Goal: Transaction & Acquisition: Purchase product/service

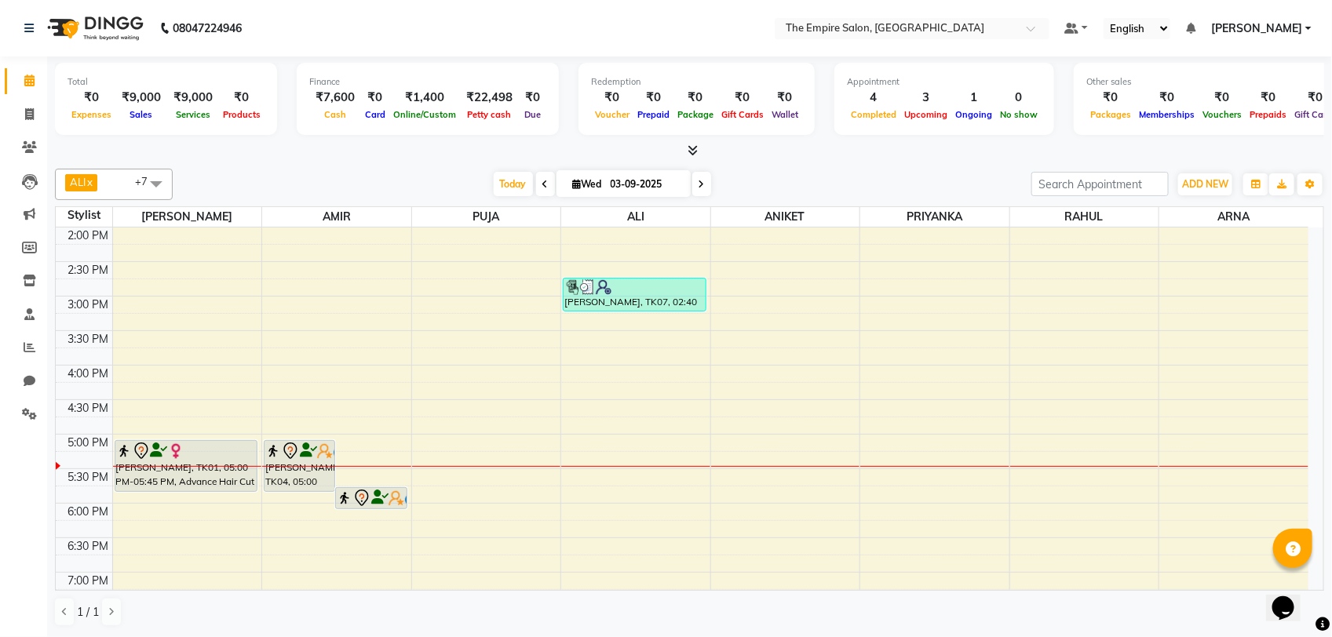
scroll to position [392, 0]
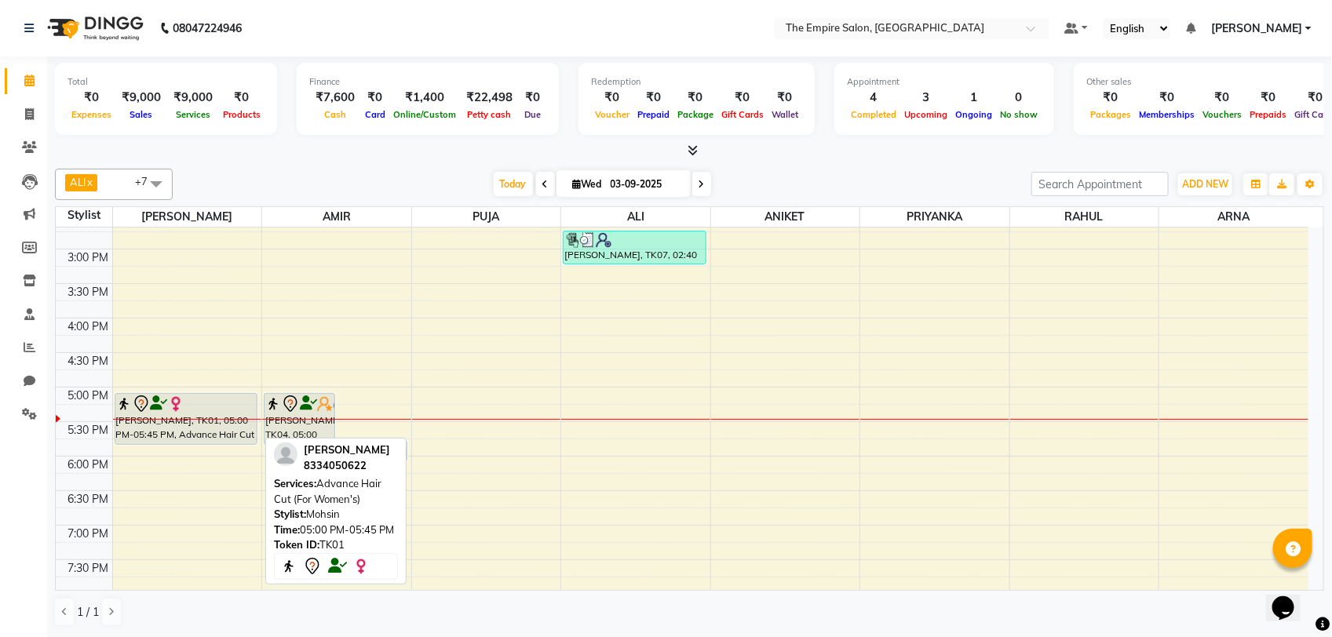
click at [170, 410] on img at bounding box center [176, 404] width 16 height 16
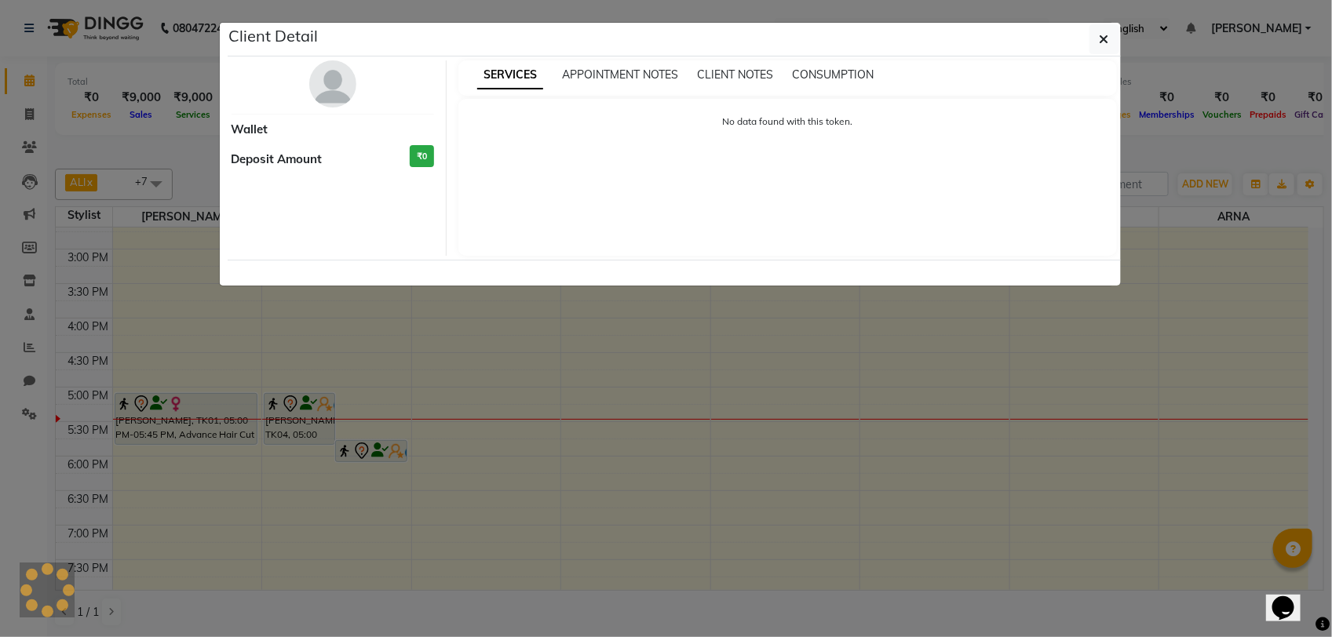
select select "7"
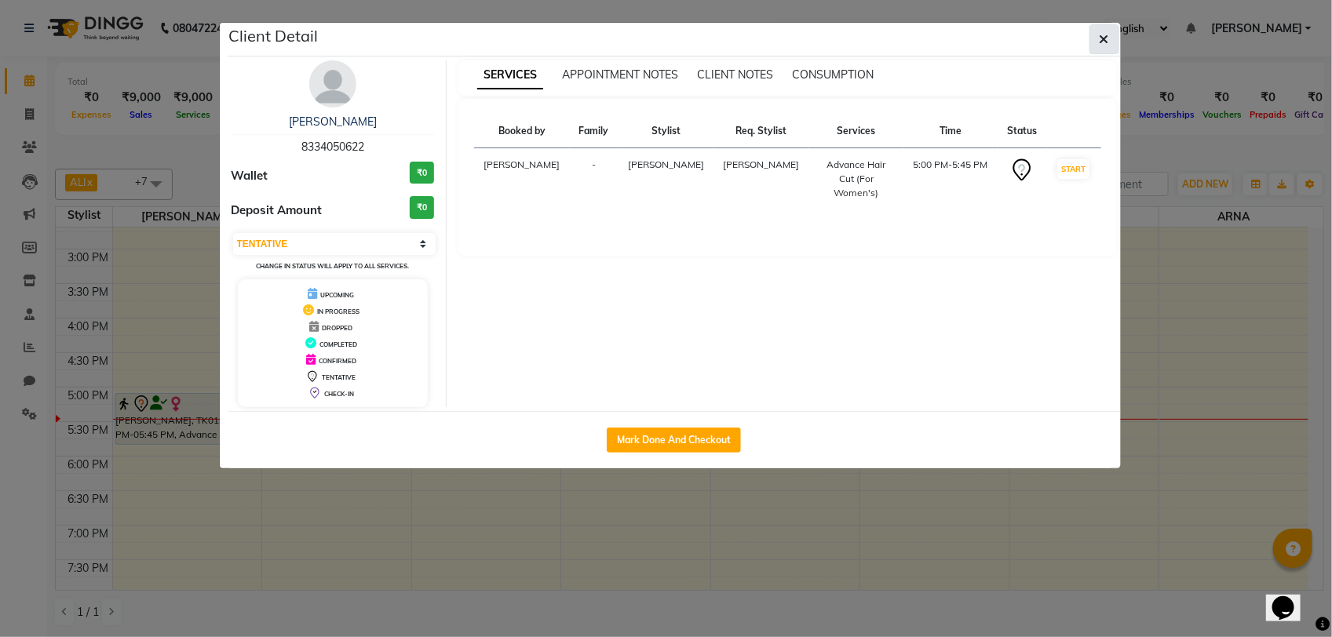
click at [1111, 37] on button "button" at bounding box center [1104, 39] width 30 height 30
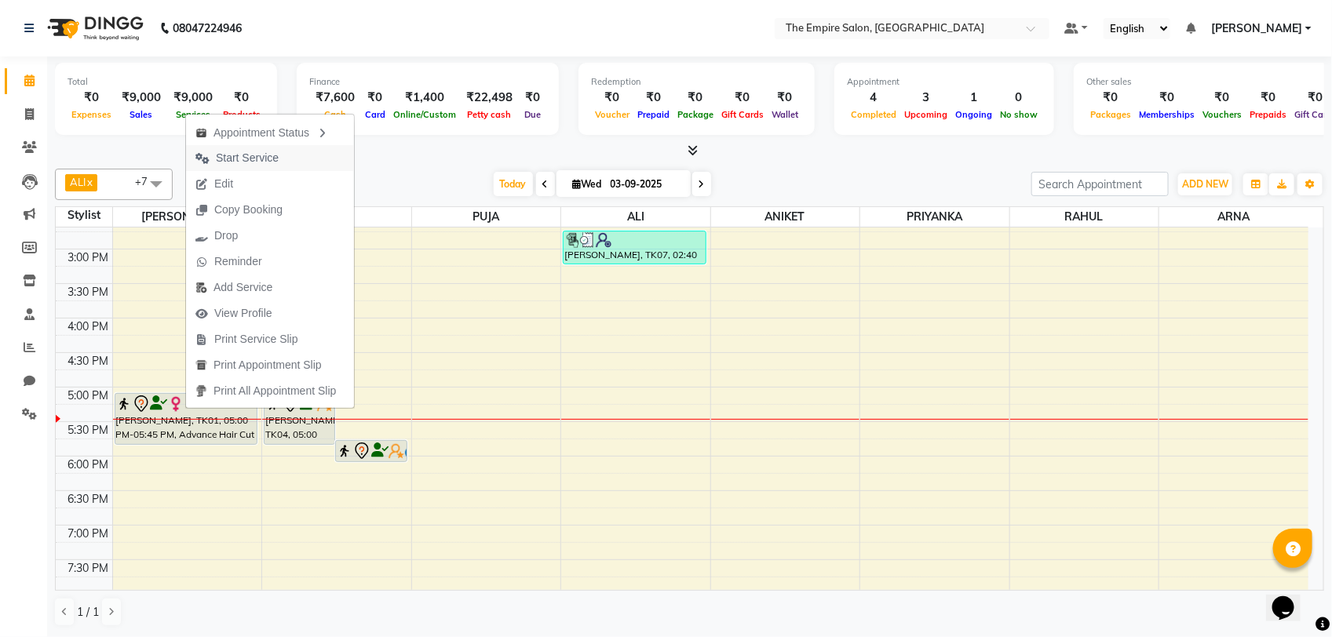
click at [288, 145] on button "Start Service" at bounding box center [270, 158] width 168 height 26
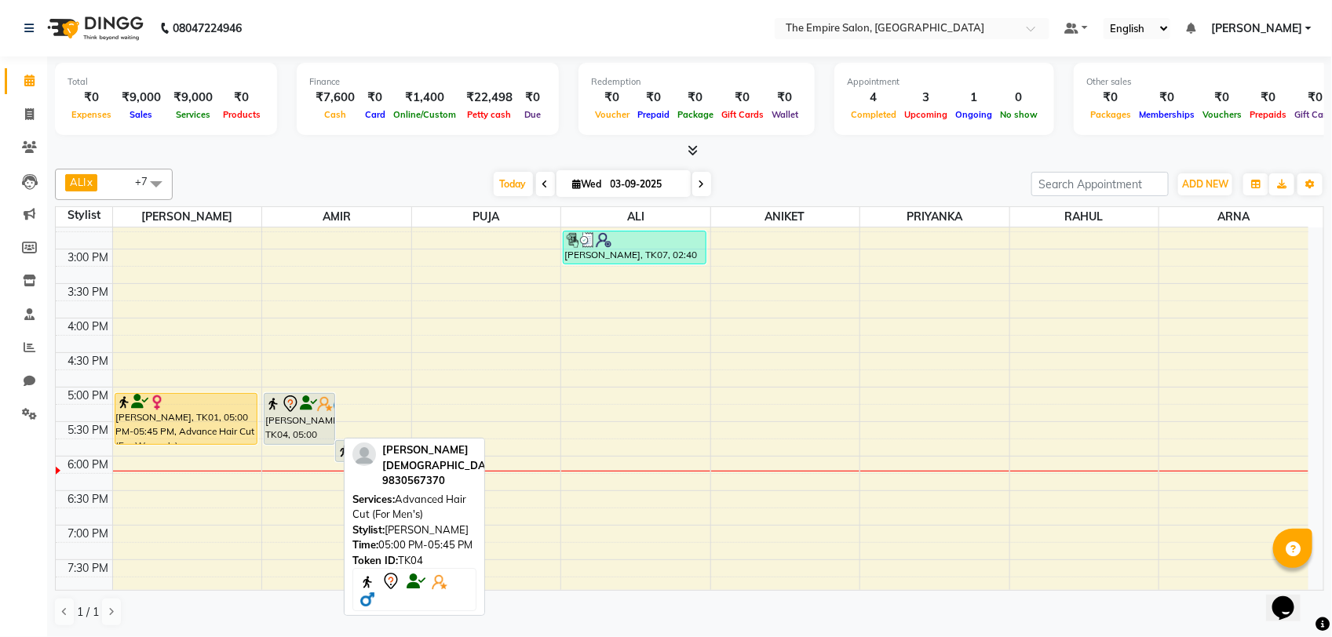
click at [277, 405] on img at bounding box center [273, 404] width 16 height 16
select select "7"
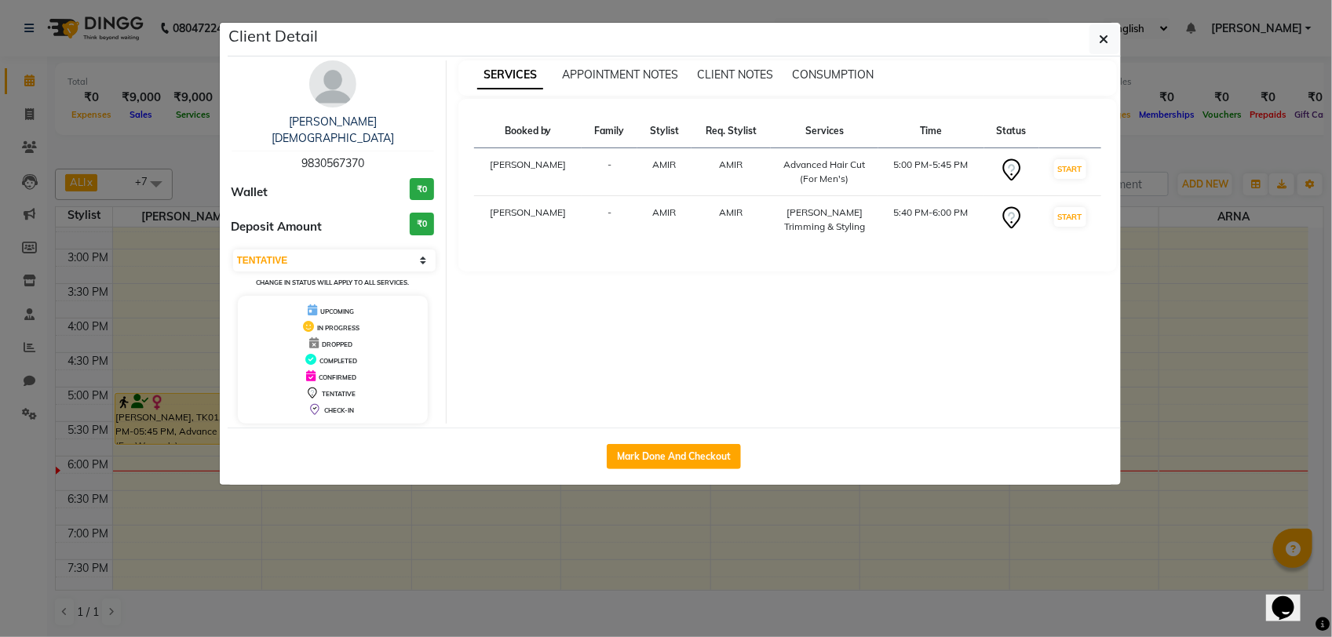
click at [288, 496] on ngb-modal-window "Client Detail ROHAN JAIN 9830567370 Wallet ₹0 Deposit Amount ₹0 Select IN SERVI…" at bounding box center [666, 318] width 1332 height 637
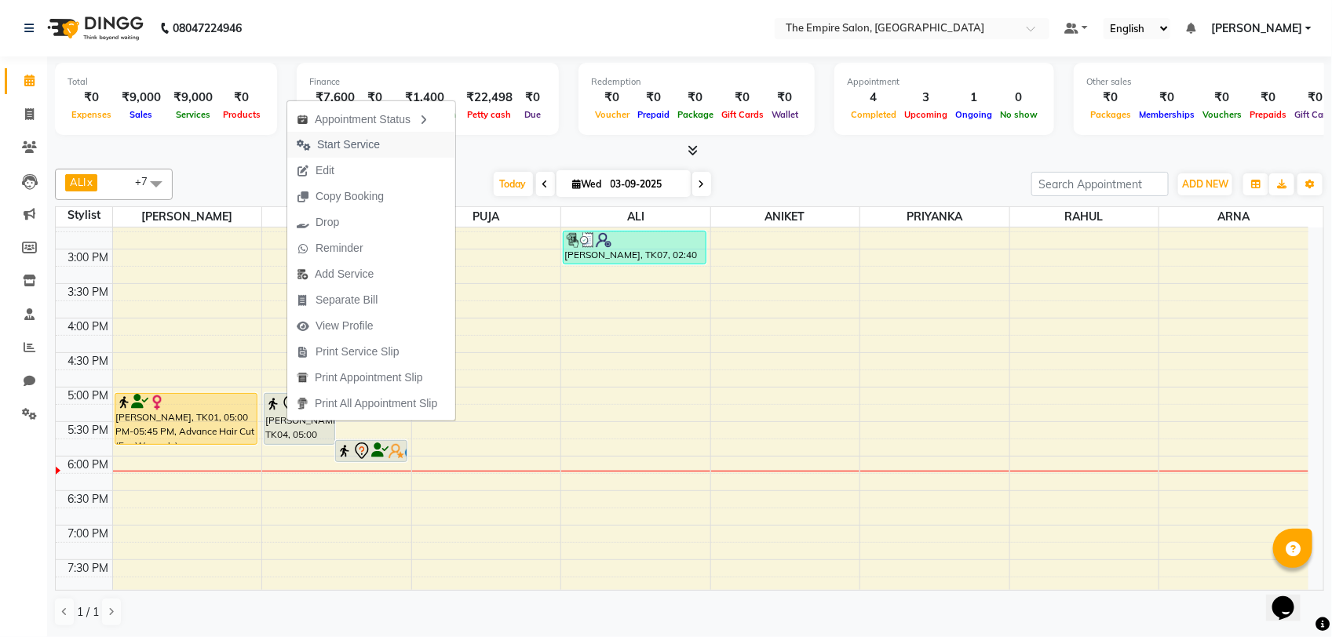
click at [381, 140] on span "Start Service" at bounding box center [338, 145] width 102 height 26
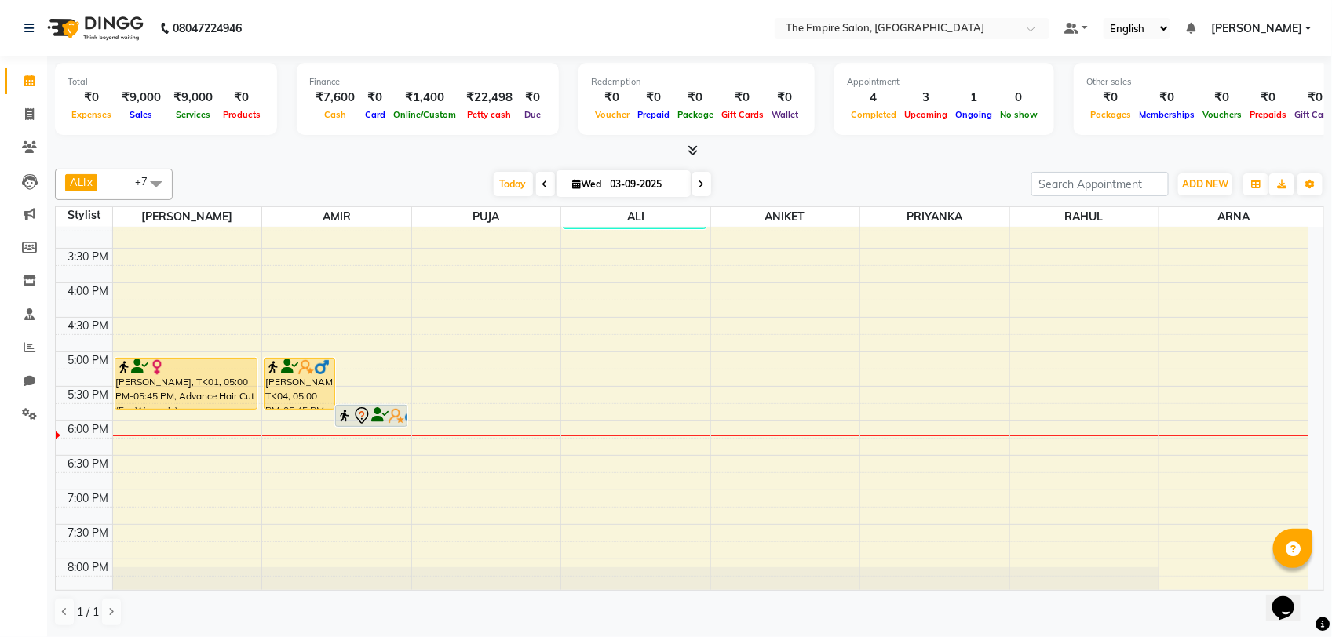
scroll to position [349, 0]
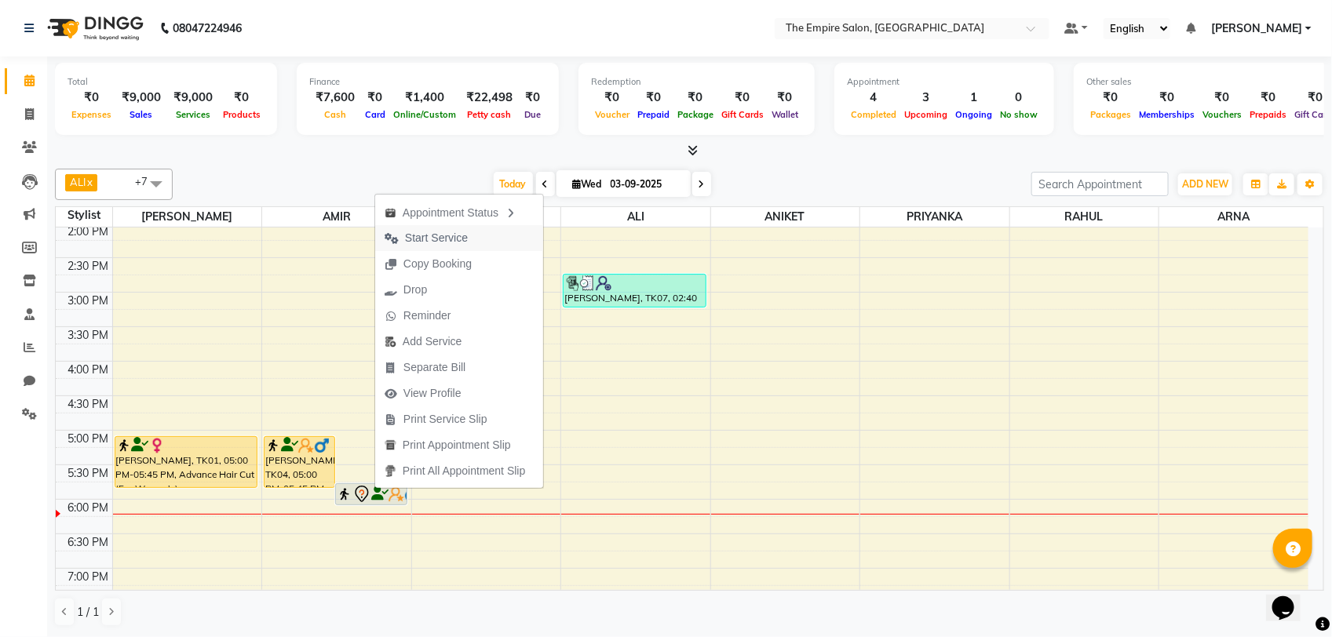
click at [475, 239] on span "Start Service" at bounding box center [426, 238] width 102 height 26
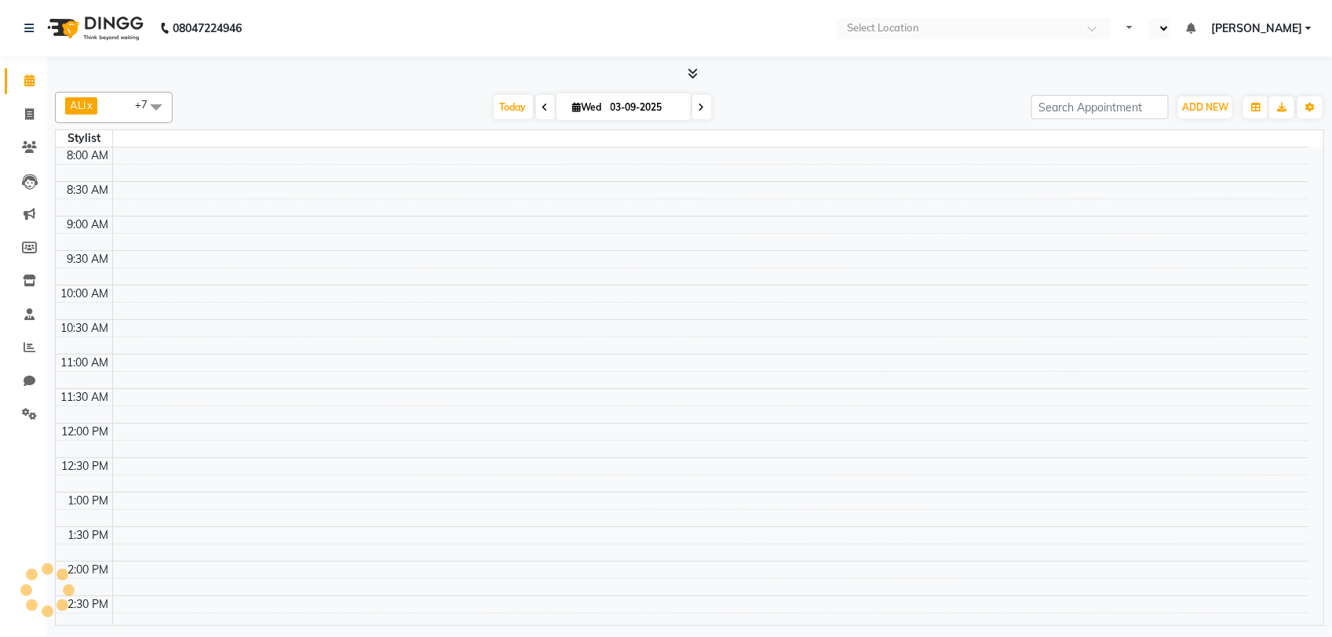
select select "en"
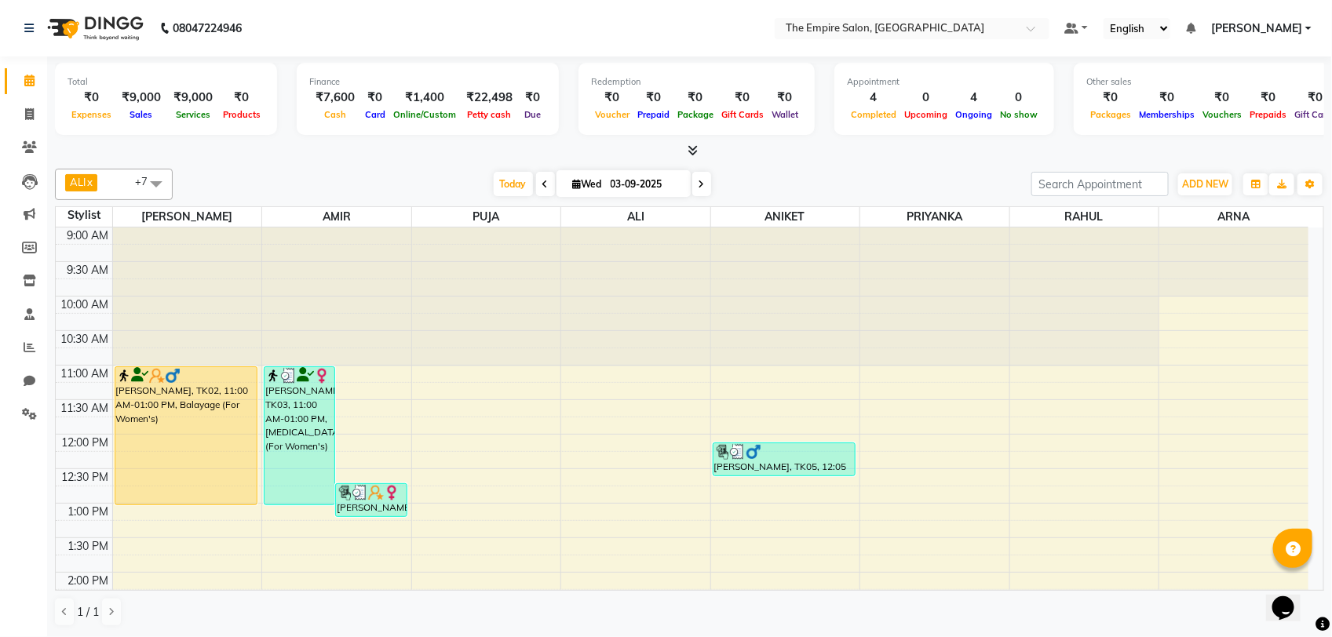
click at [1265, 34] on span "[PERSON_NAME]" at bounding box center [1256, 28] width 91 height 16
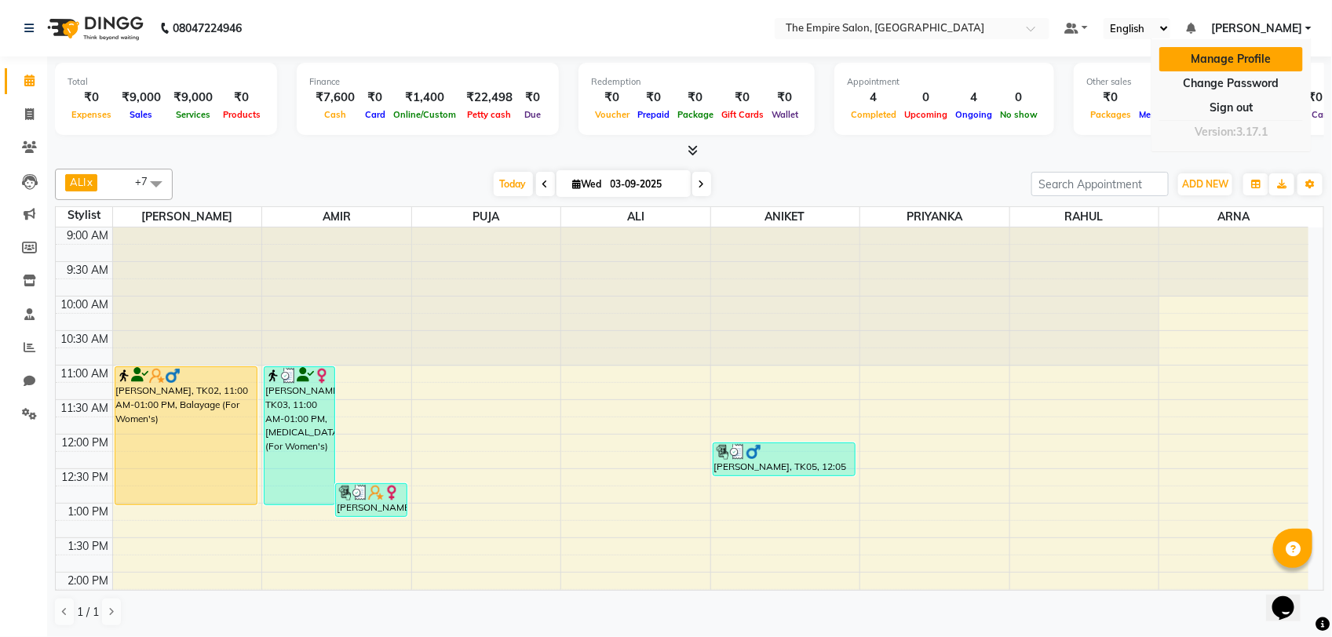
click at [1244, 68] on link "Manage Profile" at bounding box center [1231, 59] width 144 height 24
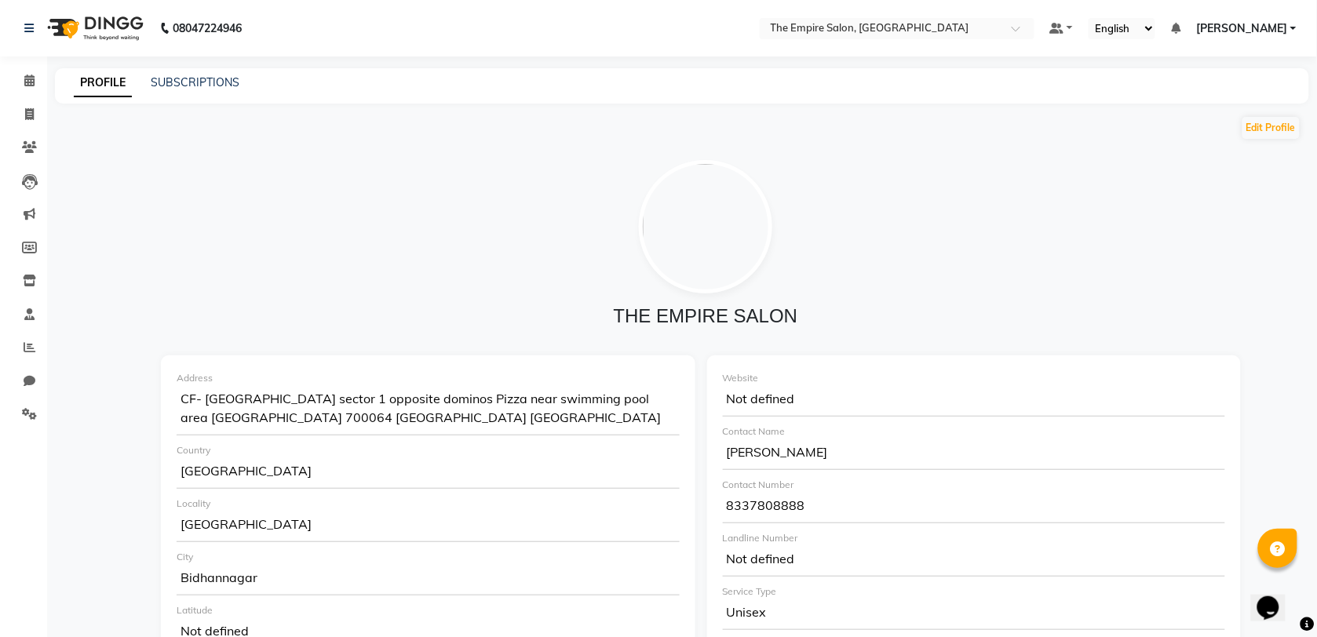
click at [1255, 24] on span "[PERSON_NAME]" at bounding box center [1241, 28] width 91 height 16
click at [975, 197] on div at bounding box center [706, 226] width 1066 height 133
click at [31, 82] on icon at bounding box center [29, 81] width 10 height 12
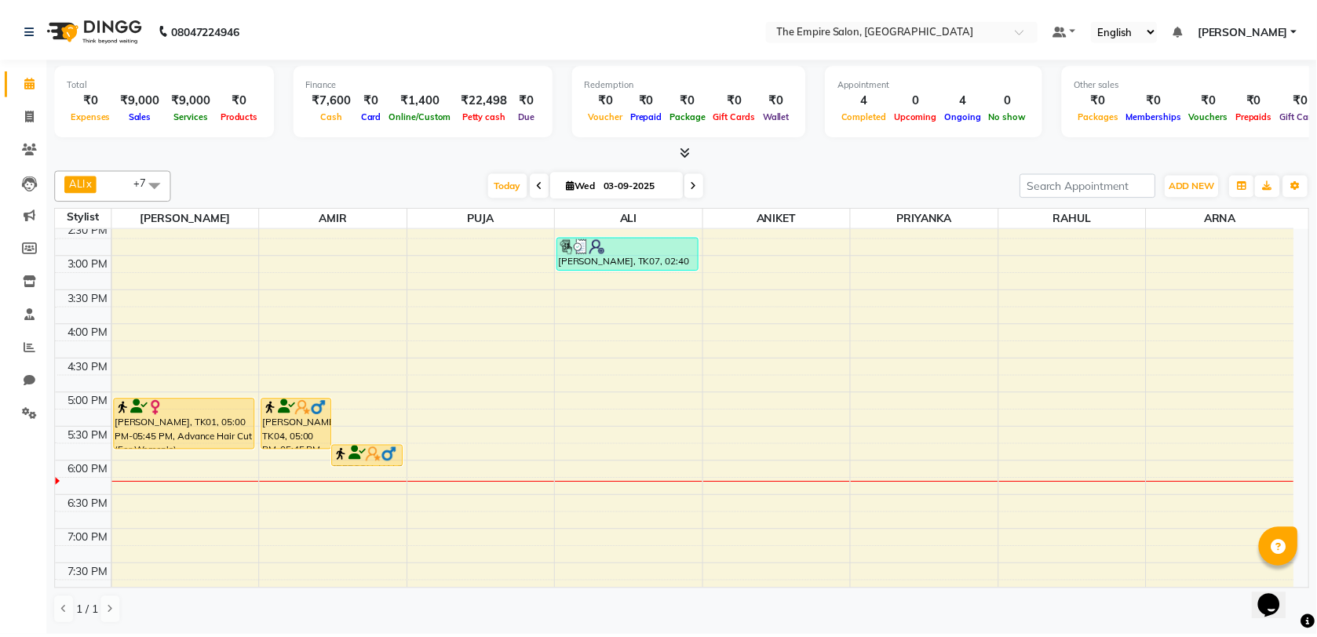
scroll to position [392, 0]
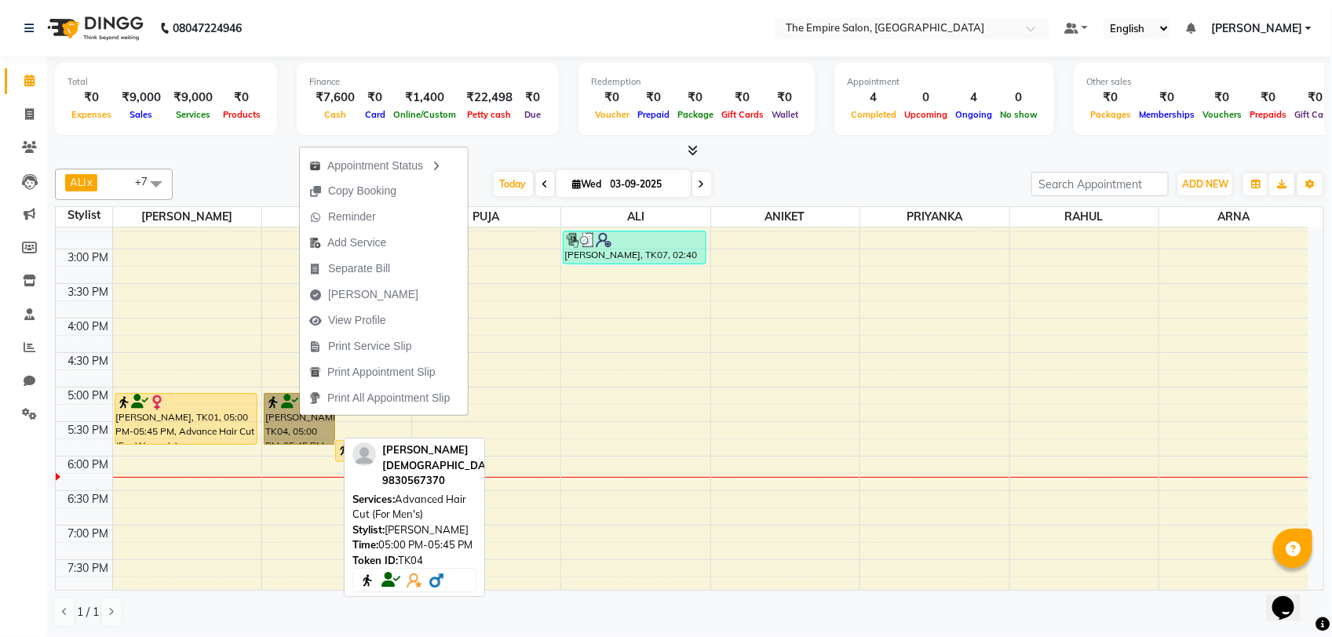
click at [279, 447] on div at bounding box center [299, 444] width 70 height 6
select select "1"
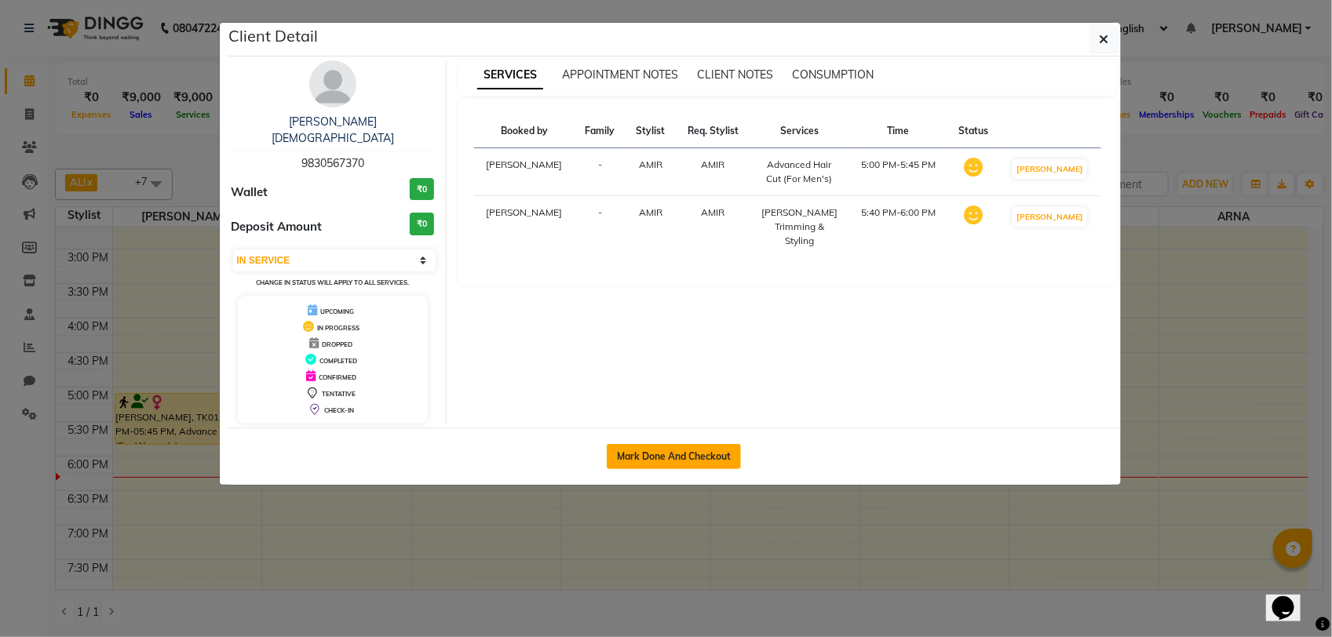
click at [654, 444] on button "Mark Done And Checkout" at bounding box center [674, 456] width 134 height 25
select select "service"
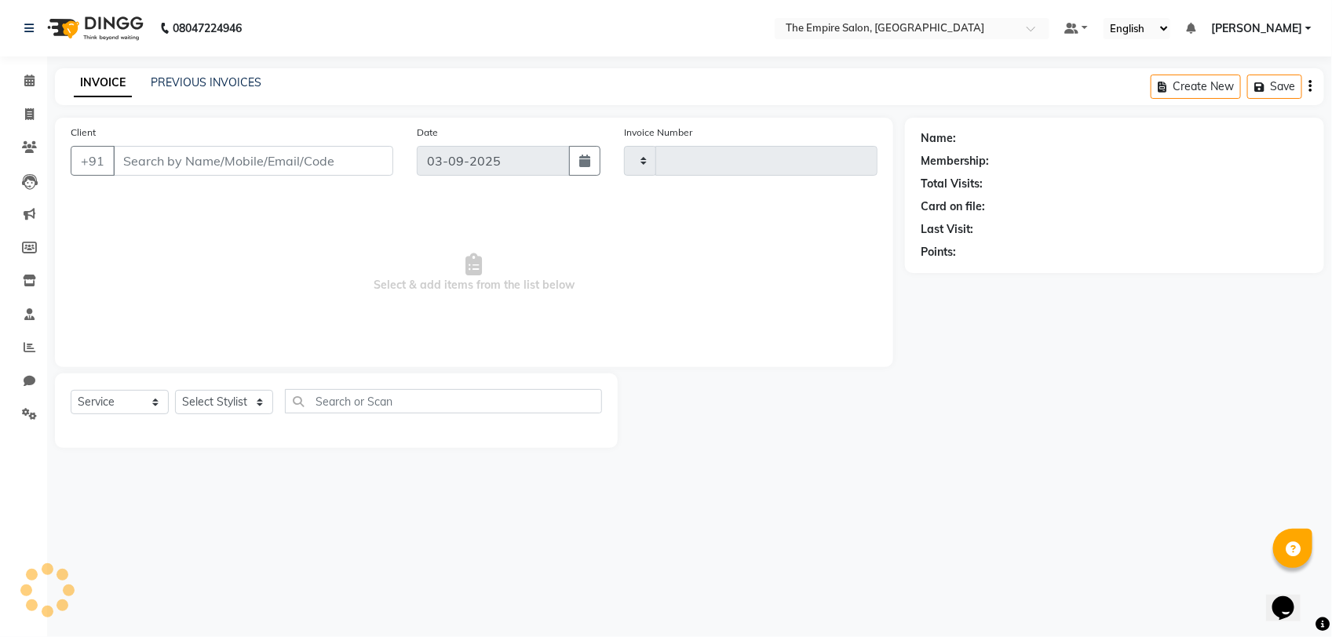
type input "1333"
select select "8221"
type input "9830567370"
select select "78687"
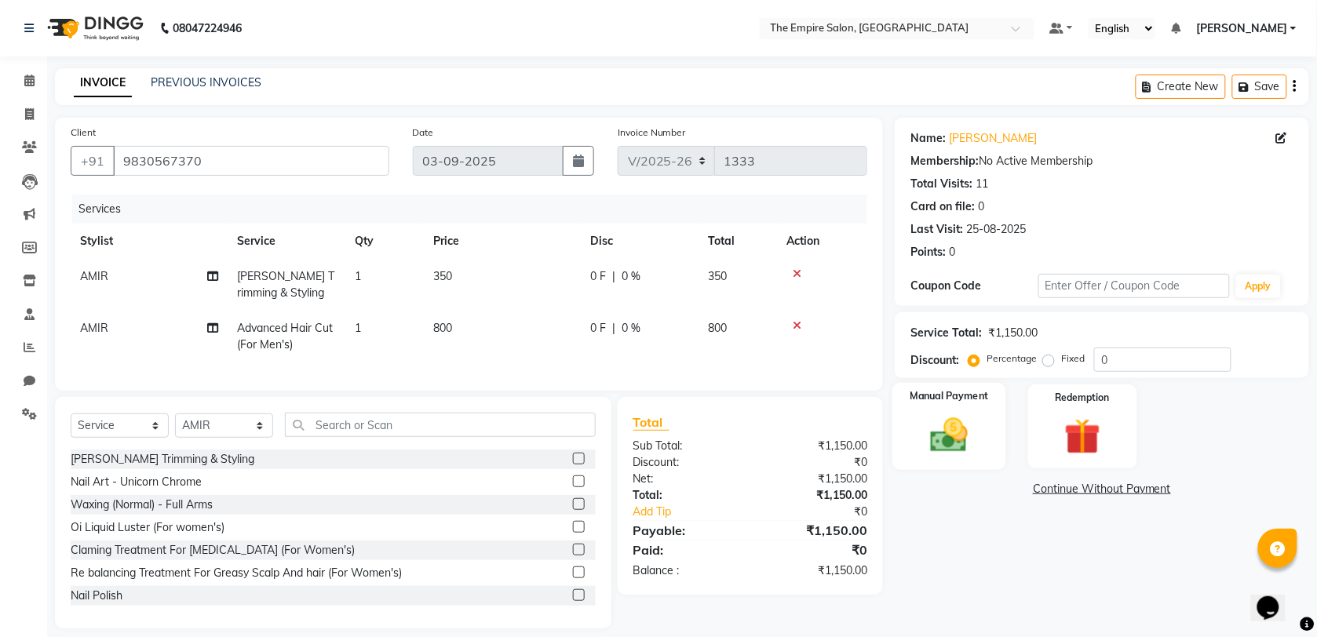
click at [924, 429] on img at bounding box center [949, 435] width 61 height 43
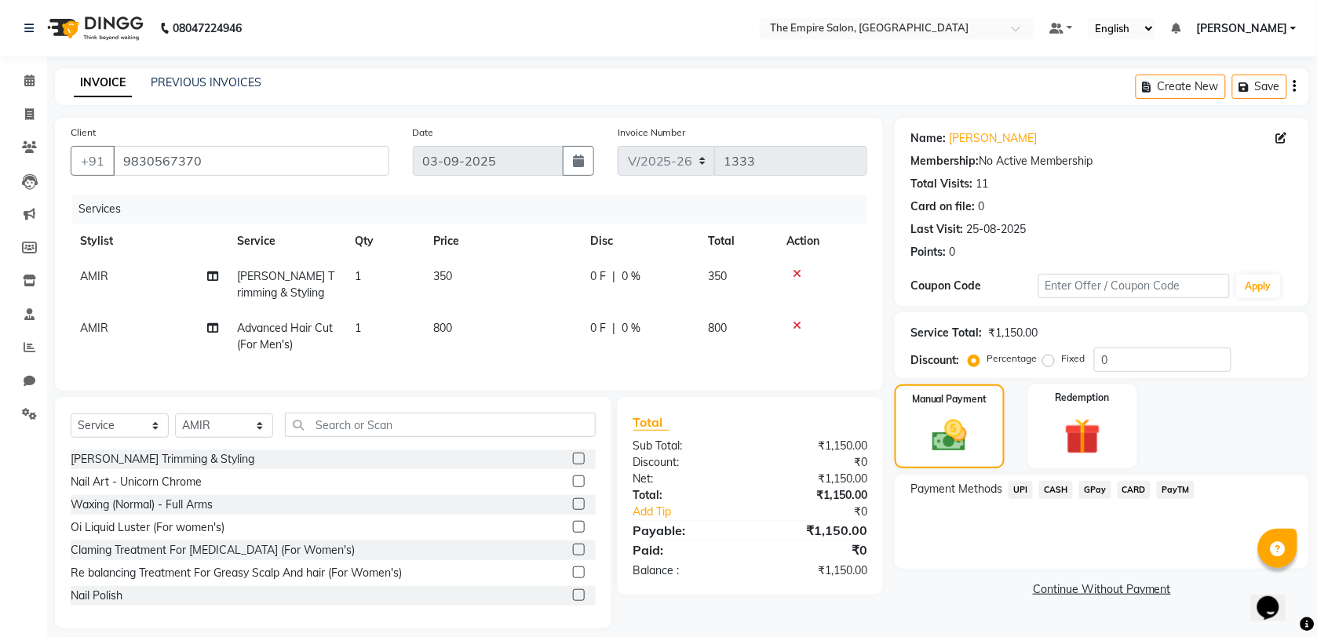
click at [1045, 481] on span "CASH" at bounding box center [1056, 490] width 34 height 18
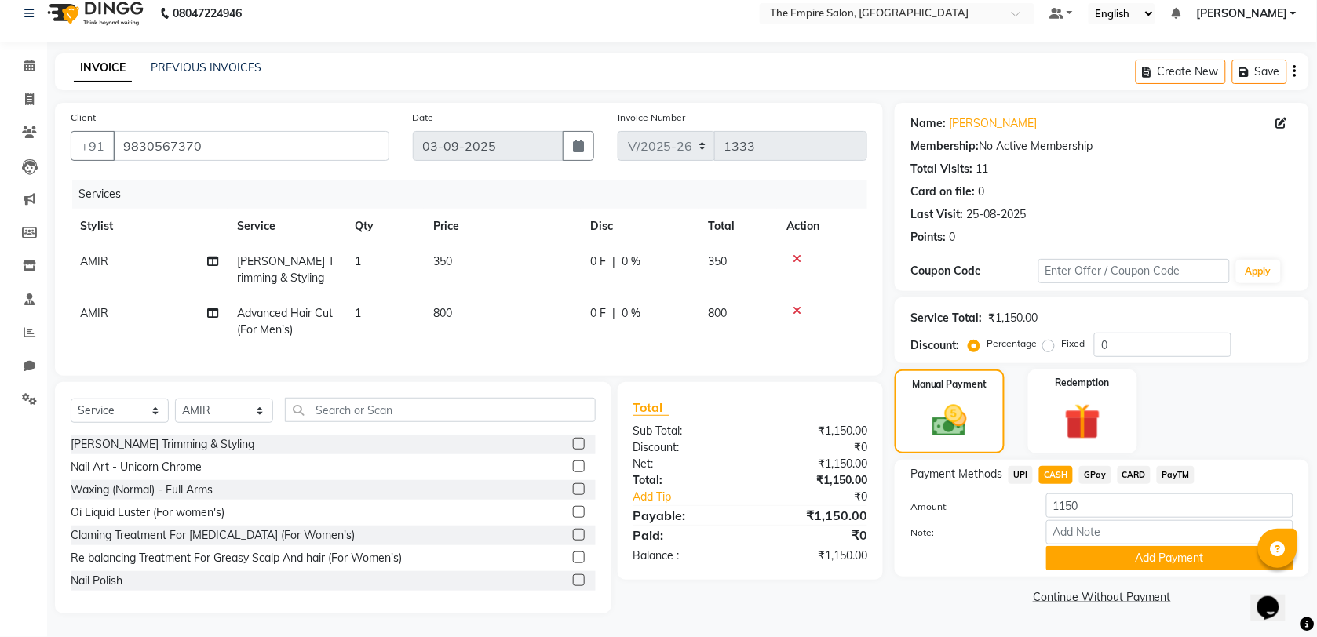
scroll to position [28, 0]
click at [1127, 546] on button "Add Payment" at bounding box center [1169, 558] width 247 height 24
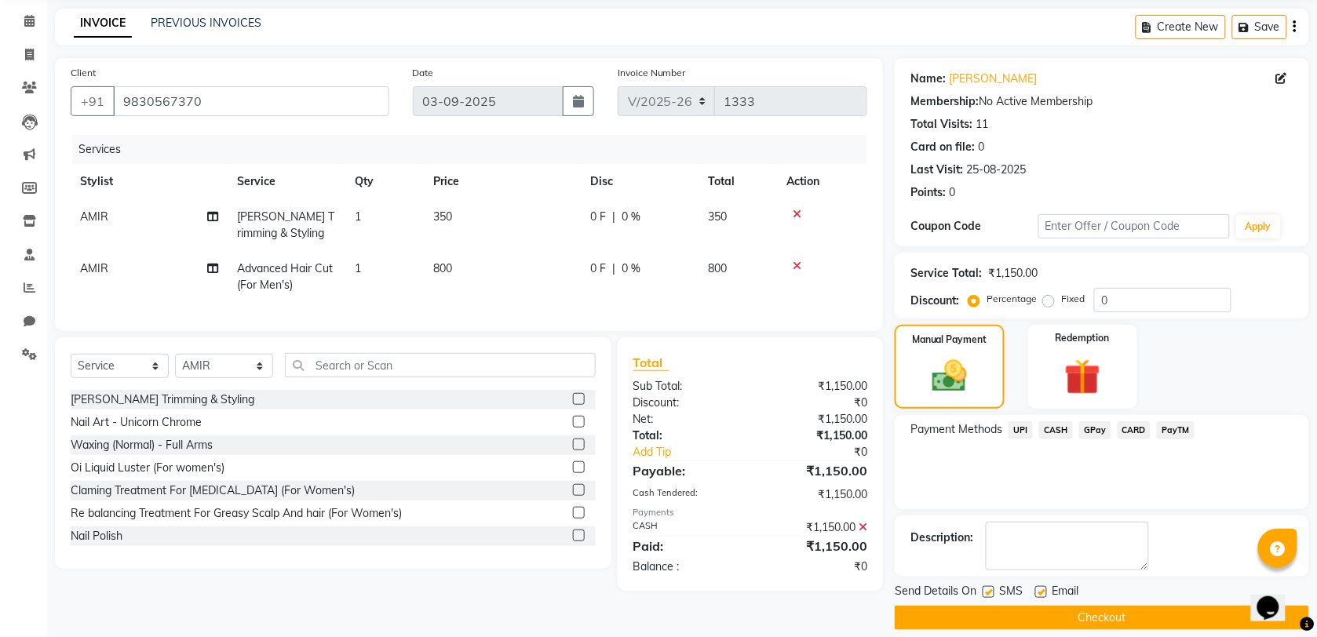
scroll to position [76, 0]
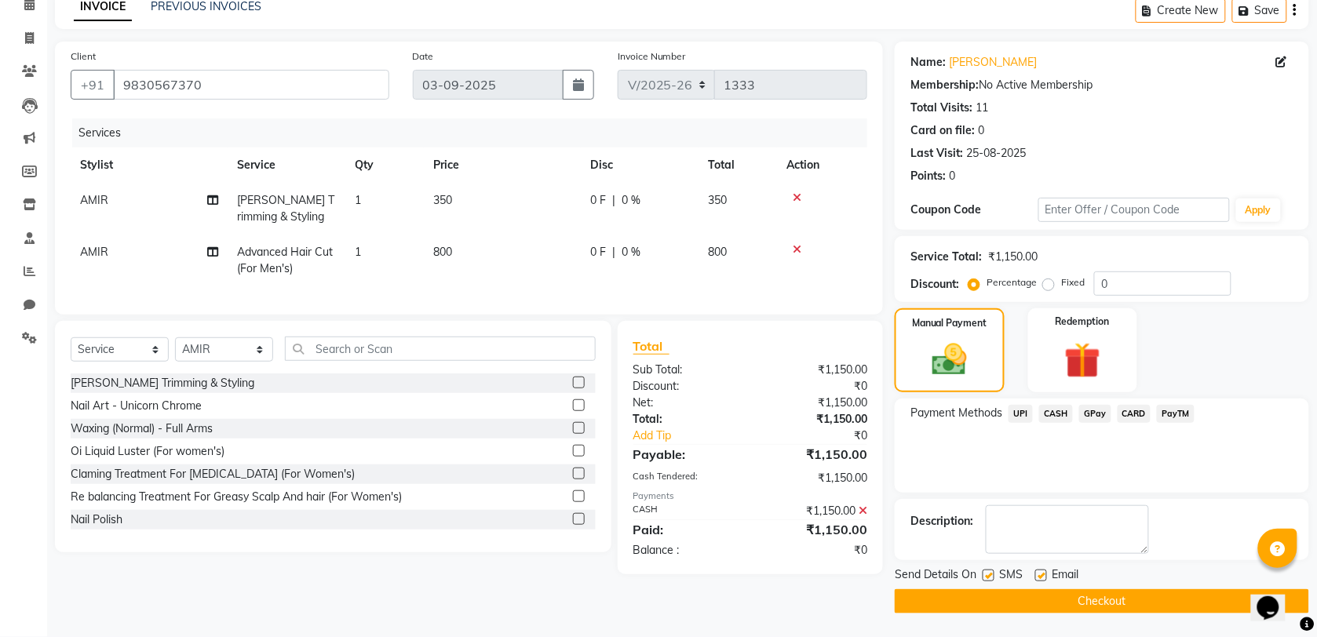
click at [1025, 600] on button "Checkout" at bounding box center [1102, 601] width 414 height 24
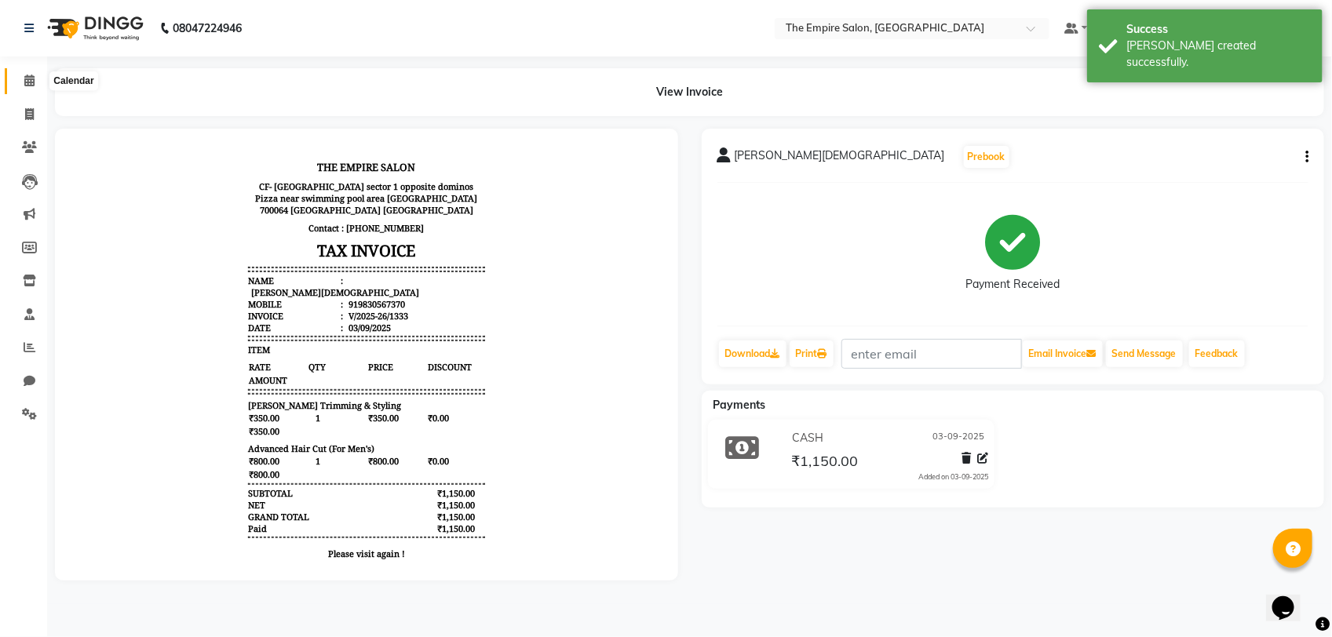
click at [27, 87] on span at bounding box center [29, 81] width 27 height 18
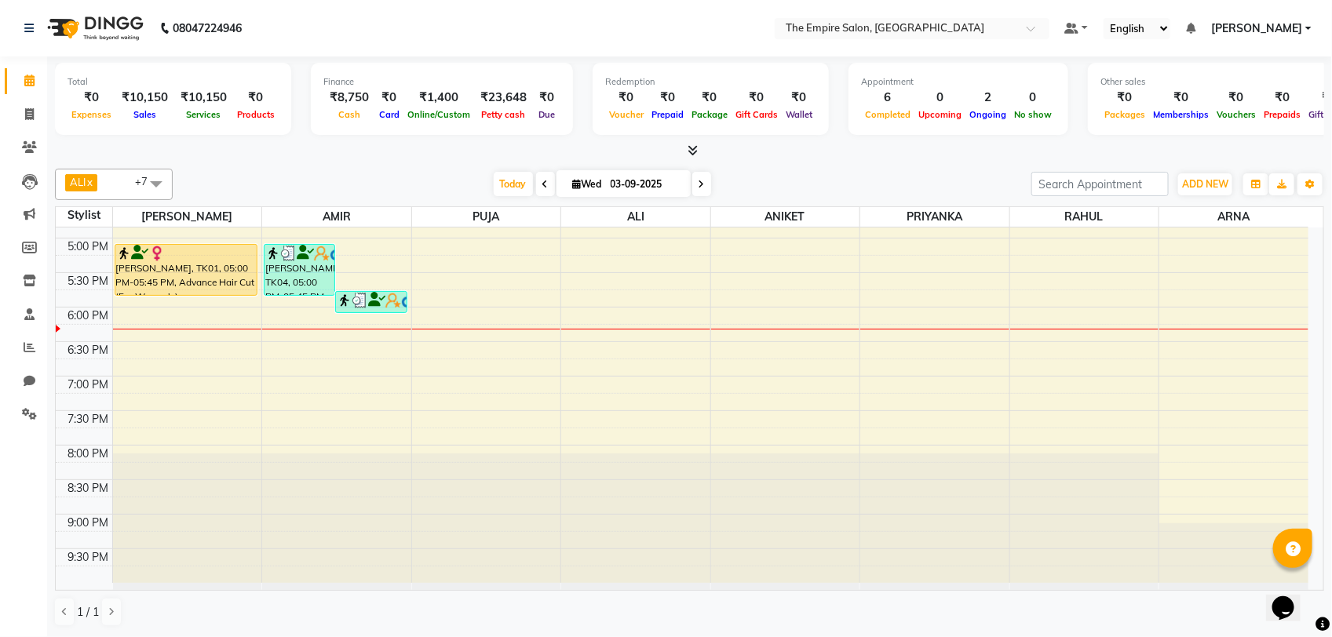
scroll to position [545, 0]
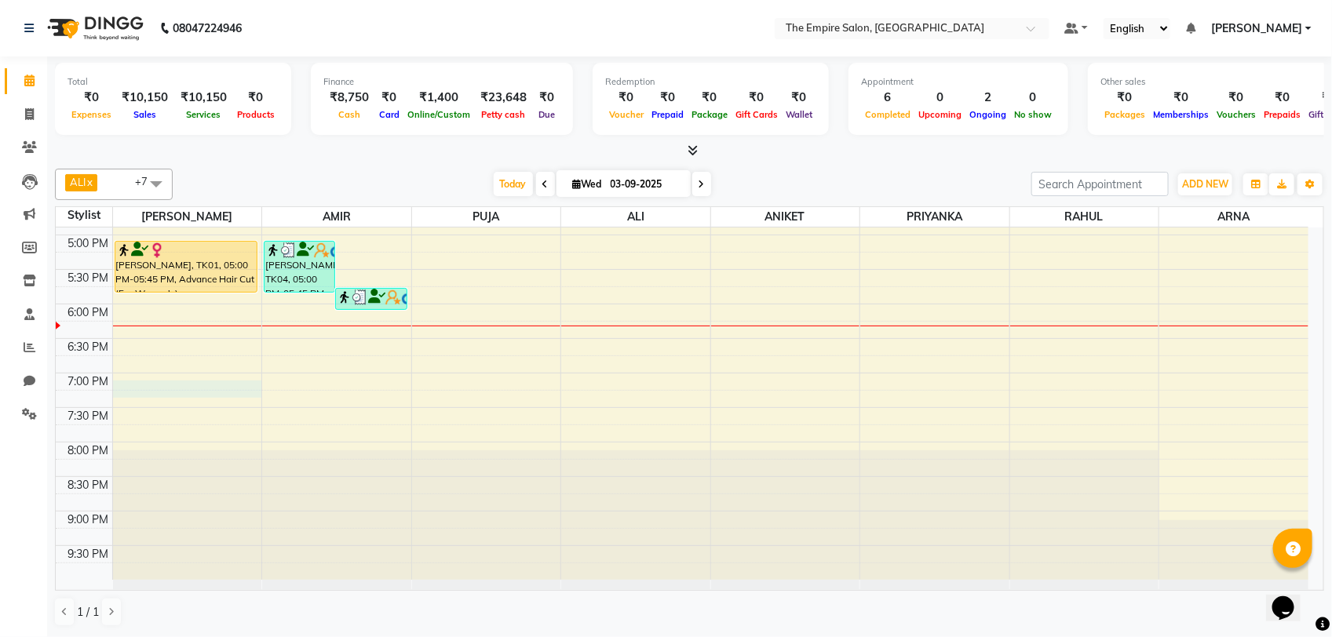
click at [130, 386] on div "9:00 AM 9:30 AM 10:00 AM 10:30 AM 11:00 AM 11:30 AM 12:00 PM 12:30 PM 1:00 PM 1…" at bounding box center [682, 131] width 1252 height 897
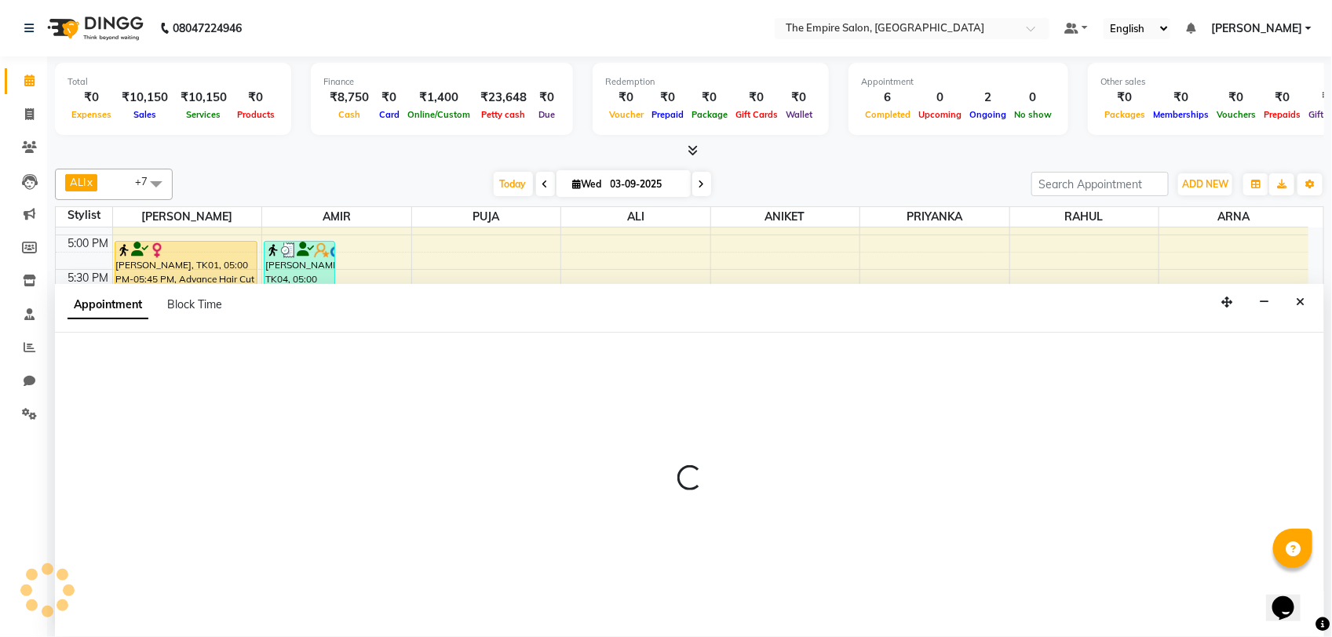
select select "78686"
select select "1140"
select select "tentative"
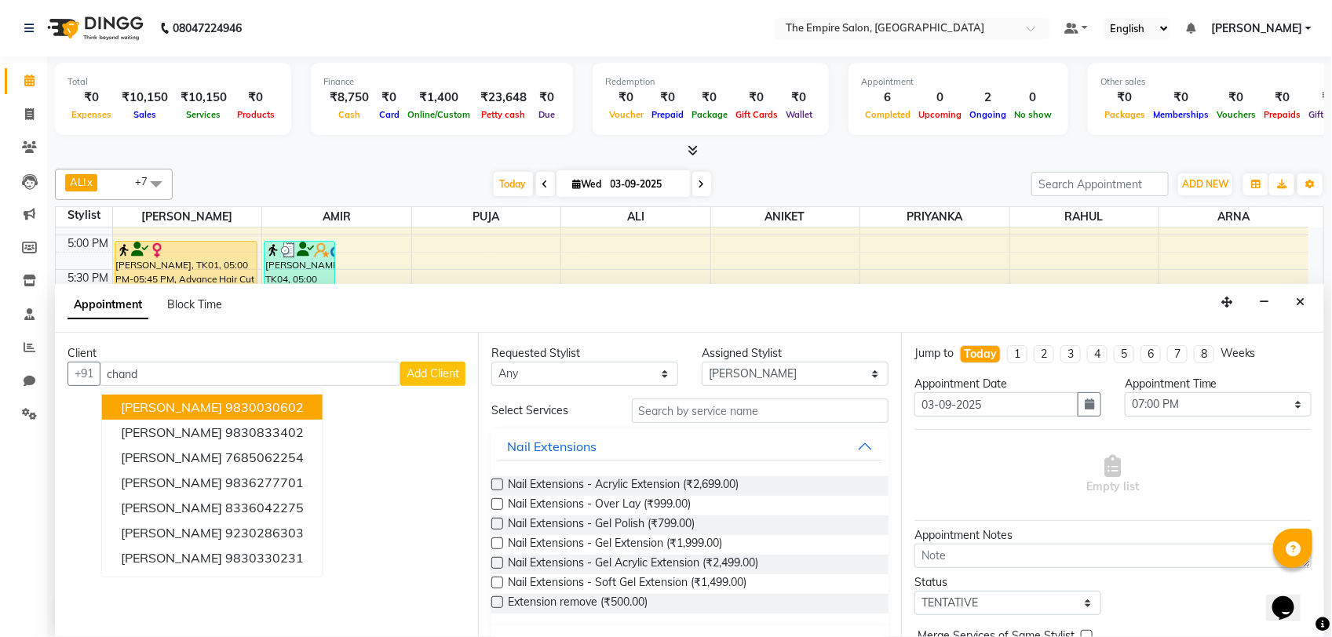
click at [301, 393] on ngb-typeahead-window "Sanjay Chandak 9830030602 CHANDAN GHOSH 9830833402 Chandresh Damani 7685062254 …" at bounding box center [212, 483] width 222 height 190
click at [308, 405] on button "Sanjay Chandak 9830030602" at bounding box center [212, 407] width 220 height 25
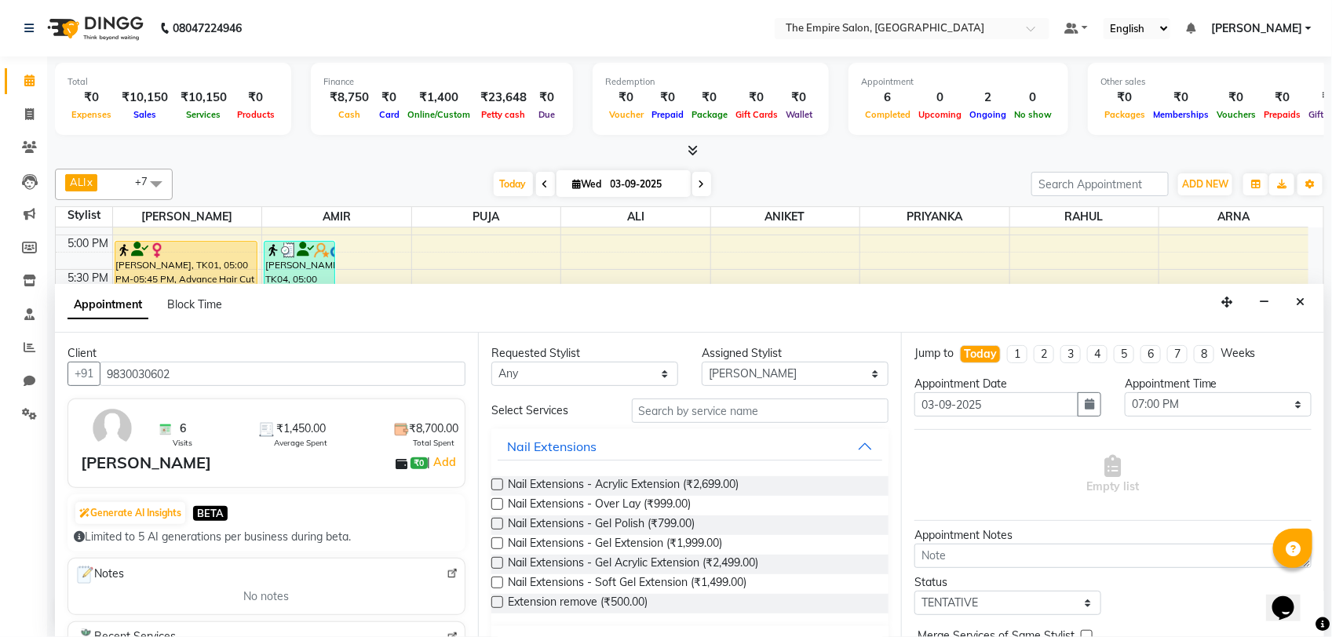
type input "9830030602"
click at [785, 406] on input "text" at bounding box center [760, 411] width 257 height 24
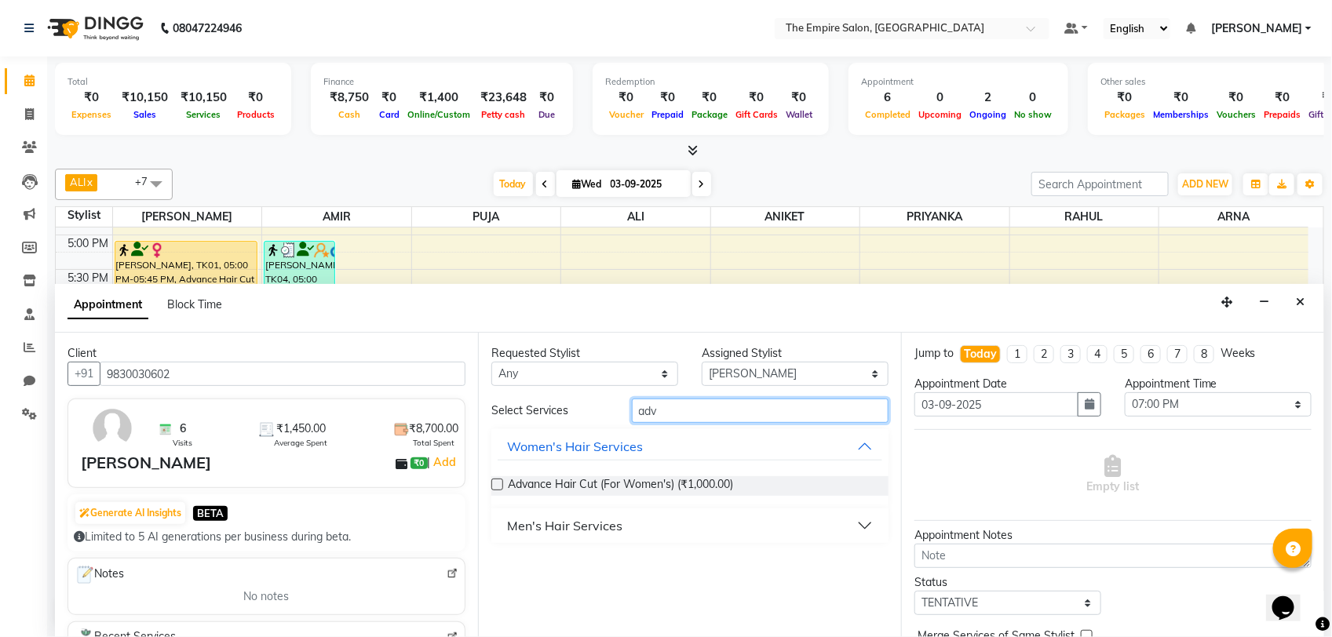
type input "adv"
click at [767, 530] on button "Men's Hair Services" at bounding box center [689, 526] width 384 height 28
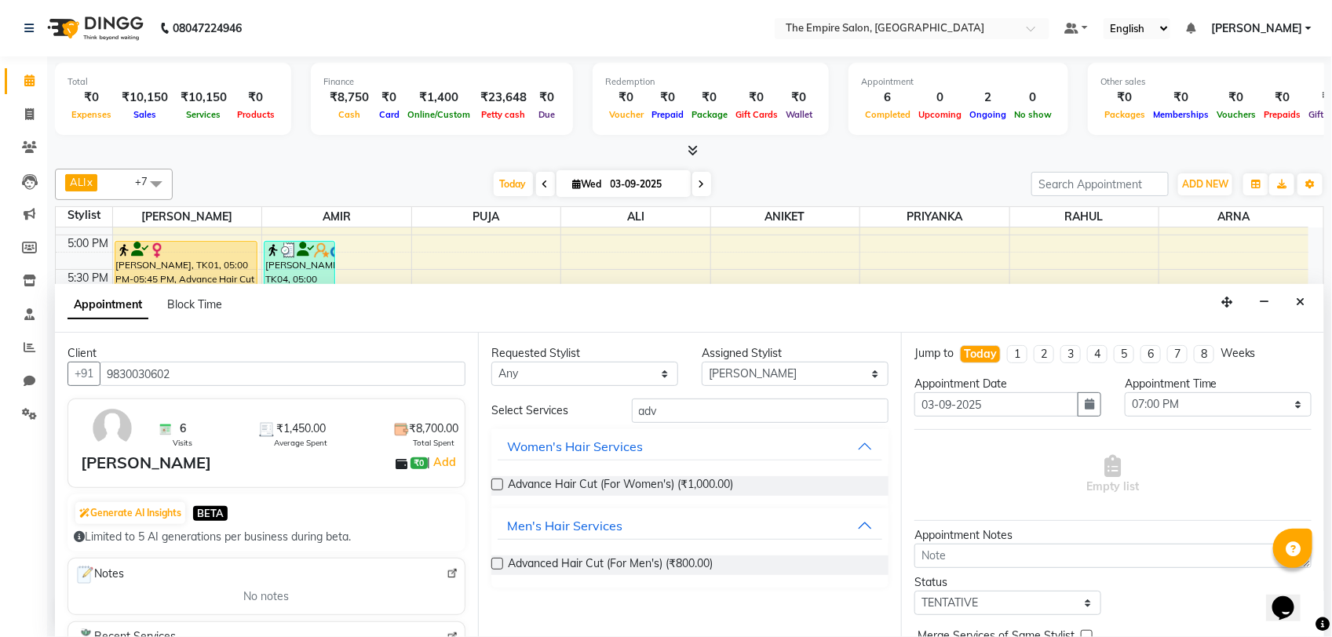
click at [760, 567] on div "Advanced Hair Cut (For Men's) (₹800.00)" at bounding box center [689, 566] width 397 height 20
click at [497, 562] on label at bounding box center [497, 564] width 12 height 12
click at [497, 562] on input "checkbox" at bounding box center [496, 565] width 10 height 10
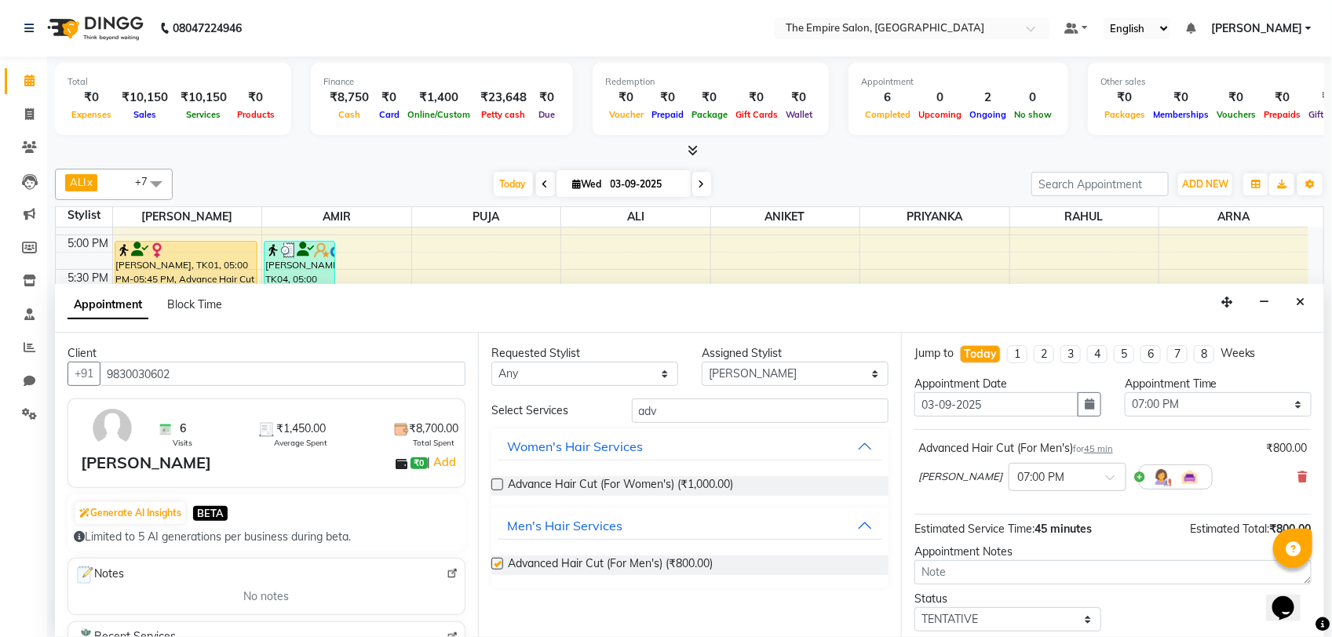
checkbox input "false"
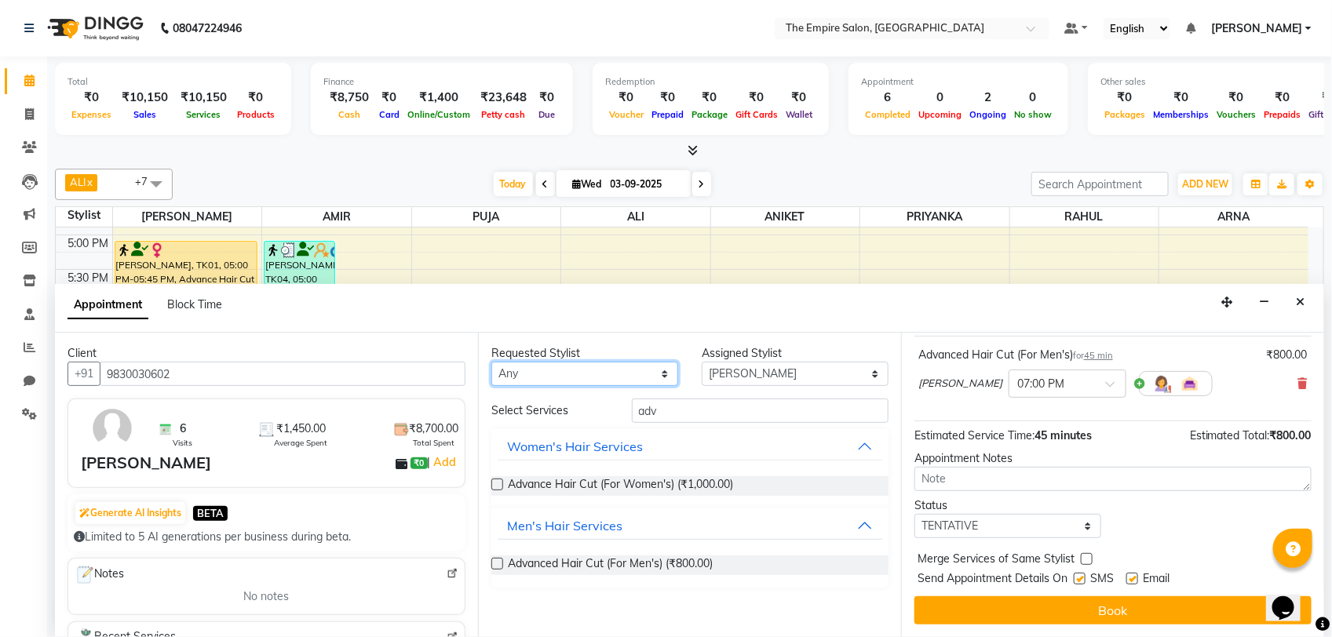
click at [597, 371] on select "Any ALI AMIR ANIKET ARNA BISWAJIT DHRUV MOHSIN NIBEDITA PRIYANKA PUJA RAHUL SAJ…" at bounding box center [584, 374] width 187 height 24
select select "78686"
click at [491, 363] on select "Any ALI AMIR ANIKET ARNA BISWAJIT DHRUV MOHSIN NIBEDITA PRIYANKA PUJA RAHUL SAJ…" at bounding box center [584, 374] width 187 height 24
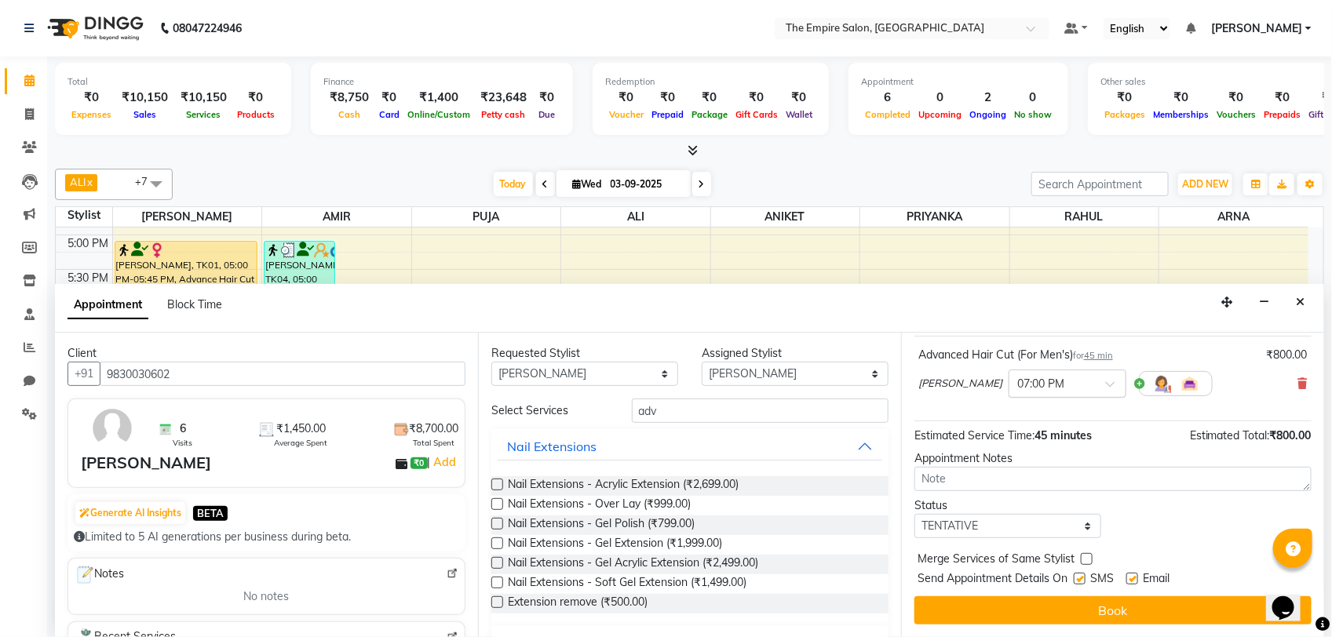
click at [1061, 385] on div at bounding box center [1067, 382] width 116 height 16
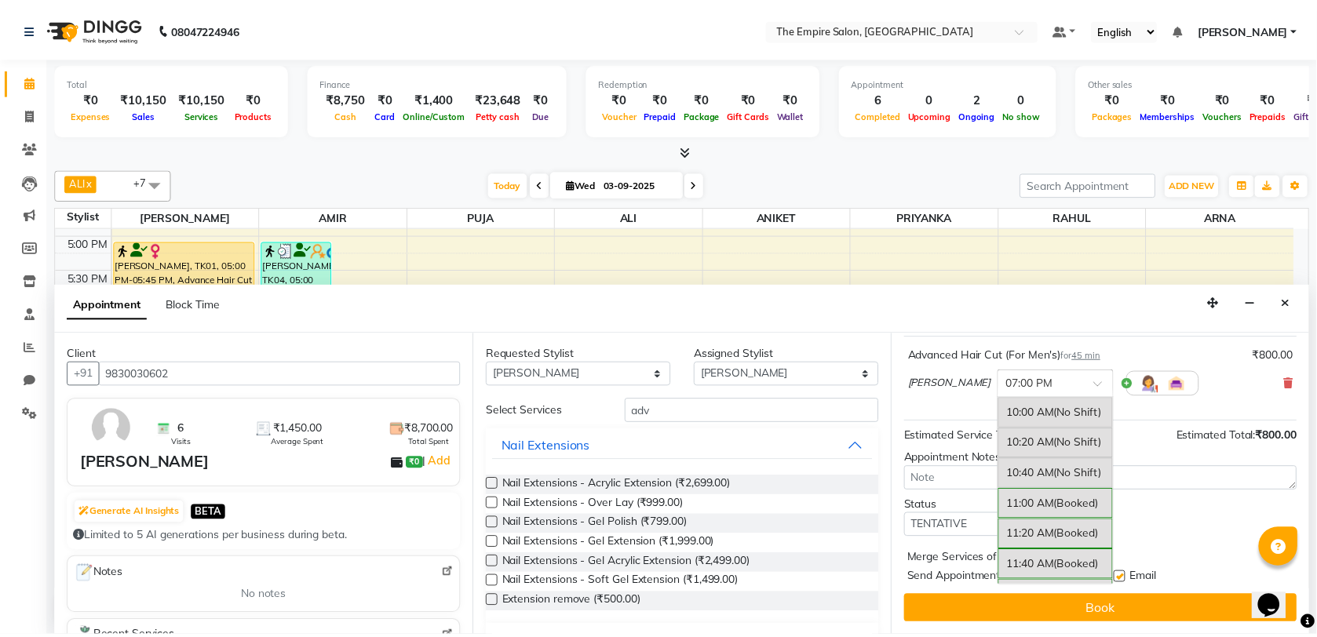
scroll to position [806, 0]
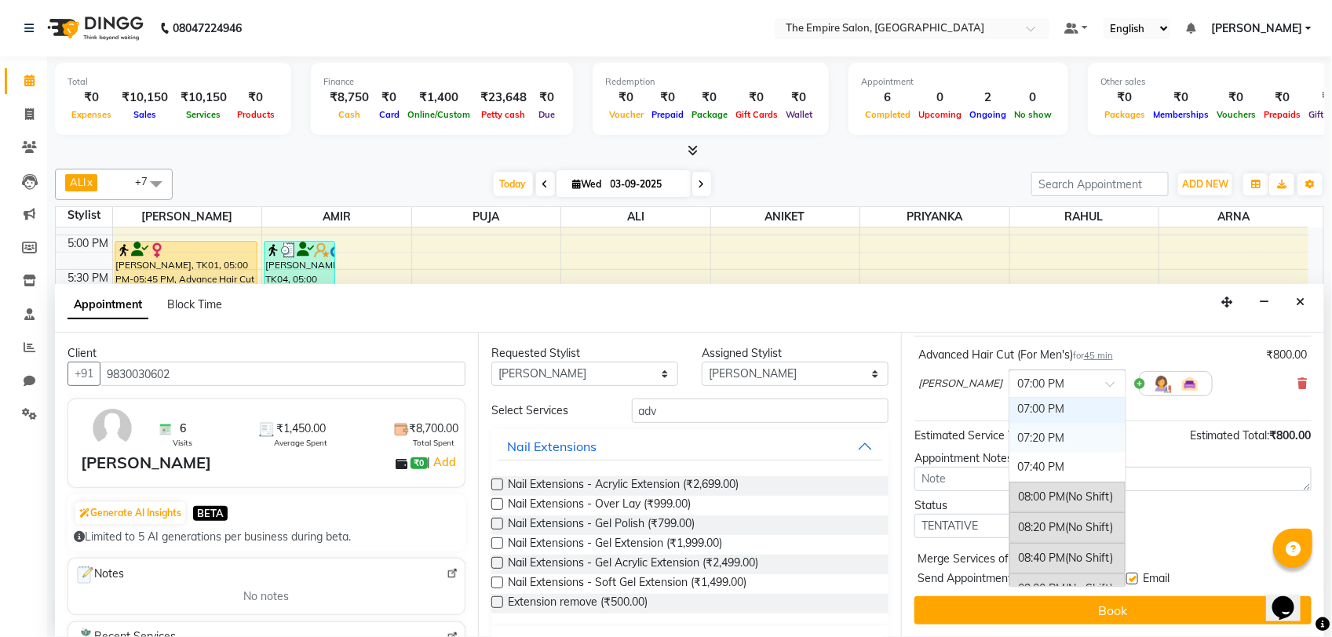
click at [1037, 432] on div "07:20 PM" at bounding box center [1067, 438] width 116 height 29
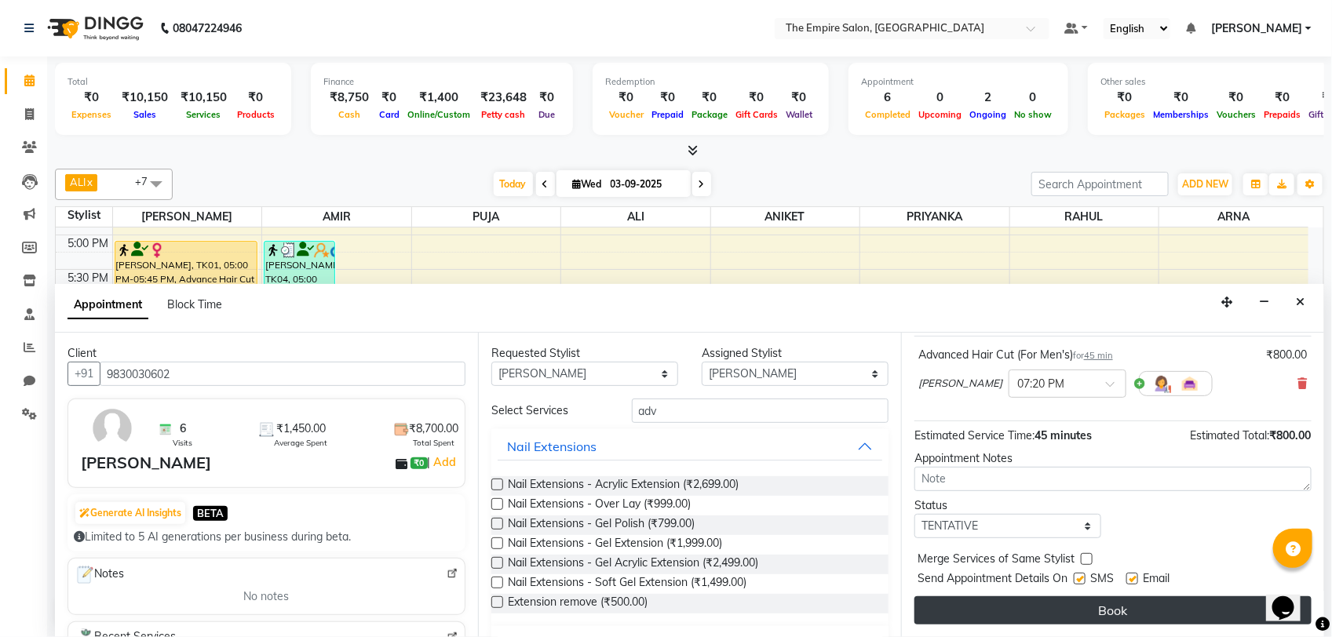
click at [1050, 608] on button "Book" at bounding box center [1112, 610] width 397 height 28
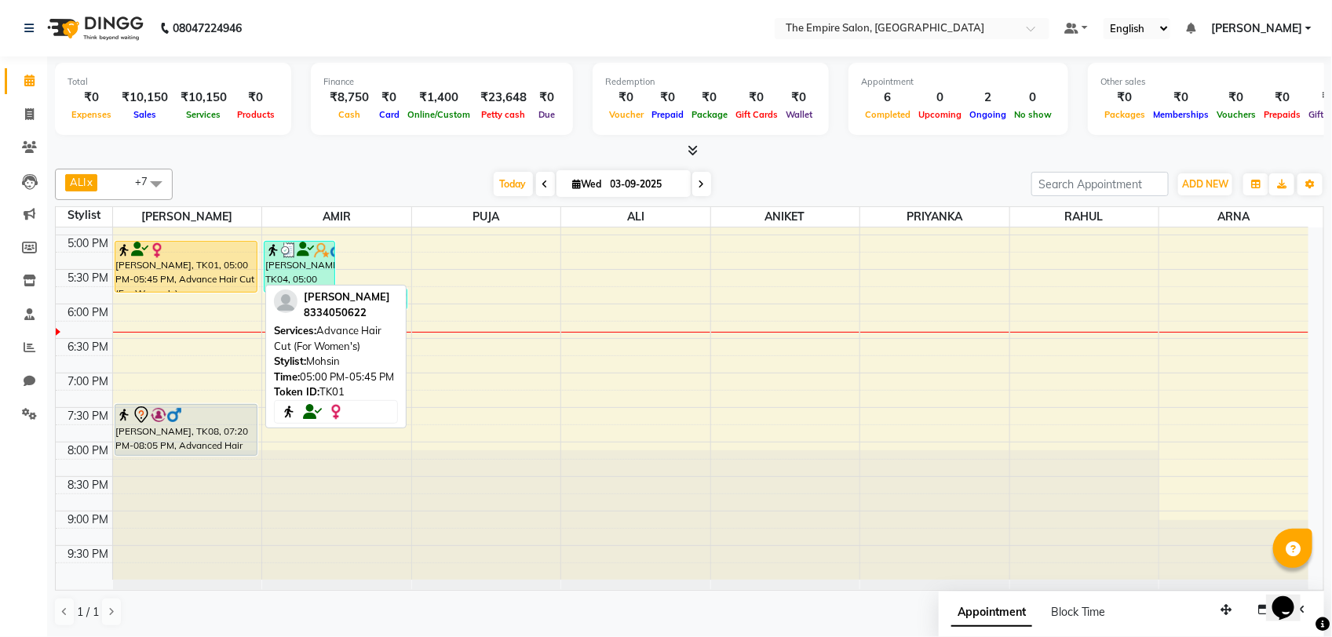
click at [205, 264] on div "[PERSON_NAME], TK01, 05:00 PM-05:45 PM, Advance Hair Cut (For Women's)" at bounding box center [186, 267] width 142 height 50
select select "1"
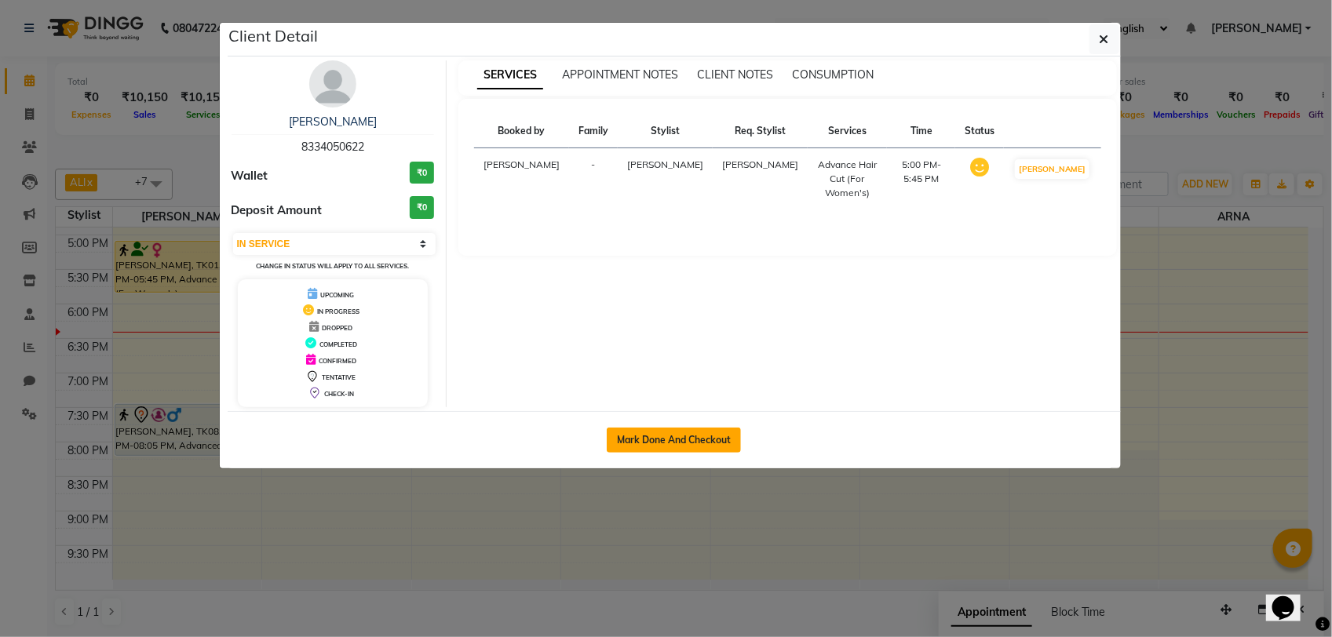
click at [691, 440] on button "Mark Done And Checkout" at bounding box center [674, 440] width 134 height 25
select select "8221"
select select "service"
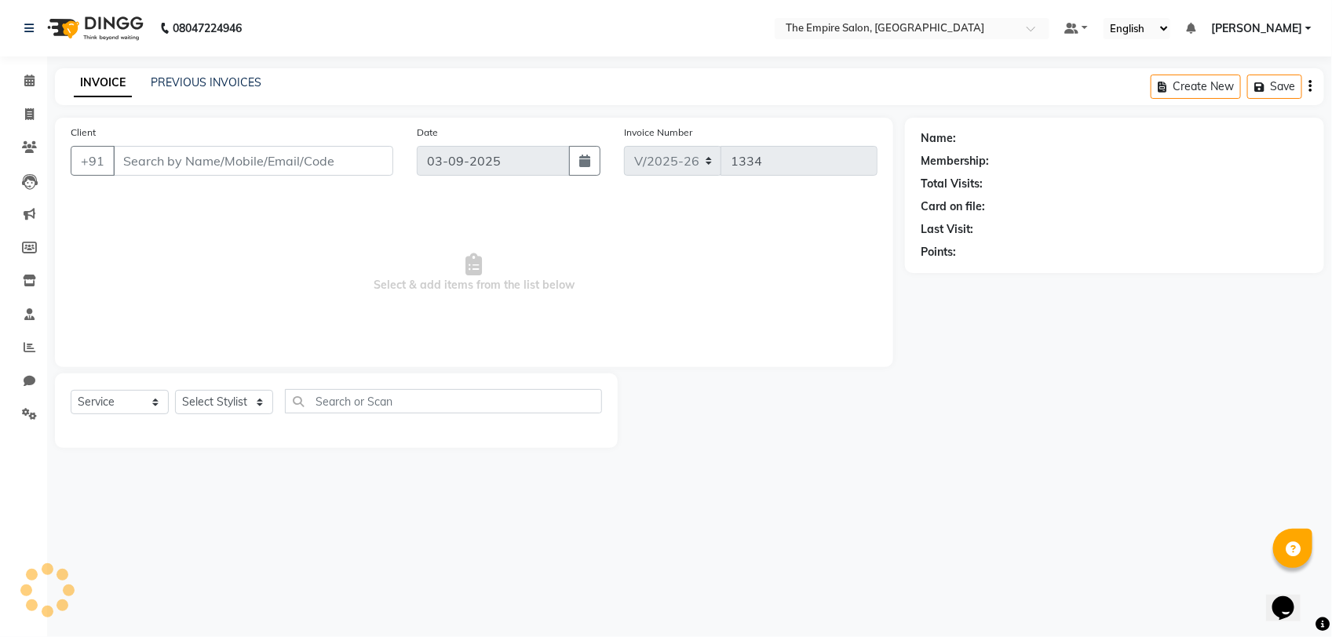
type input "8334050622"
select select "78686"
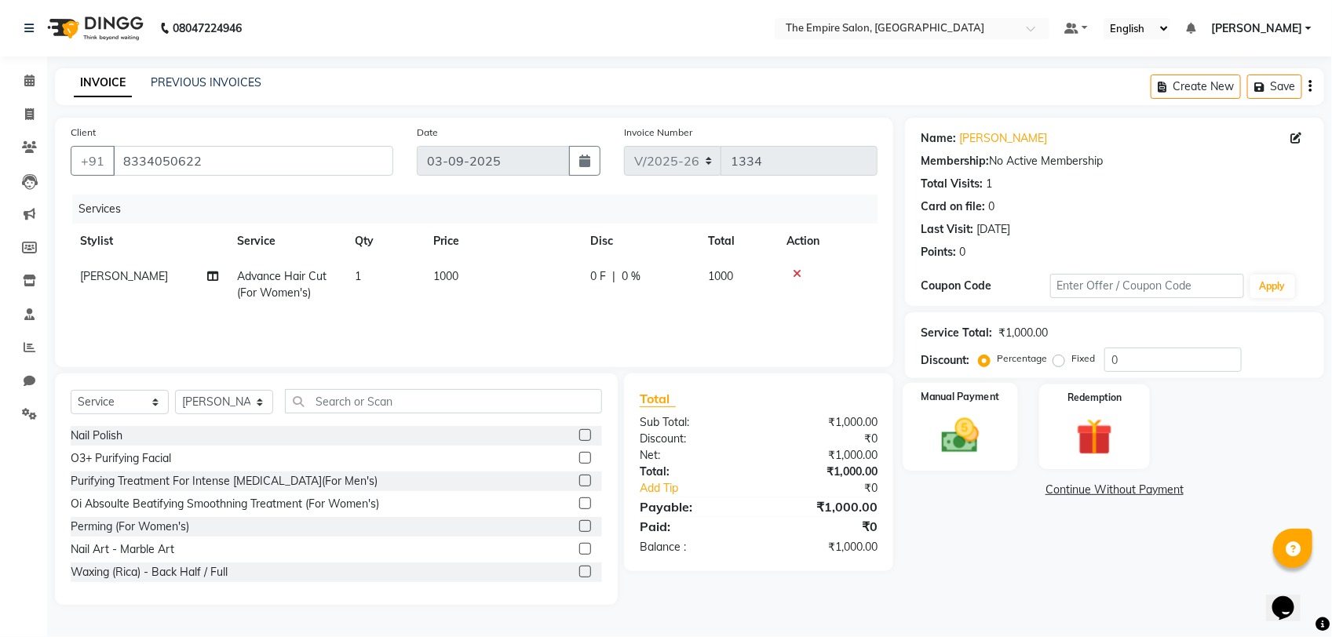
click at [974, 429] on img at bounding box center [960, 436] width 62 height 44
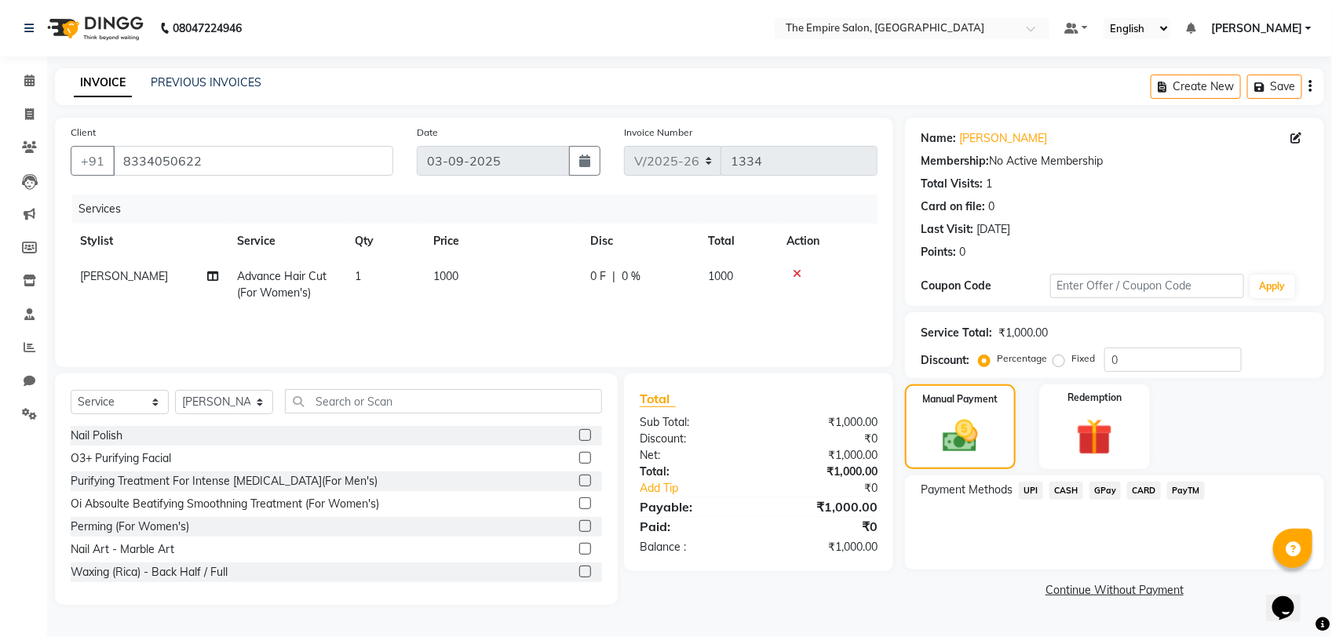
click at [1073, 490] on span "CASH" at bounding box center [1066, 491] width 34 height 18
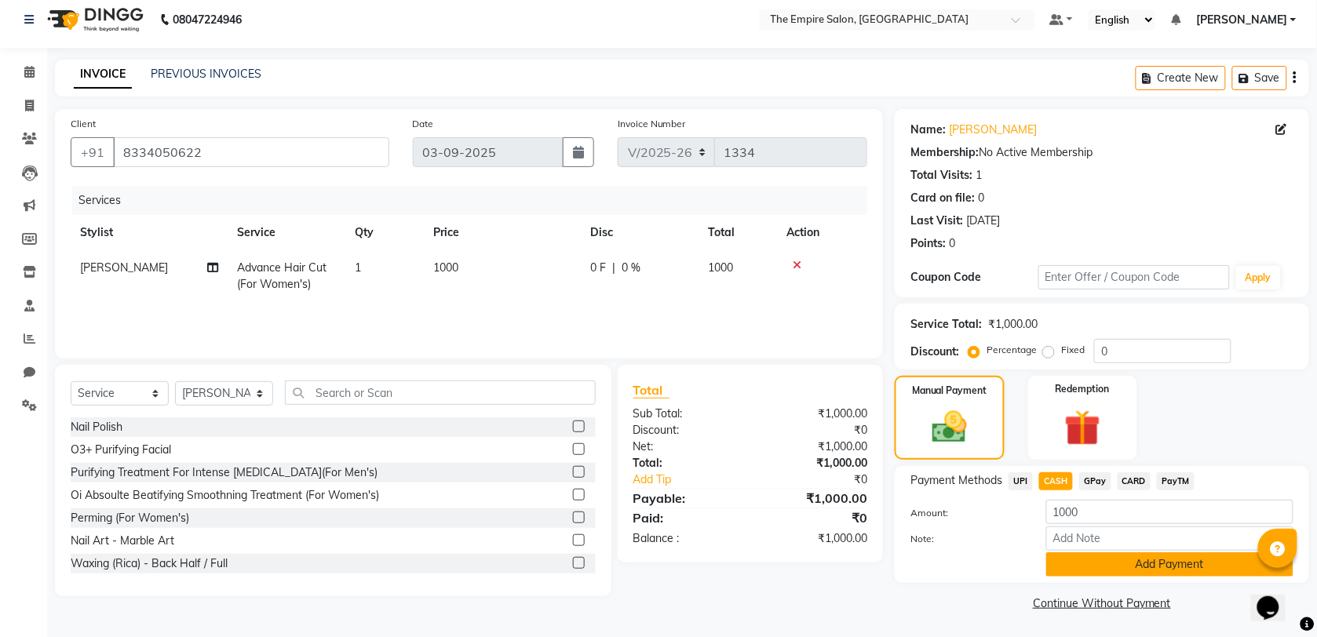
click at [1103, 563] on button "Add Payment" at bounding box center [1169, 564] width 247 height 24
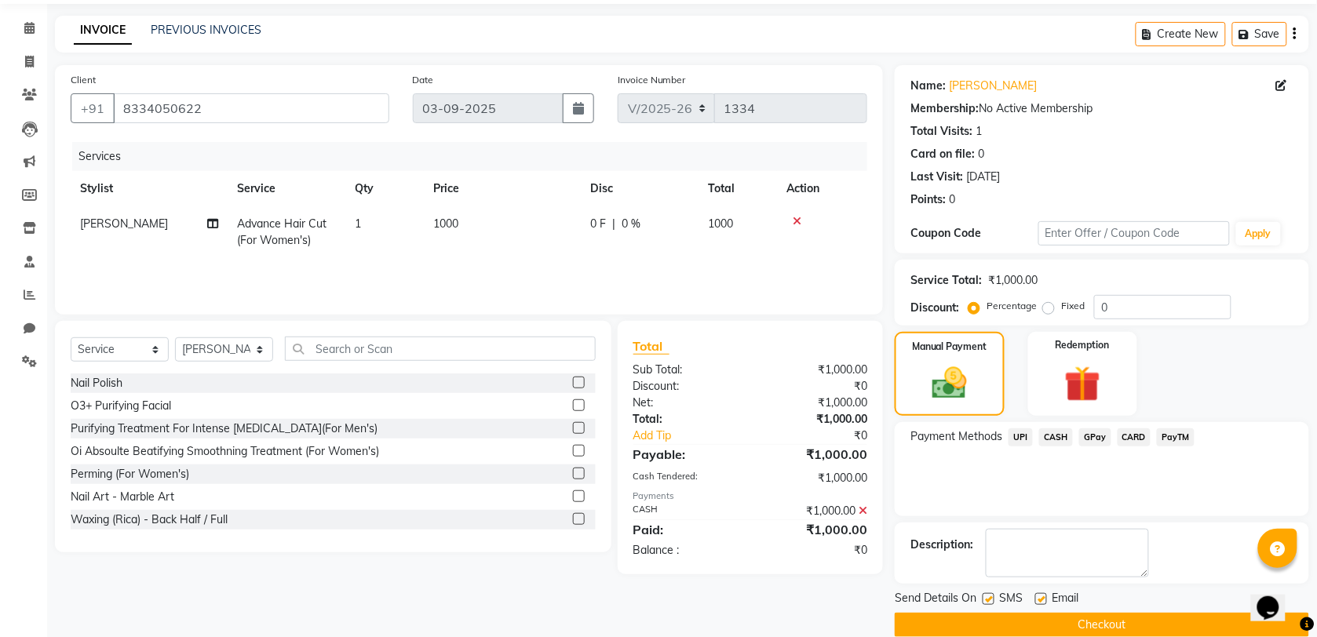
scroll to position [76, 0]
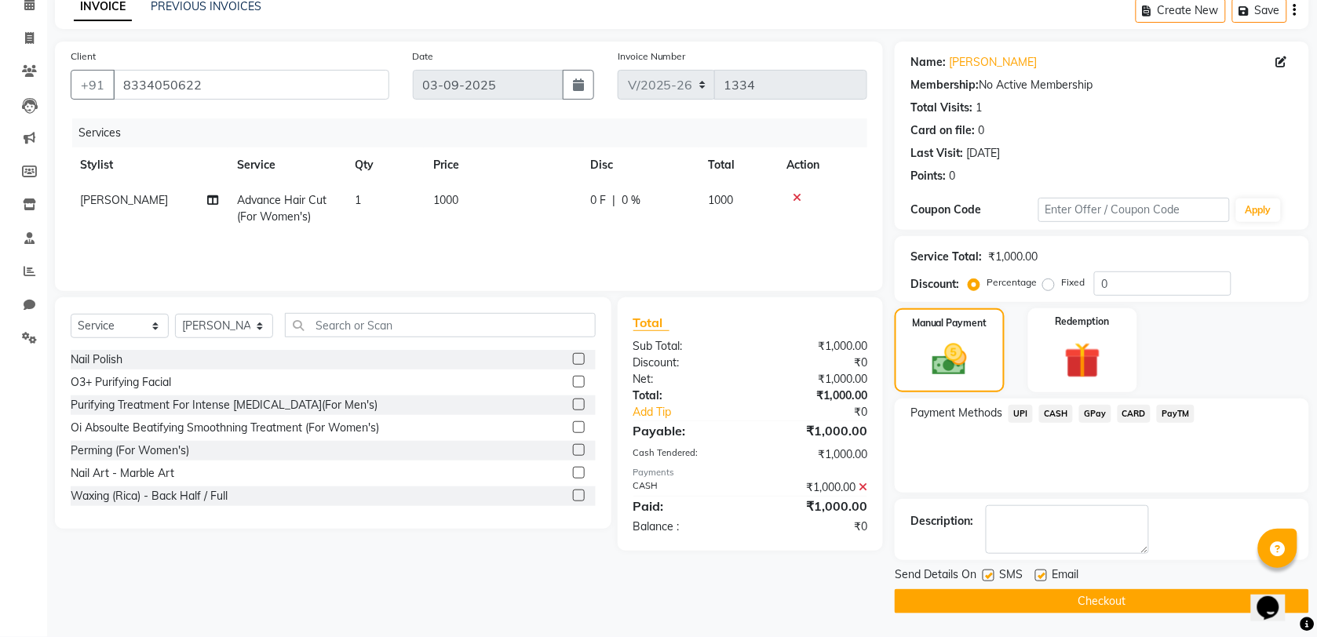
click at [1022, 414] on span "UPI" at bounding box center [1020, 414] width 24 height 18
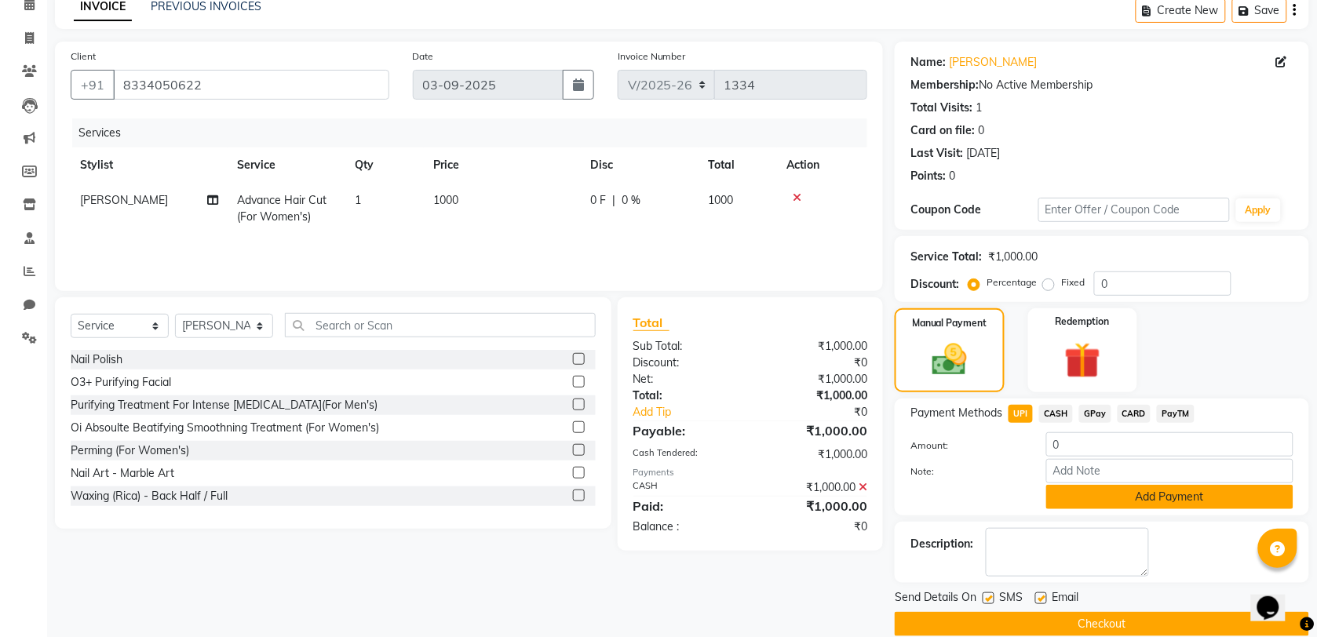
click at [1101, 499] on button "Add Payment" at bounding box center [1169, 497] width 247 height 24
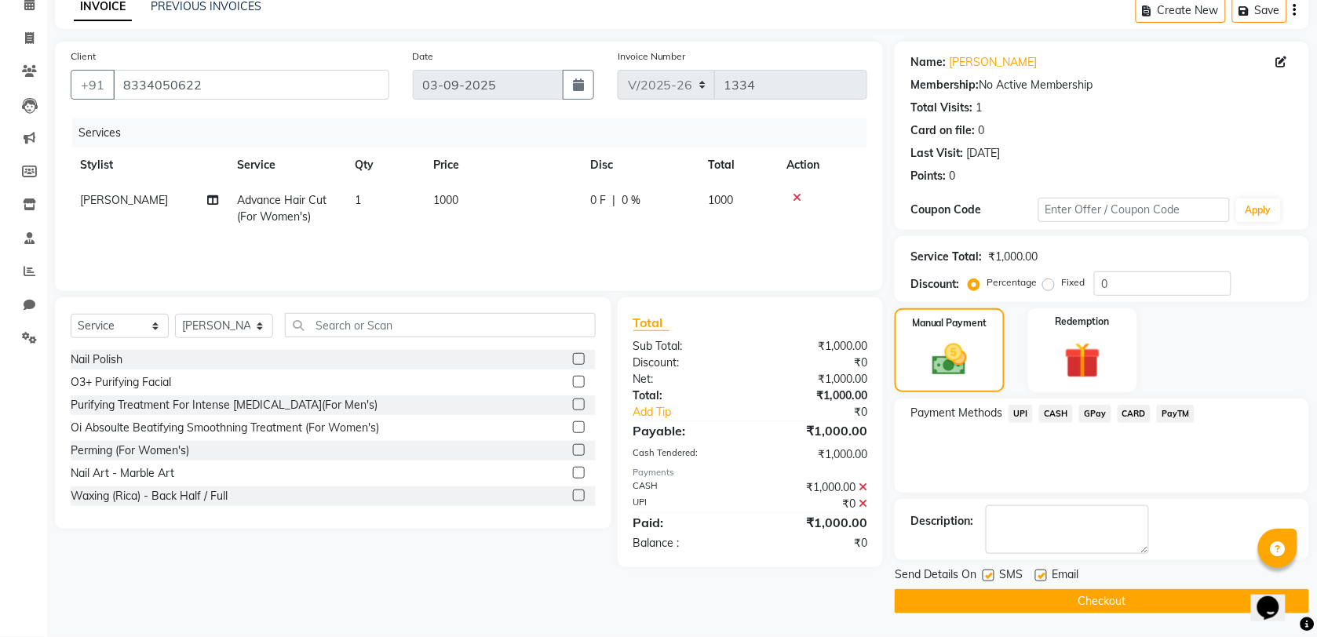
click at [1071, 602] on button "Checkout" at bounding box center [1102, 601] width 414 height 24
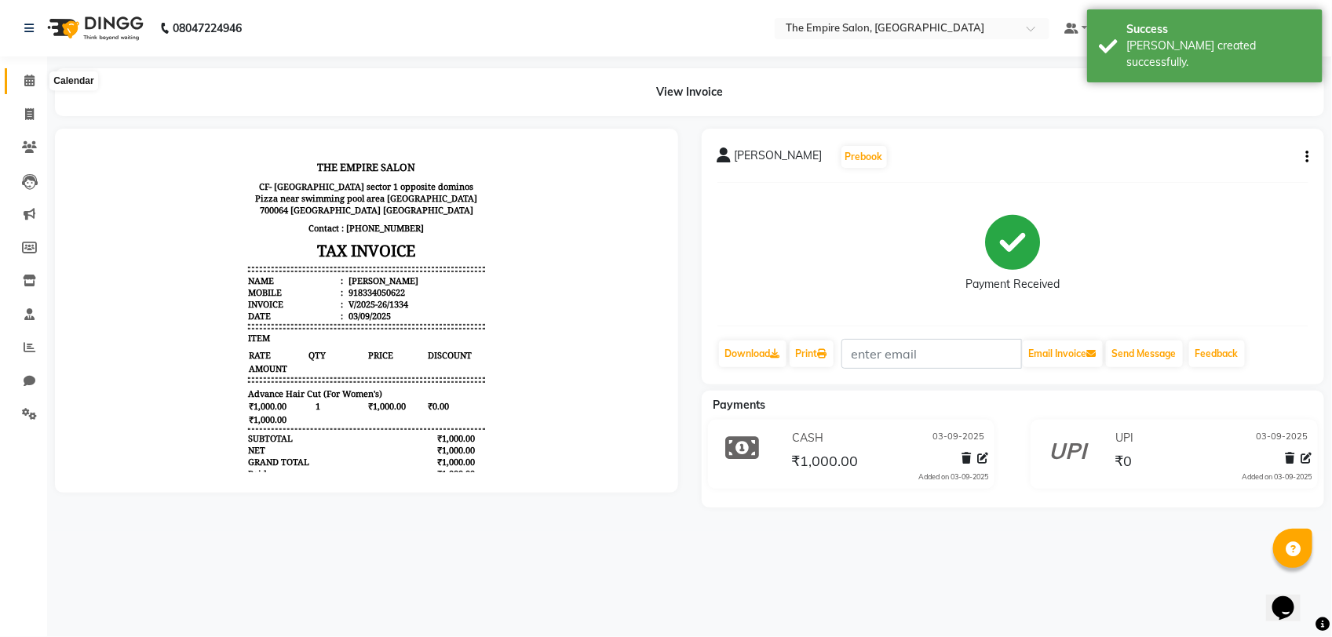
click at [20, 82] on span at bounding box center [29, 81] width 27 height 18
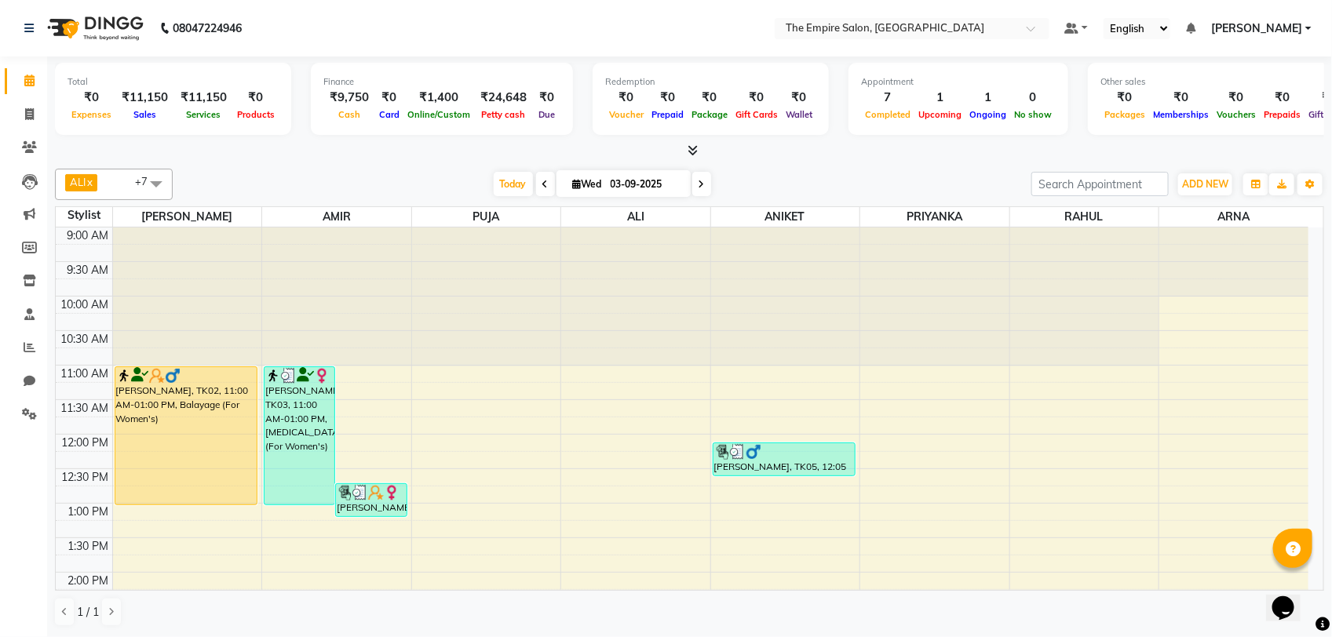
drag, startPoint x: 532, startPoint y: 399, endPoint x: 608, endPoint y: 355, distance: 87.5
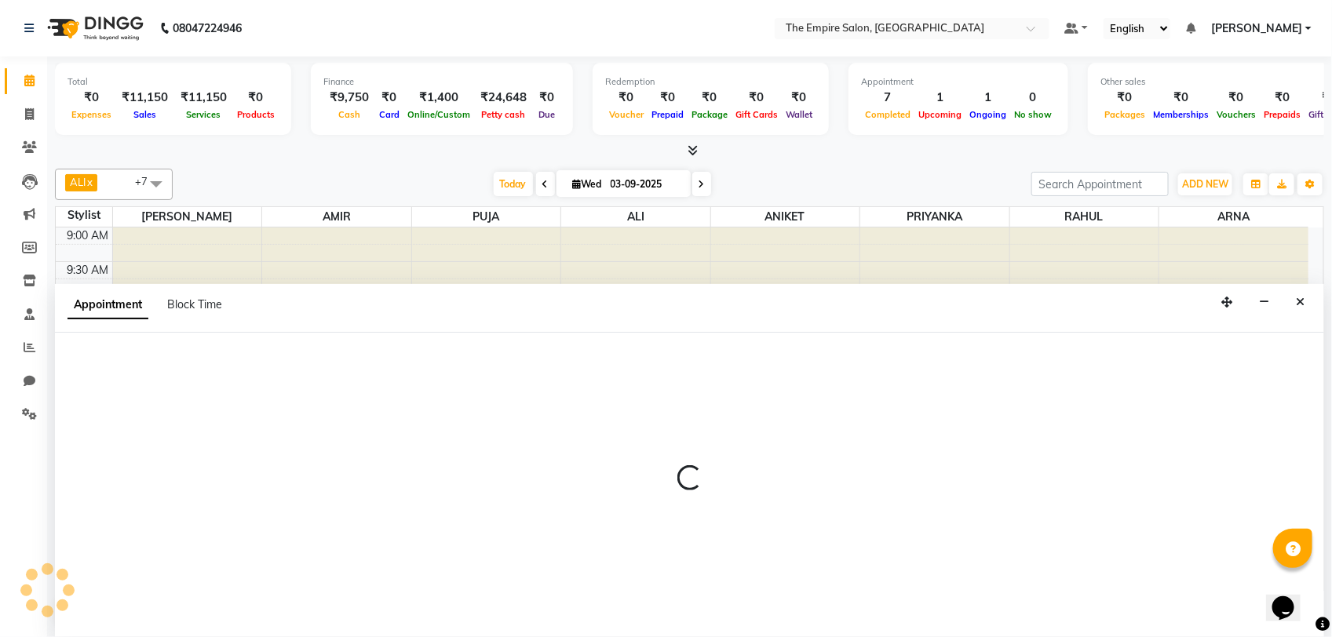
select select "78688"
select select "tentative"
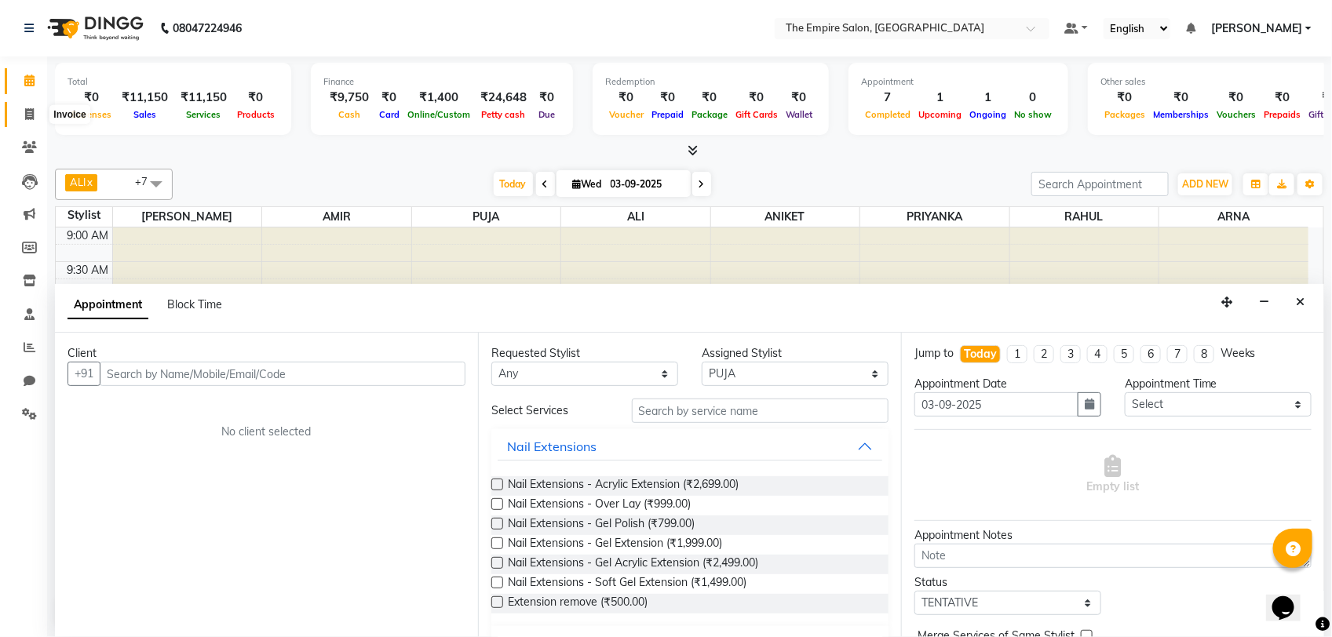
click at [34, 115] on span at bounding box center [29, 115] width 27 height 18
select select "service"
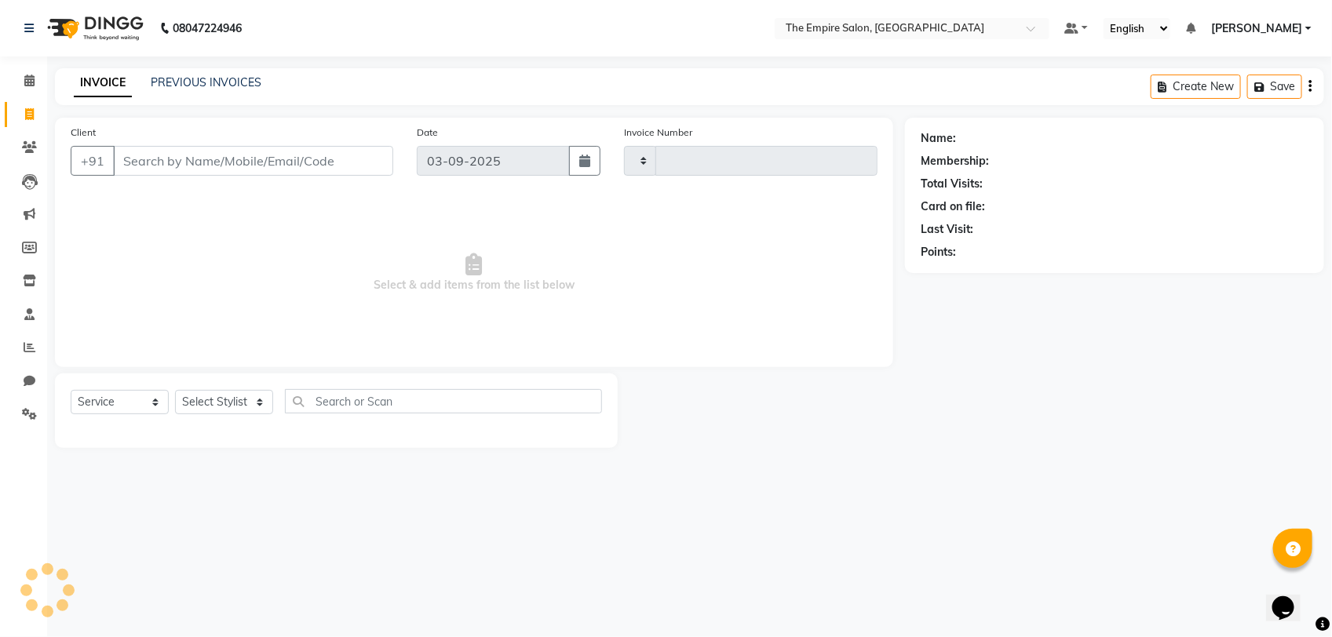
type input "1335"
select select "8221"
click at [216, 394] on select "Select Stylist ALI AMIR ANIKET ARNA BISWAJIT DHRUV MOHSIN NIBEDITA PRIYANKA PUJ…" at bounding box center [224, 402] width 98 height 24
select select "78686"
click at [175, 390] on select "Select Stylist ALI AMIR ANIKET ARNA BISWAJIT DHRUV MOHSIN NIBEDITA PRIYANKA PUJ…" at bounding box center [224, 402] width 98 height 24
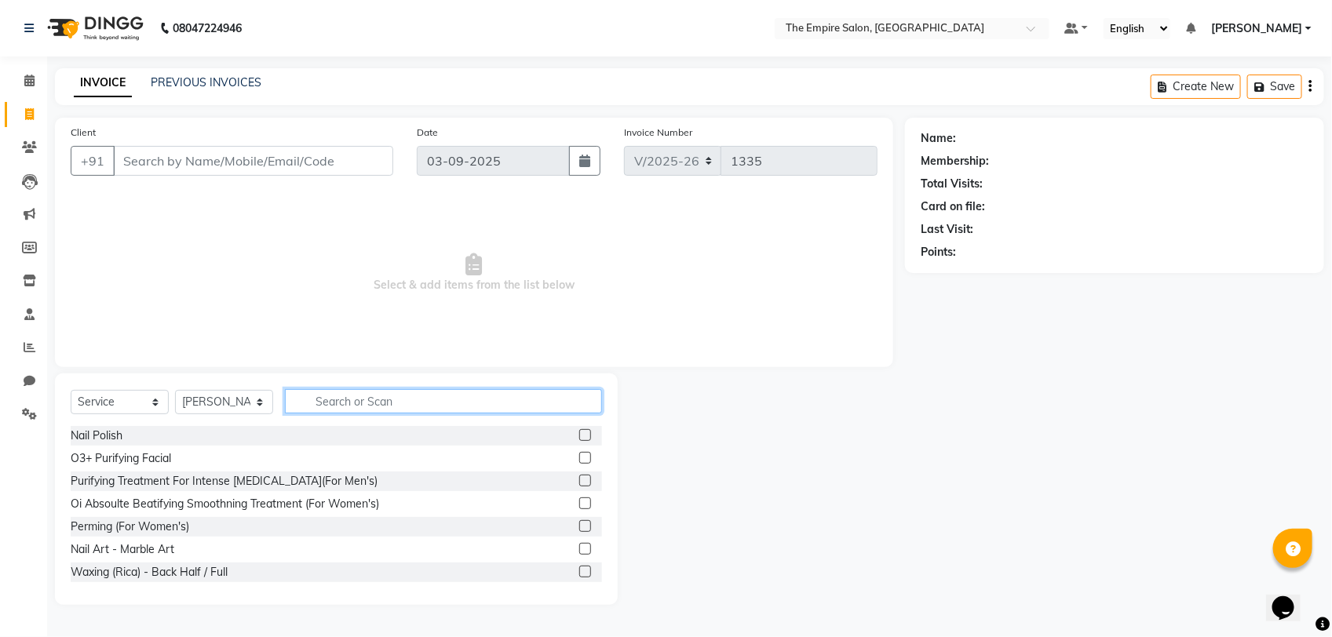
click at [349, 404] on input "text" at bounding box center [443, 401] width 317 height 24
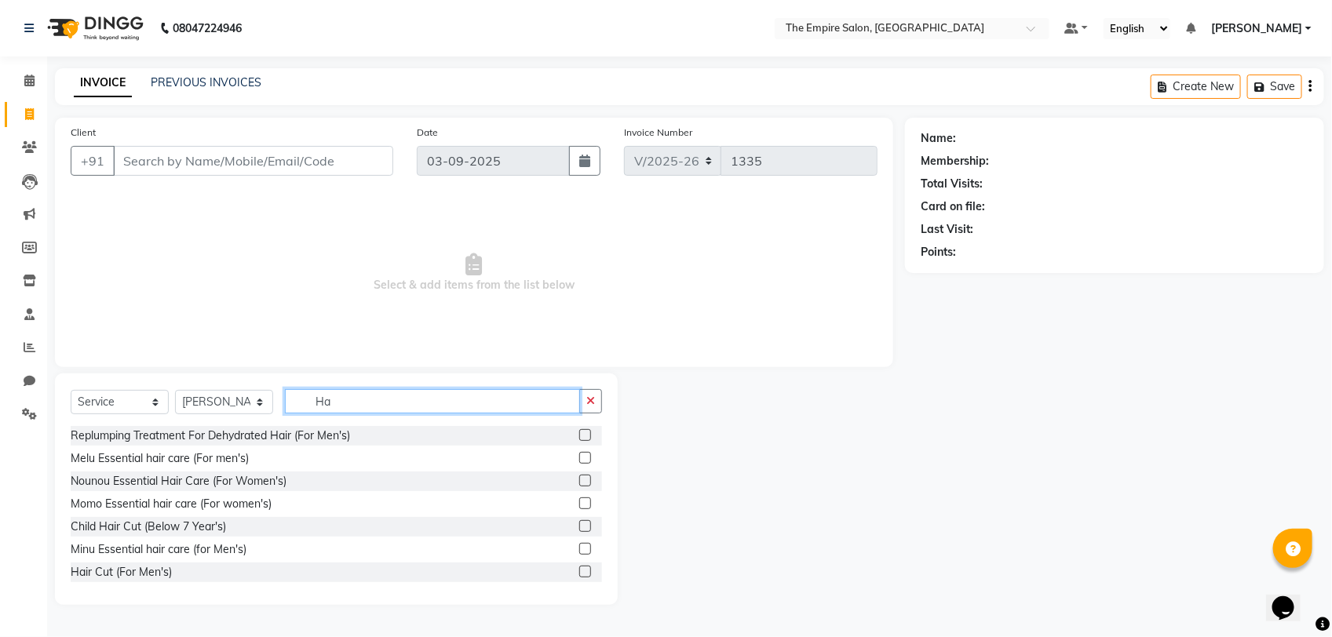
type input "H"
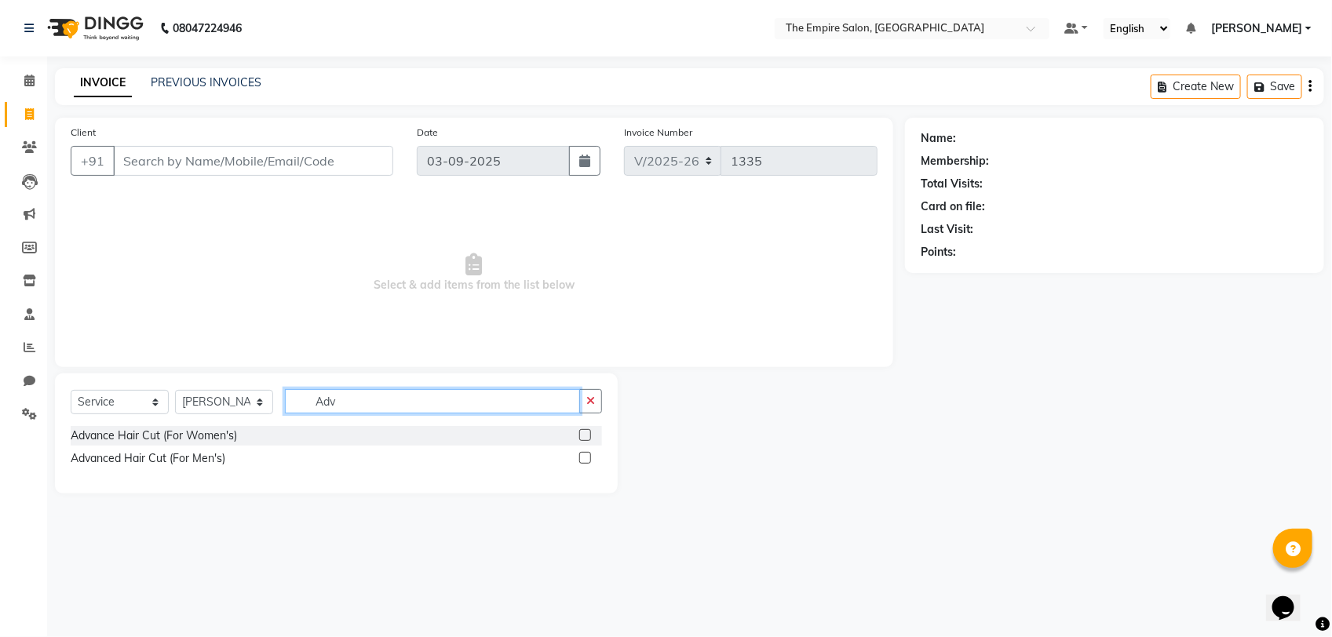
type input "Adv"
click at [389, 450] on div "Advanced Hair Cut (For Men's)" at bounding box center [336, 459] width 531 height 20
click at [579, 453] on label at bounding box center [585, 458] width 12 height 12
click at [579, 454] on input "checkbox" at bounding box center [584, 459] width 10 height 10
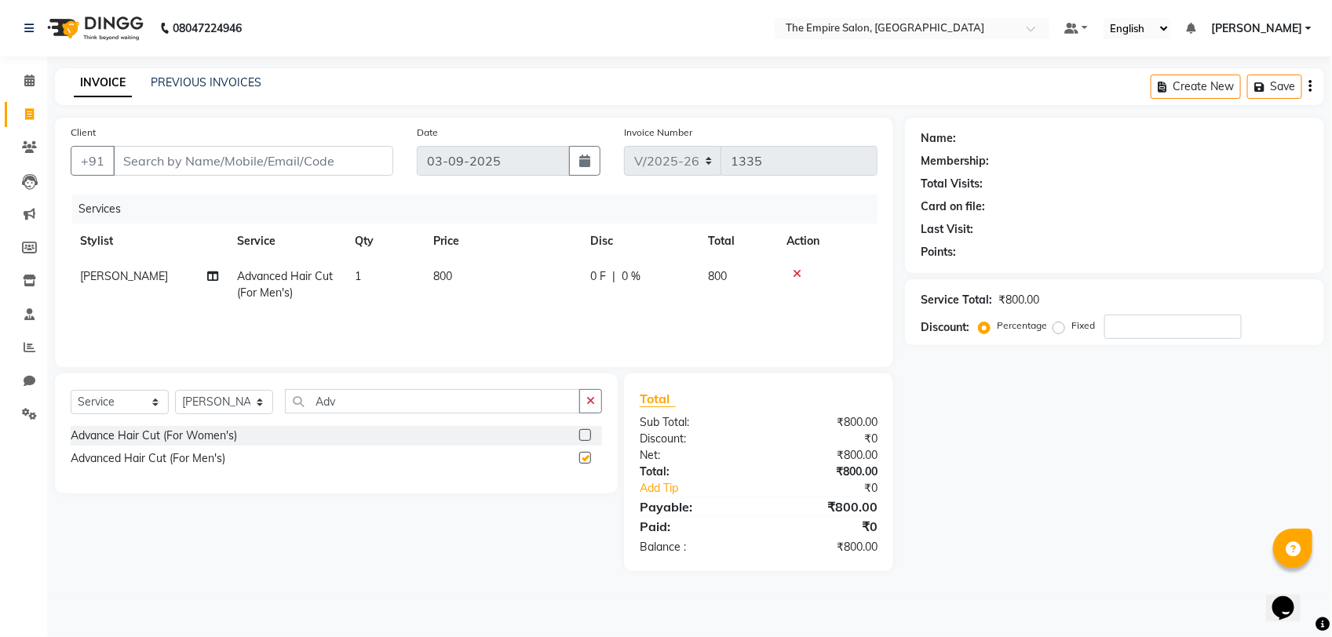
checkbox input "false"
click at [587, 399] on icon "button" at bounding box center [590, 400] width 9 height 11
type input "Glob"
click at [582, 457] on label at bounding box center [585, 458] width 12 height 12
click at [582, 457] on input "checkbox" at bounding box center [584, 459] width 10 height 10
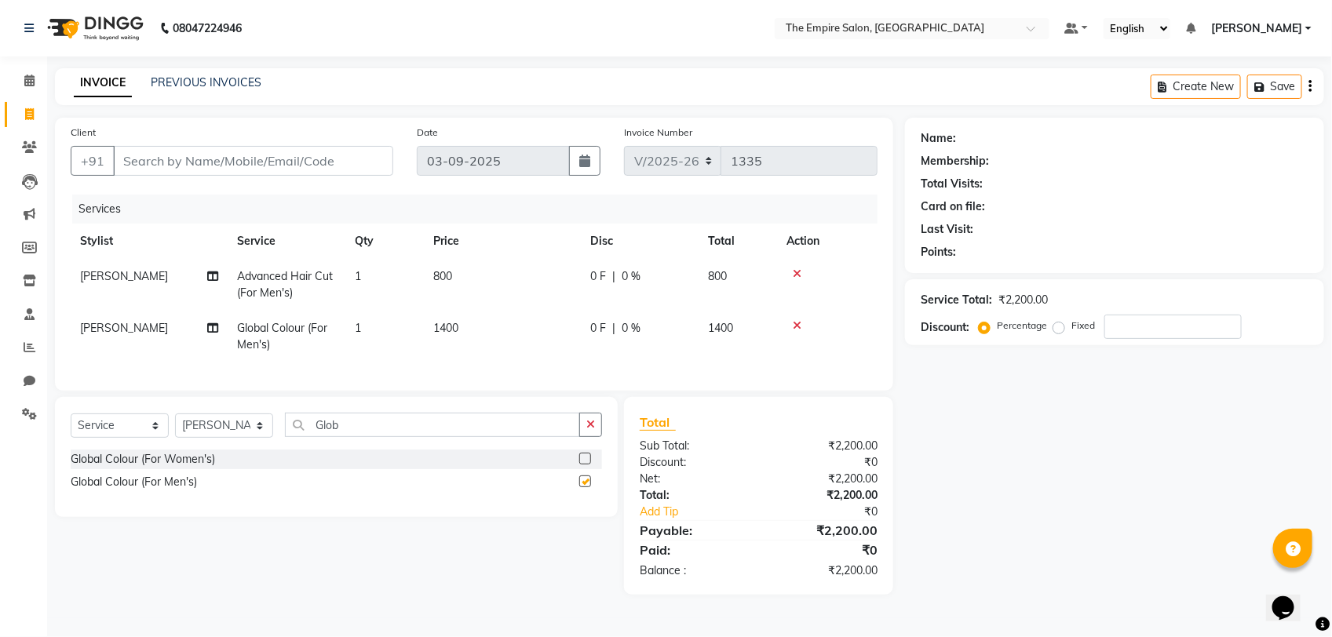
checkbox input "false"
click at [587, 437] on button "button" at bounding box center [590, 425] width 23 height 24
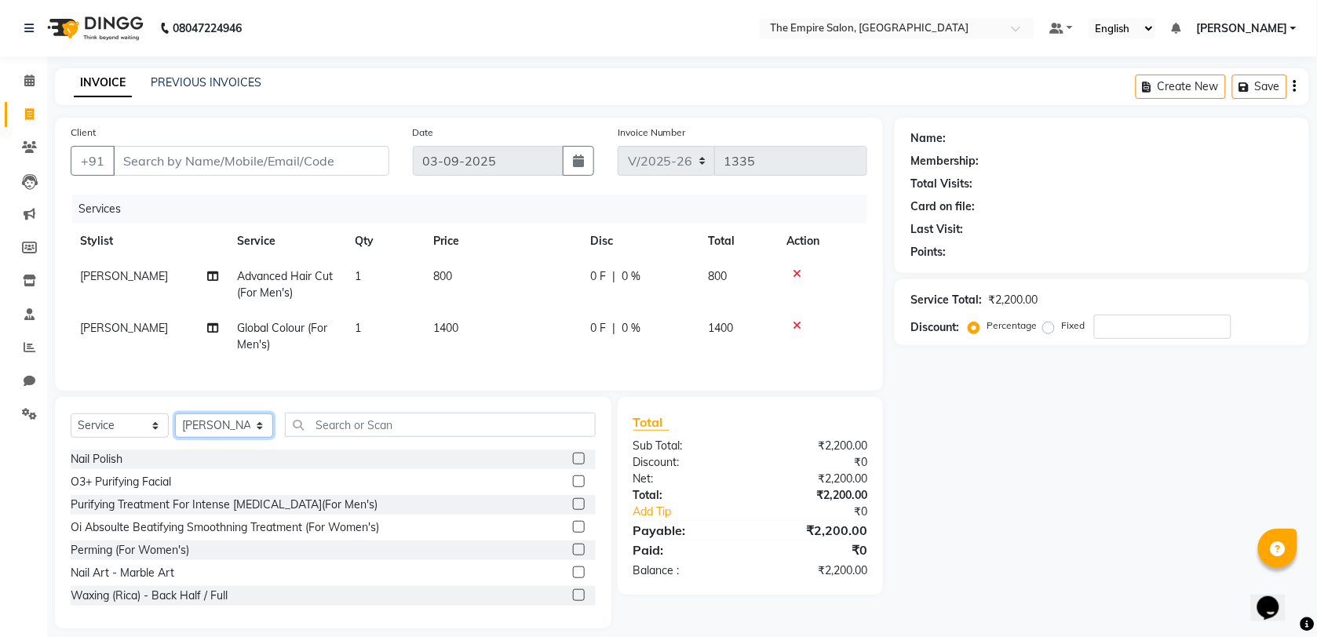
click at [201, 438] on select "Select Stylist ALI AMIR ANIKET ARNA BISWAJIT DHRUV MOHSIN NIBEDITA PRIYANKA PUJ…" at bounding box center [224, 426] width 98 height 24
select select "78709"
click at [175, 428] on select "Select Stylist ALI AMIR ANIKET ARNA BISWAJIT DHRUV MOHSIN NIBEDITA PRIYANKA PUJ…" at bounding box center [224, 426] width 98 height 24
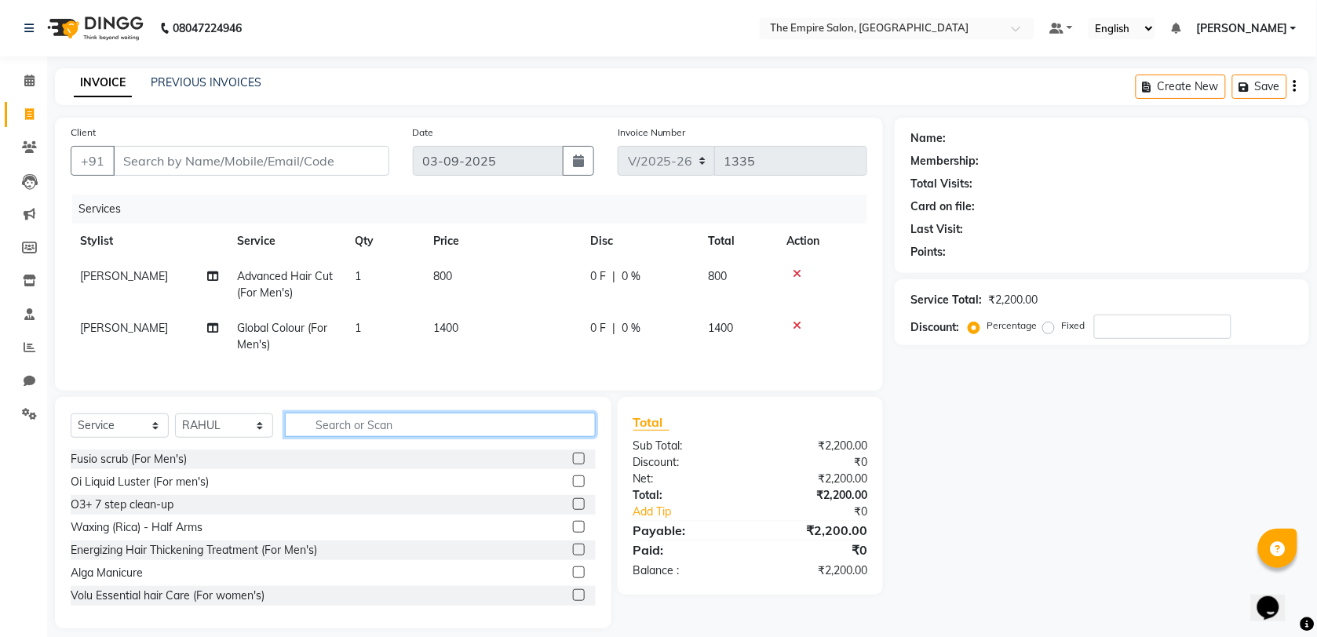
click at [333, 437] on input "text" at bounding box center [440, 425] width 311 height 24
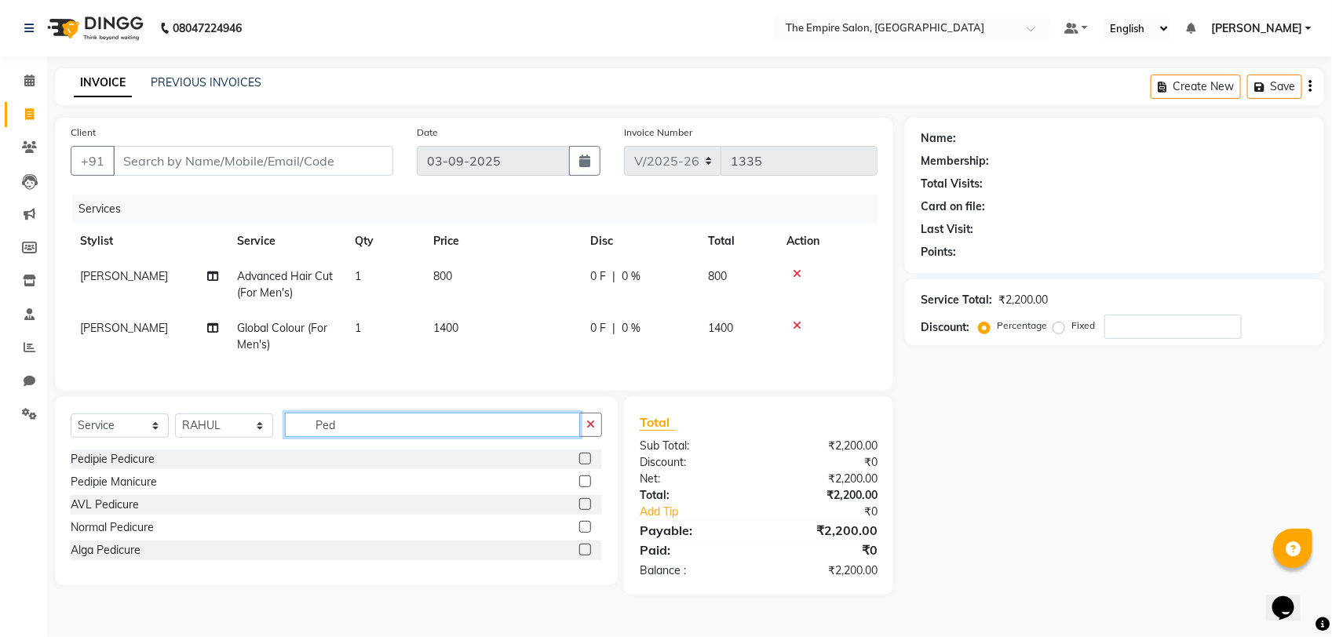
type input "Ped"
click at [586, 533] on label at bounding box center [585, 527] width 12 height 12
click at [586, 533] on input "checkbox" at bounding box center [584, 528] width 10 height 10
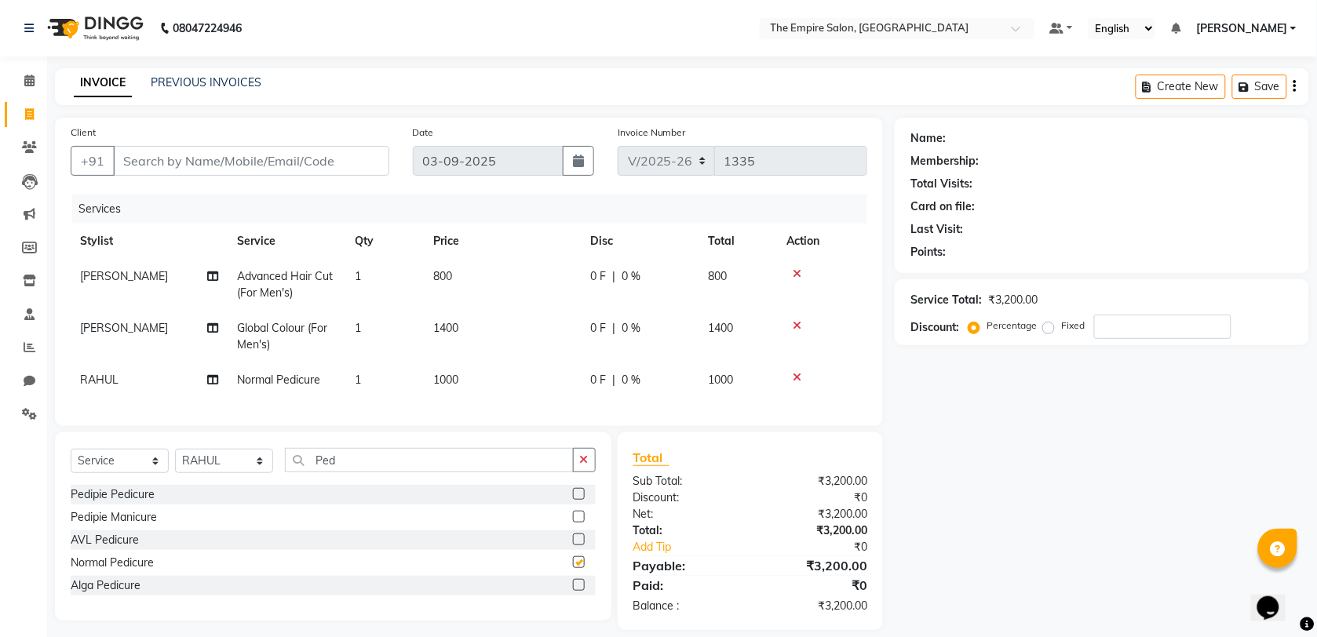
checkbox input "false"
click at [594, 468] on button "button" at bounding box center [584, 460] width 23 height 24
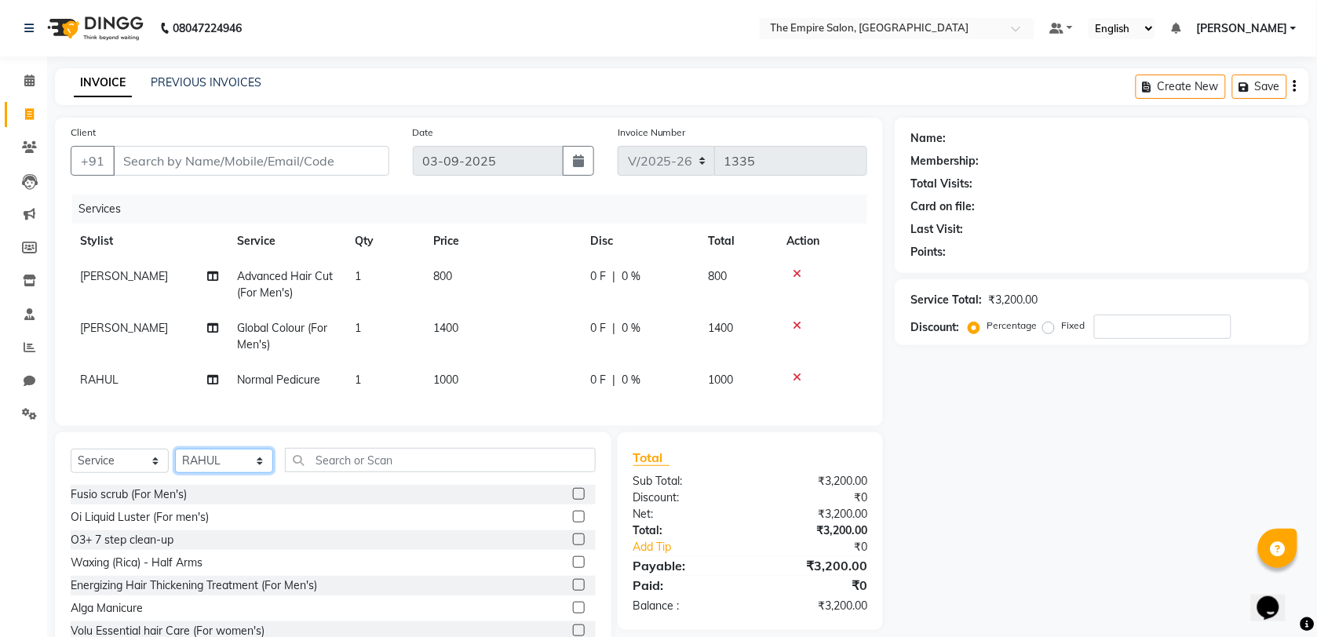
click at [234, 465] on select "Select Stylist ALI AMIR ANIKET ARNA BISWAJIT DHRUV MOHSIN NIBEDITA PRIYANKA PUJ…" at bounding box center [224, 461] width 98 height 24
select select "78691"
click at [175, 463] on select "Select Stylist ALI AMIR ANIKET ARNA BISWAJIT DHRUV MOHSIN NIBEDITA PRIYANKA PUJ…" at bounding box center [224, 461] width 98 height 24
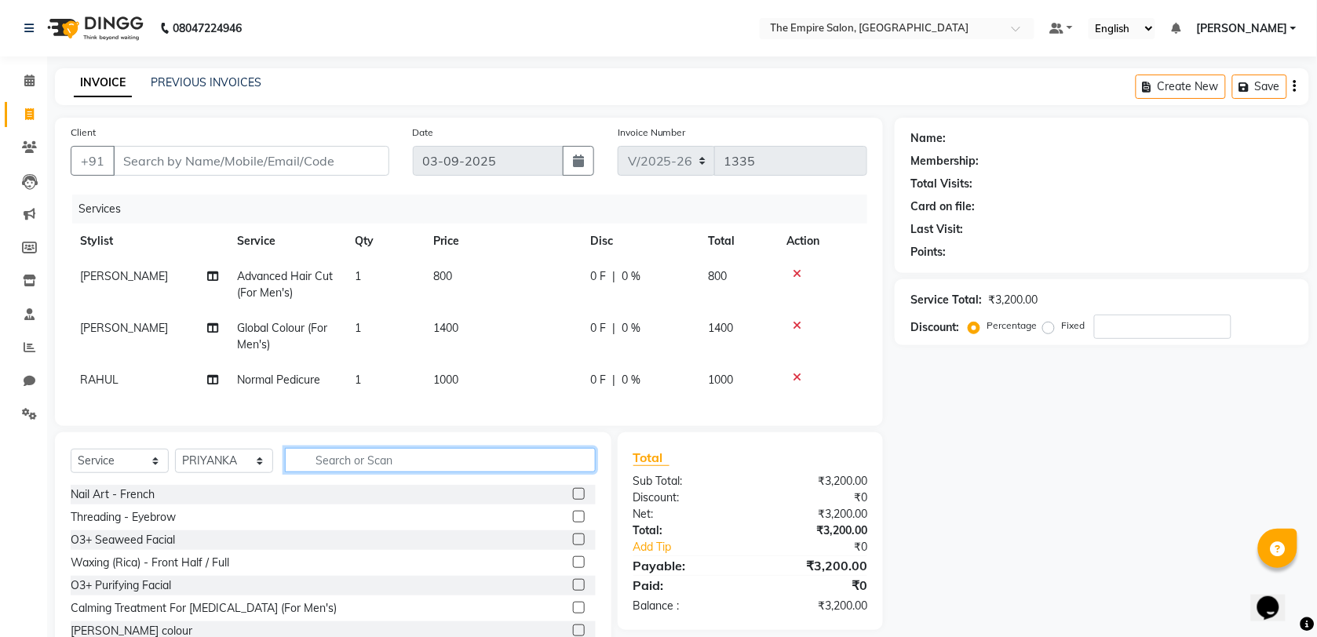
click at [395, 472] on input "text" at bounding box center [440, 460] width 311 height 24
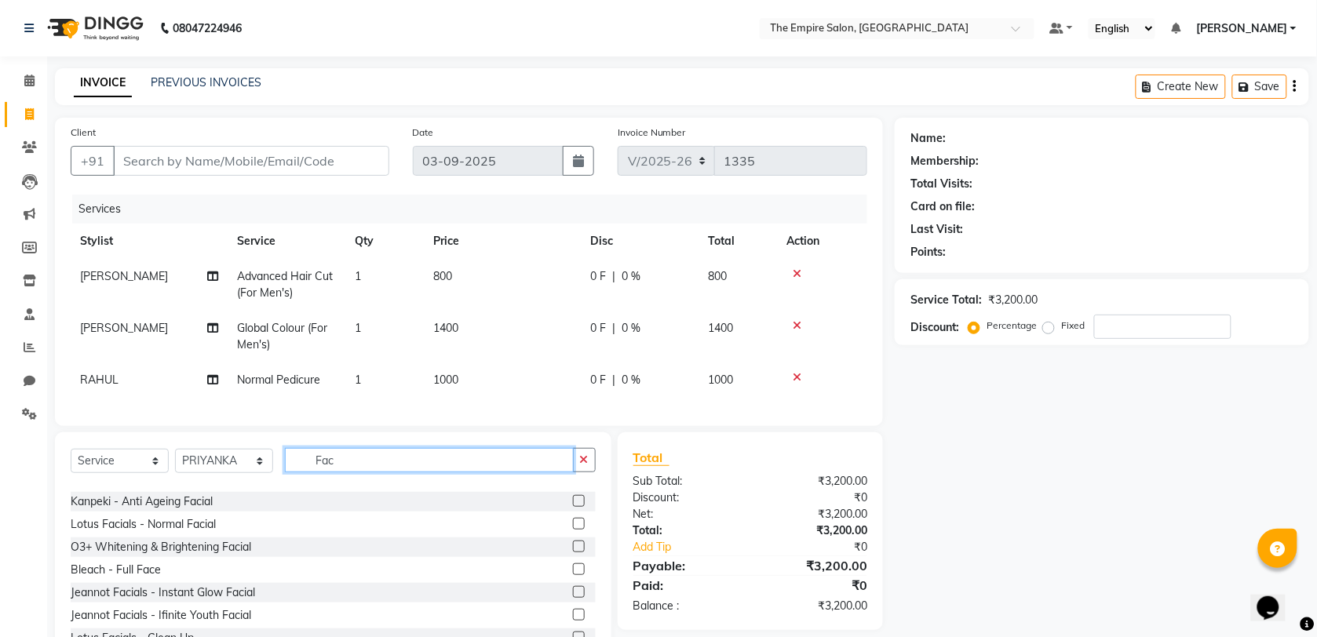
scroll to position [196, 0]
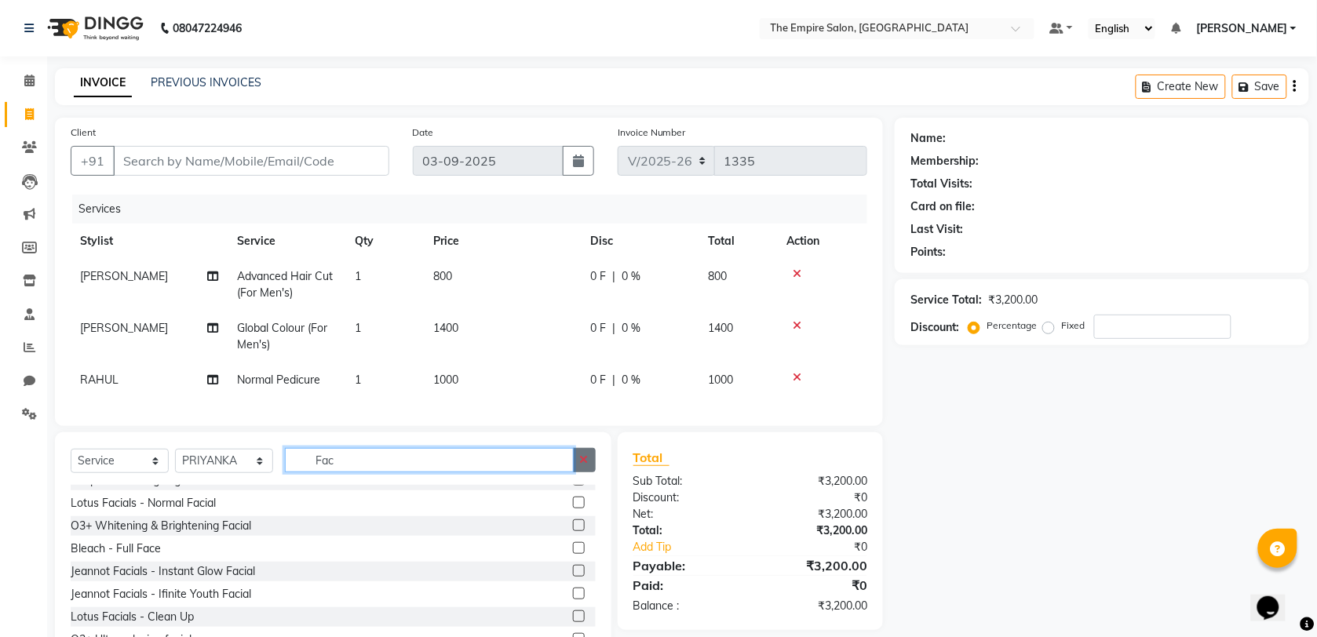
type input "Fac"
click at [582, 465] on icon "button" at bounding box center [584, 459] width 9 height 11
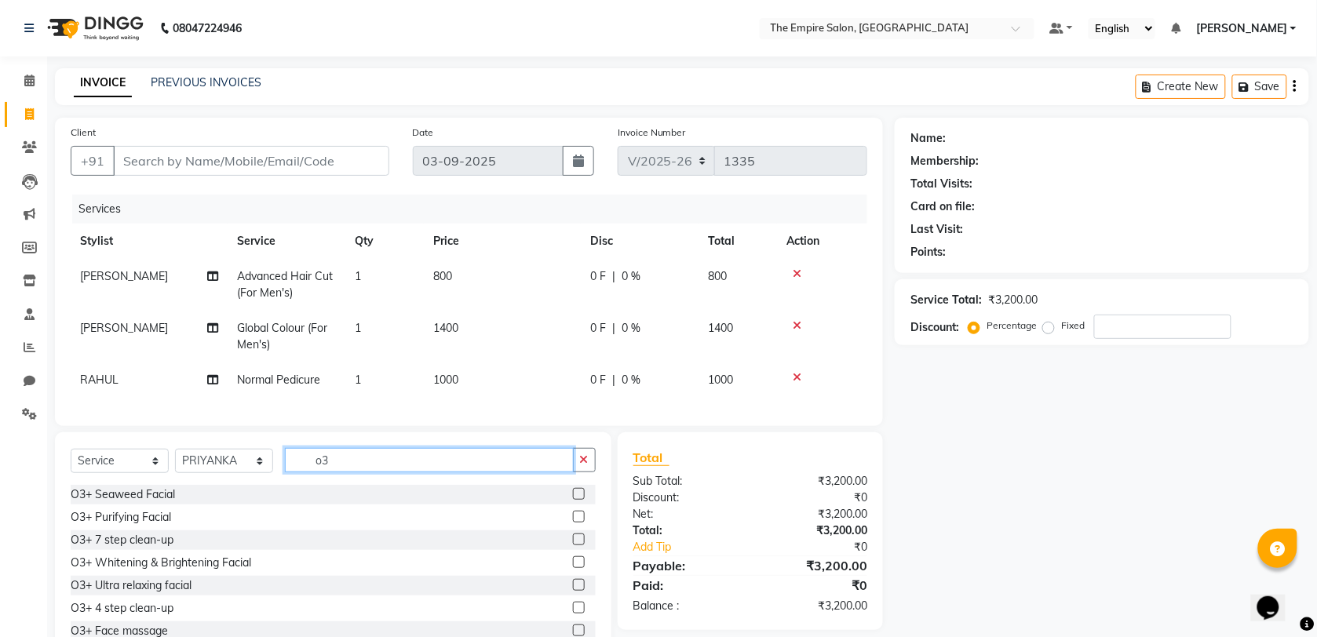
scroll to position [64, 0]
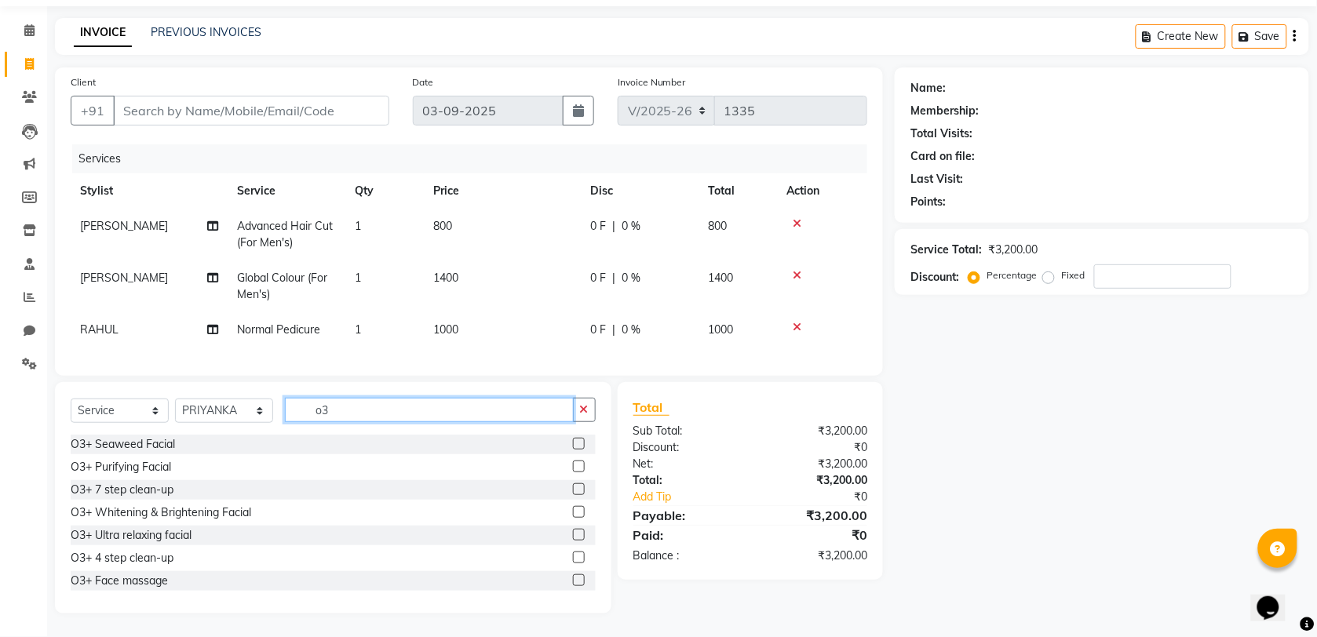
type input "o3"
click at [573, 444] on label at bounding box center [579, 444] width 12 height 12
click at [573, 444] on input "checkbox" at bounding box center [578, 444] width 10 height 10
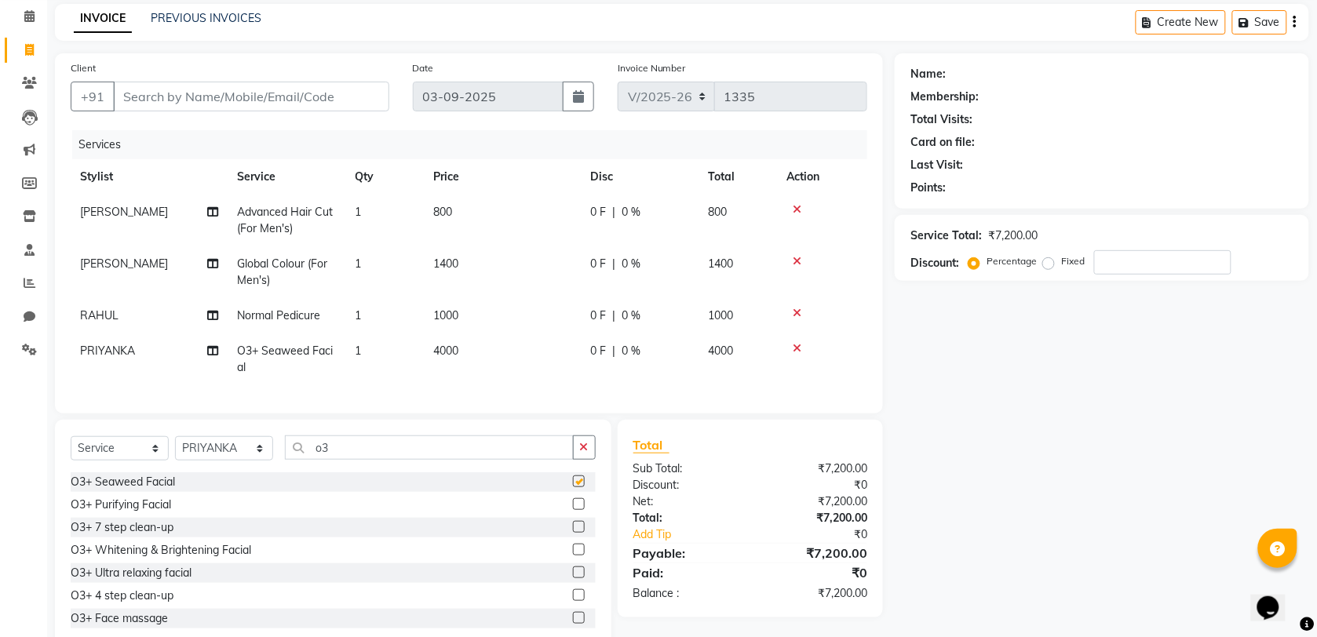
checkbox input "false"
click at [799, 349] on icon at bounding box center [797, 348] width 9 height 11
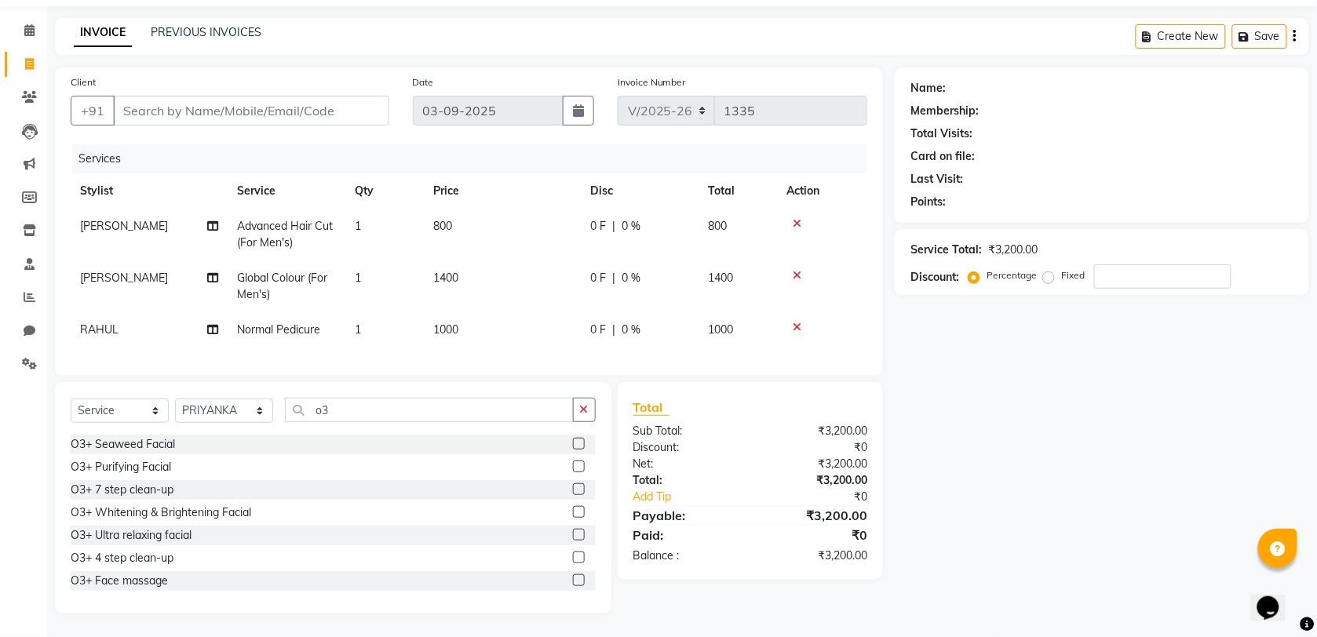
click at [573, 512] on label at bounding box center [579, 512] width 12 height 12
click at [573, 512] on input "checkbox" at bounding box center [578, 513] width 10 height 10
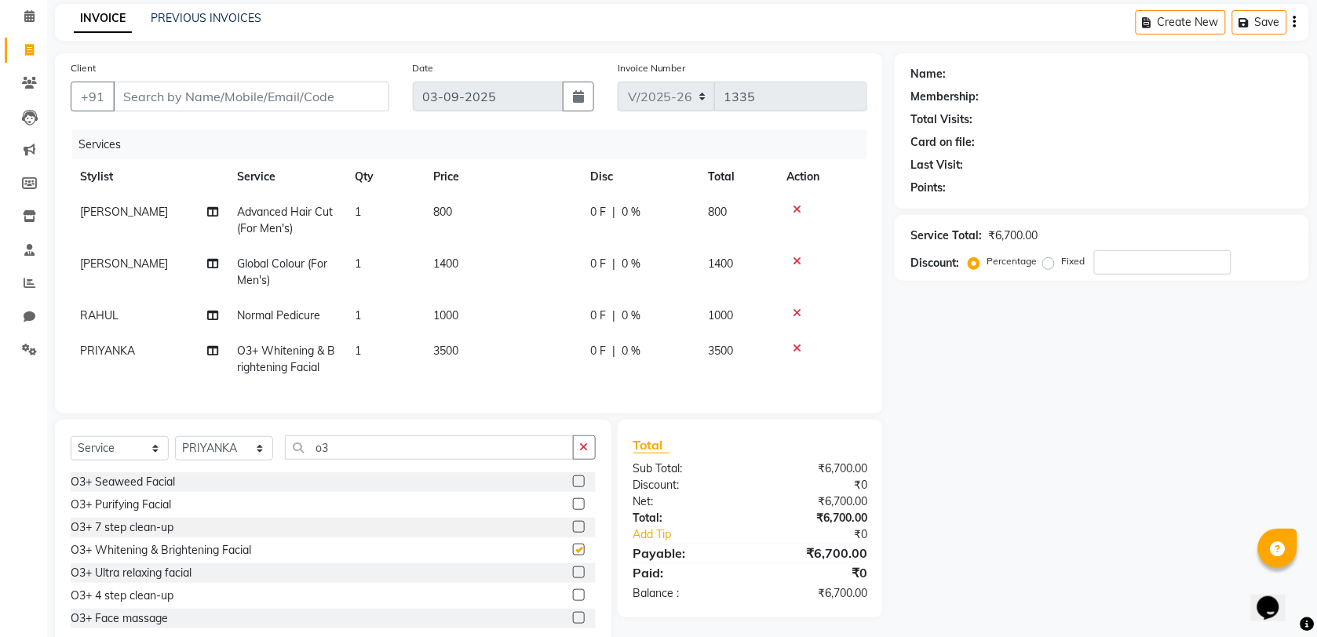
checkbox input "false"
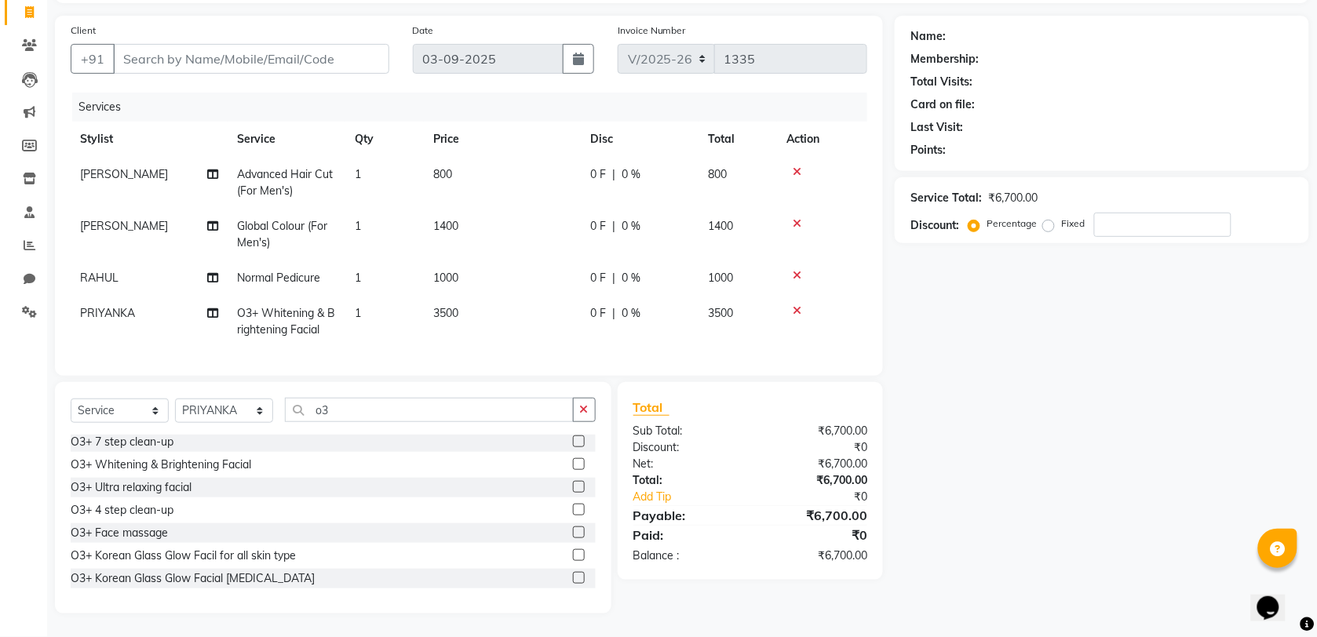
scroll to position [0, 0]
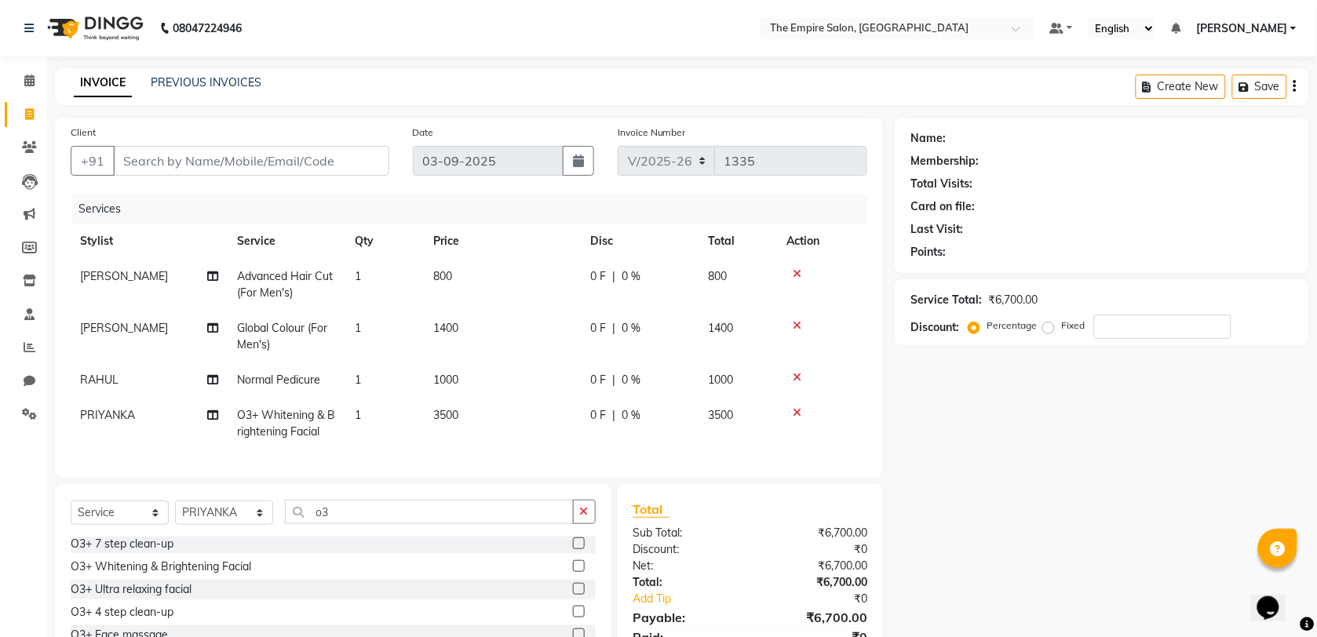
click at [428, 409] on td "3500" at bounding box center [502, 424] width 157 height 52
select select "78691"
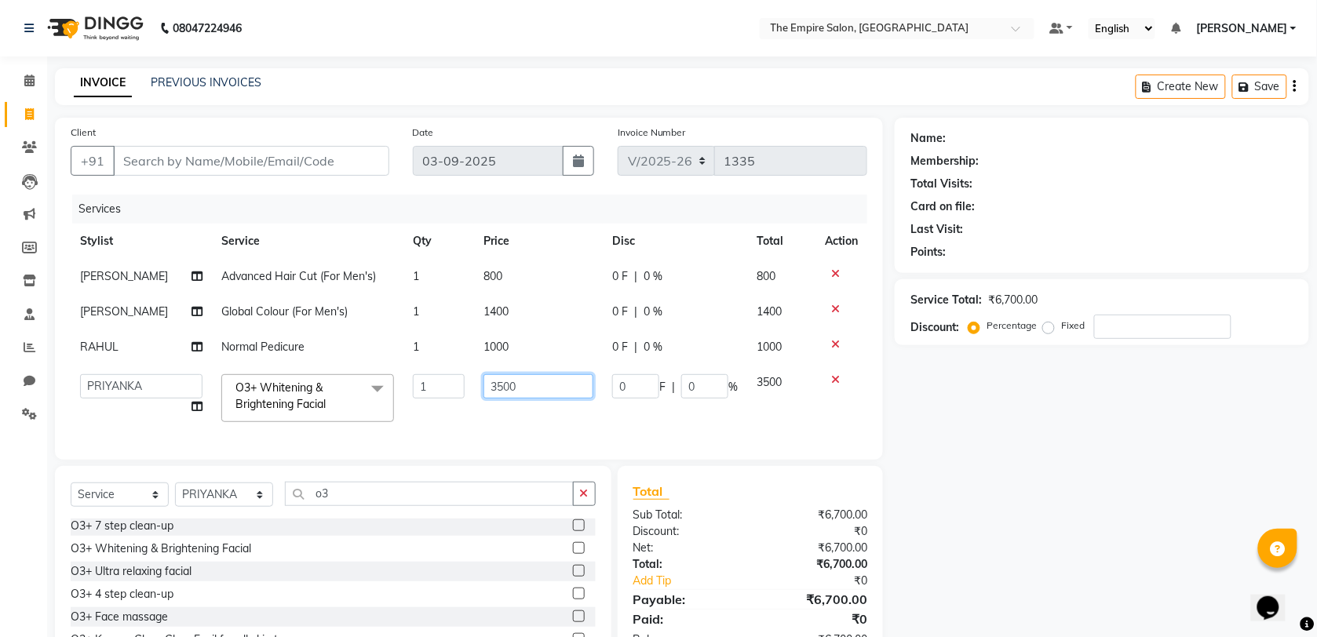
click at [538, 397] on input "3500" at bounding box center [538, 386] width 110 height 24
type input "3"
type input "2800"
click at [975, 451] on div "Name: Membership: Total Visits: Card on file: Last Visit: Points: Service Total…" at bounding box center [1108, 408] width 426 height 580
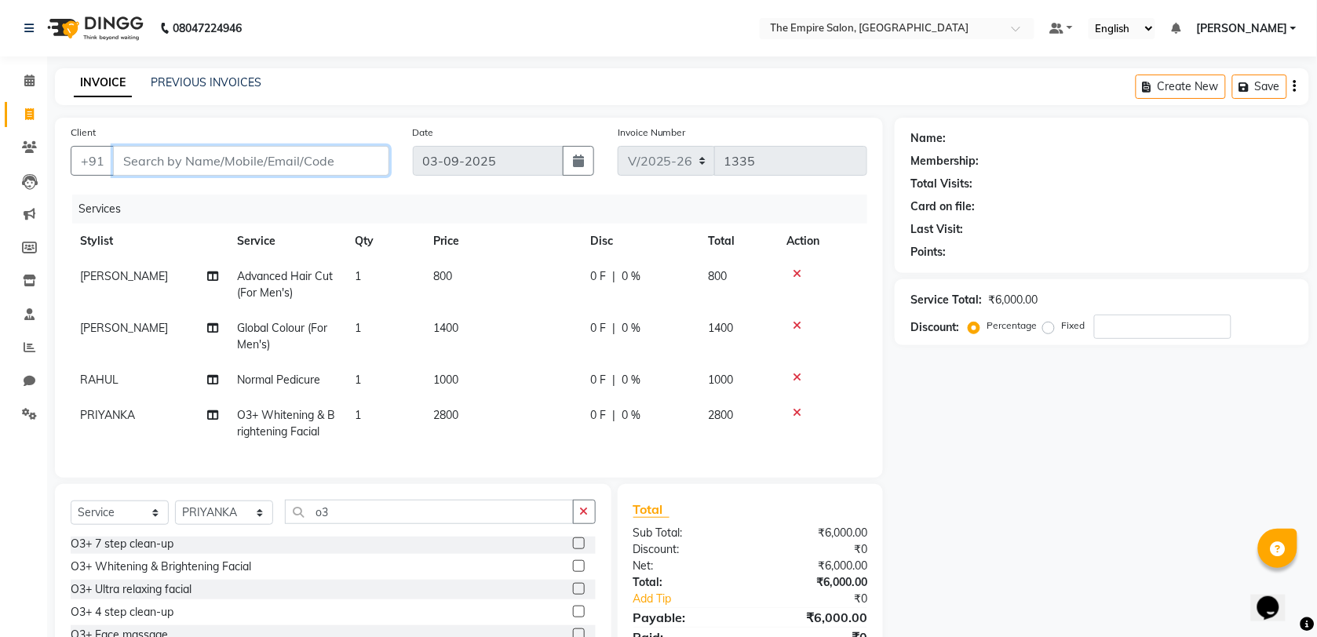
click at [173, 159] on input "Client" at bounding box center [251, 161] width 276 height 30
type input "9"
type input "0"
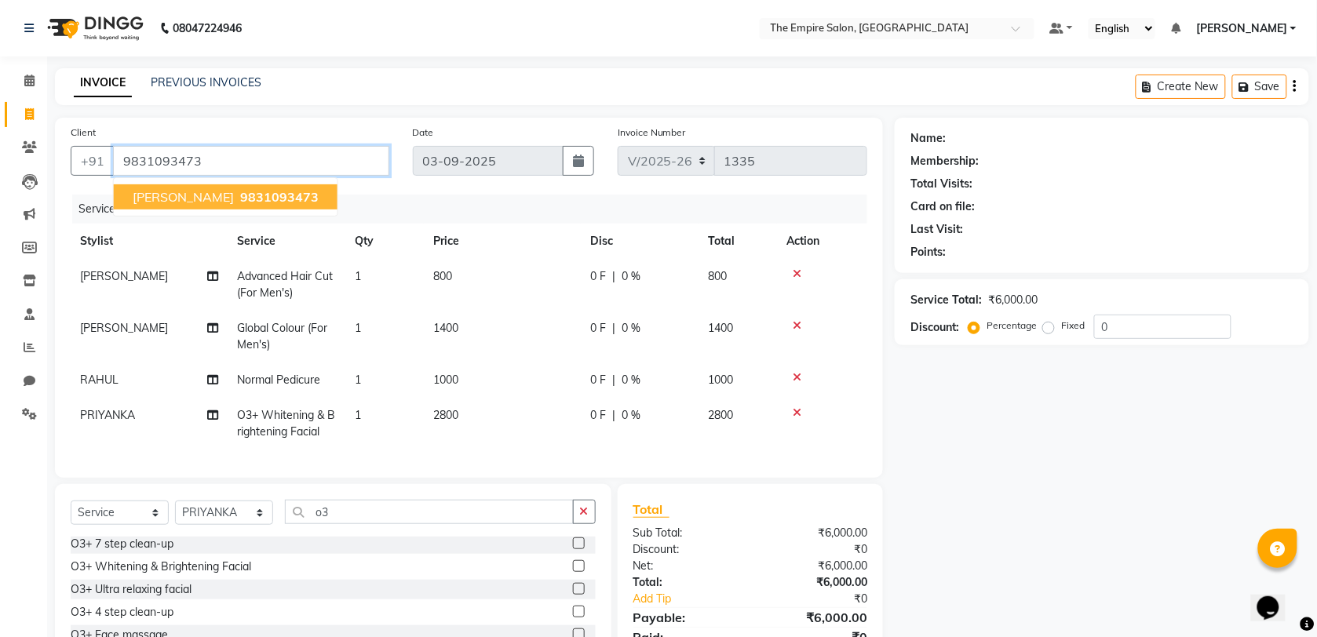
type input "9831093473"
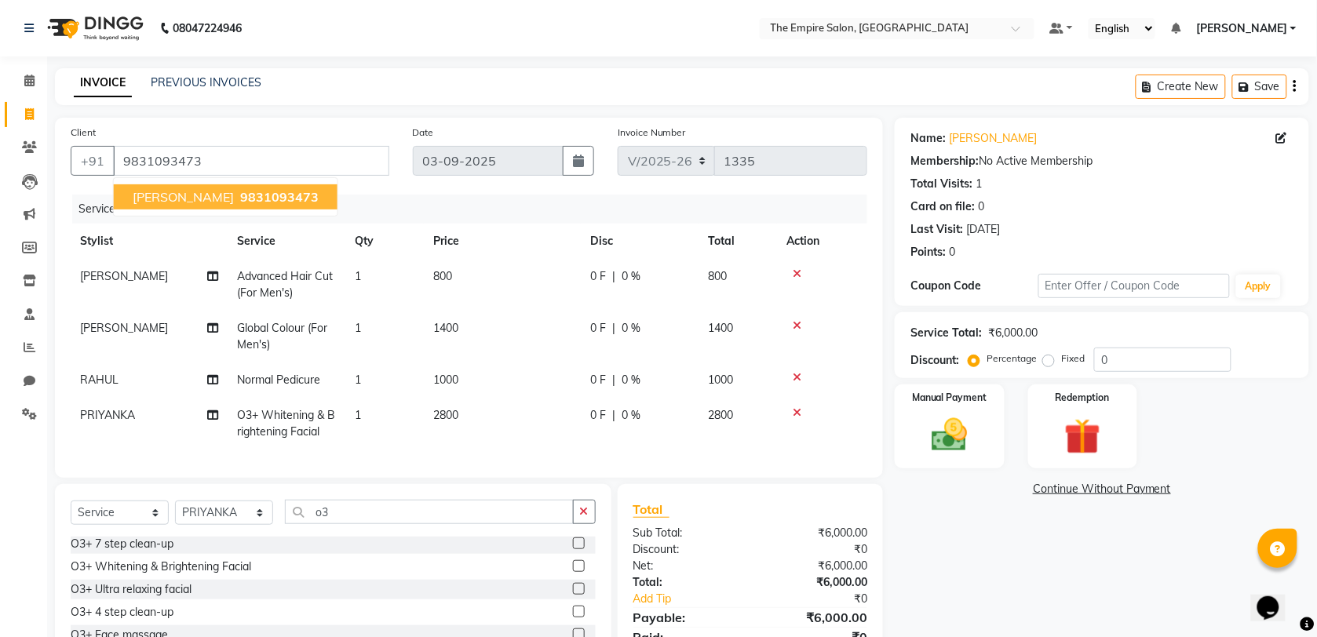
click at [240, 198] on span "9831093473" at bounding box center [279, 197] width 78 height 16
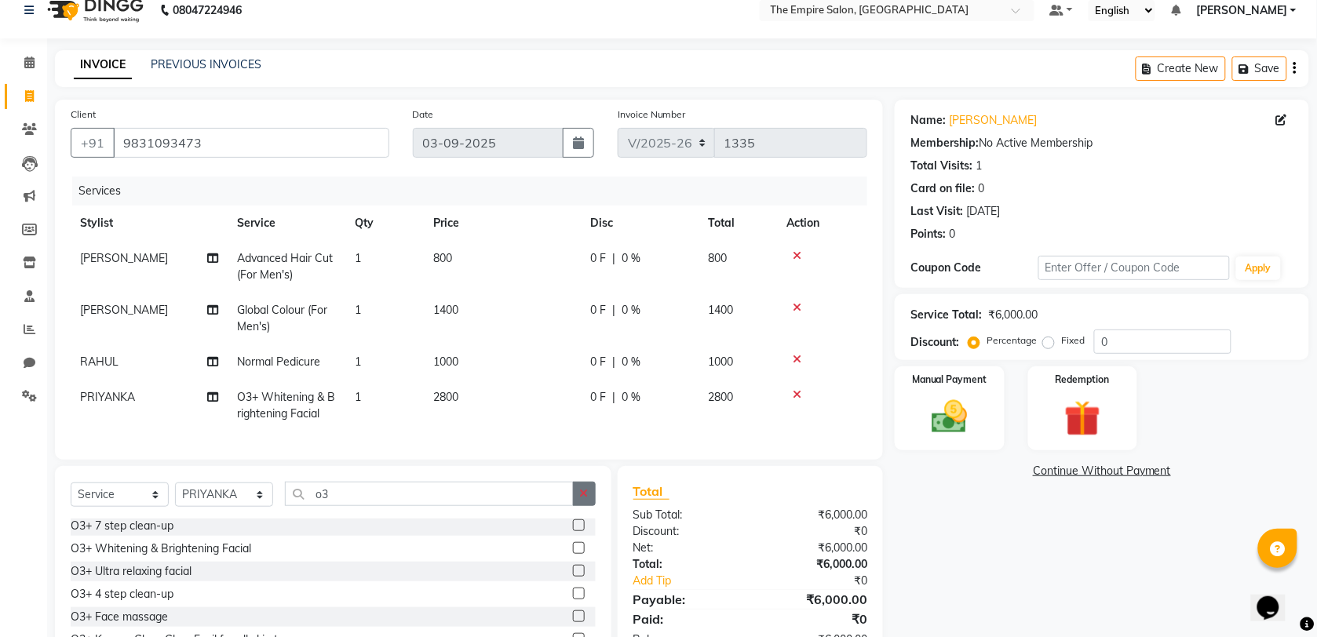
scroll to position [116, 0]
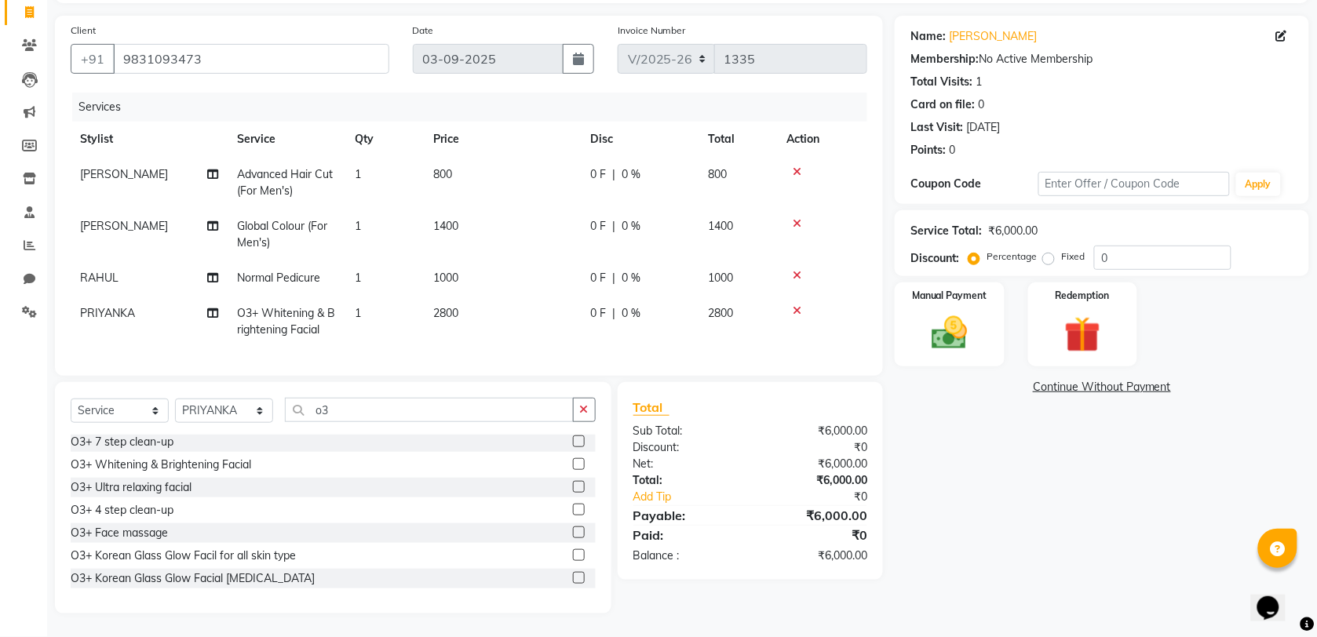
click at [1061, 250] on label "Fixed" at bounding box center [1073, 257] width 24 height 14
click at [1051, 251] on input "Fixed" at bounding box center [1051, 256] width 11 height 11
radio input "true"
click at [1124, 246] on input "0" at bounding box center [1162, 258] width 137 height 24
click at [1099, 246] on input "0" at bounding box center [1162, 258] width 137 height 24
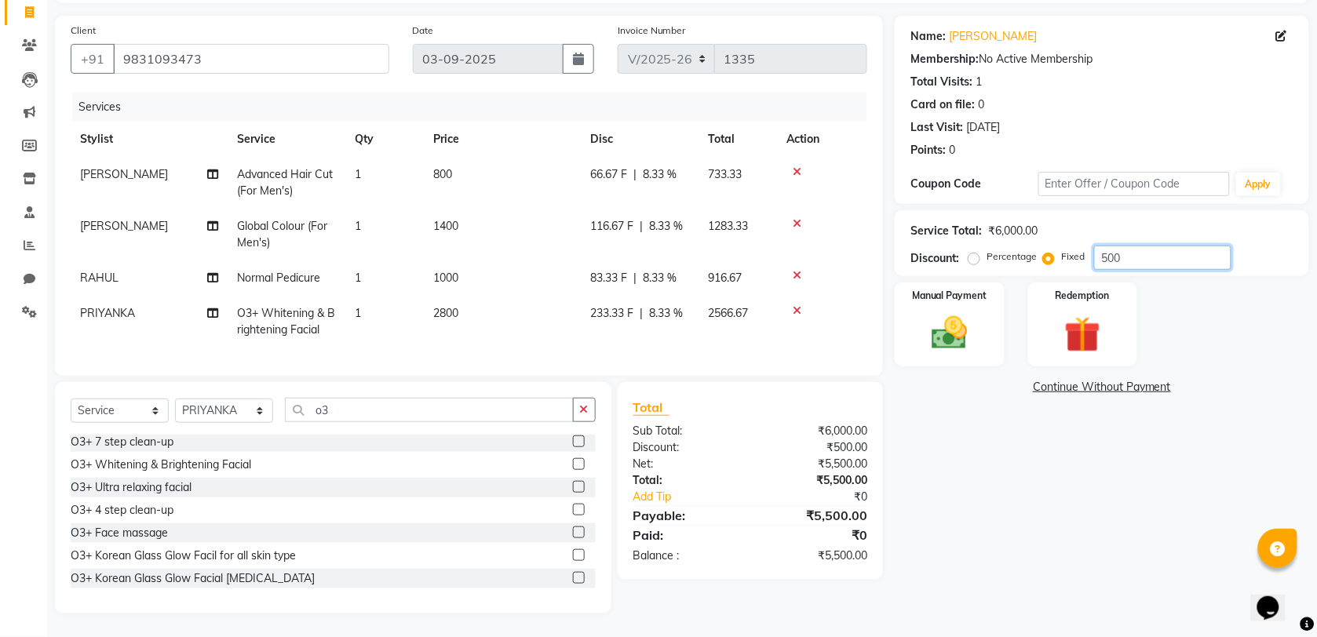
type input "500"
click at [923, 534] on div "Name: Satish Agarwal Membership: No Active Membership Total Visits: 1 Card on f…" at bounding box center [1108, 315] width 426 height 598
click at [964, 316] on img at bounding box center [949, 333] width 61 height 43
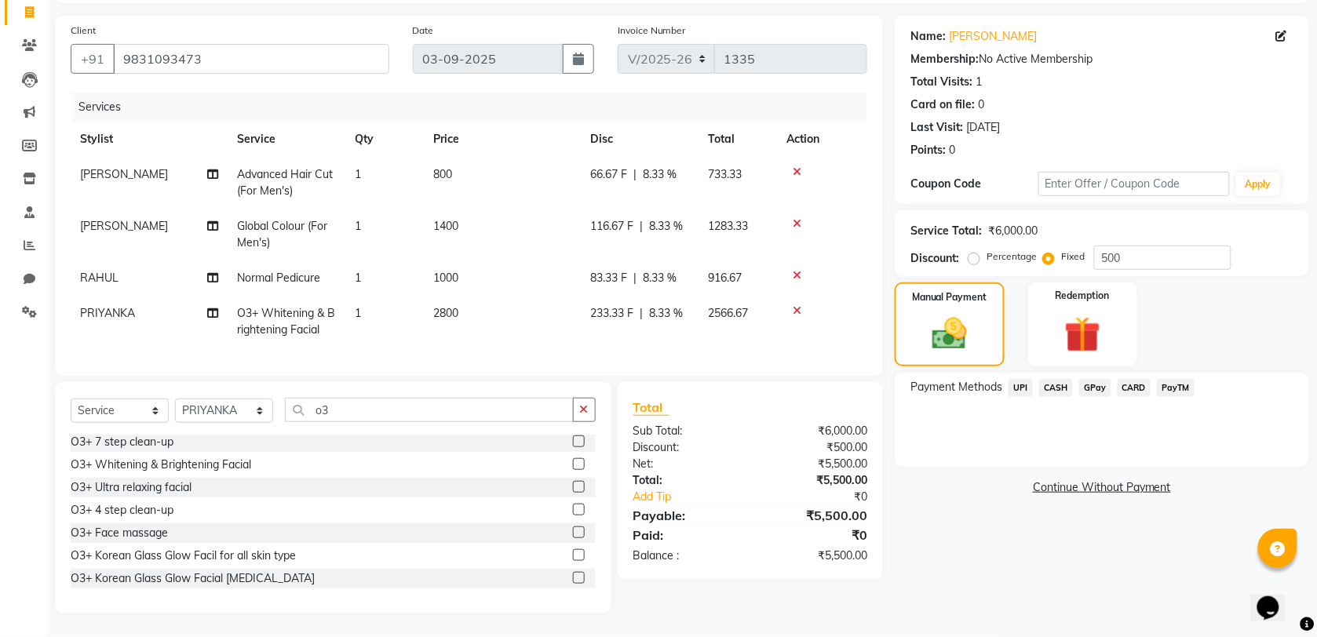
click at [1056, 379] on span "CASH" at bounding box center [1056, 388] width 34 height 18
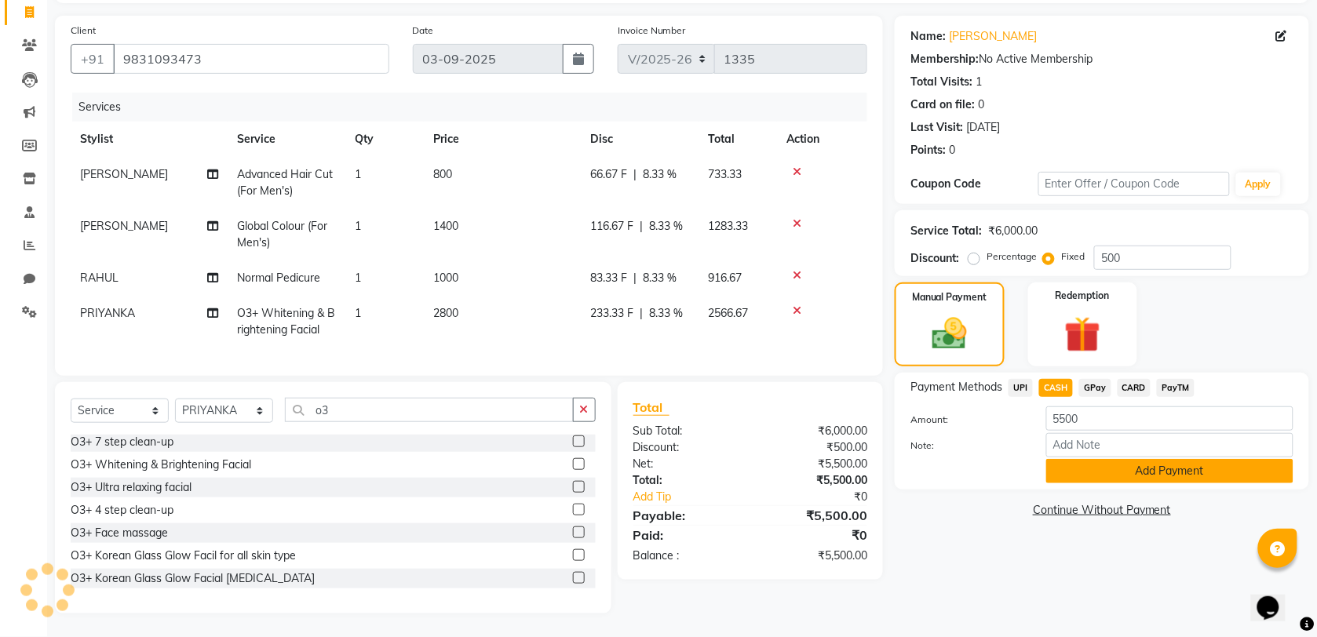
click at [1244, 459] on button "Add Payment" at bounding box center [1169, 471] width 247 height 24
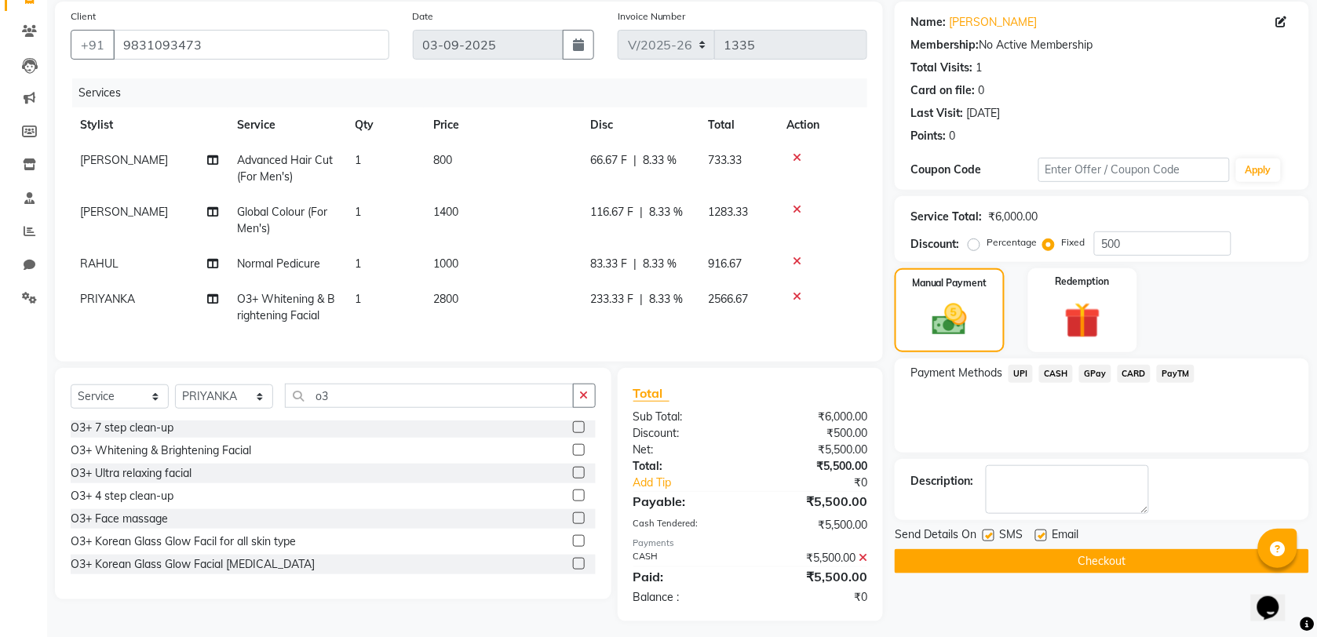
click at [1095, 565] on button "Checkout" at bounding box center [1102, 561] width 414 height 24
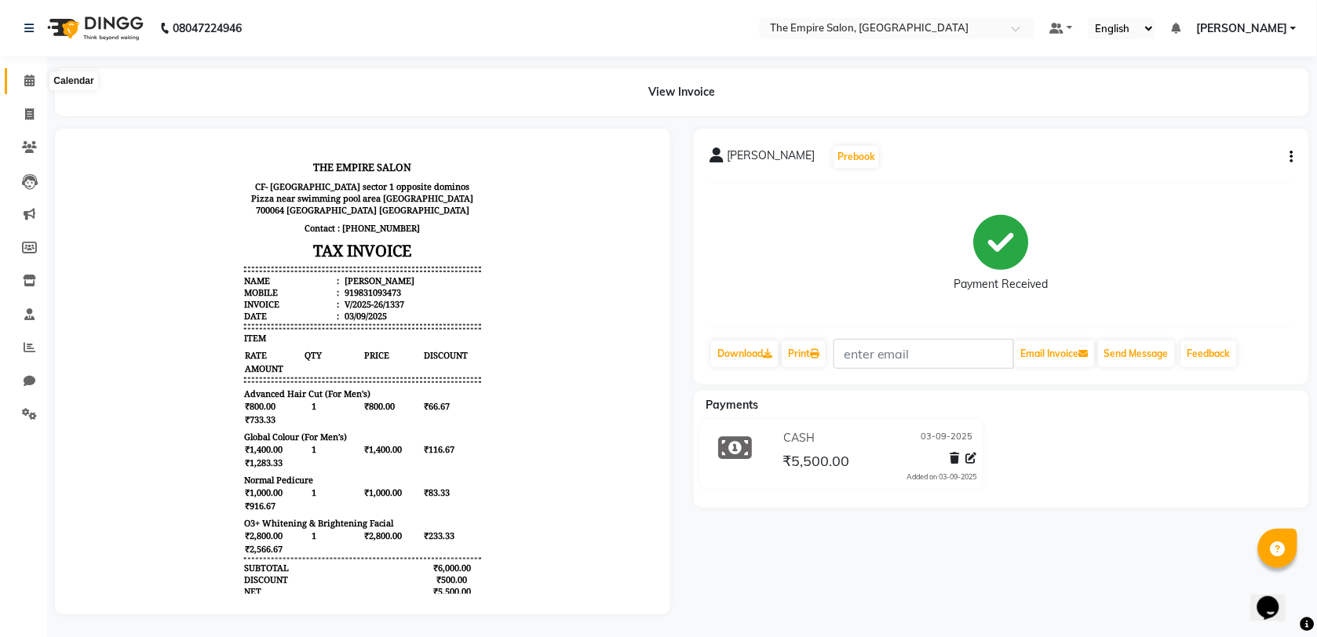
click at [20, 75] on span at bounding box center [29, 81] width 27 height 18
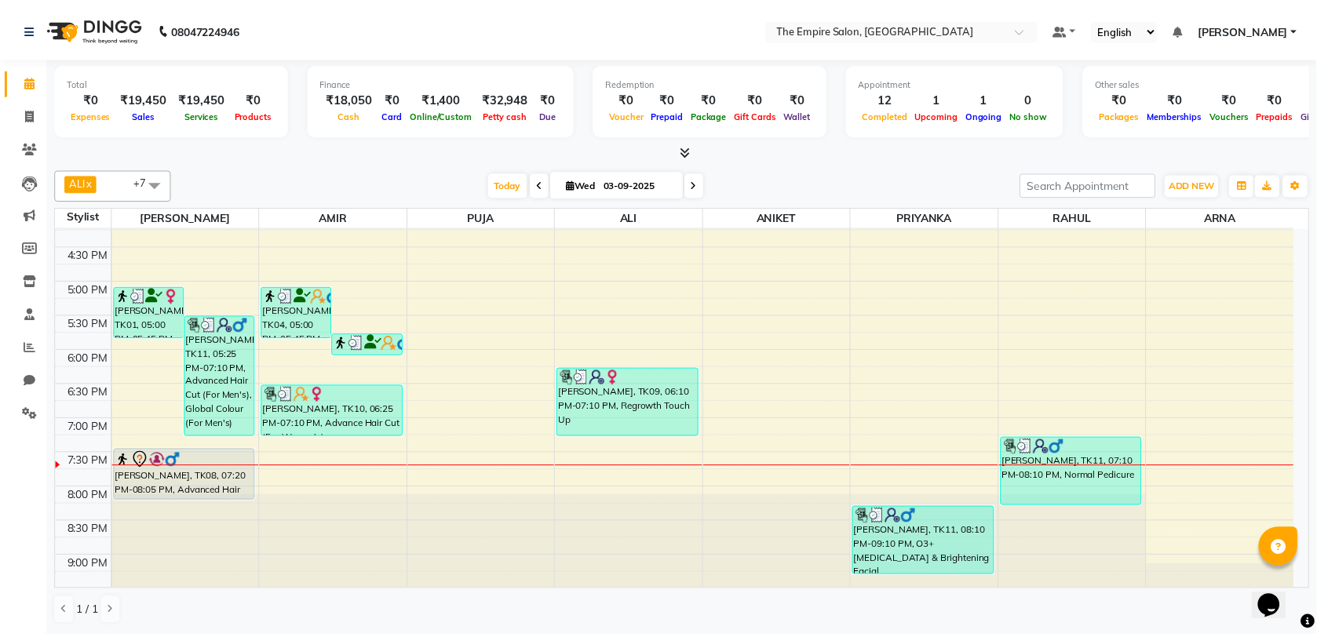
scroll to position [545, 0]
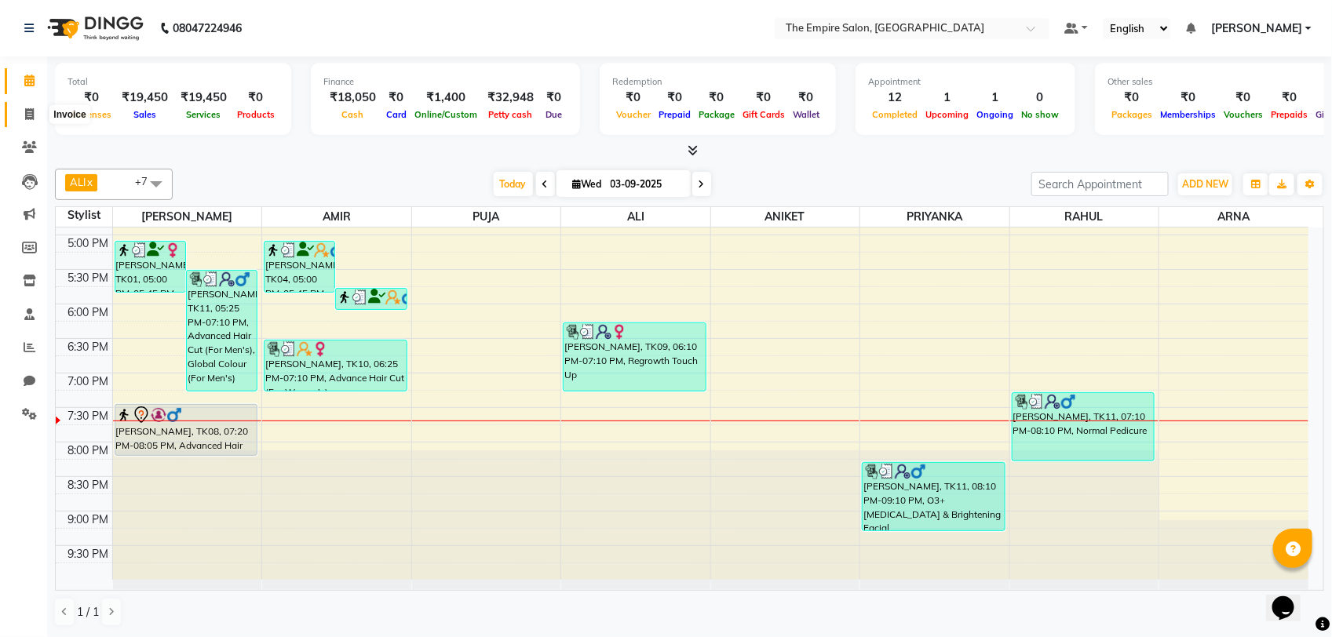
click at [26, 115] on icon at bounding box center [29, 114] width 9 height 12
select select "service"
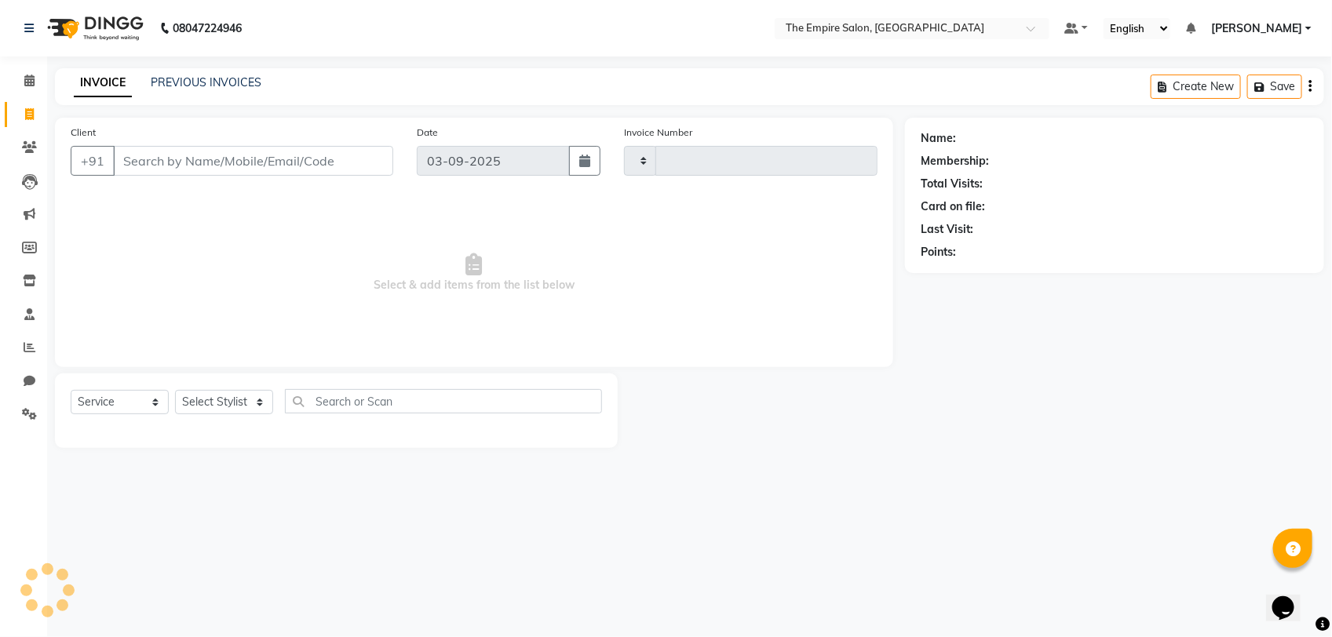
type input "1338"
select select "8221"
click at [326, 162] on input "Client" at bounding box center [253, 161] width 280 height 30
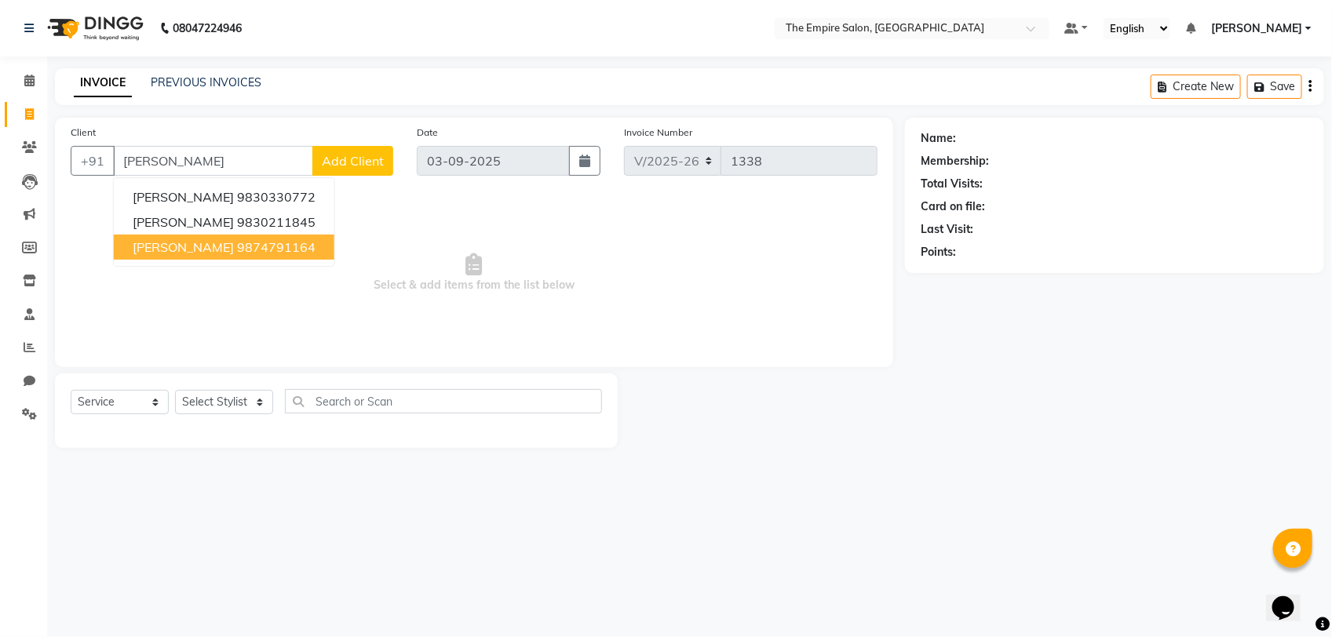
click at [237, 244] on ngb-highlight "9874791164" at bounding box center [276, 247] width 78 height 16
type input "9874791164"
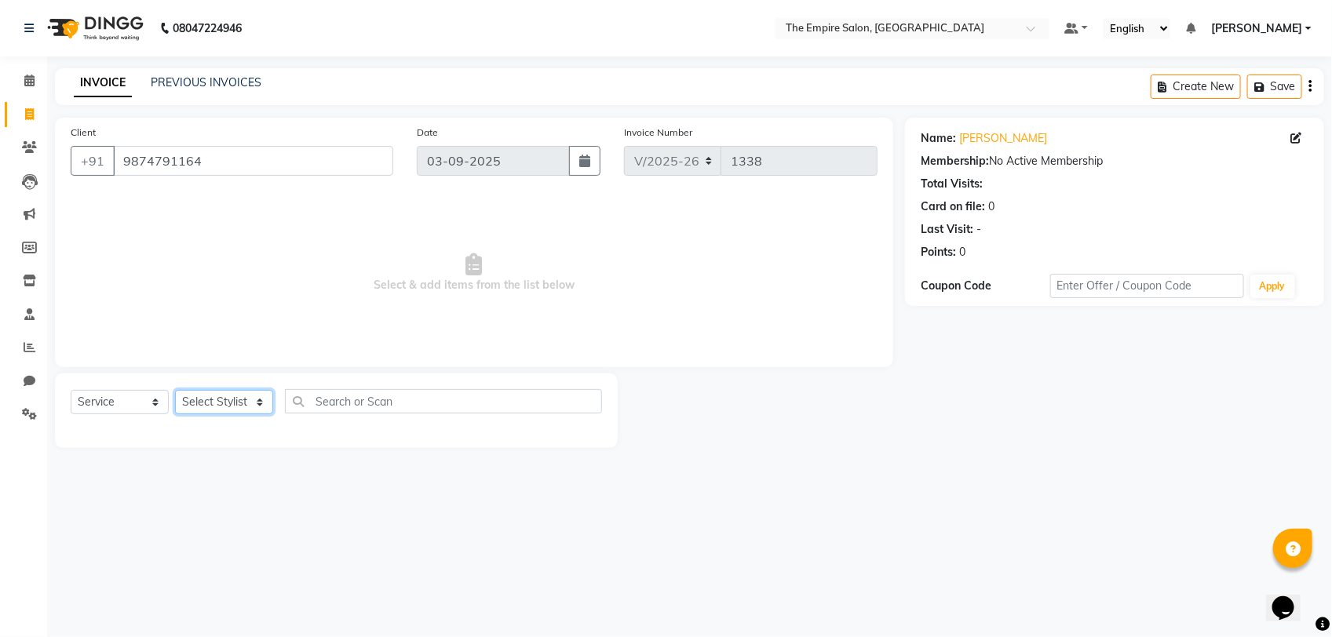
click at [240, 400] on select "Select Stylist ALI AMIR ANIKET ARNA BISWAJIT DHRUV MOHSIN NIBEDITA PRIYANKA PUJ…" at bounding box center [224, 402] width 98 height 24
select select "78687"
click at [175, 390] on select "Select Stylist ALI AMIR ANIKET ARNA BISWAJIT DHRUV MOHSIN NIBEDITA PRIYANKA PUJ…" at bounding box center [224, 402] width 98 height 24
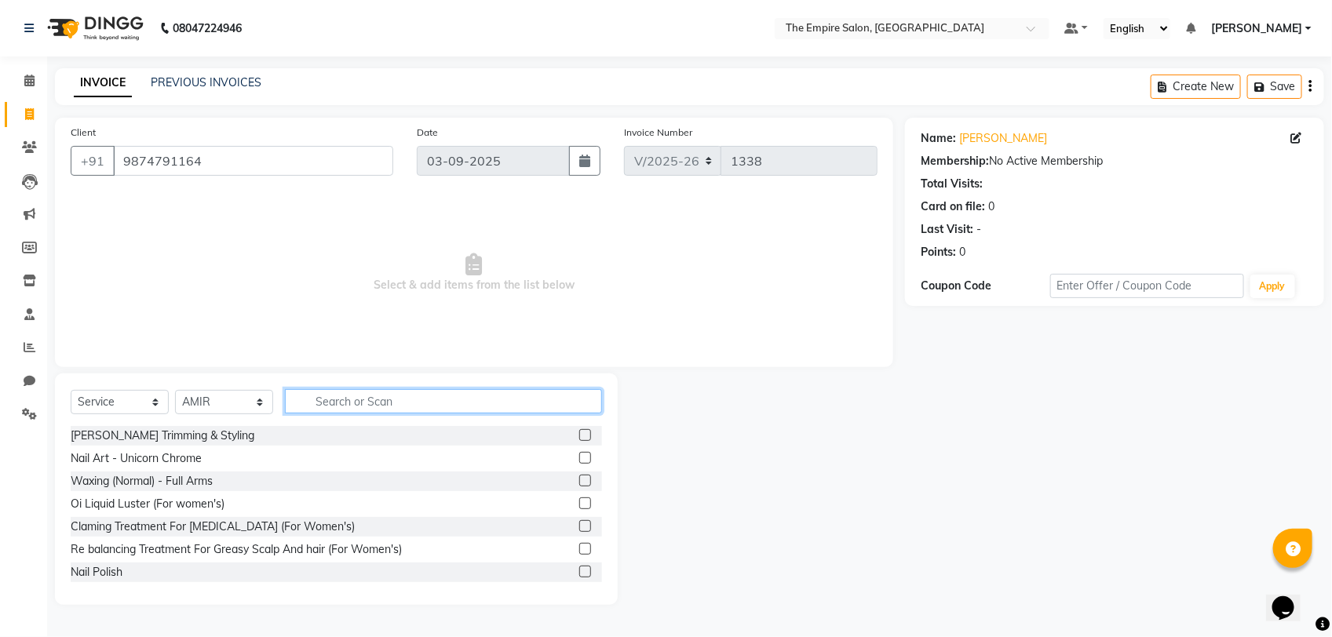
click at [344, 397] on input "text" at bounding box center [443, 401] width 317 height 24
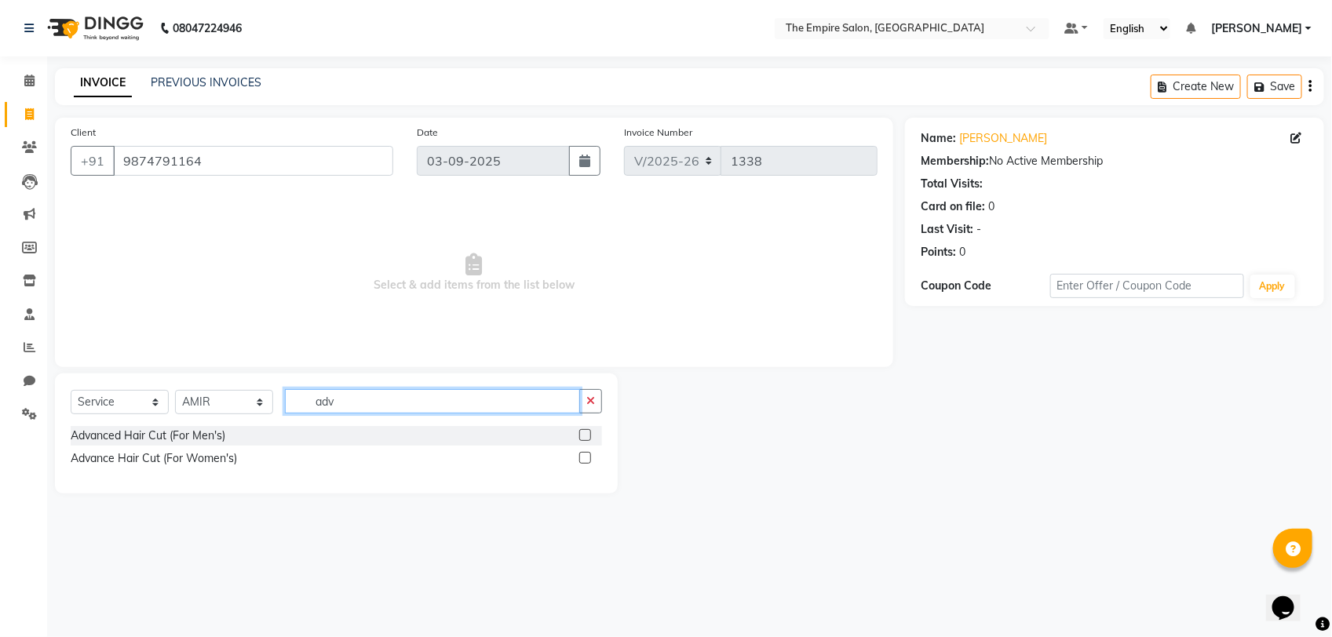
type input "adv"
click at [581, 439] on label at bounding box center [585, 435] width 12 height 12
click at [581, 439] on input "checkbox" at bounding box center [584, 436] width 10 height 10
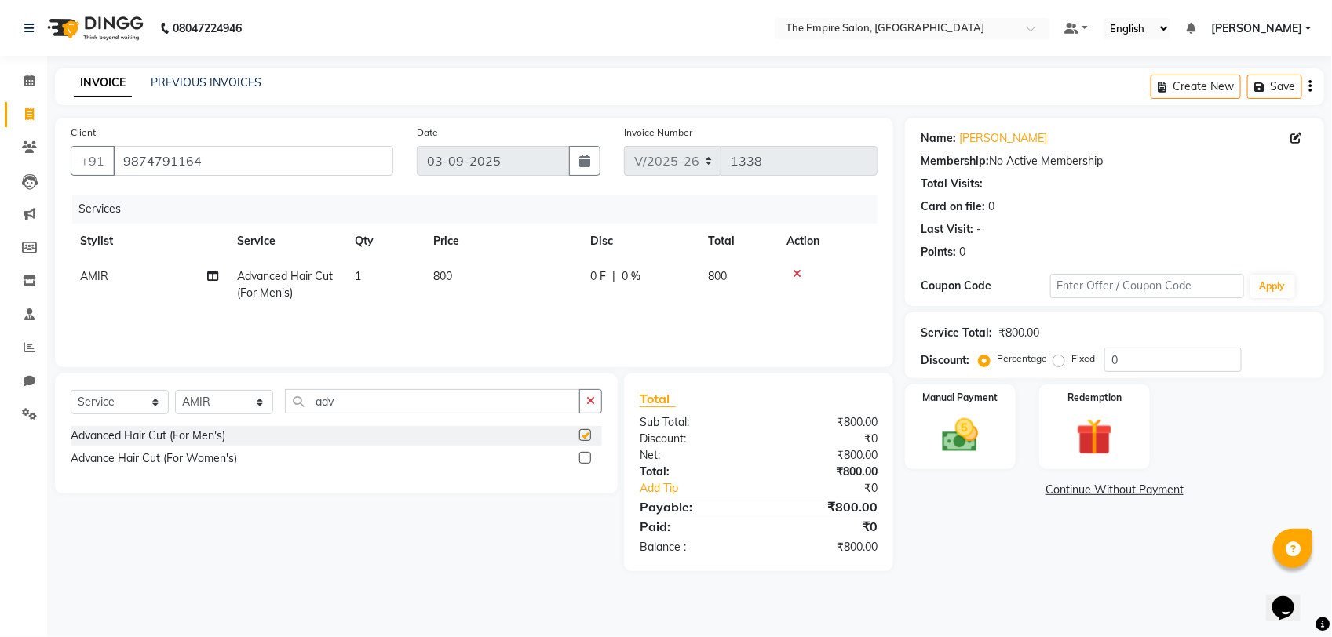
checkbox input "false"
click at [966, 441] on img at bounding box center [960, 436] width 62 height 44
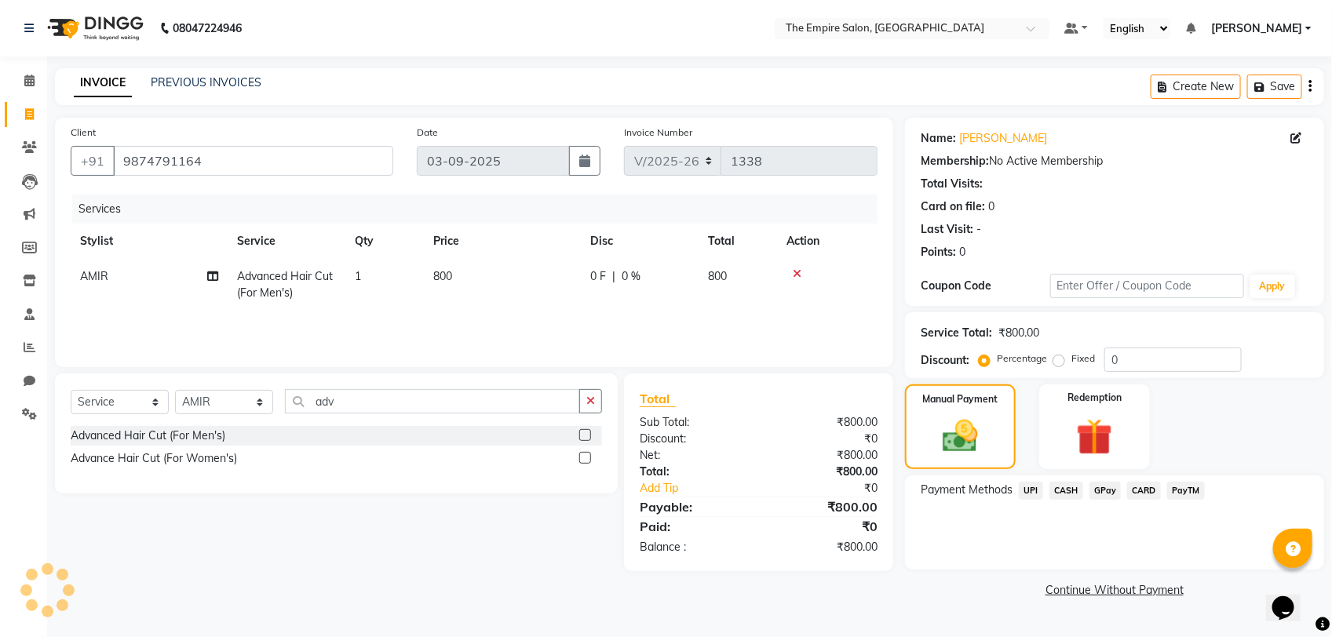
click at [1026, 494] on span "UPI" at bounding box center [1031, 491] width 24 height 18
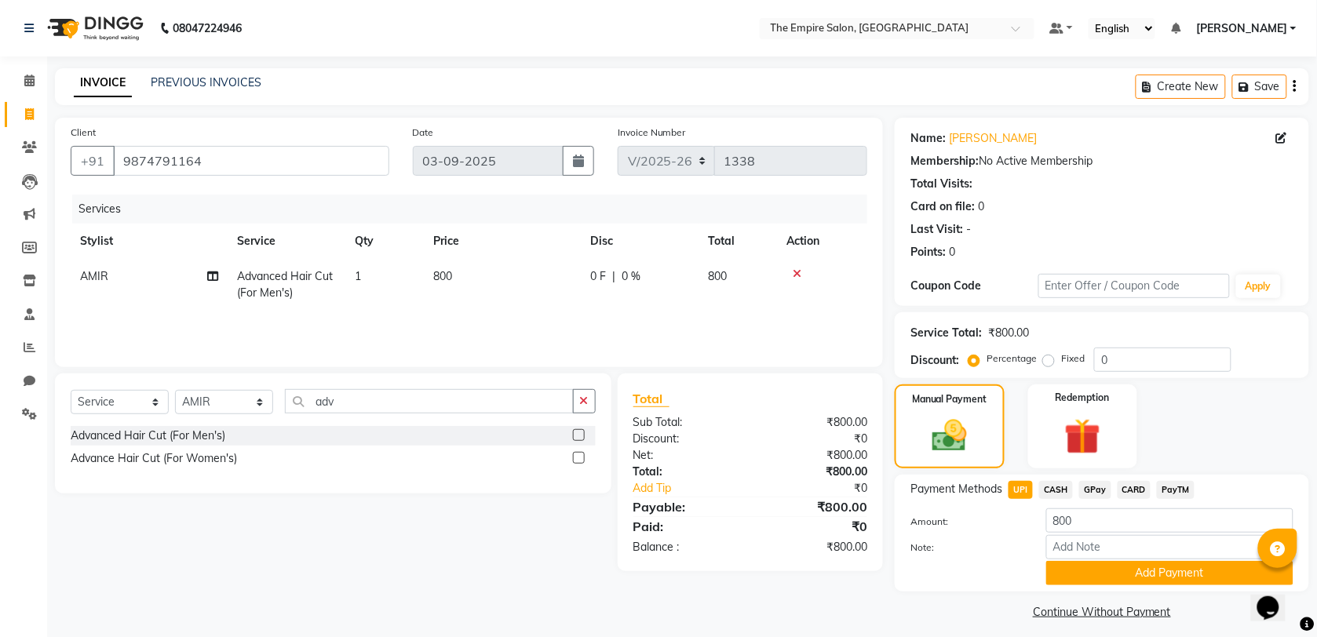
scroll to position [9, 0]
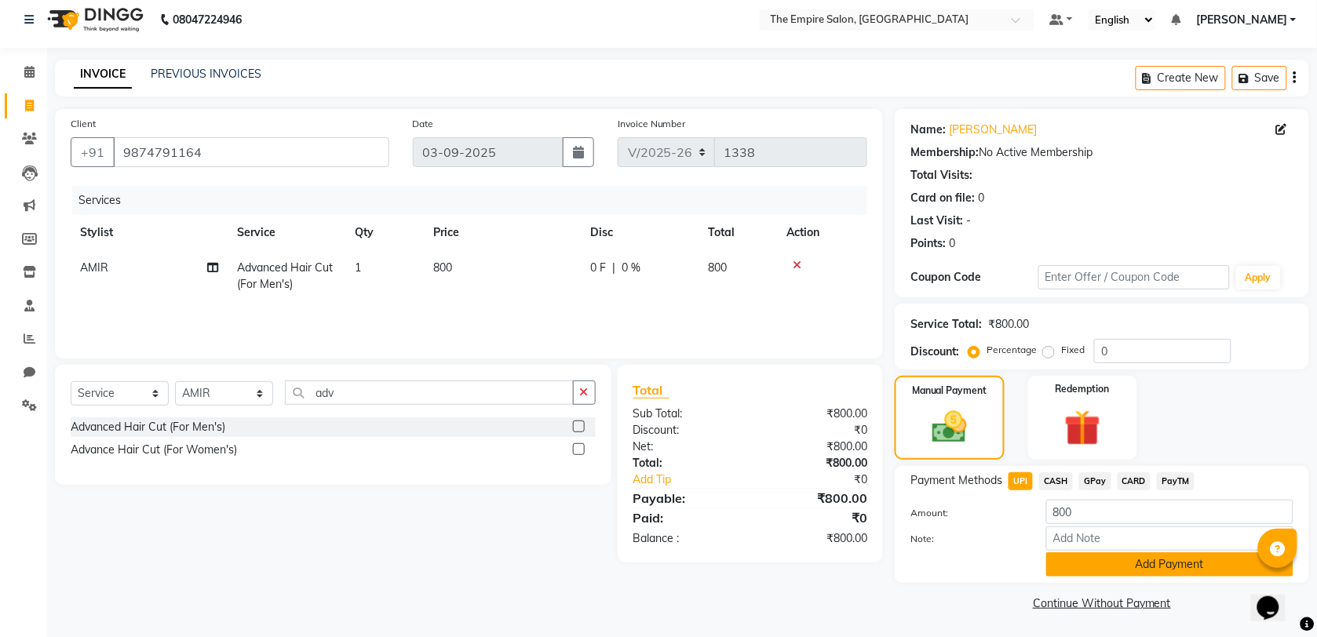
click at [1155, 567] on button "Add Payment" at bounding box center [1169, 564] width 247 height 24
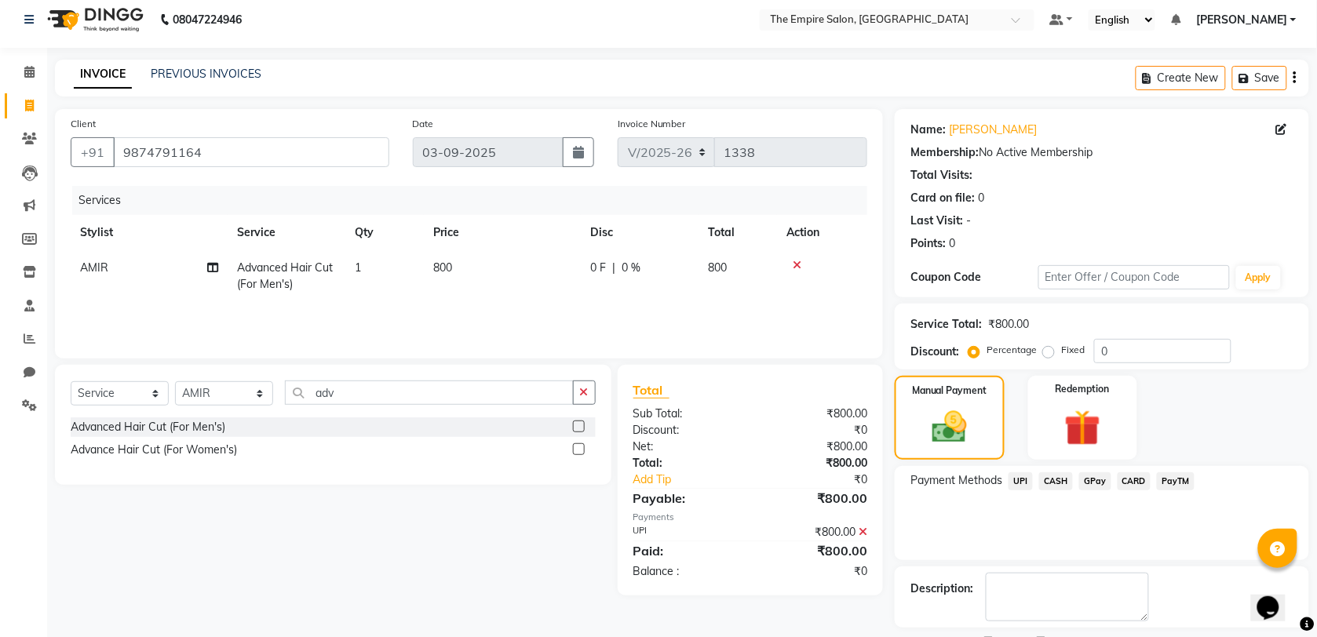
scroll to position [76, 0]
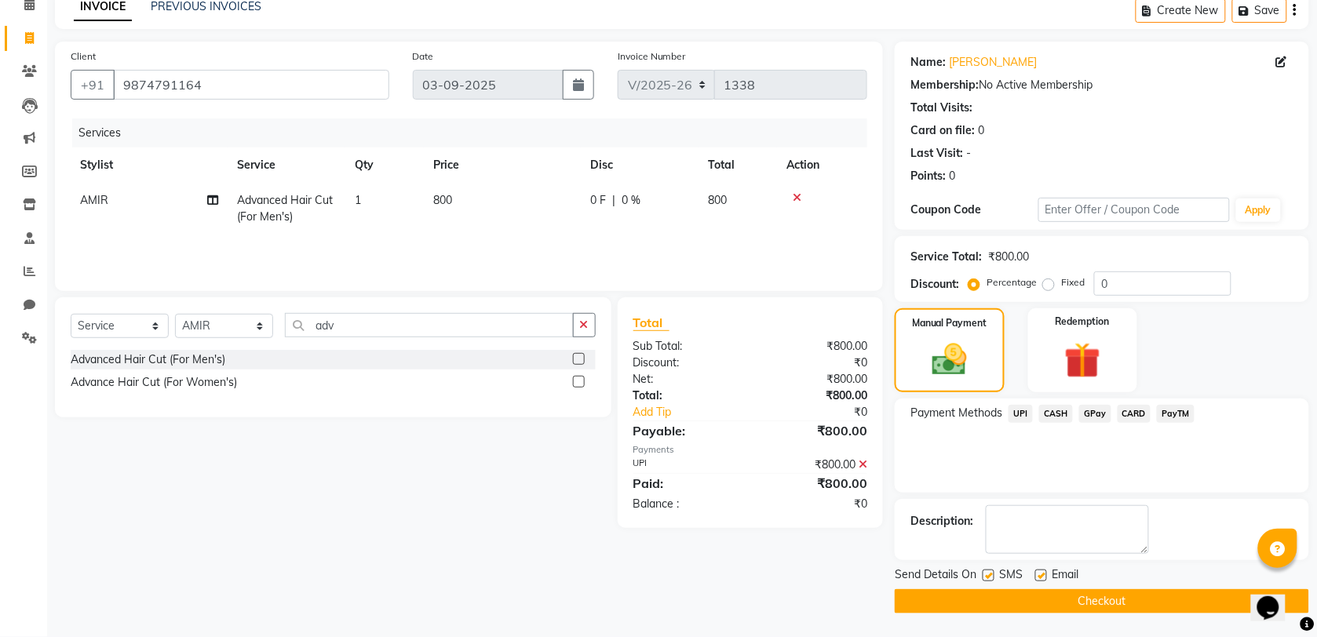
click at [1019, 596] on button "Checkout" at bounding box center [1102, 601] width 414 height 24
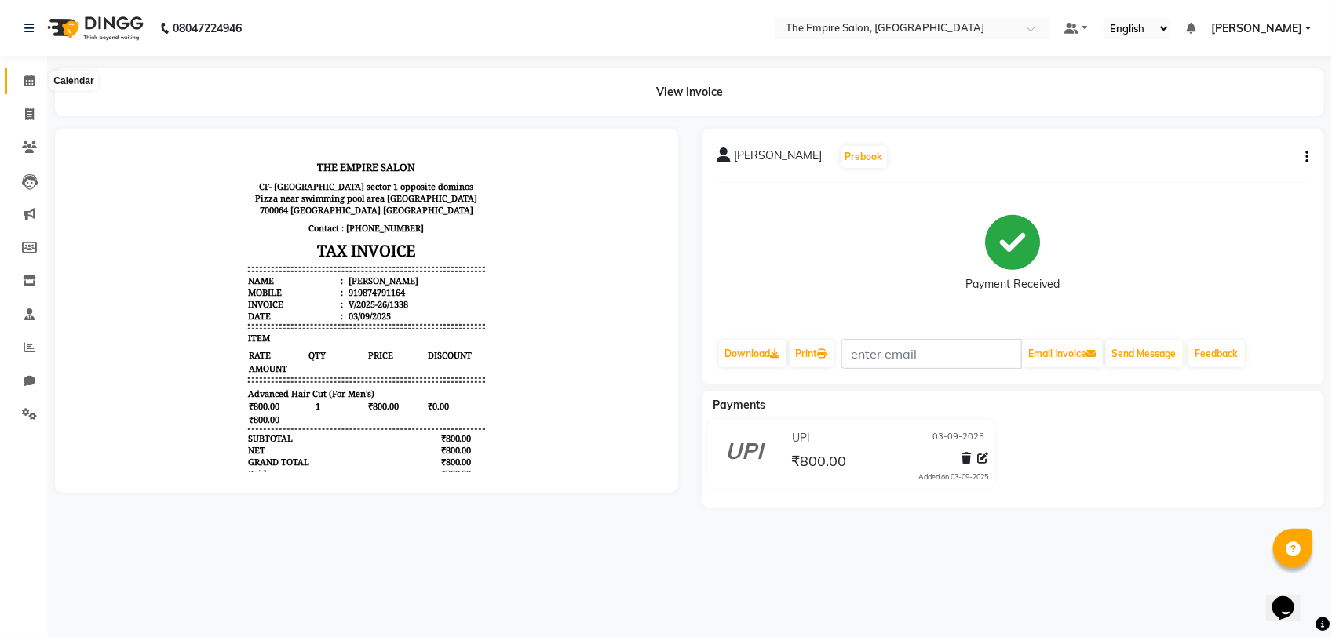
click at [28, 78] on icon at bounding box center [29, 81] width 10 height 12
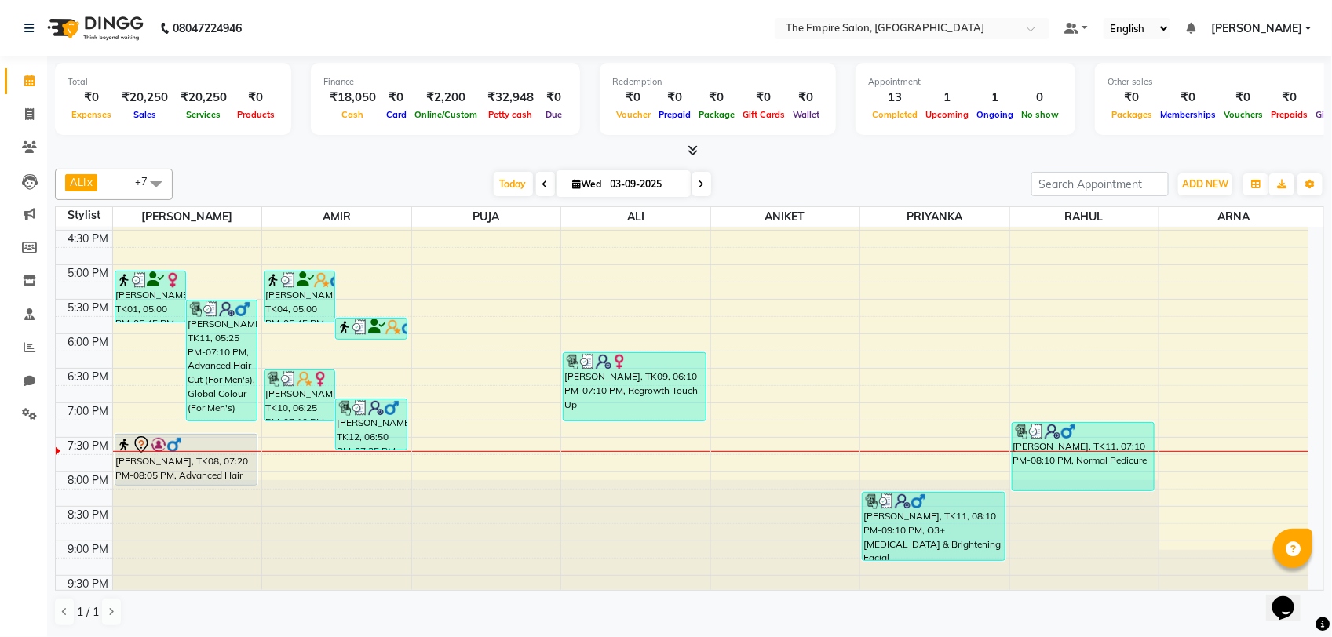
scroll to position [545, 0]
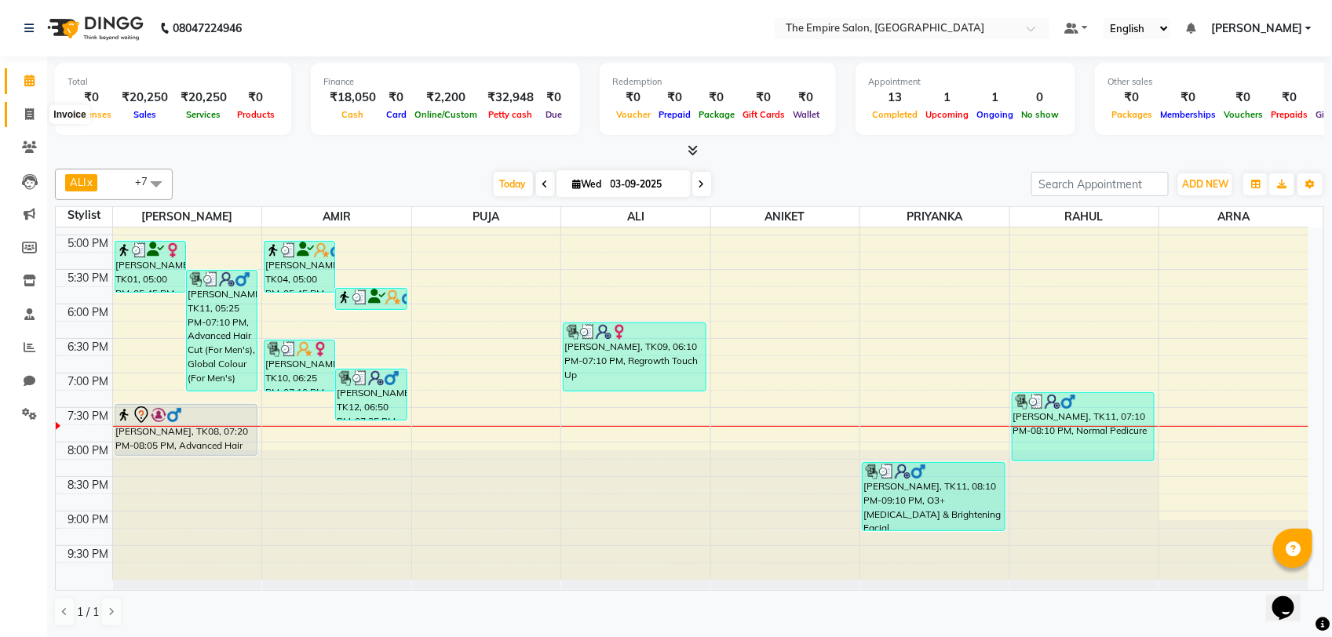
click at [29, 107] on span at bounding box center [29, 115] width 27 height 18
select select "service"
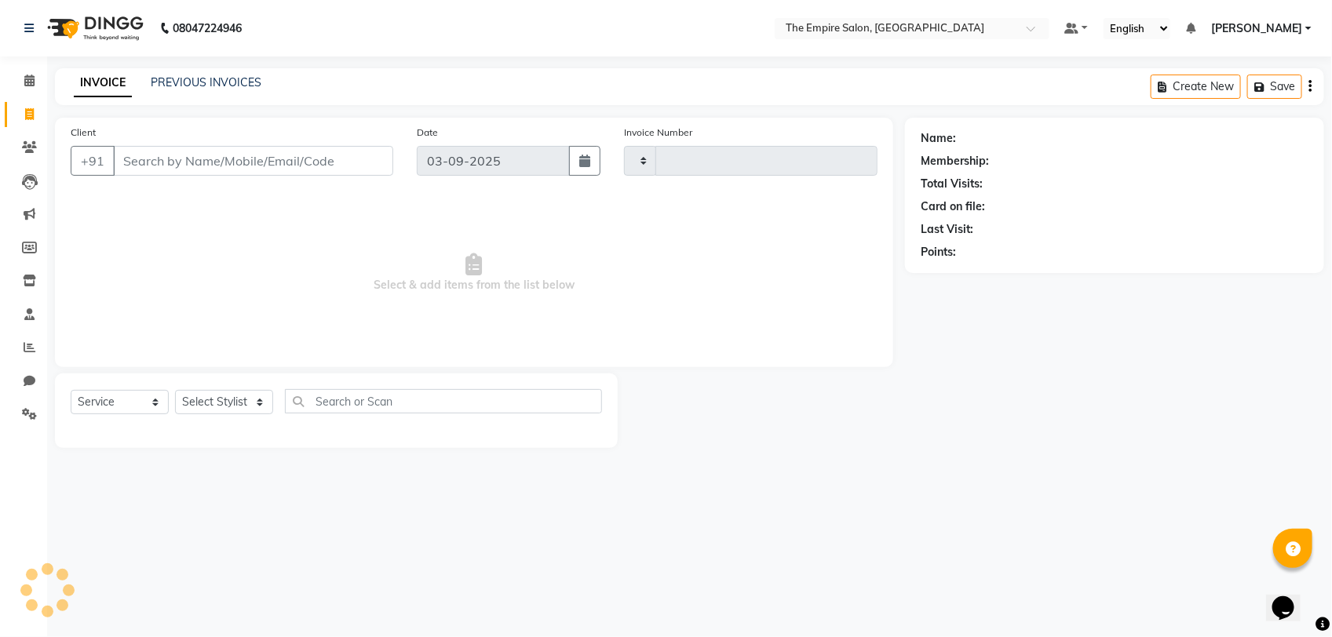
type input "1339"
select select "8221"
click at [192, 167] on input "Client" at bounding box center [253, 161] width 280 height 30
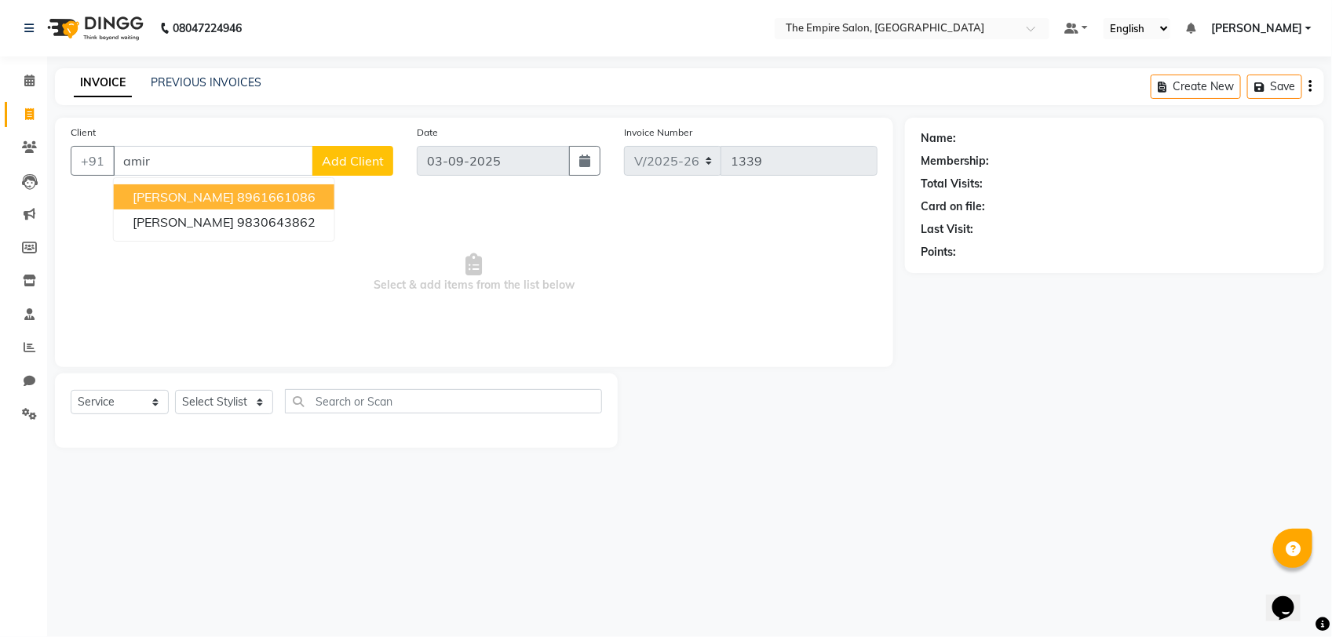
click at [257, 186] on button "Amir Kamal 8961661086" at bounding box center [224, 196] width 220 height 25
type input "8961661086"
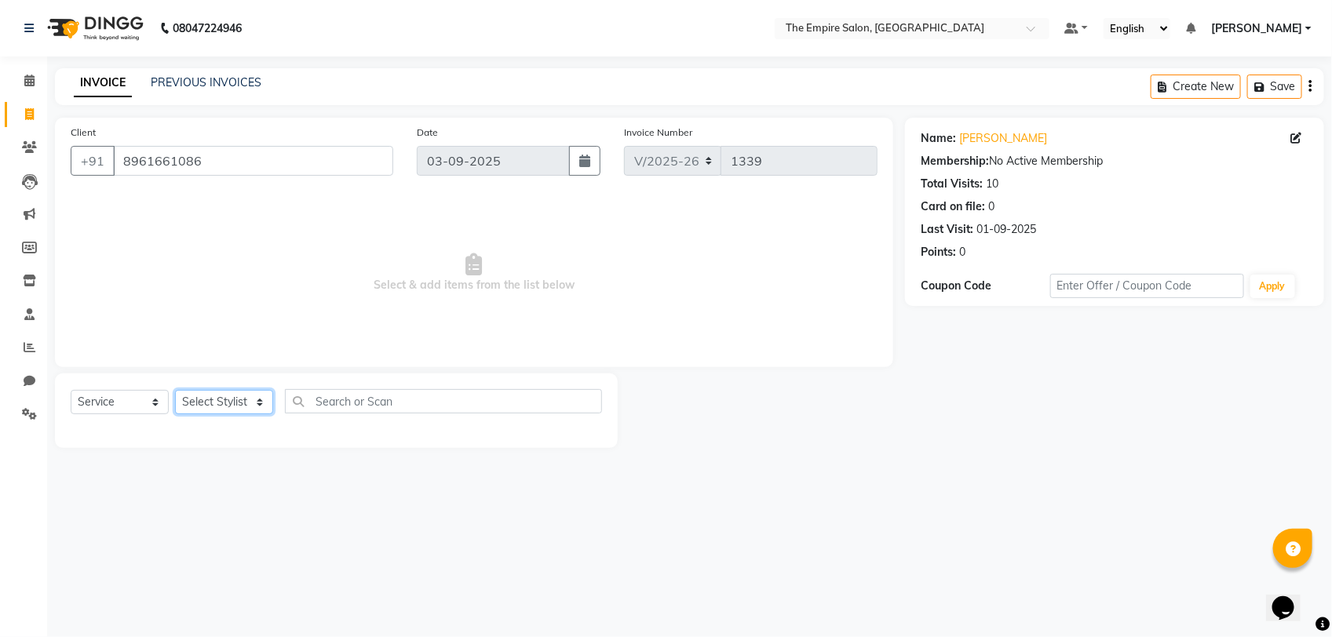
click at [239, 398] on select "Select Stylist ALI AMIR ANIKET ARNA BISWAJIT DHRUV MOHSIN NIBEDITA PRIYANKA PUJ…" at bounding box center [224, 402] width 98 height 24
select select "78686"
click at [175, 390] on select "Select Stylist ALI AMIR ANIKET ARNA BISWAJIT DHRUV MOHSIN NIBEDITA PRIYANKA PUJ…" at bounding box center [224, 402] width 98 height 24
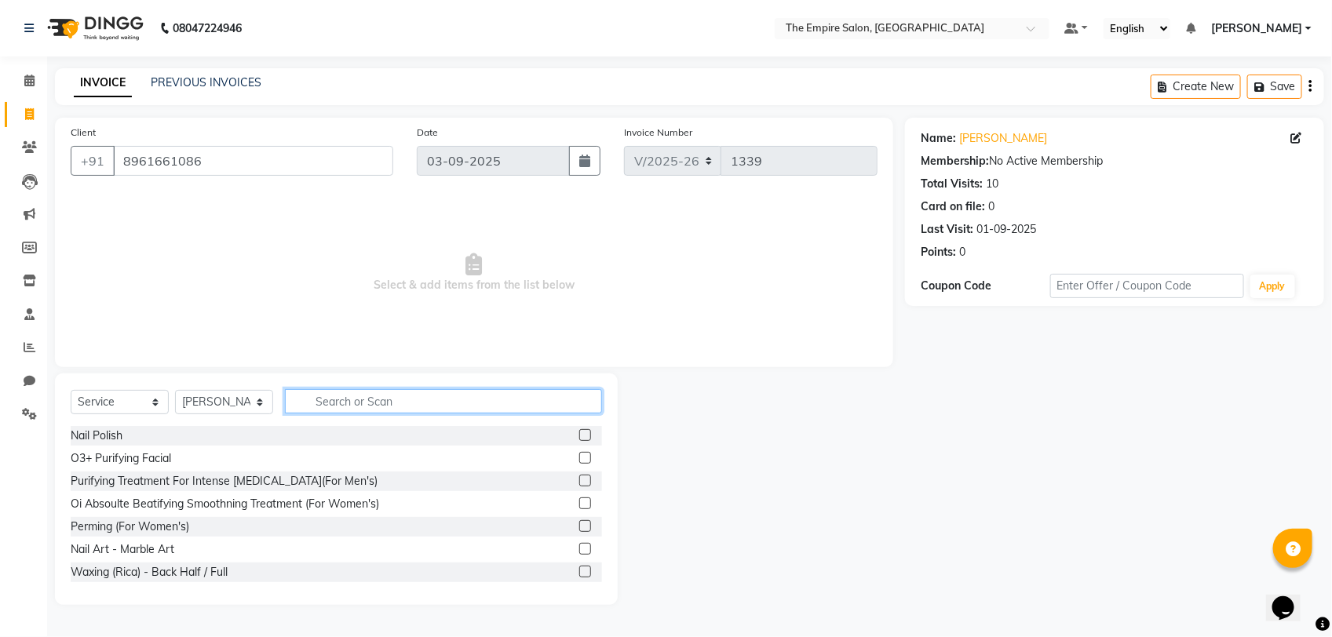
click at [378, 394] on input "text" at bounding box center [443, 401] width 317 height 24
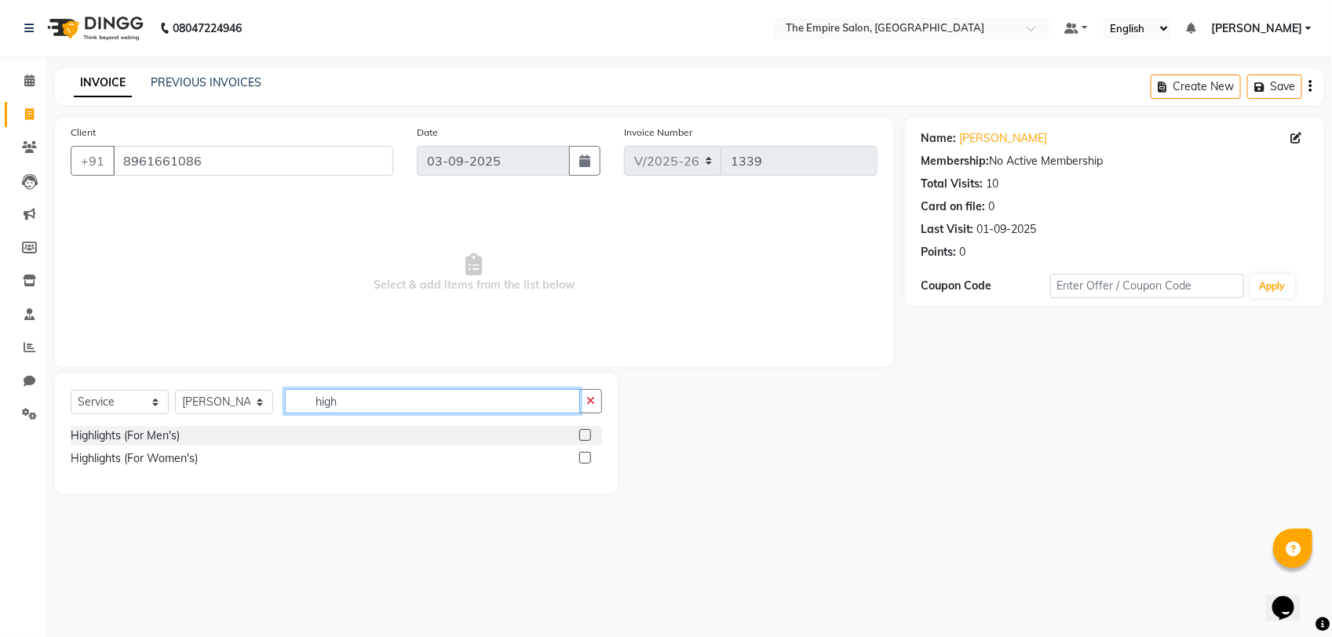
type input "high"
click at [582, 455] on label at bounding box center [585, 458] width 12 height 12
click at [582, 455] on input "checkbox" at bounding box center [584, 459] width 10 height 10
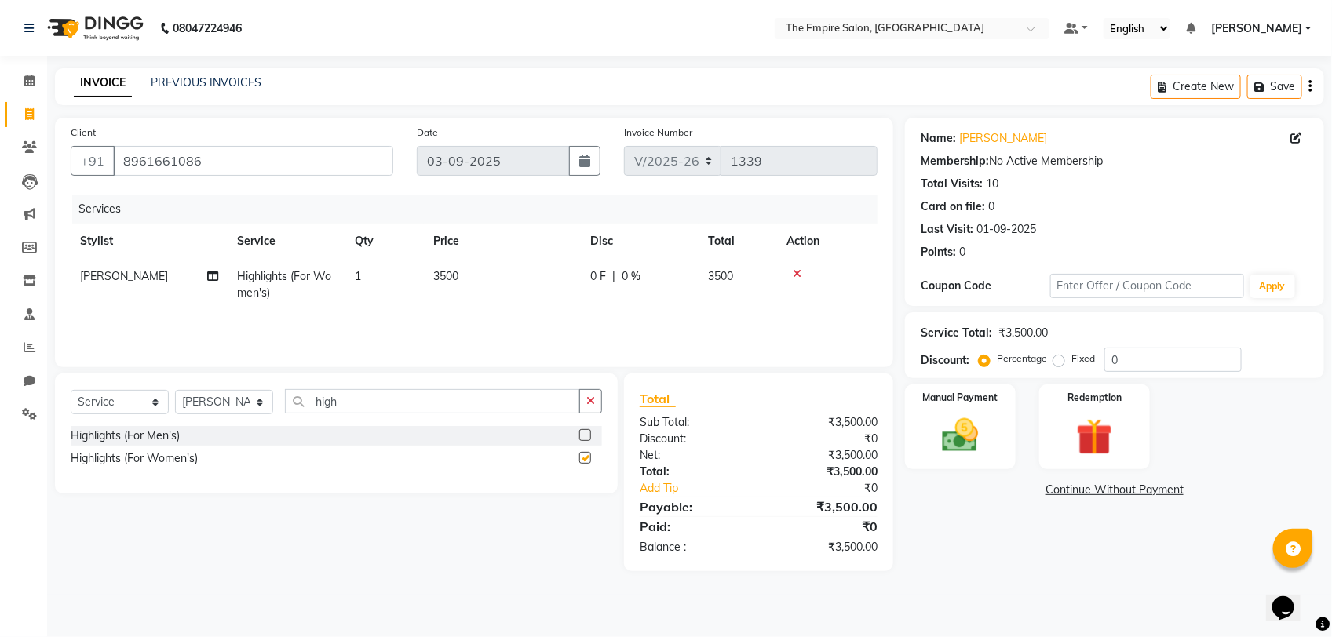
checkbox input "false"
click at [438, 279] on span "3500" at bounding box center [445, 276] width 25 height 14
select select "78686"
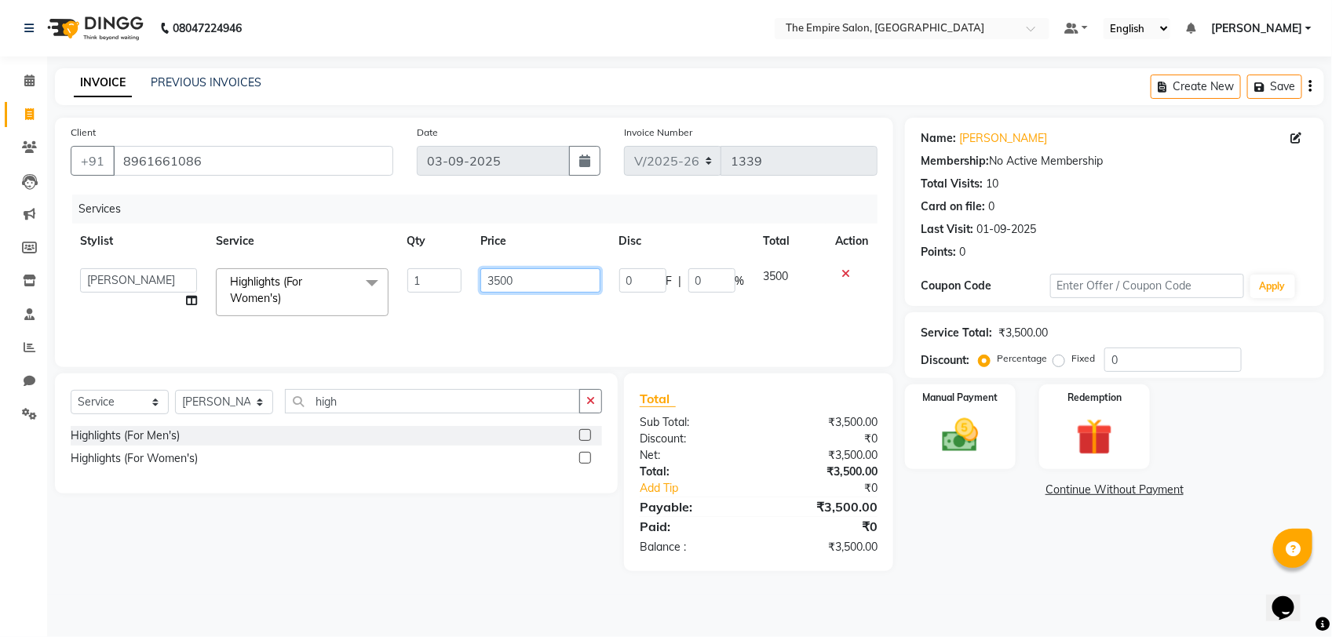
click at [548, 279] on input "3500" at bounding box center [539, 280] width 119 height 24
type input "3"
type input "9000"
click at [585, 410] on button "button" at bounding box center [590, 401] width 23 height 24
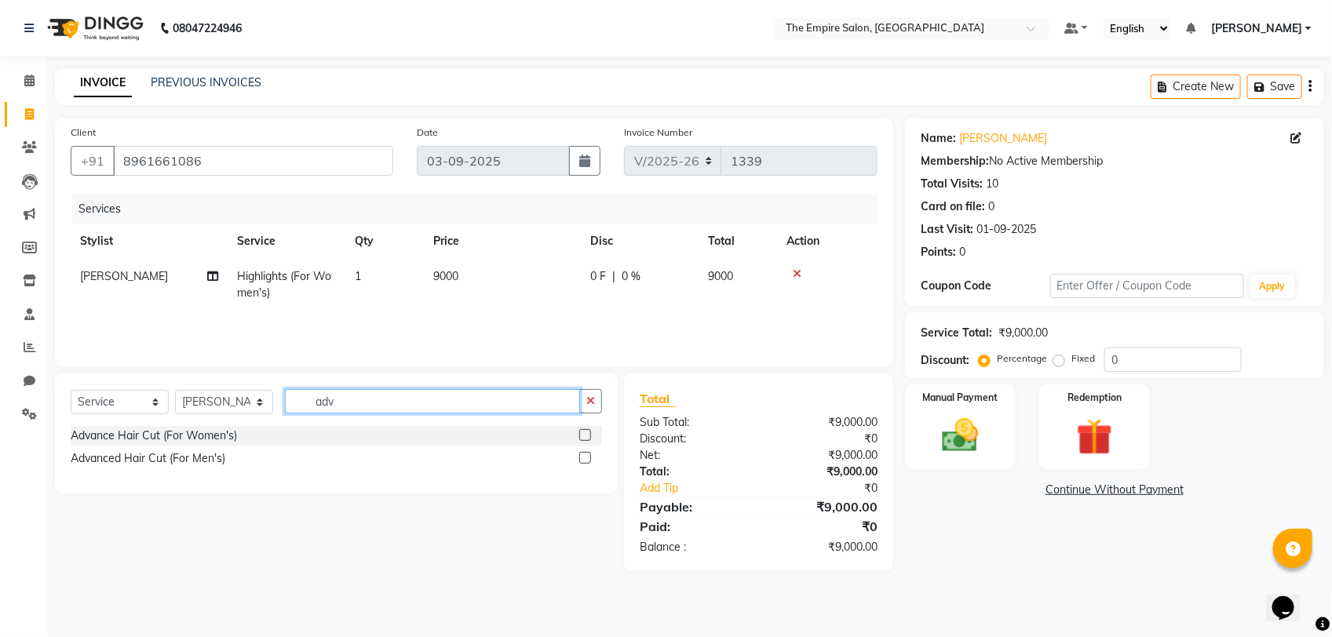
type input "adv"
click at [581, 436] on label at bounding box center [585, 435] width 12 height 12
click at [581, 436] on input "checkbox" at bounding box center [584, 436] width 10 height 10
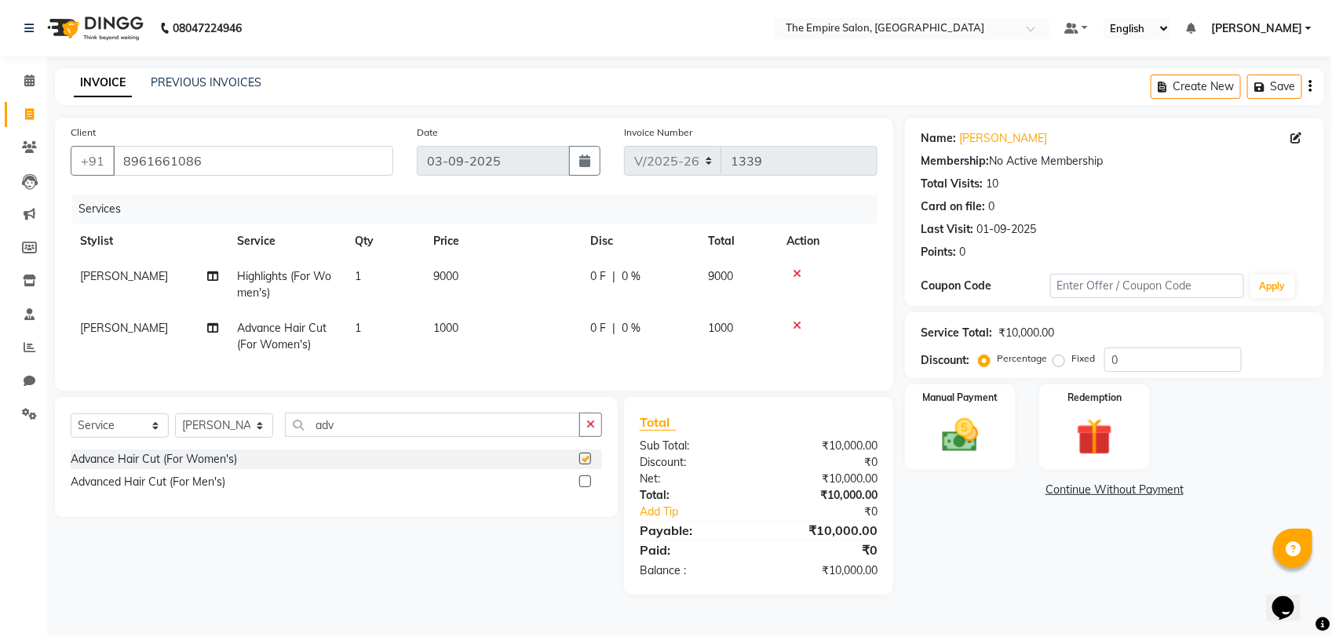
checkbox input "false"
click at [605, 281] on span "0 F" at bounding box center [598, 276] width 16 height 16
select select "78686"
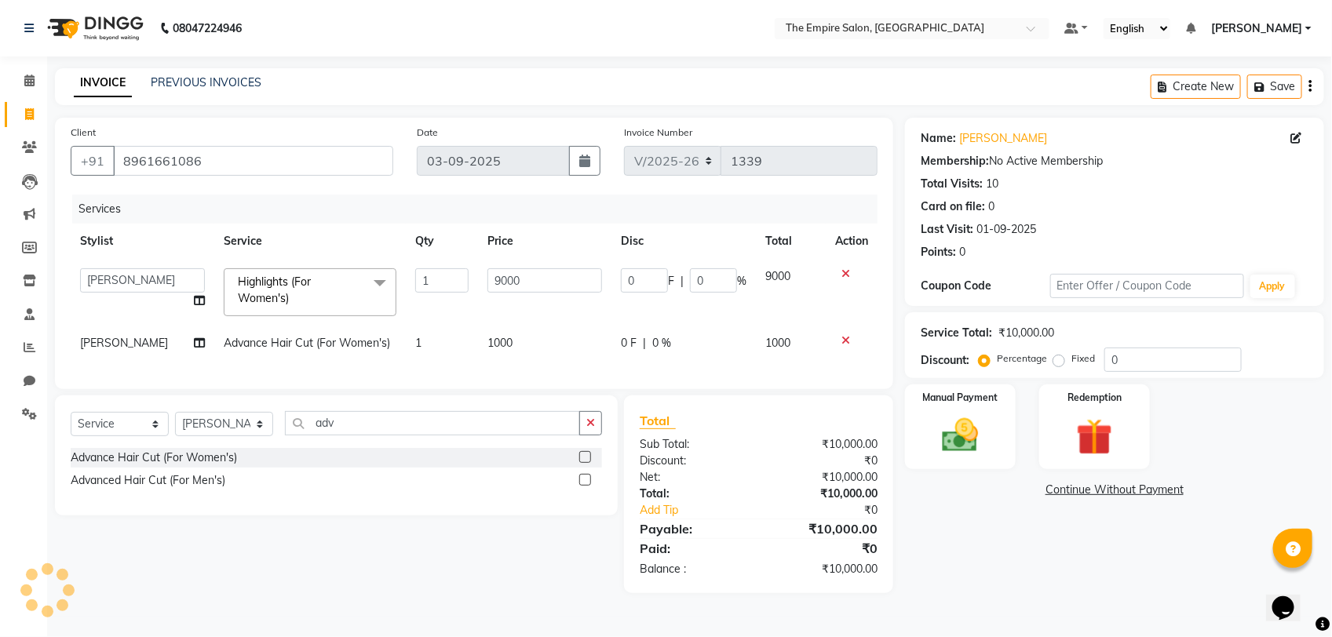
click at [970, 523] on div "Name: Amir Kamal Membership: No Active Membership Total Visits: 10 Card on file…" at bounding box center [1120, 356] width 431 height 476
click at [854, 335] on div at bounding box center [851, 340] width 33 height 11
click at [31, 82] on icon at bounding box center [29, 81] width 10 height 12
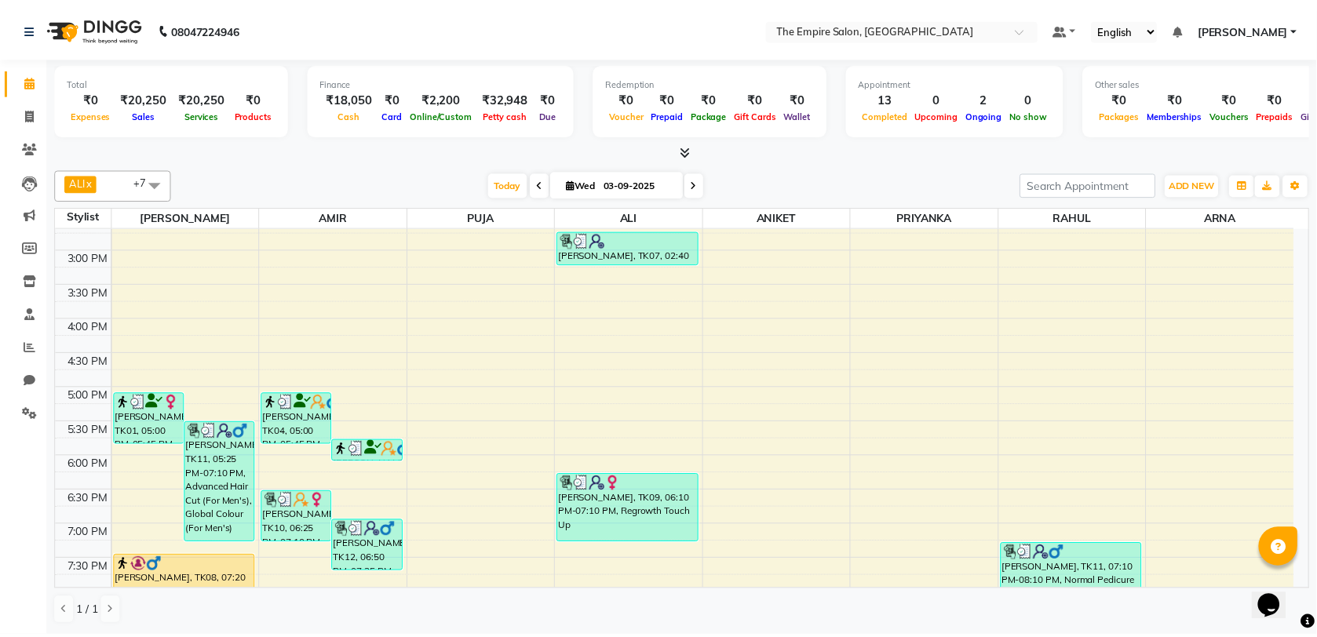
scroll to position [545, 0]
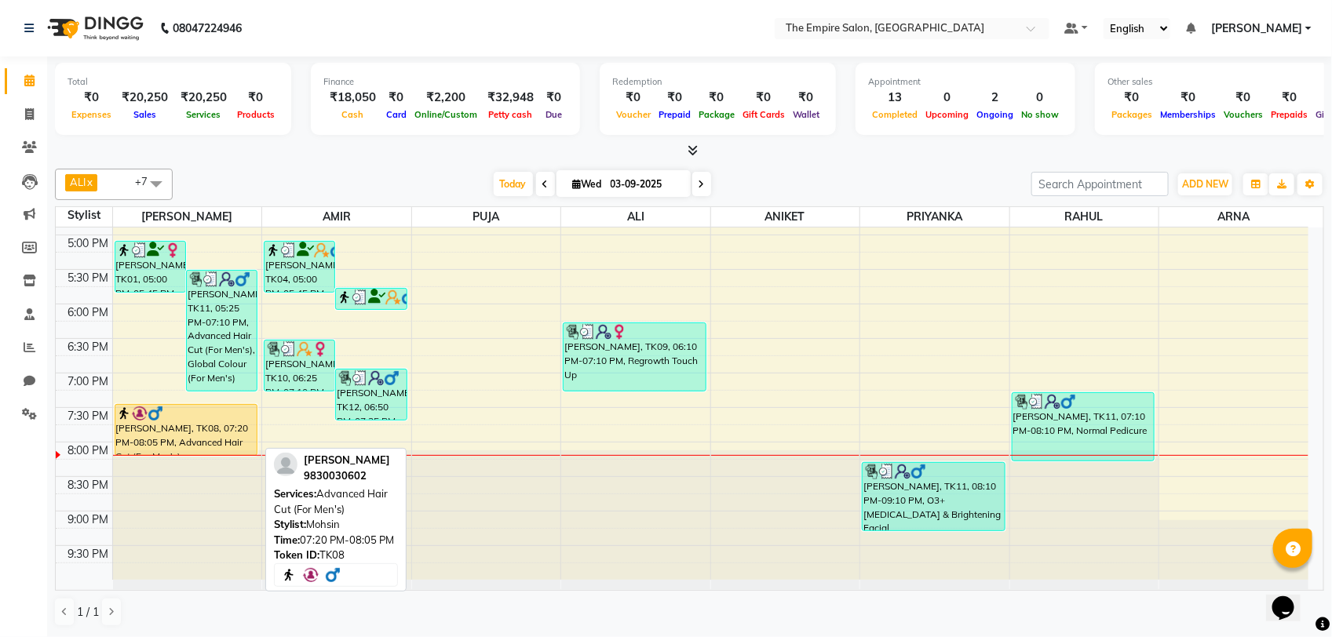
click at [151, 443] on div "[PERSON_NAME], TK08, 07:20 PM-08:05 PM, Advanced Hair Cut (For Men's)" at bounding box center [186, 430] width 142 height 50
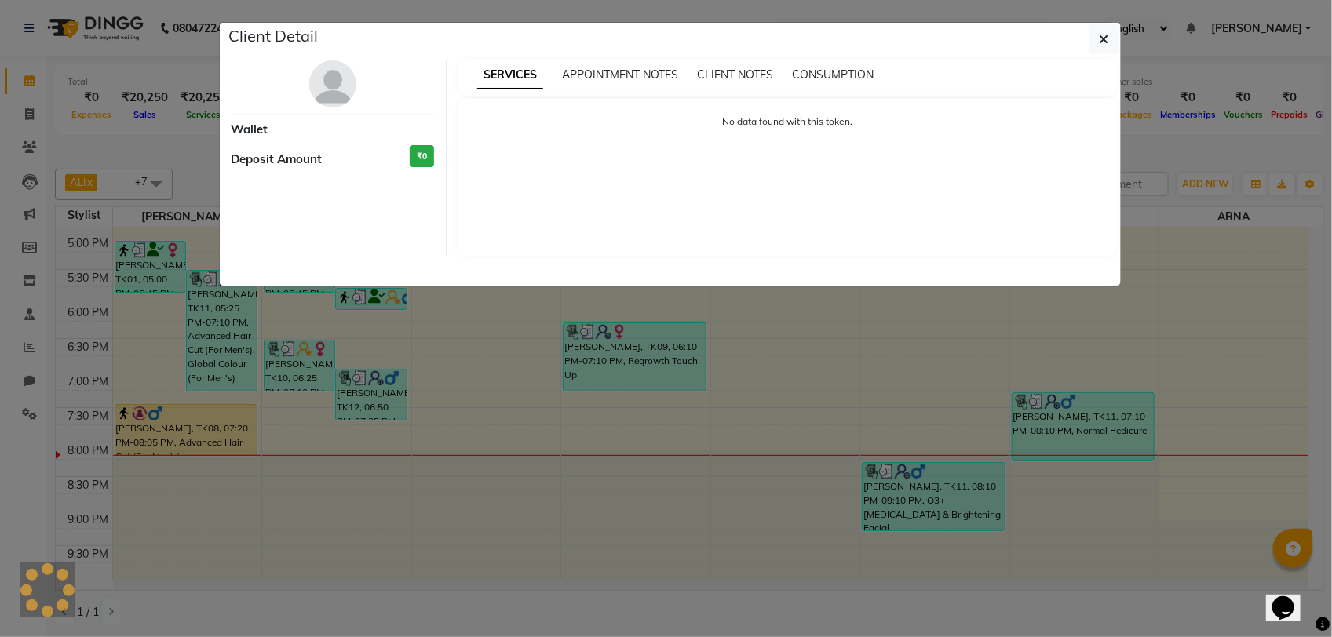
select select "1"
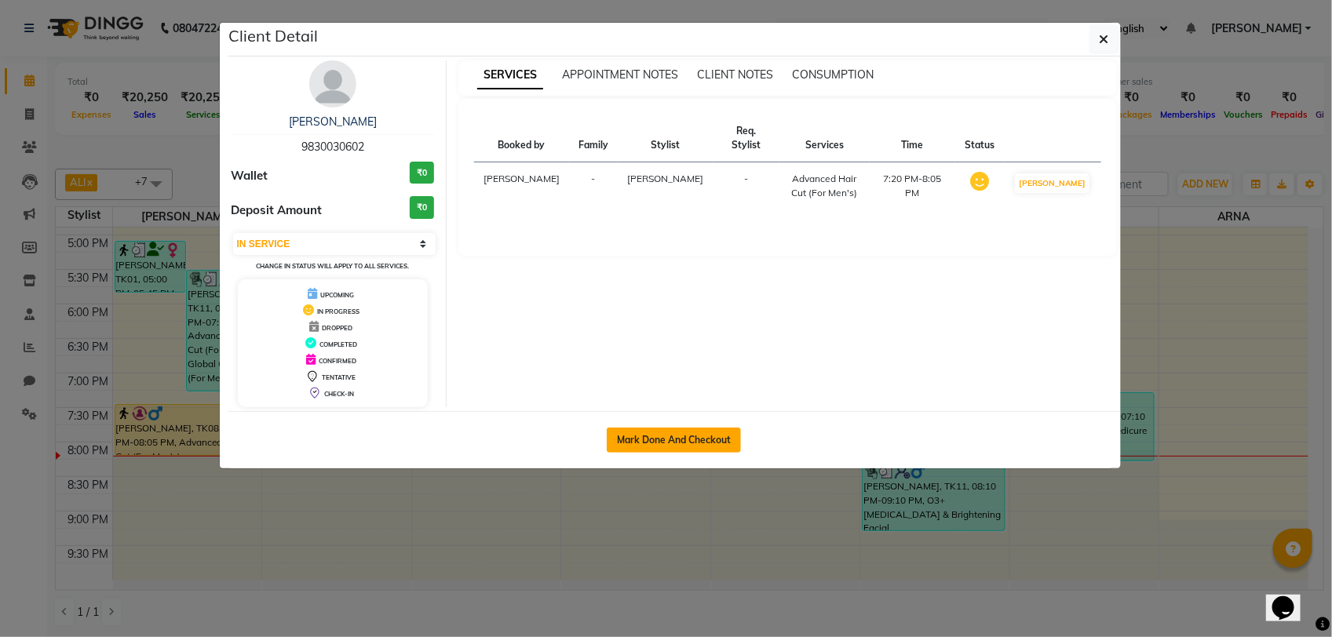
click at [648, 442] on button "Mark Done And Checkout" at bounding box center [674, 440] width 134 height 25
select select "service"
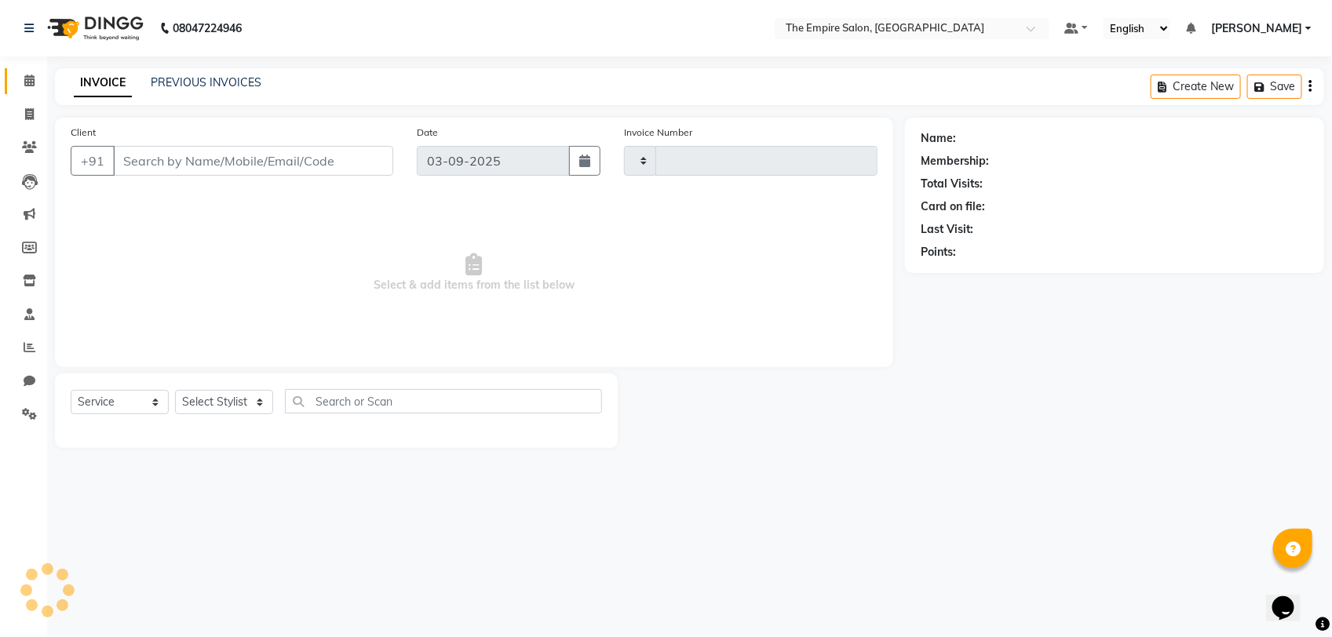
type input "1339"
select select "8221"
type input "9830030602"
select select "78686"
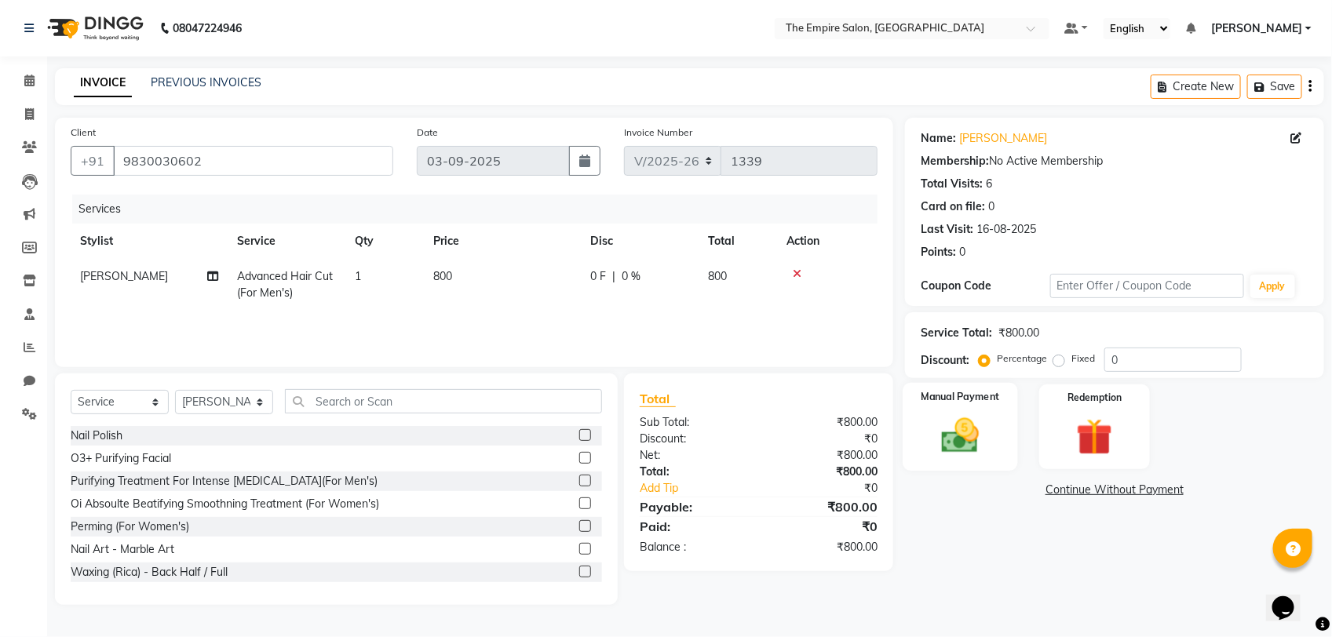
click at [966, 440] on img at bounding box center [960, 436] width 62 height 44
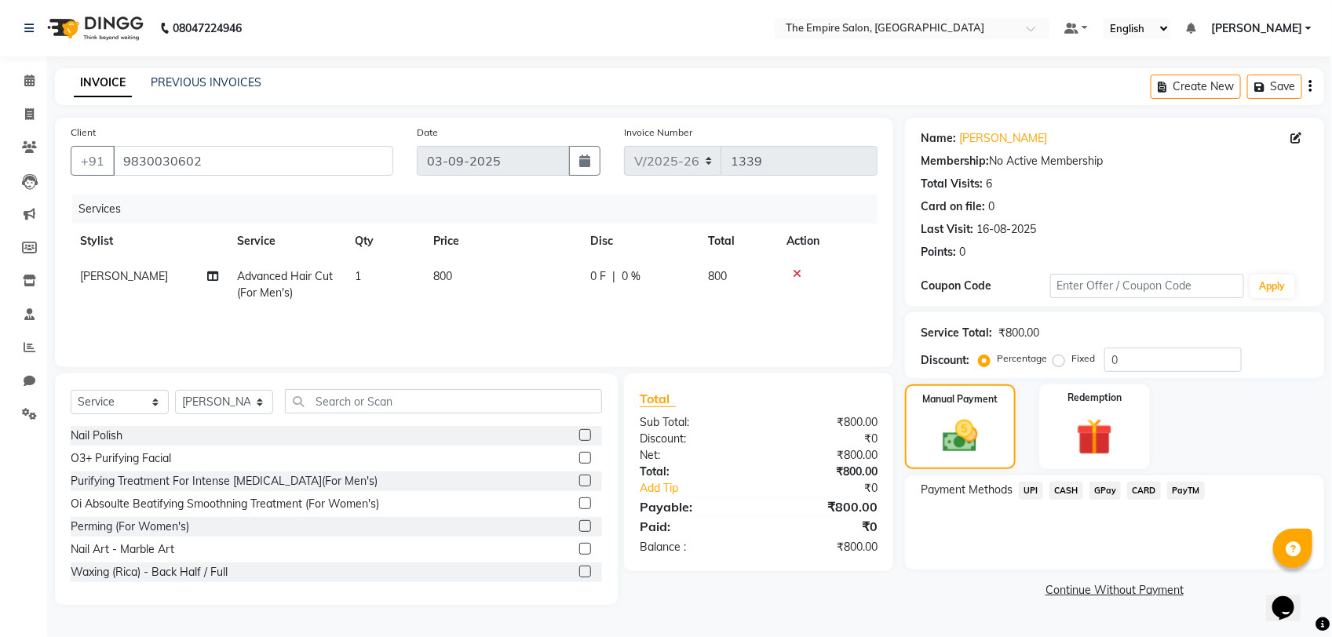
click at [1058, 488] on span "CASH" at bounding box center [1066, 491] width 34 height 18
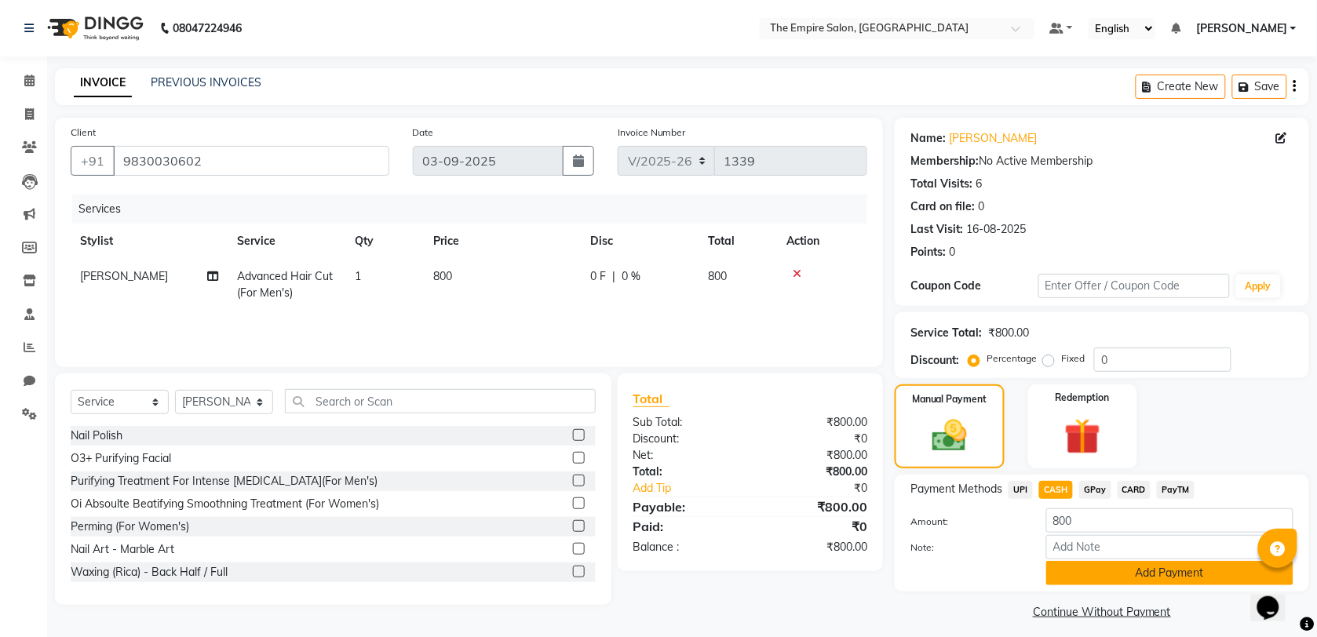
click at [1085, 578] on button "Add Payment" at bounding box center [1169, 573] width 247 height 24
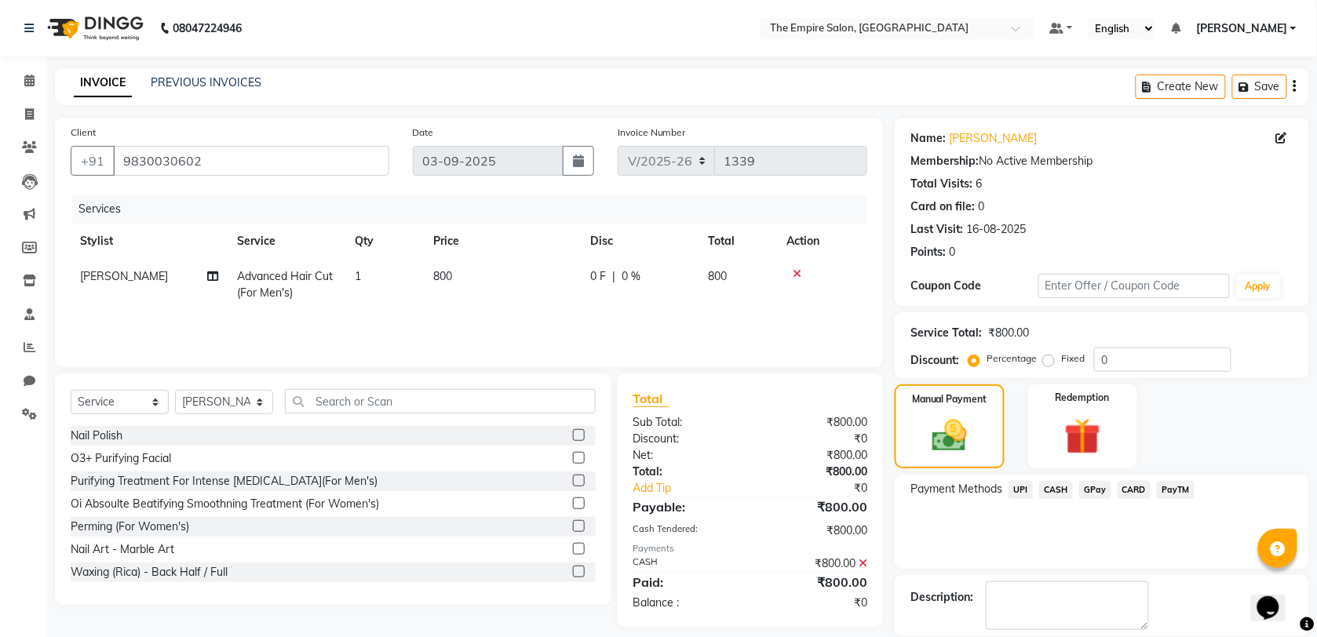
scroll to position [76, 0]
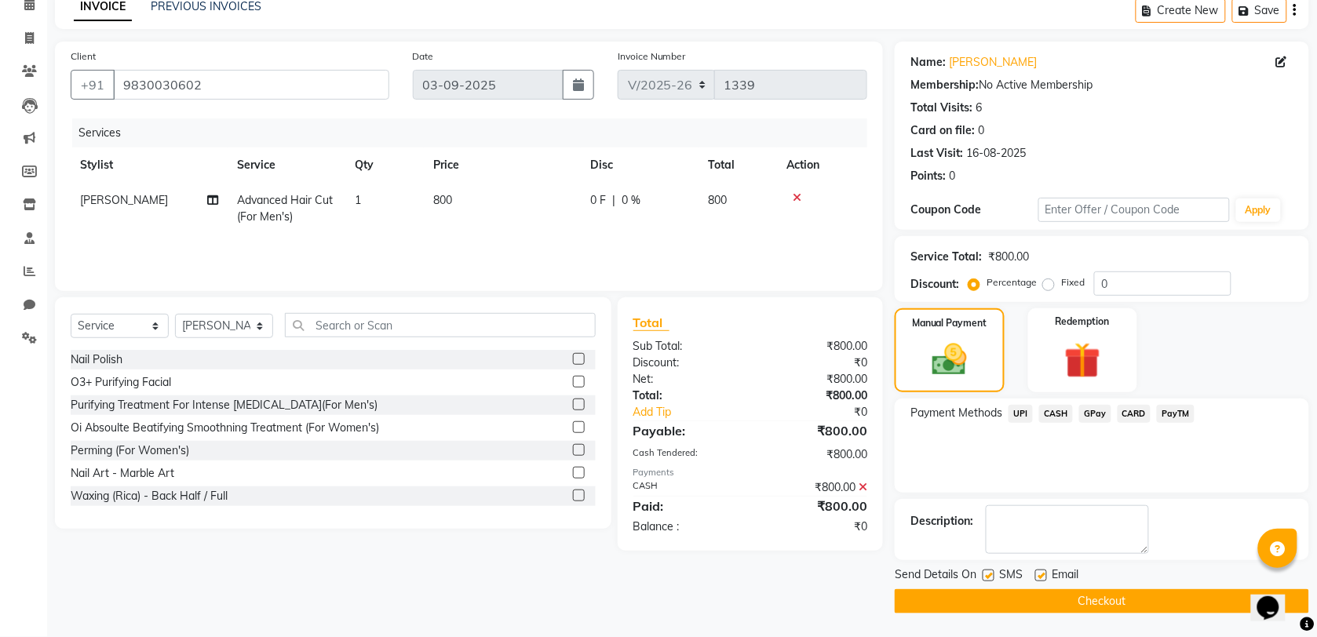
click at [1000, 597] on button "Checkout" at bounding box center [1102, 601] width 414 height 24
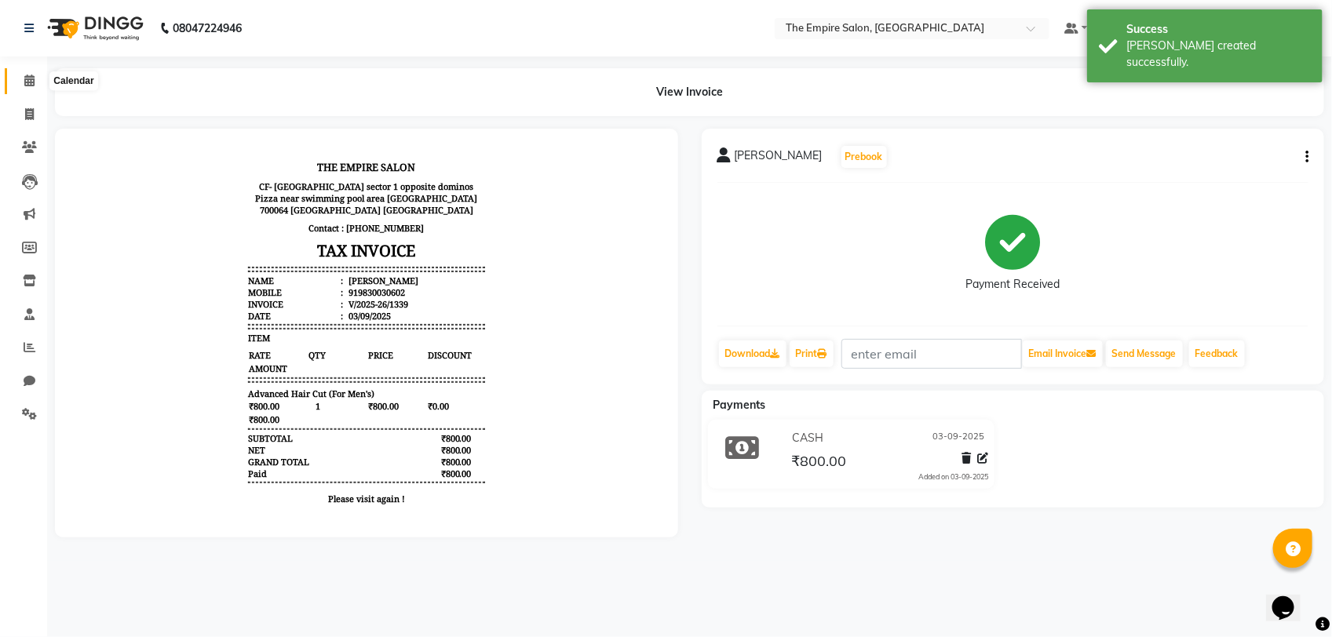
click at [31, 85] on icon at bounding box center [29, 81] width 10 height 12
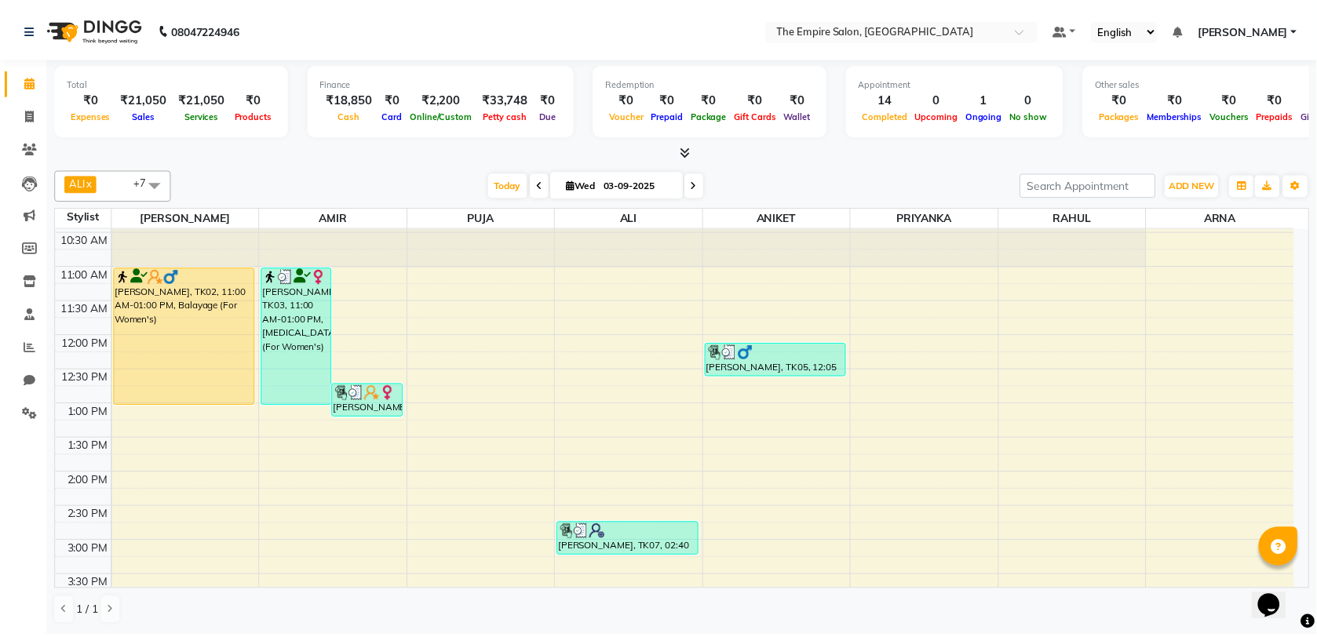
scroll to position [55, 0]
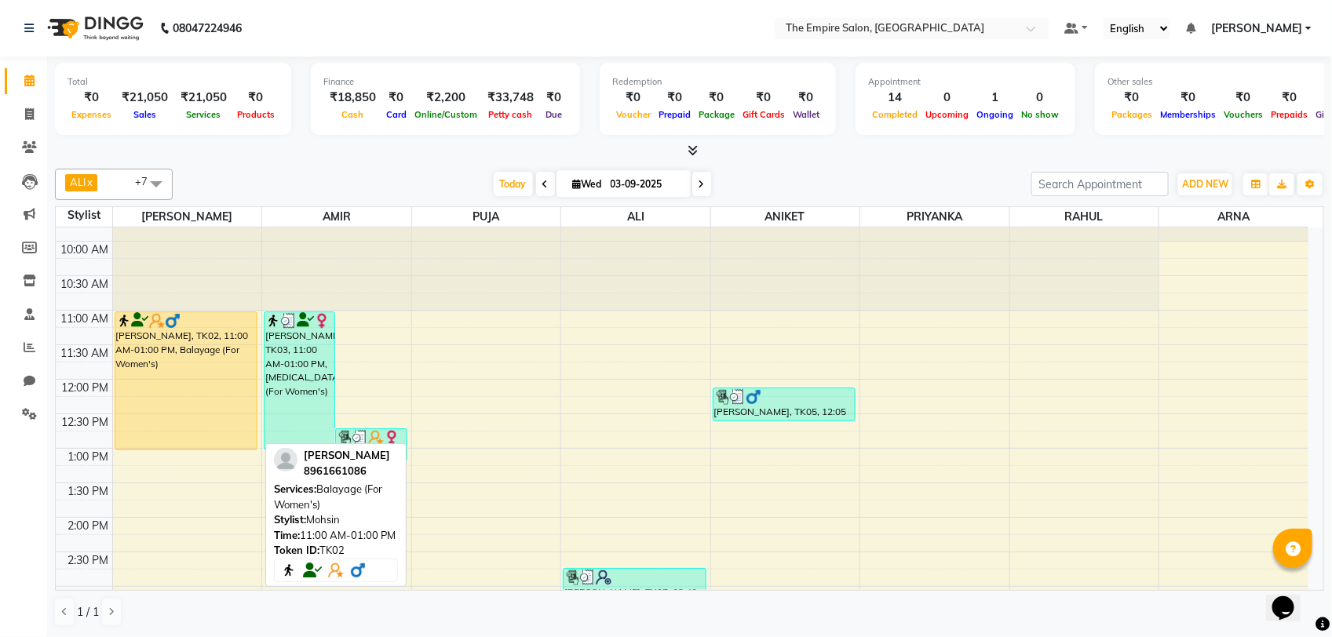
click at [170, 371] on div "[PERSON_NAME], TK02, 11:00 AM-01:00 PM, Balayage (For Women's)" at bounding box center [186, 380] width 142 height 137
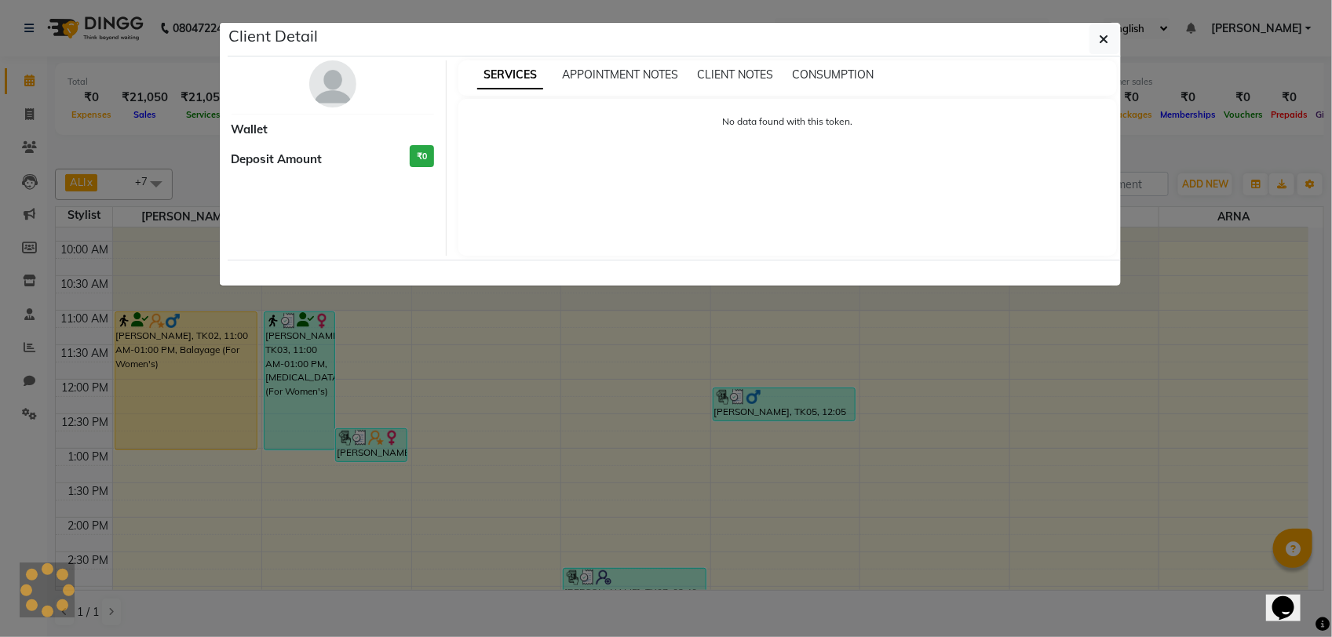
select select "1"
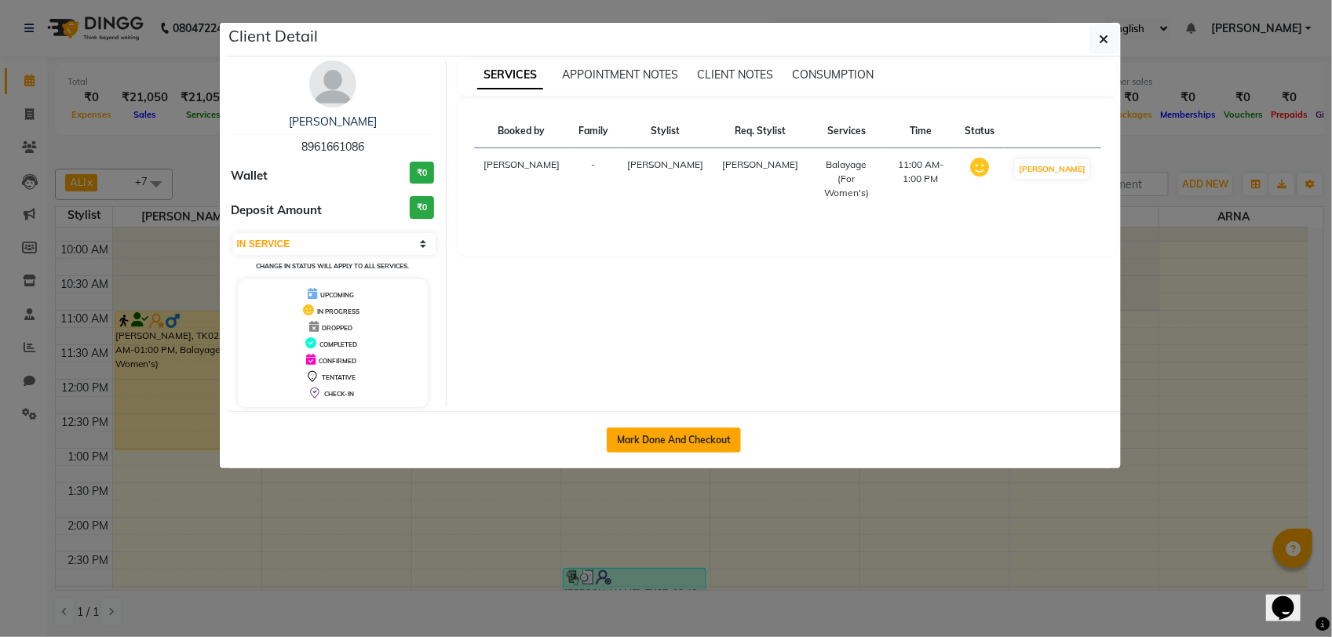
click at [683, 434] on button "Mark Done And Checkout" at bounding box center [674, 440] width 134 height 25
select select "service"
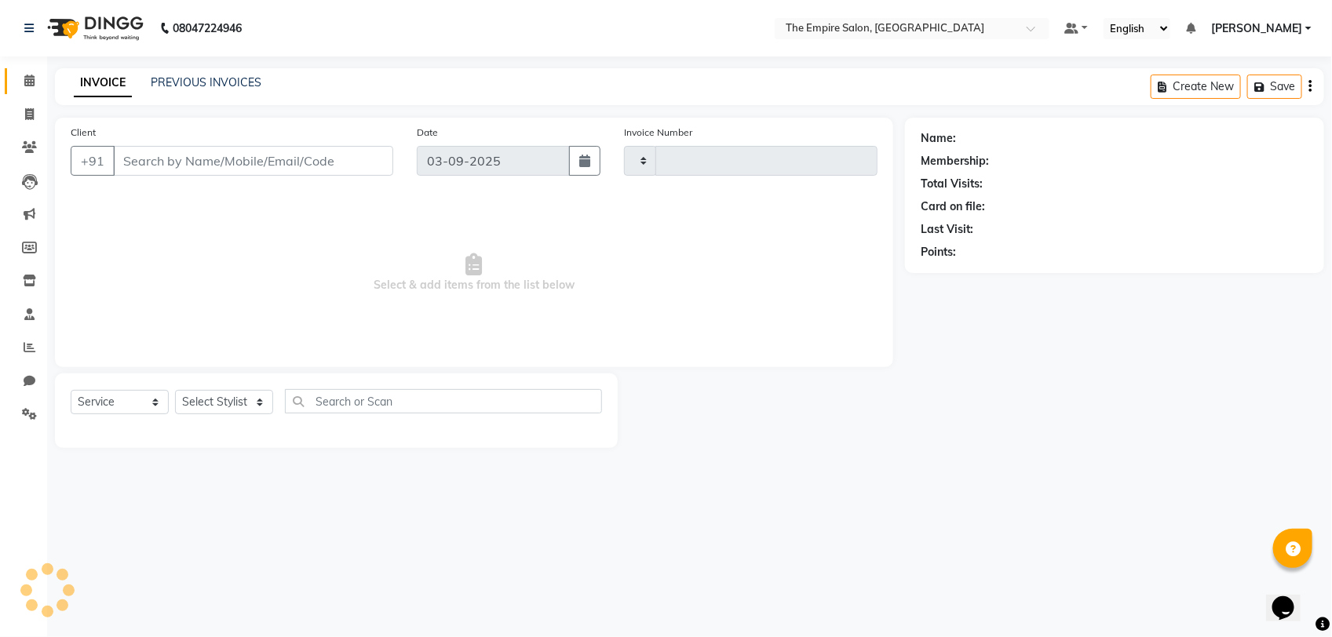
type input "1340"
select select "8221"
type input "8961661086"
select select "78686"
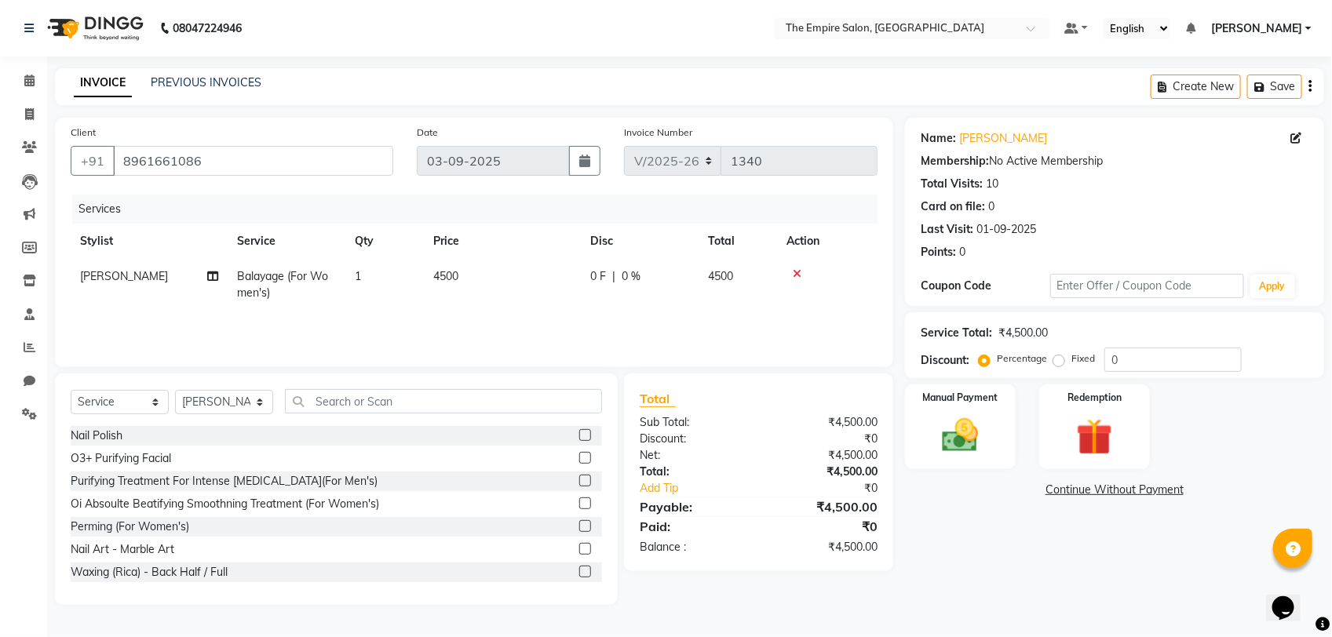
click at [263, 285] on span "Balayage (For Women's)" at bounding box center [282, 284] width 91 height 31
select select "78686"
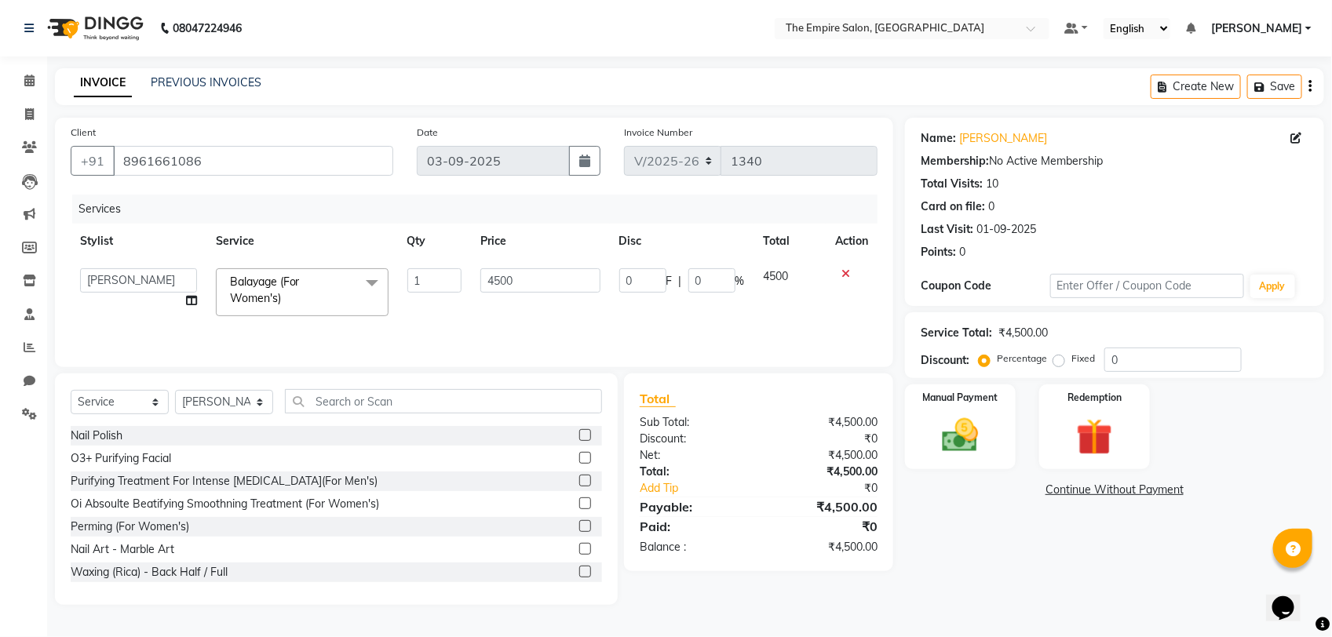
click at [351, 233] on th "Service" at bounding box center [301, 241] width 191 height 35
click at [472, 324] on td "4500" at bounding box center [540, 292] width 138 height 67
click at [989, 578] on div "Name: Amir Kamal Membership: No Active Membership Total Visits: 10 Card on file…" at bounding box center [1120, 361] width 431 height 487
click at [194, 396] on select "Select Stylist ALI AMIR ANIKET ARNA BISWAJIT DHRUV MOHSIN NIBEDITA PRIYANKA PUJ…" at bounding box center [224, 402] width 98 height 24
select select "78690"
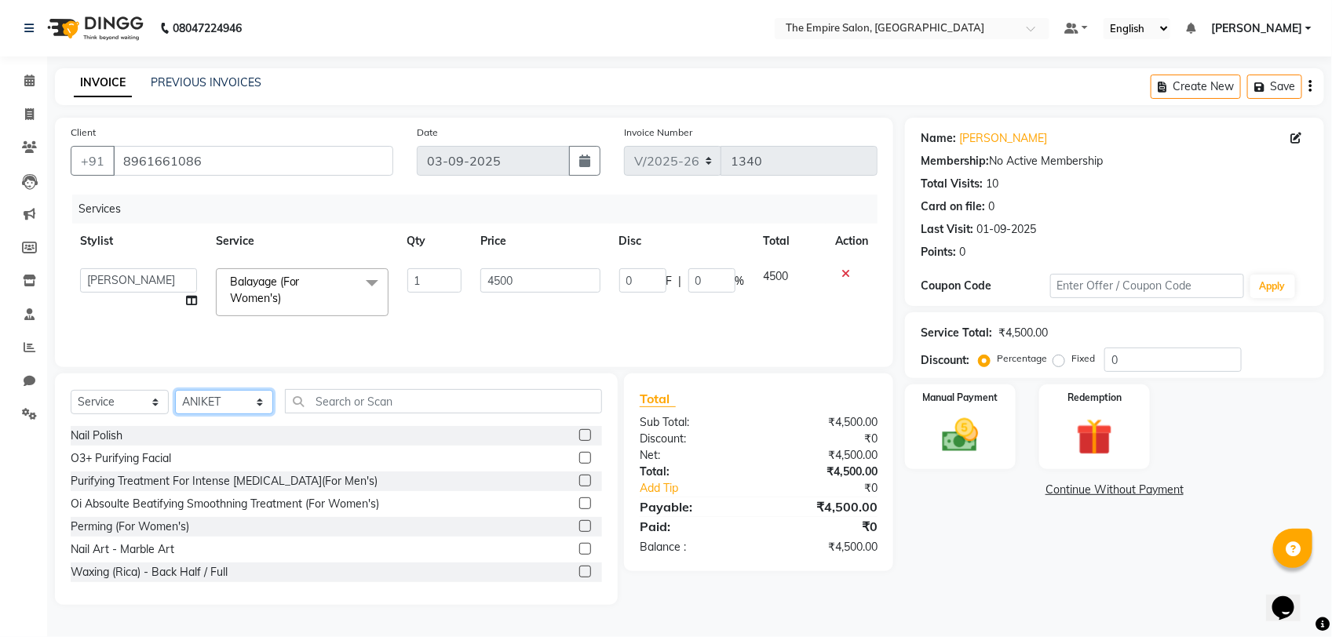
click at [175, 391] on select "Select Stylist ALI AMIR ANIKET ARNA BISWAJIT DHRUV MOHSIN NIBEDITA PRIYANKA PUJ…" at bounding box center [224, 402] width 98 height 24
click at [124, 398] on select "Select Service Product Membership Package Voucher Prepaid Gift Card" at bounding box center [120, 402] width 98 height 24
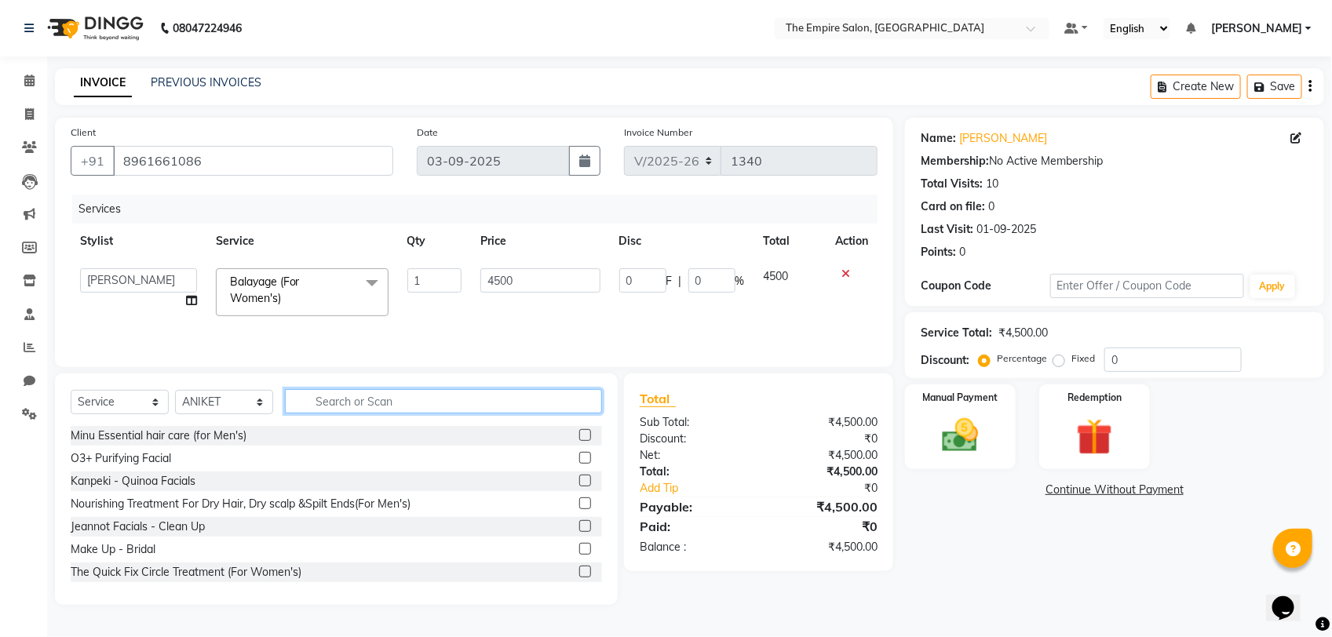
click at [377, 403] on input "text" at bounding box center [443, 401] width 317 height 24
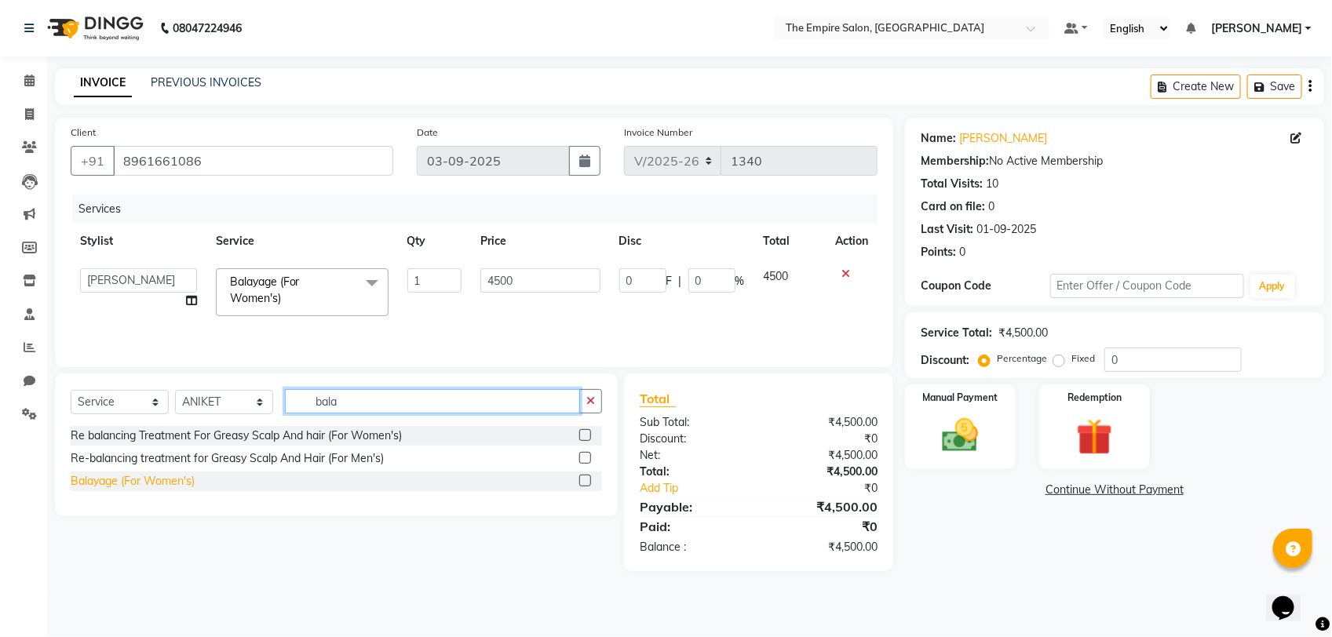
type input "bala"
click at [175, 484] on div "Balayage (For Women's)" at bounding box center [133, 481] width 124 height 16
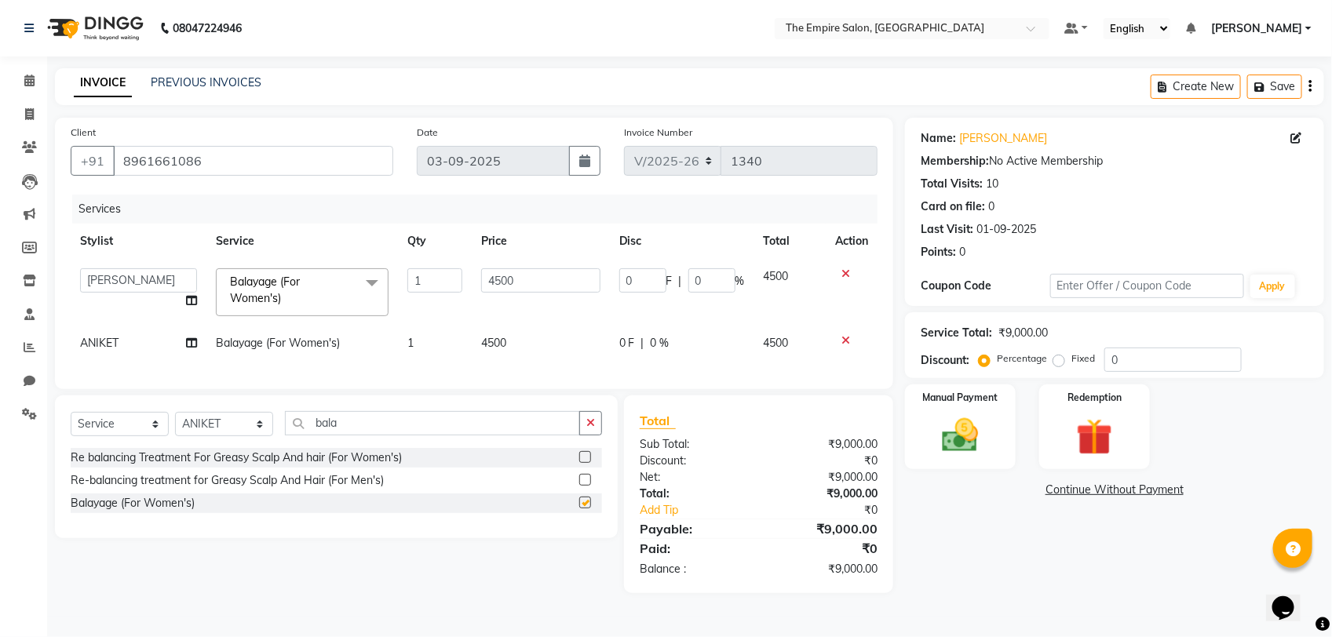
checkbox input "false"
click at [497, 279] on input "4500" at bounding box center [540, 280] width 119 height 24
click at [501, 280] on input "4500" at bounding box center [540, 280] width 119 height 24
type input "4000"
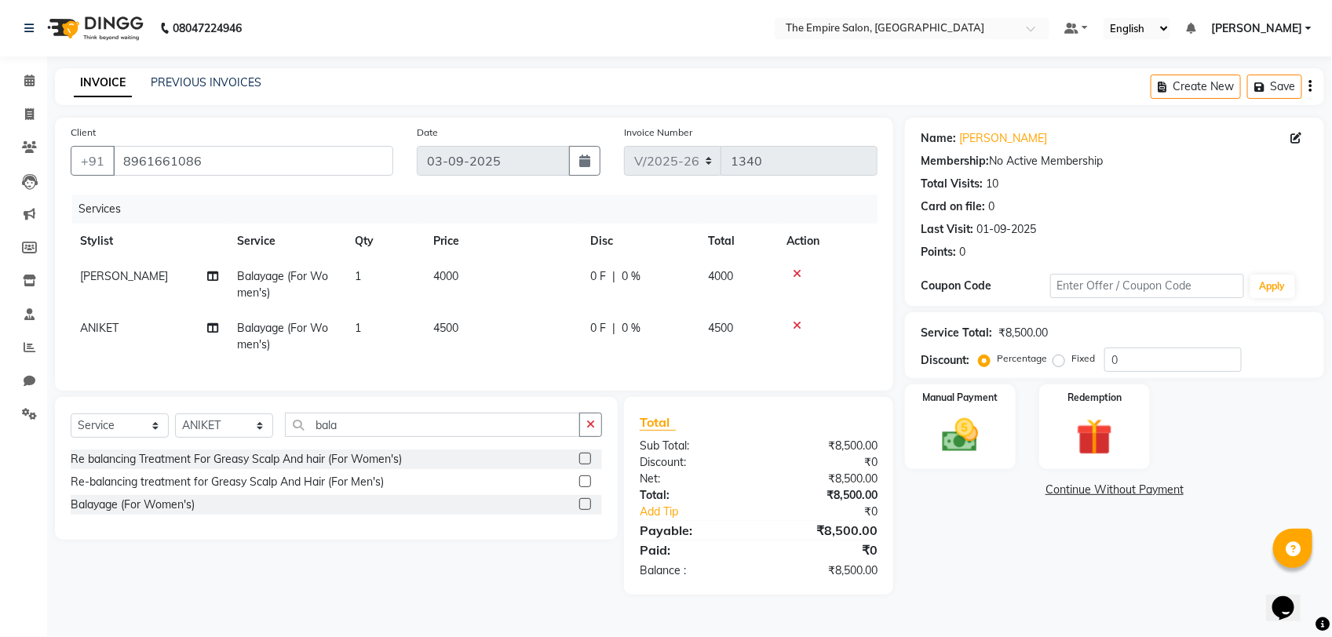
click at [489, 341] on td "4500" at bounding box center [502, 337] width 157 height 52
select select "78690"
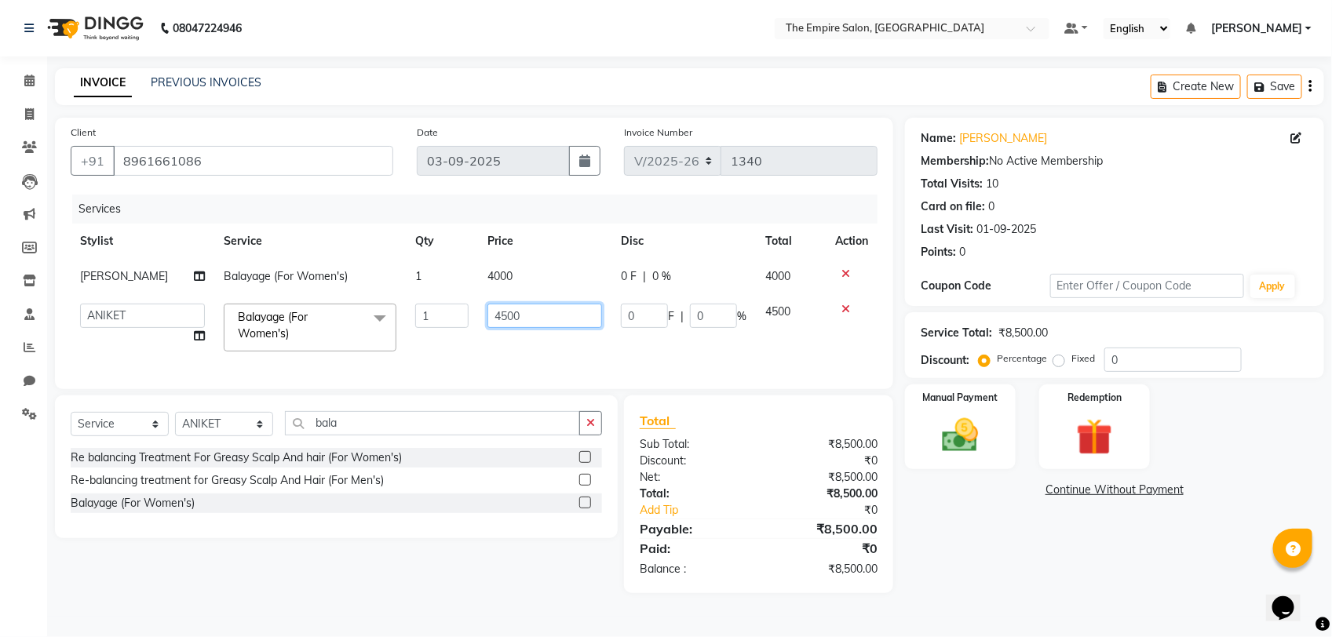
drag, startPoint x: 505, startPoint y: 312, endPoint x: 494, endPoint y: 312, distance: 10.2
click at [503, 312] on input "4500" at bounding box center [544, 316] width 115 height 24
type input "4000"
click at [1008, 574] on div "Name: Amir Kamal Membership: No Active Membership Total Visits: 10 Card on file…" at bounding box center [1120, 356] width 431 height 476
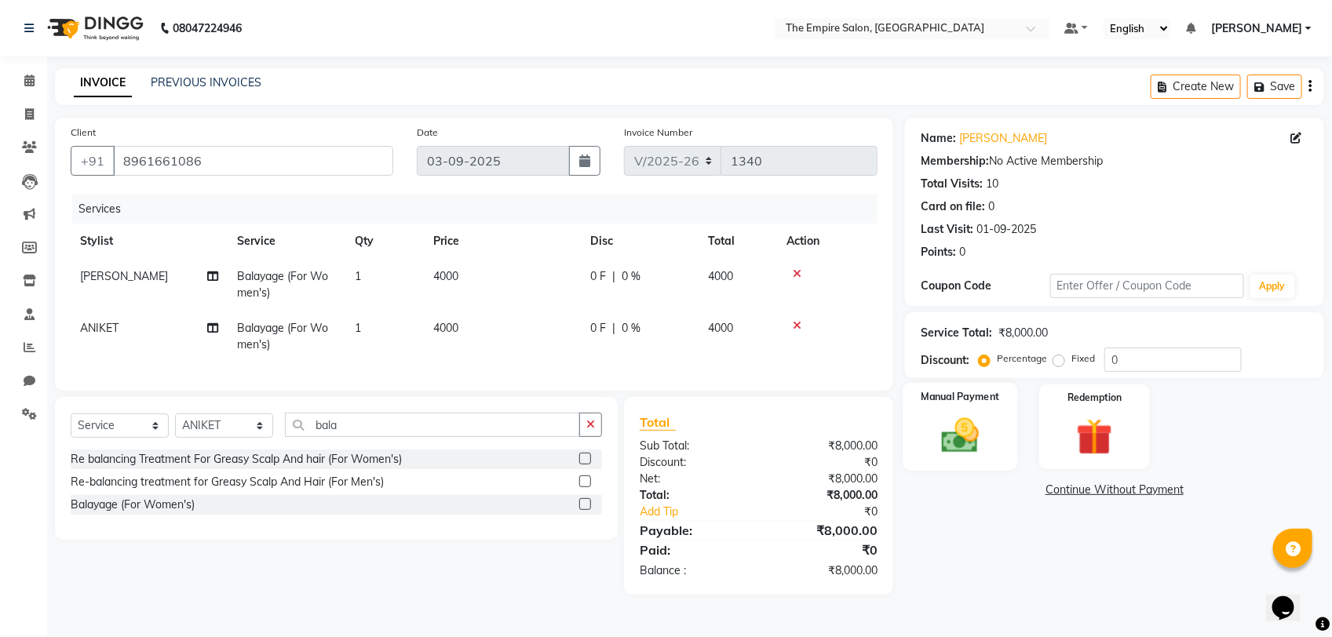
click at [951, 442] on img at bounding box center [960, 436] width 62 height 44
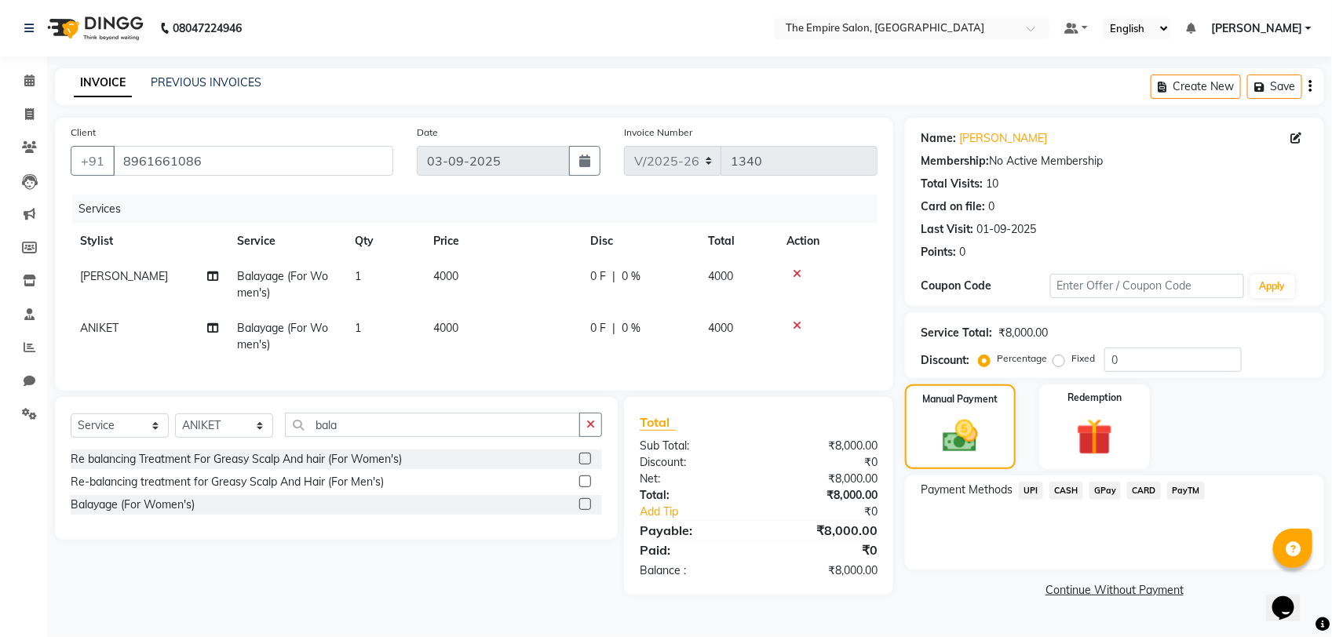
click at [1066, 487] on span "CASH" at bounding box center [1066, 491] width 34 height 18
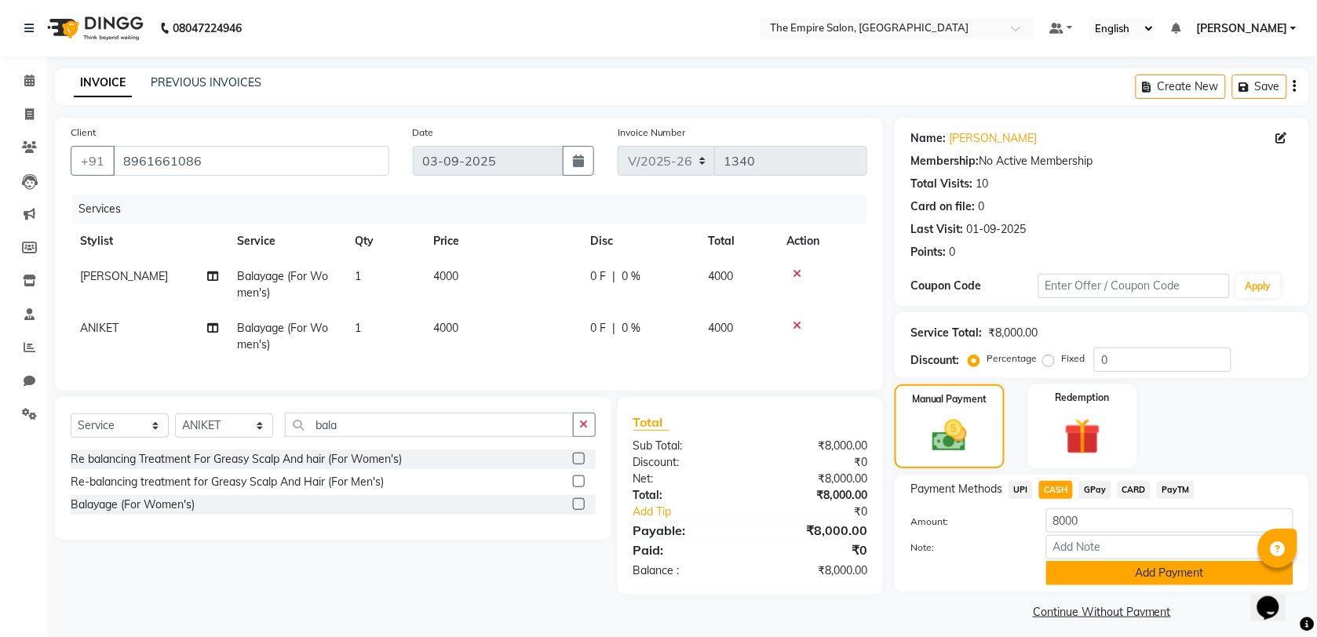
scroll to position [9, 0]
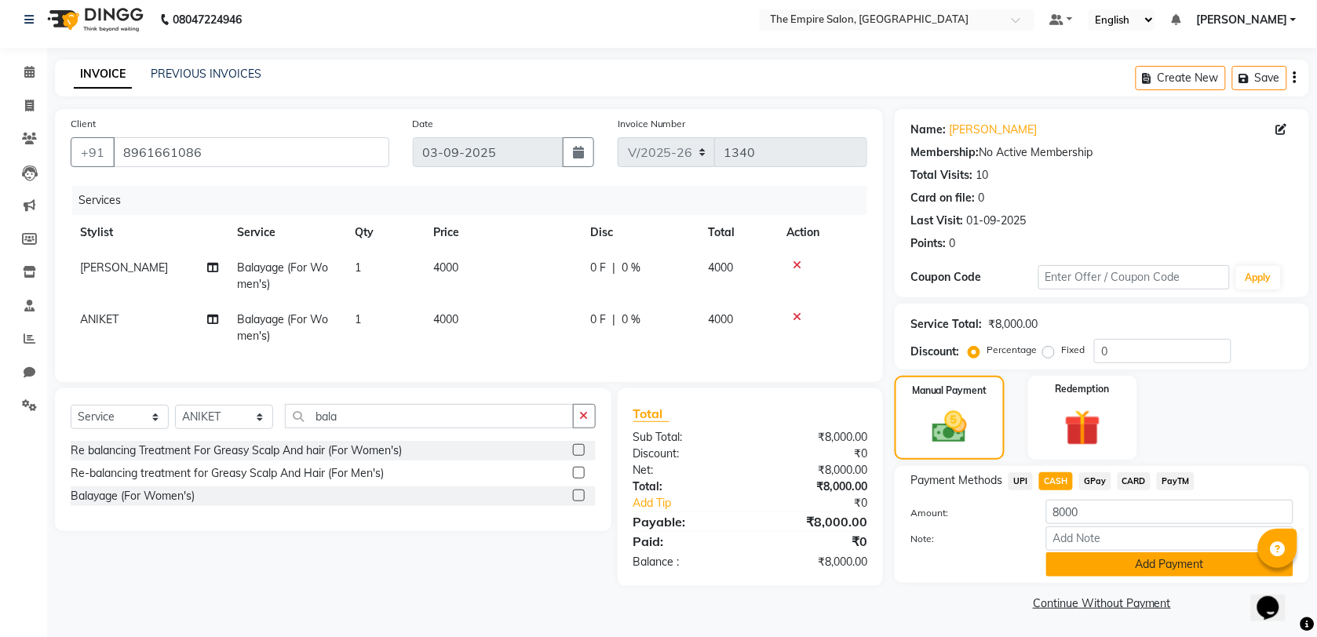
click at [1093, 562] on button "Add Payment" at bounding box center [1169, 564] width 247 height 24
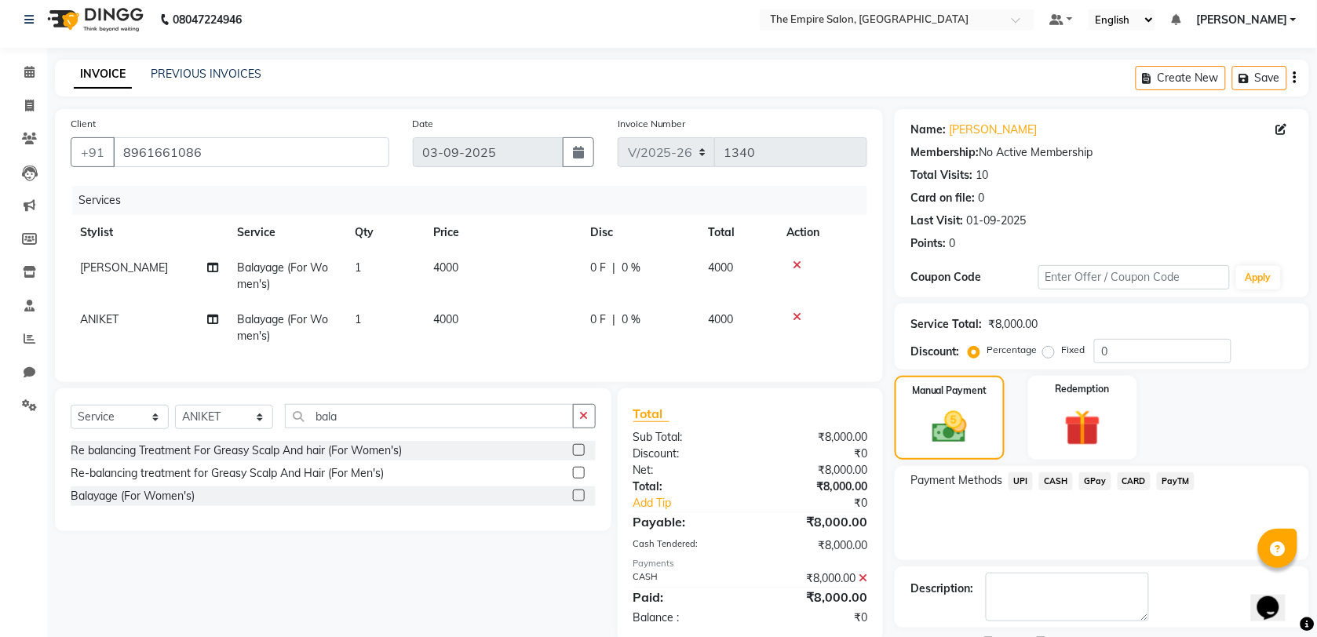
scroll to position [76, 0]
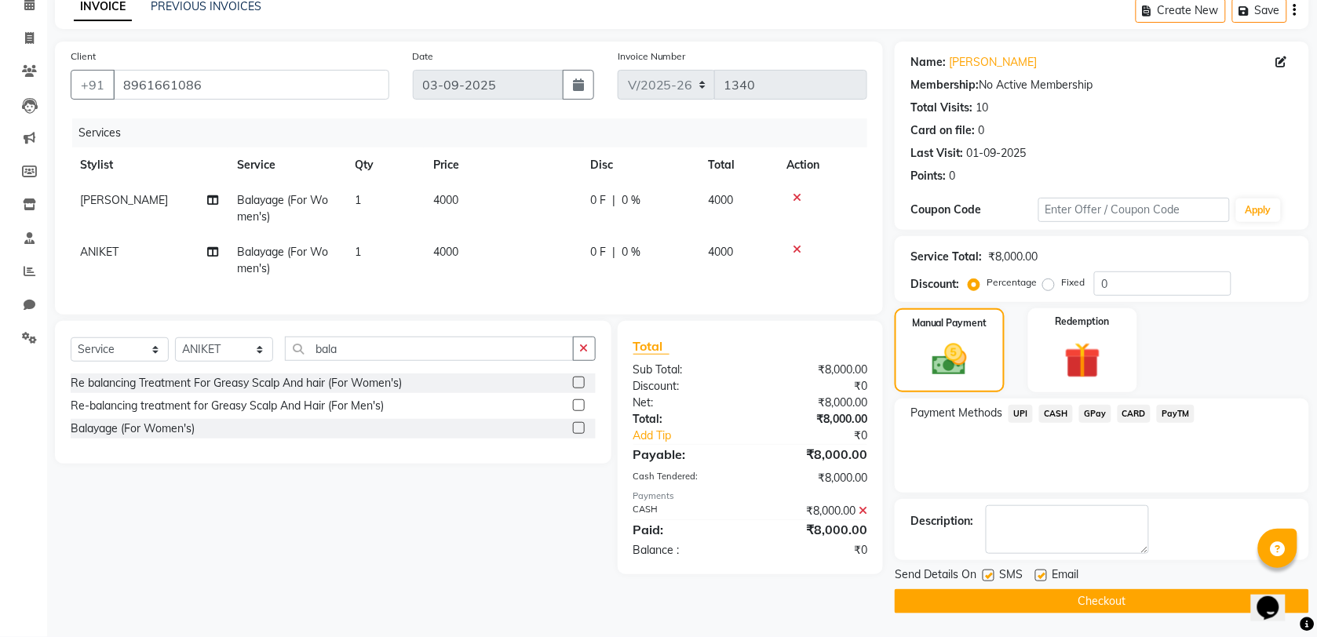
click at [1081, 604] on button "Checkout" at bounding box center [1102, 601] width 414 height 24
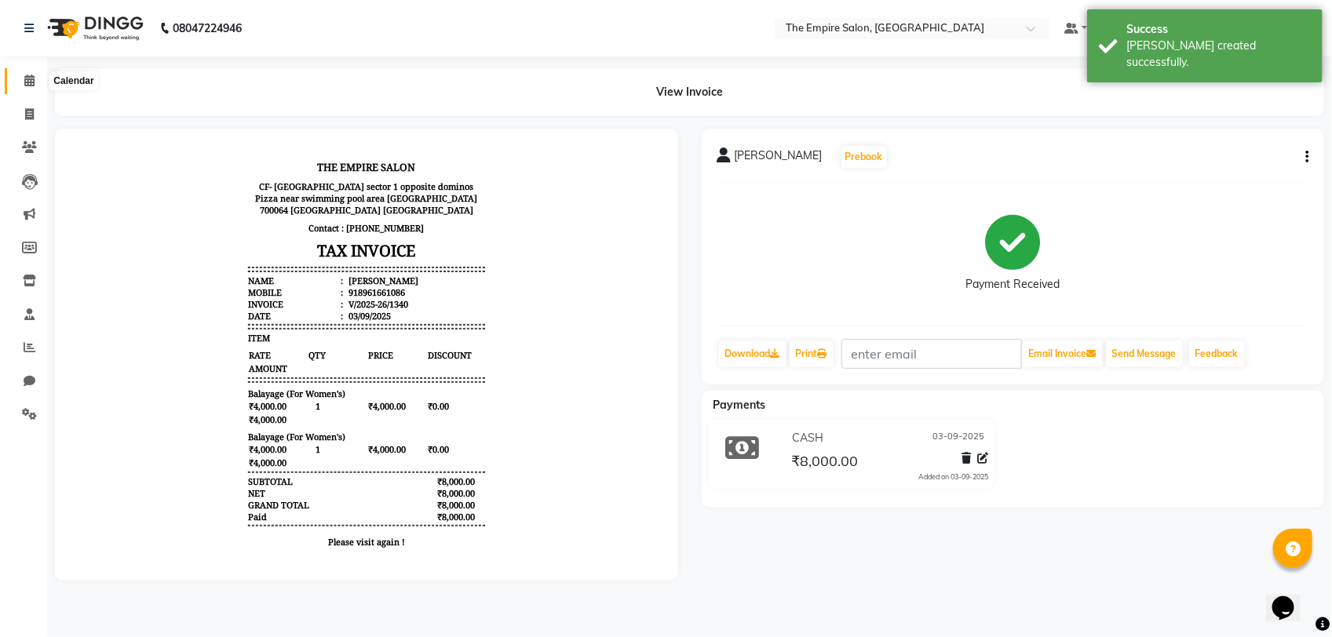
click at [36, 80] on span at bounding box center [29, 81] width 27 height 18
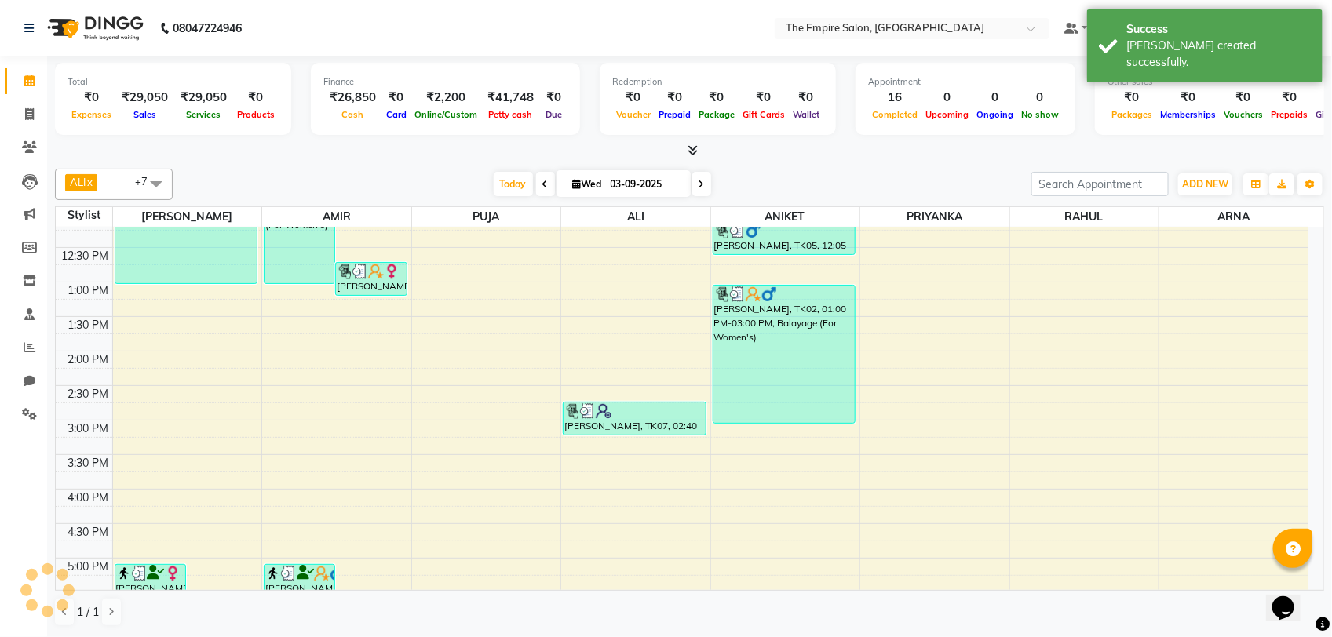
scroll to position [153, 0]
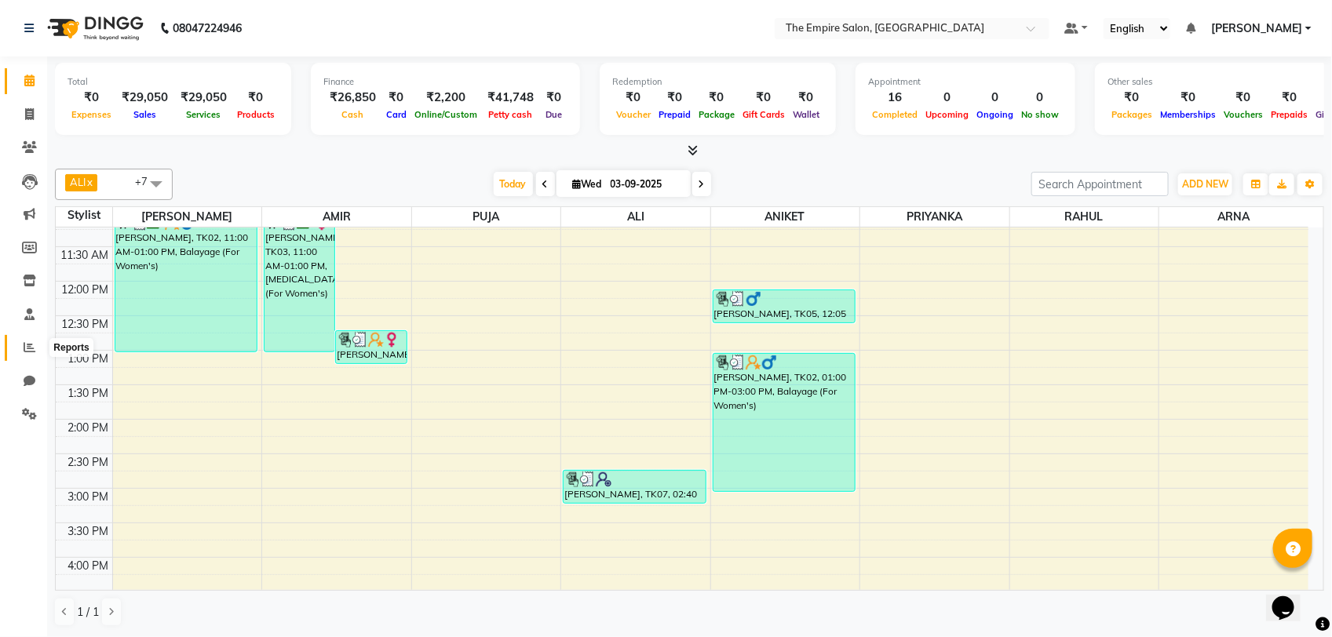
click at [31, 350] on icon at bounding box center [30, 347] width 12 height 12
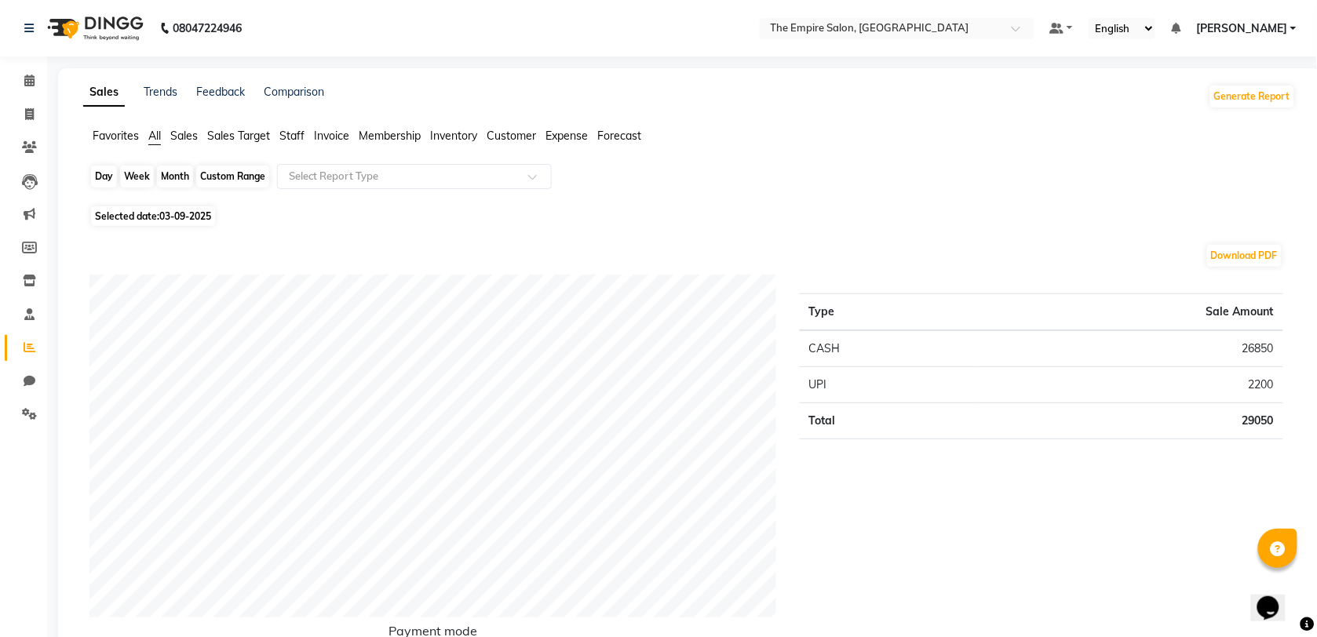
click at [100, 177] on div "Day" at bounding box center [104, 177] width 26 height 22
select select "9"
select select "2025"
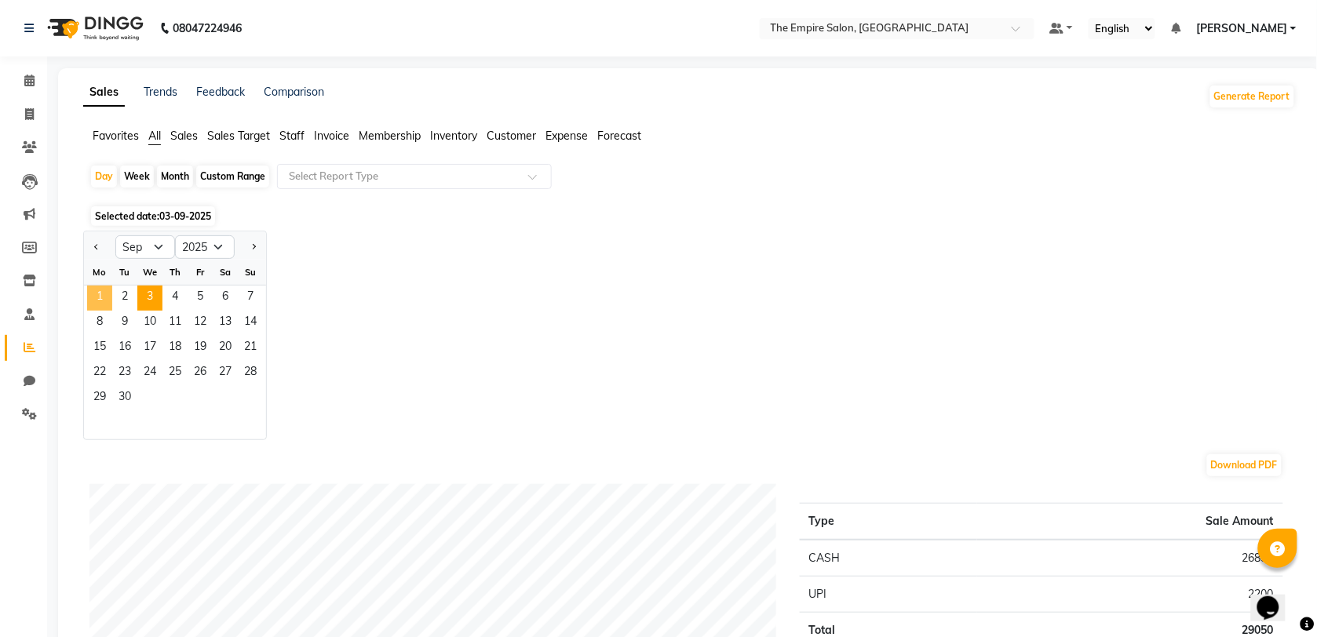
click at [99, 298] on span "1" at bounding box center [99, 298] width 25 height 25
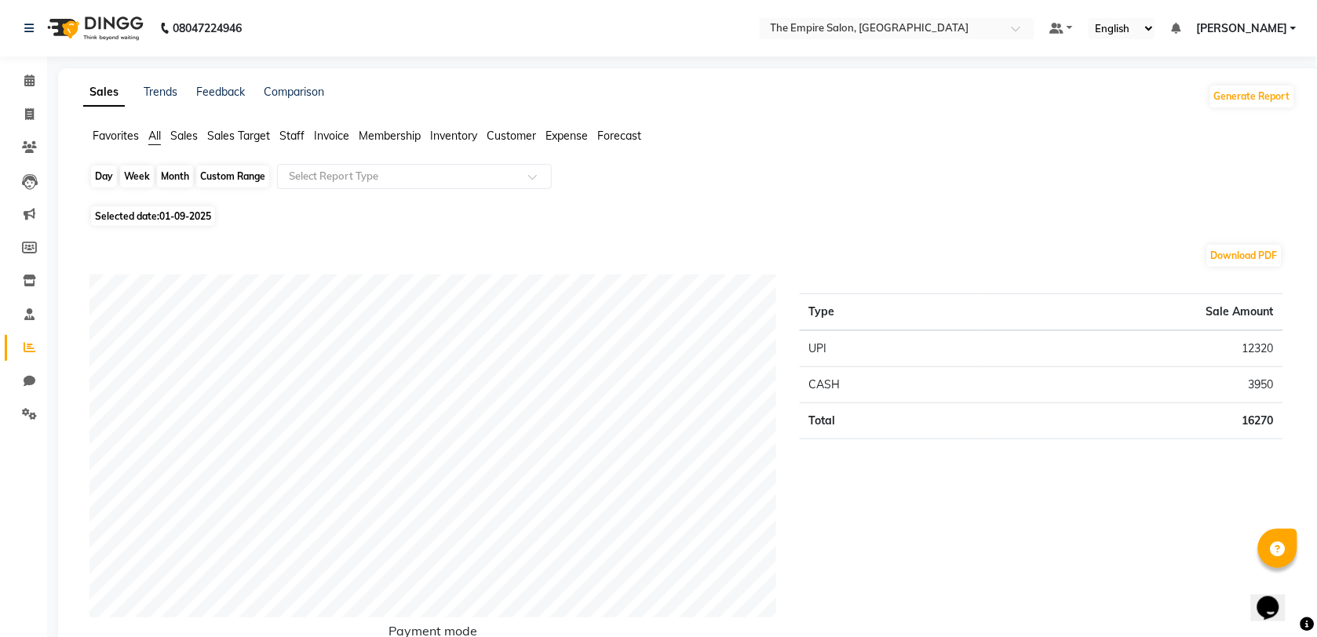
click at [116, 178] on div "Day" at bounding box center [104, 177] width 26 height 22
select select "9"
select select "2025"
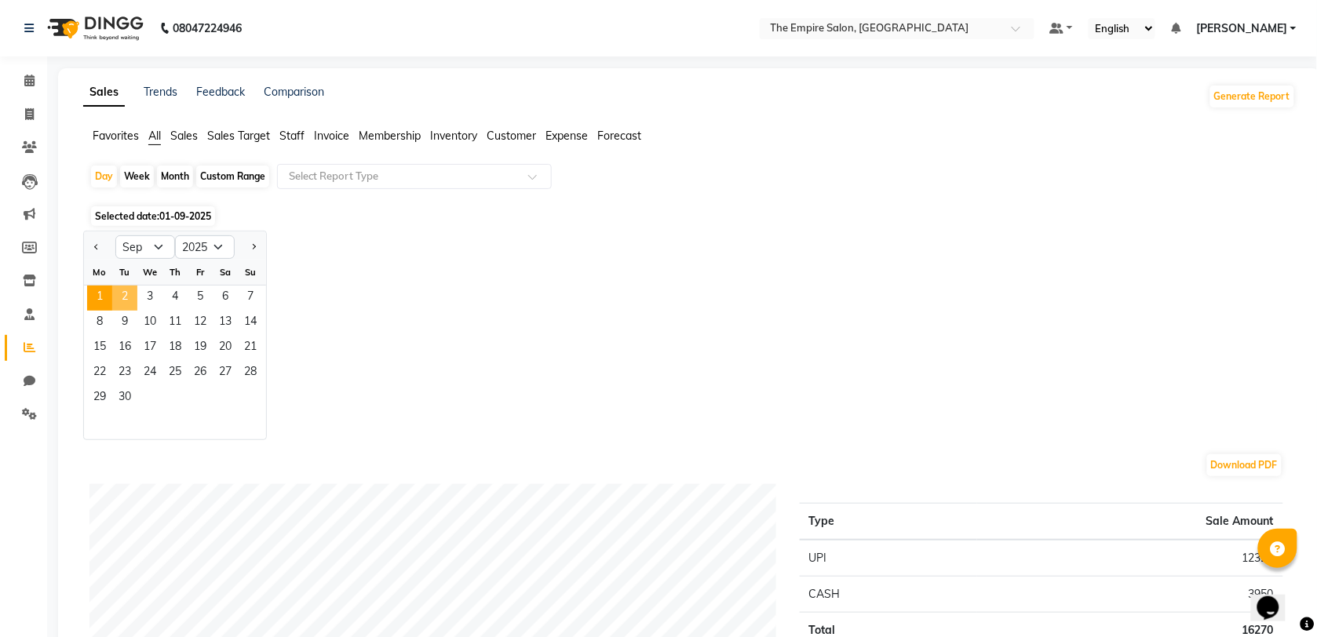
click at [130, 297] on span "2" at bounding box center [124, 298] width 25 height 25
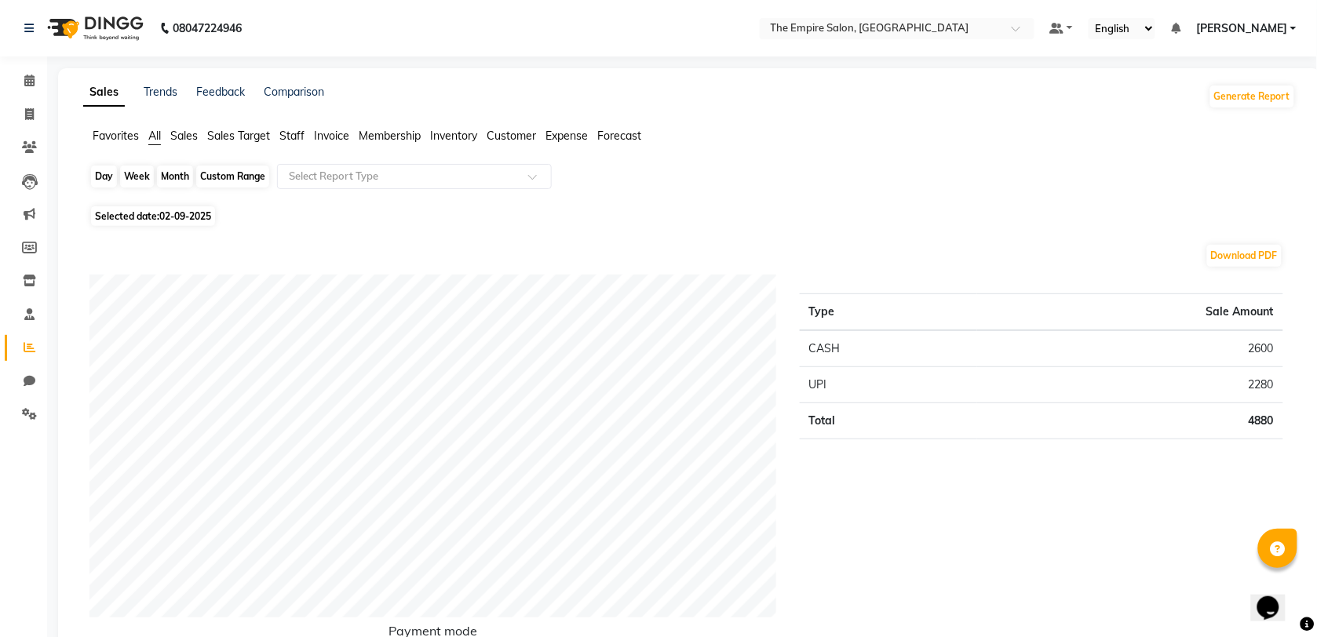
click at [100, 182] on div "Day" at bounding box center [104, 177] width 26 height 22
select select "9"
select select "2025"
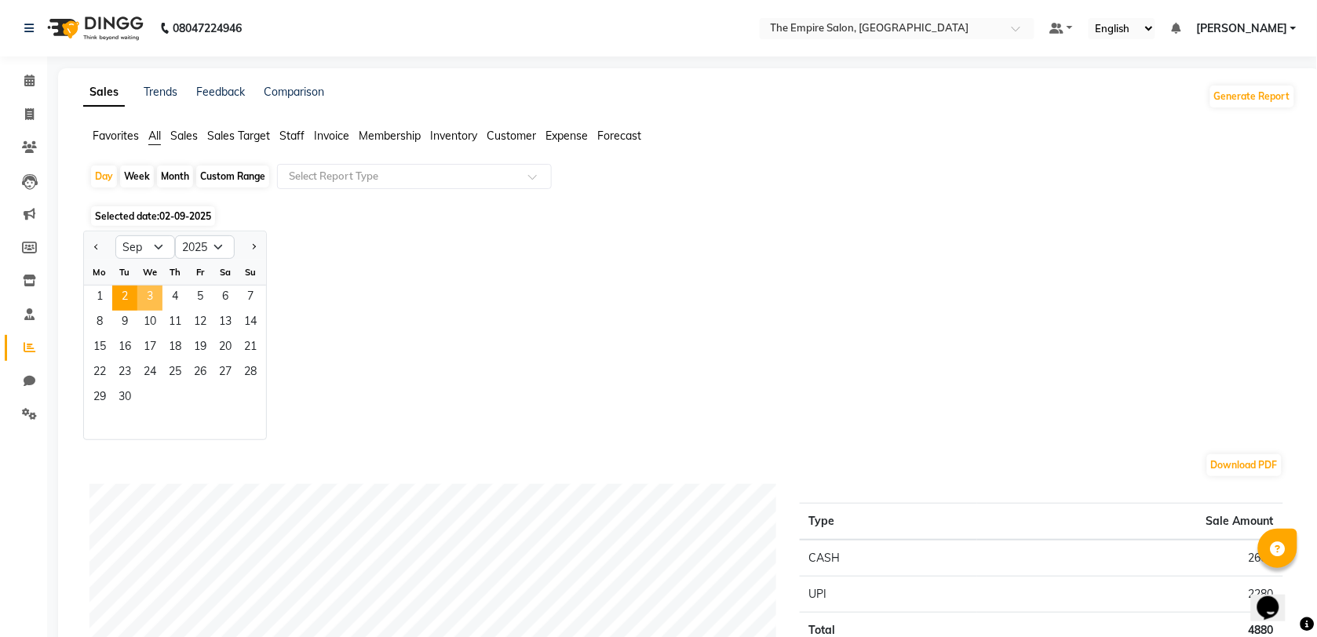
click at [145, 294] on span "3" at bounding box center [149, 298] width 25 height 25
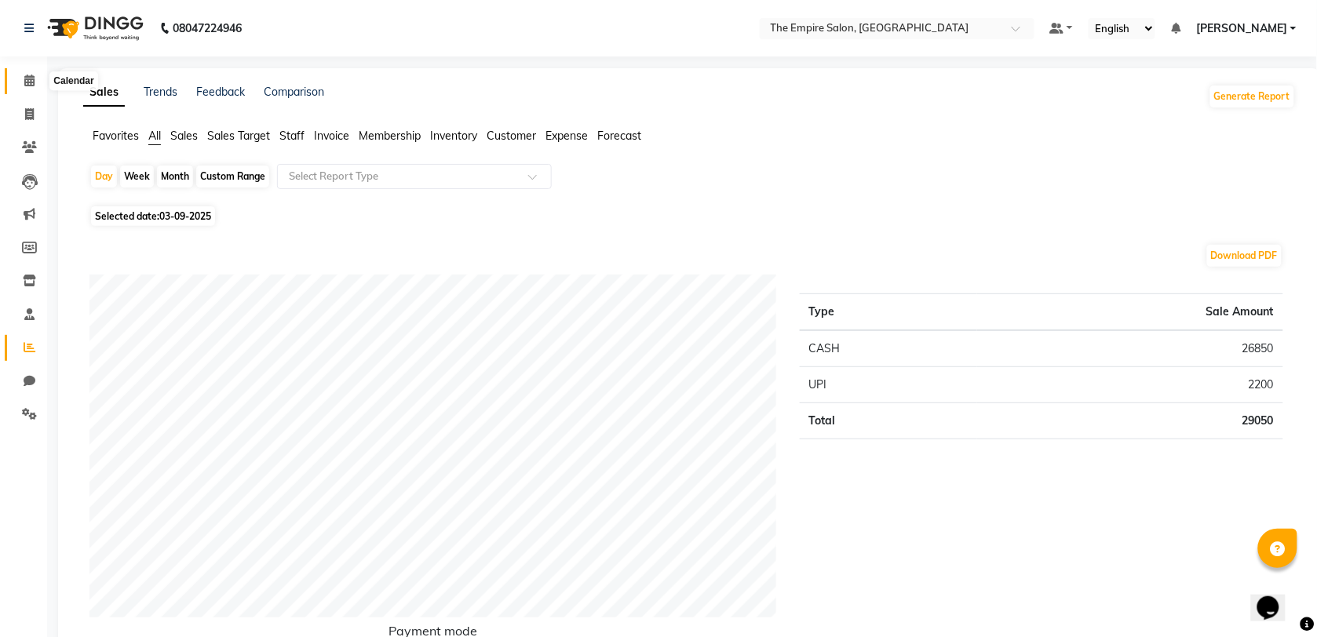
click at [25, 87] on span at bounding box center [29, 81] width 27 height 18
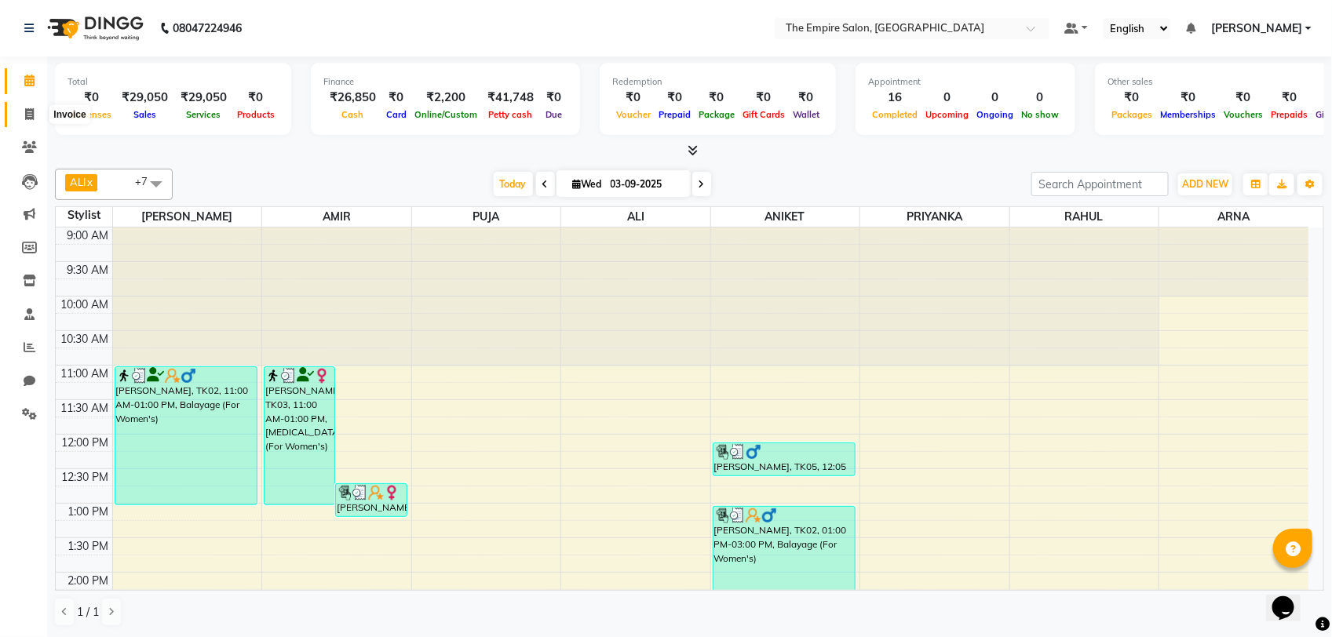
click at [29, 118] on icon at bounding box center [29, 114] width 9 height 12
select select "service"
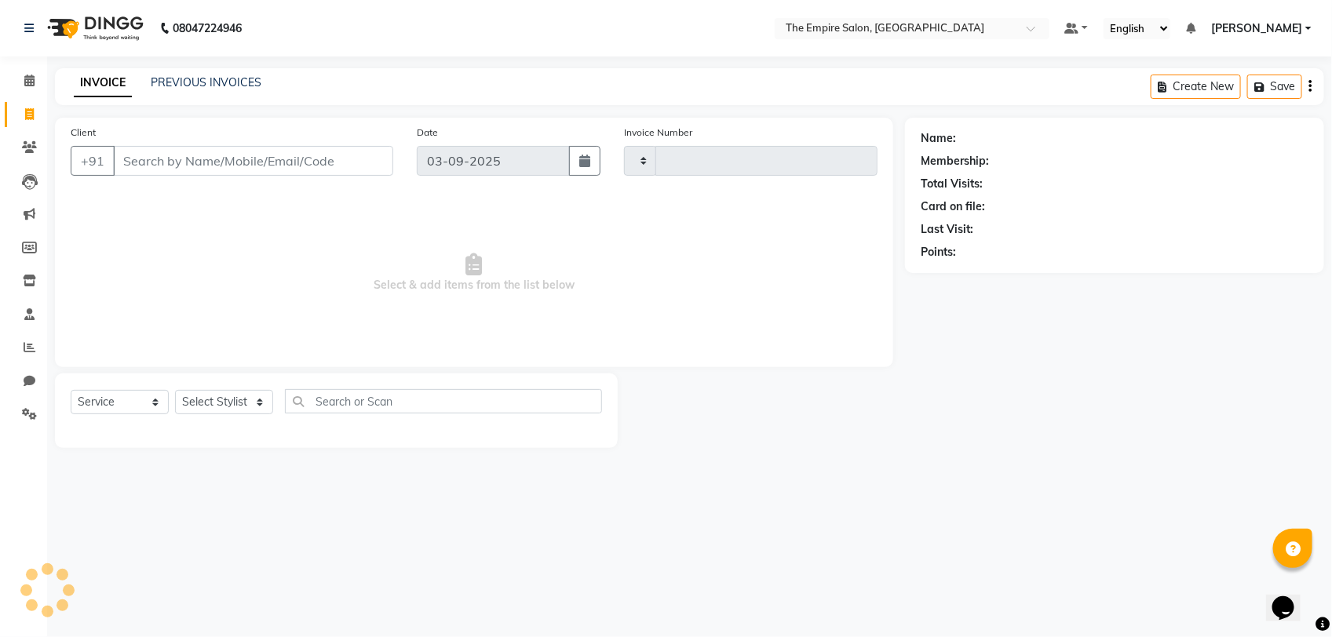
type input "1341"
select select "8221"
click at [214, 78] on link "PREVIOUS INVOICES" at bounding box center [206, 82] width 111 height 14
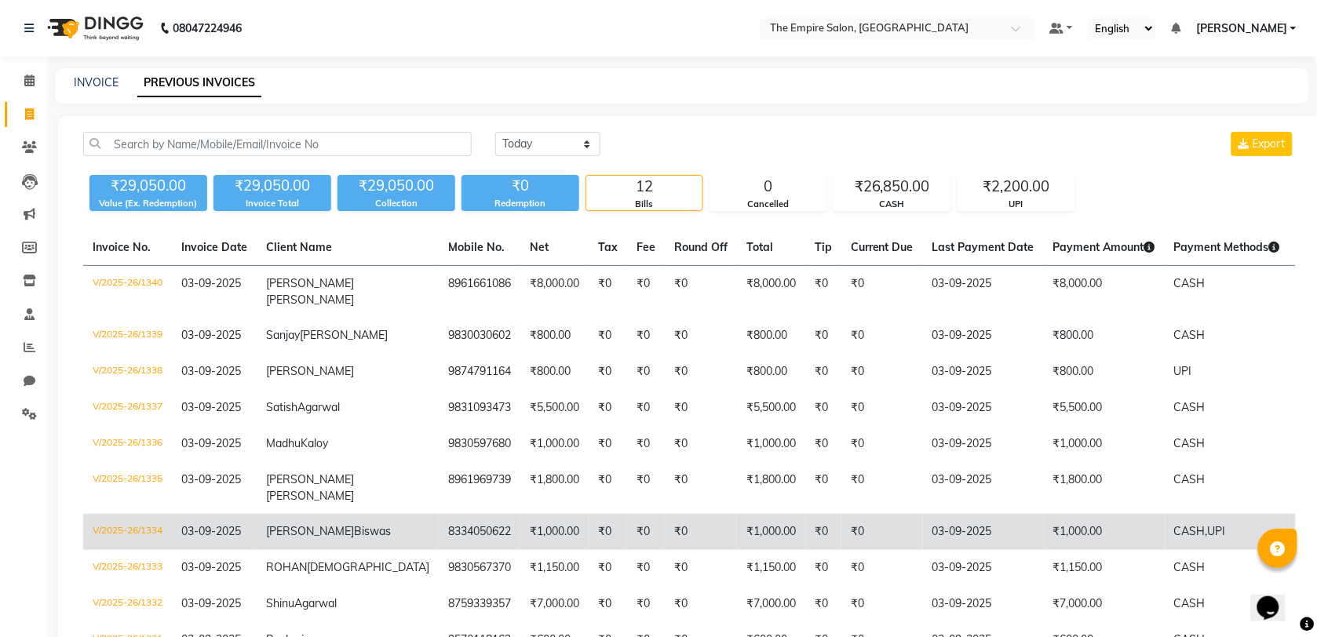
click at [310, 550] on td "Paramita Biswas" at bounding box center [348, 532] width 182 height 36
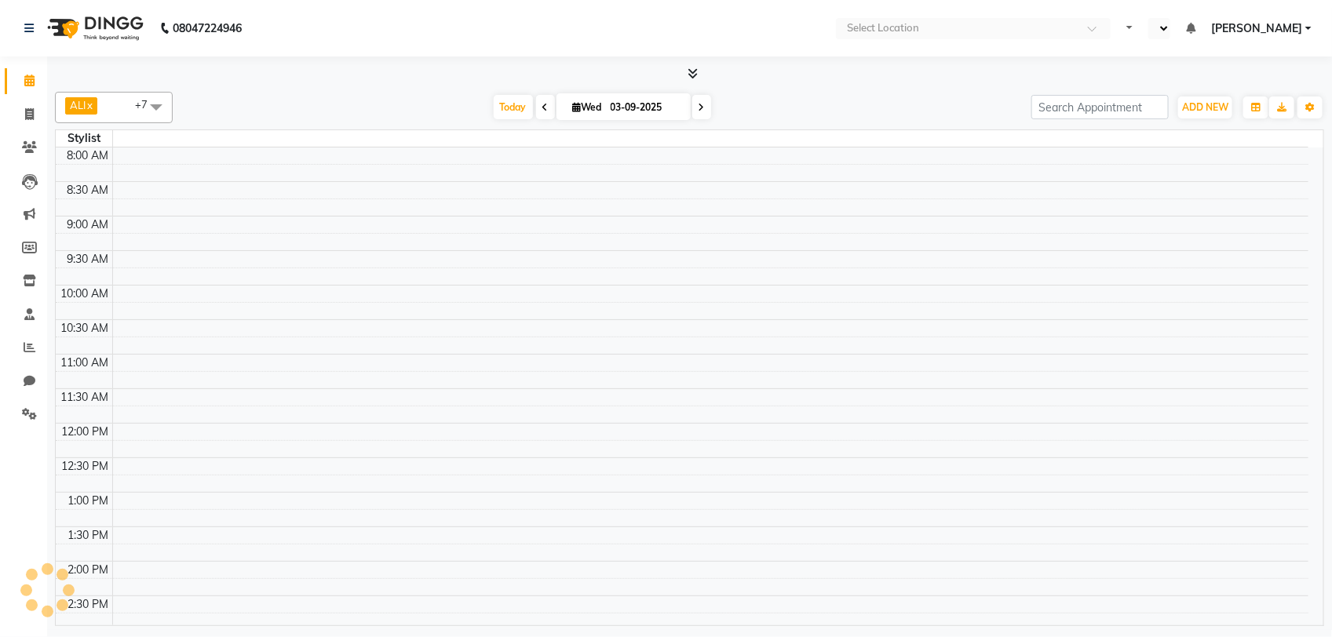
select select "en"
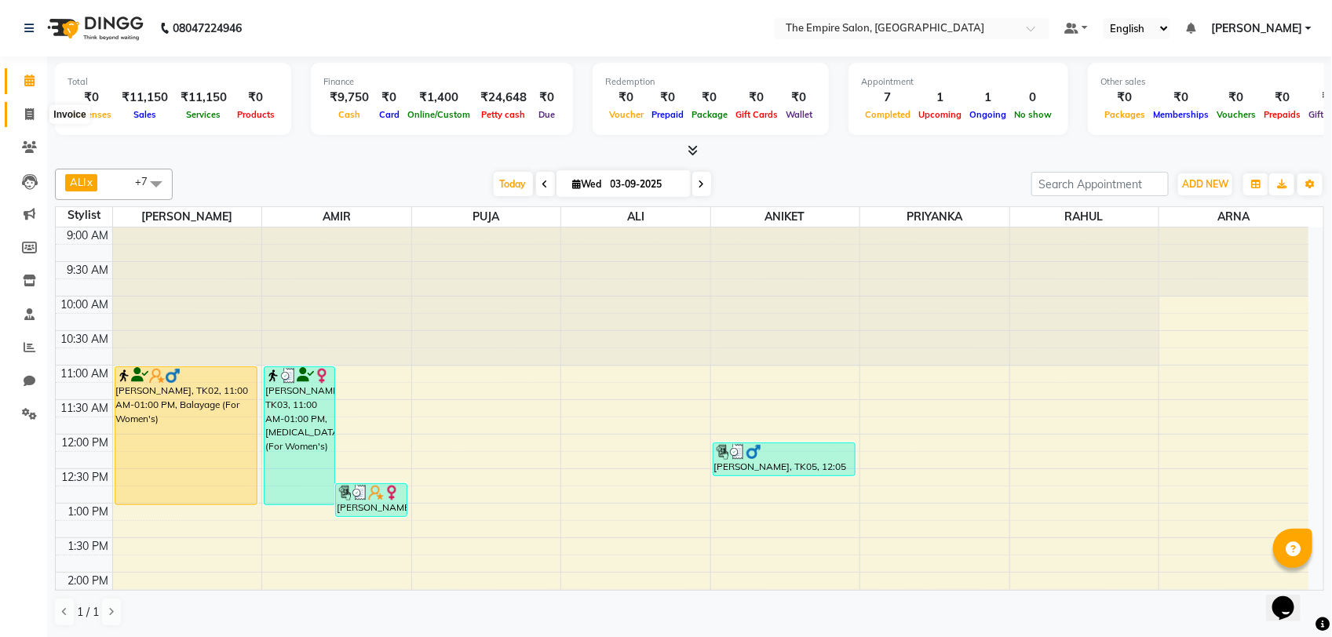
click at [37, 107] on span at bounding box center [29, 115] width 27 height 18
select select "8221"
select select "service"
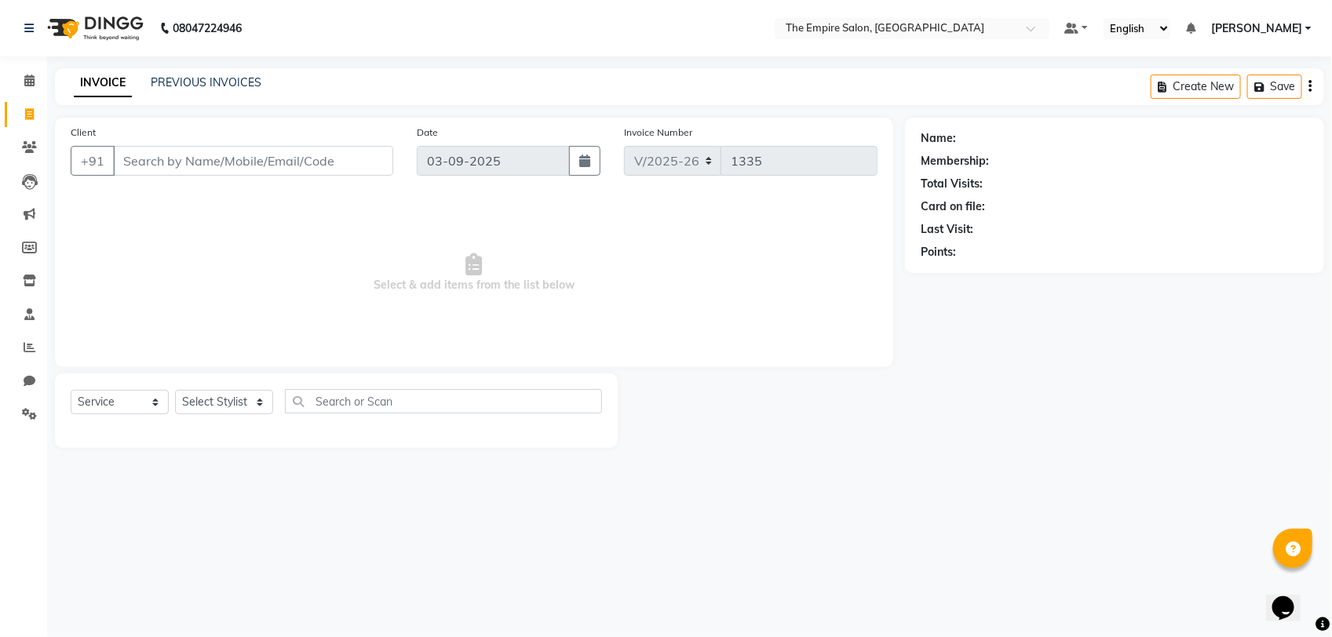
click at [135, 166] on input "Client" at bounding box center [253, 161] width 280 height 30
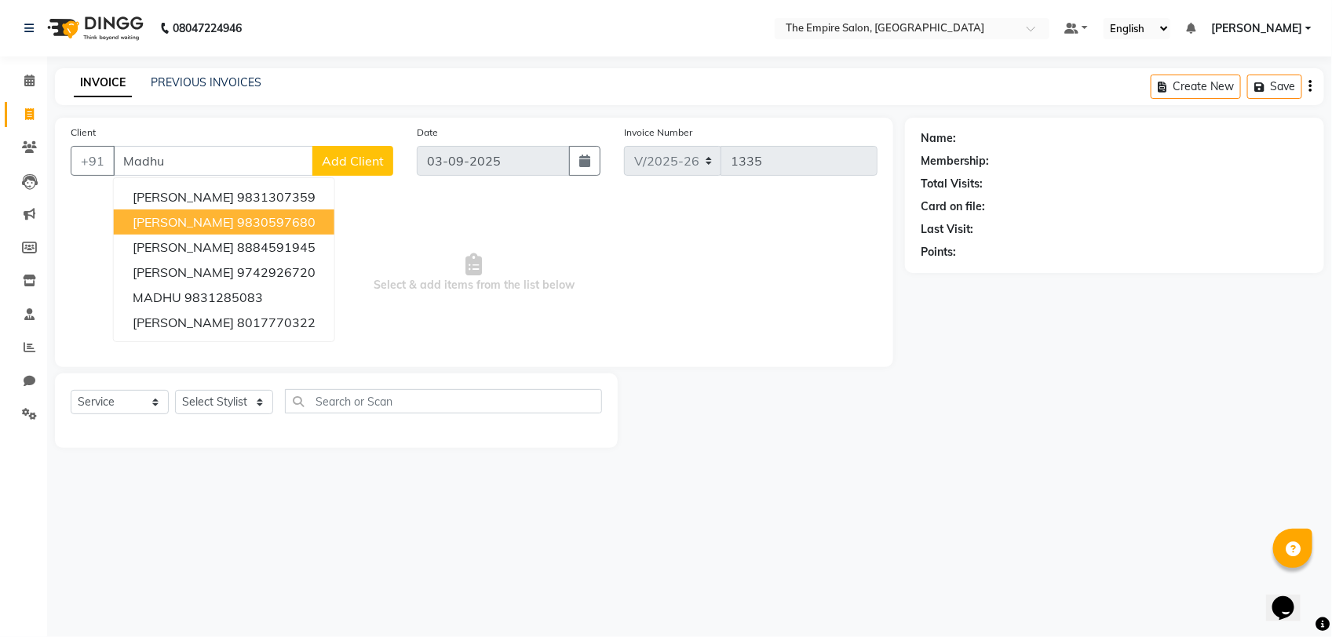
click at [188, 224] on span "Madhu Kaloy" at bounding box center [183, 222] width 101 height 16
type input "9830597680"
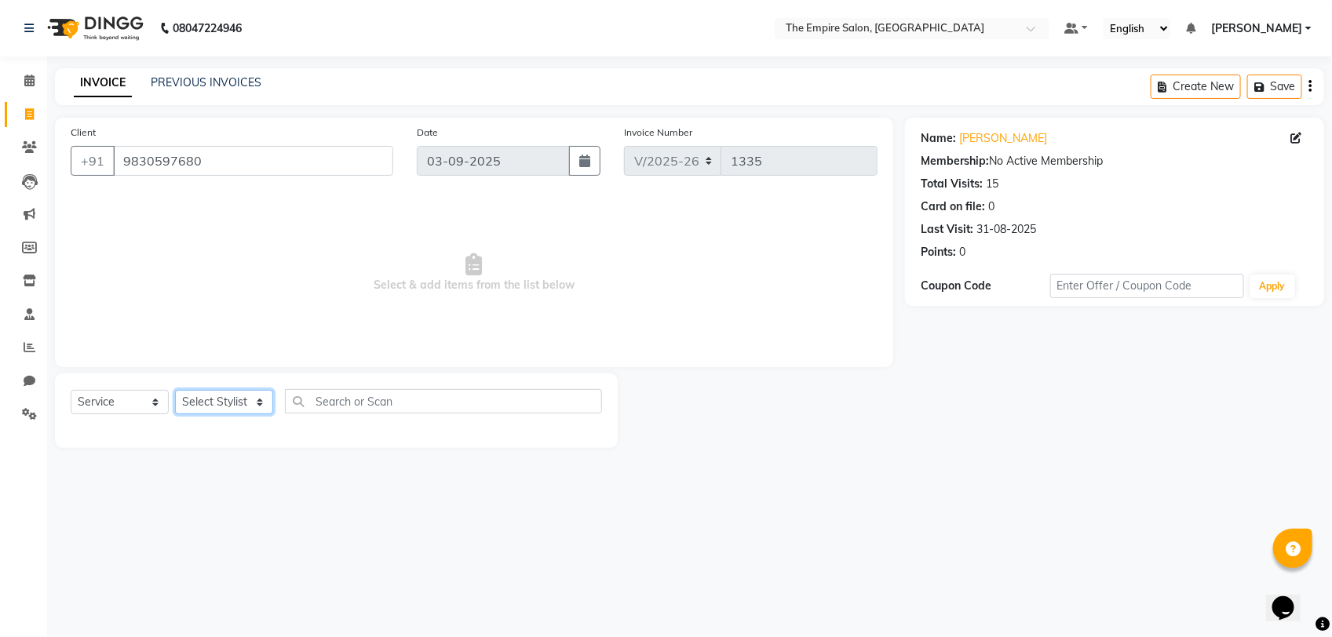
click at [224, 406] on select "Select Stylist ALI [PERSON_NAME] [PERSON_NAME] [PERSON_NAME] [PERSON_NAME] PRIY…" at bounding box center [224, 402] width 98 height 24
select select "78687"
click at [175, 390] on select "Select Stylist ALI [PERSON_NAME] [PERSON_NAME] [PERSON_NAME] [PERSON_NAME] PRIY…" at bounding box center [224, 402] width 98 height 24
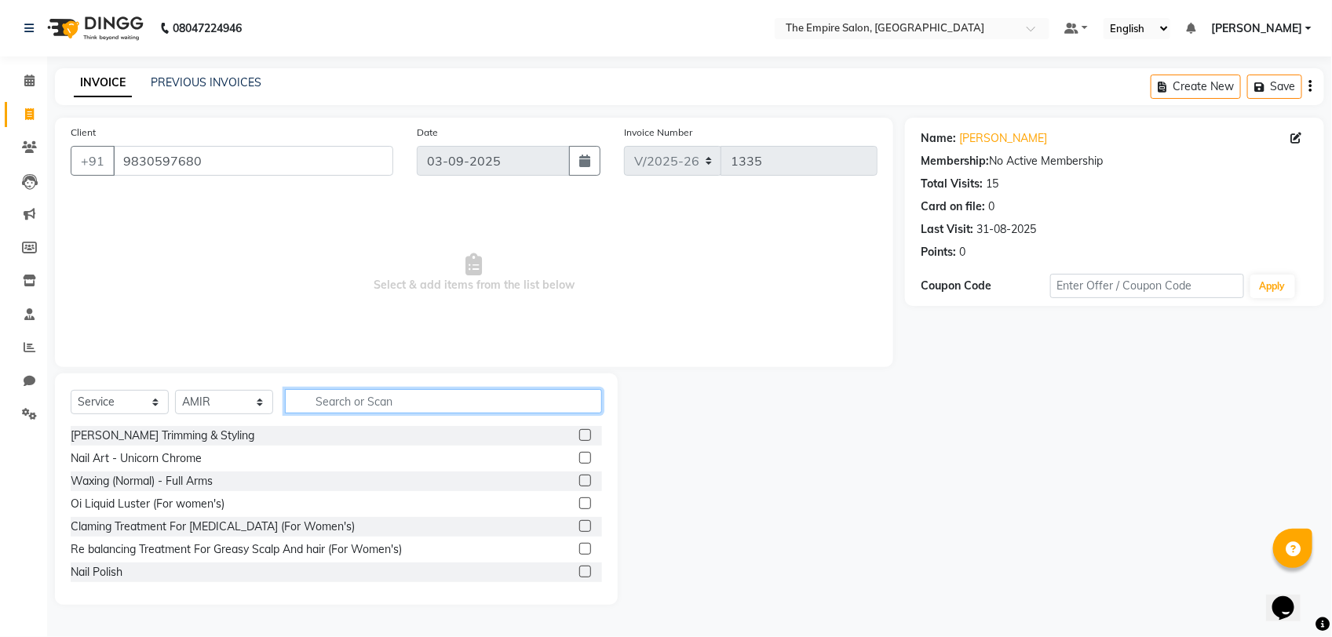
click at [395, 400] on input "text" at bounding box center [443, 401] width 317 height 24
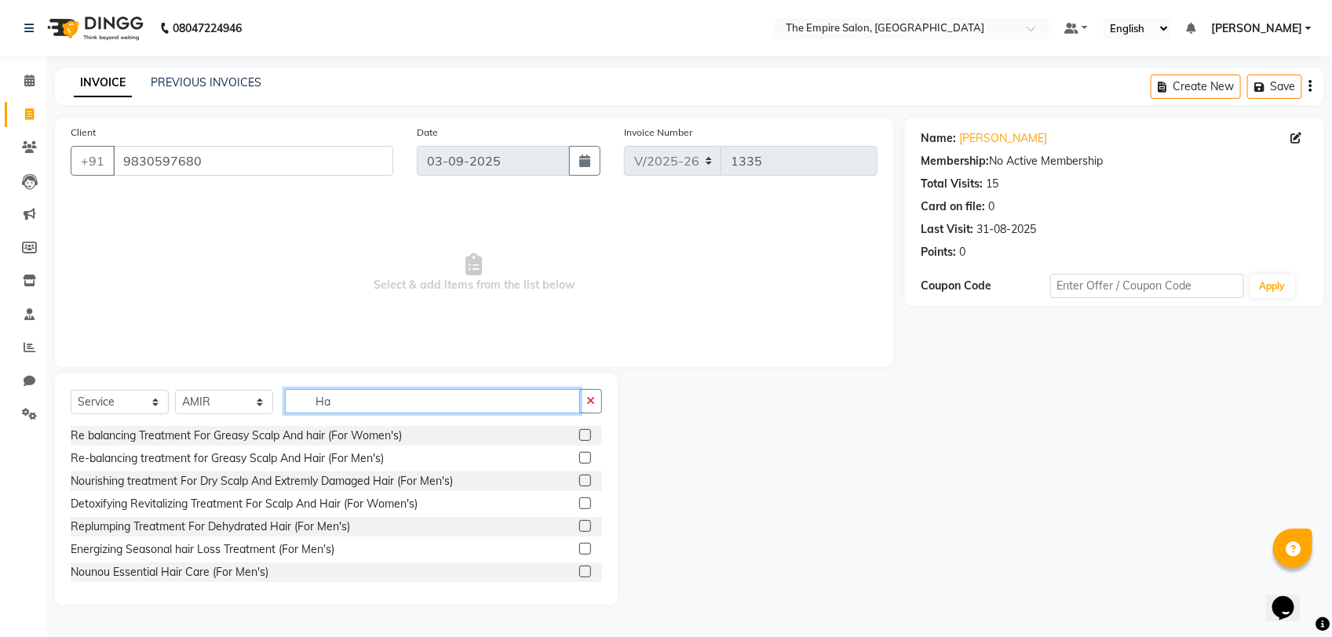
type input "H"
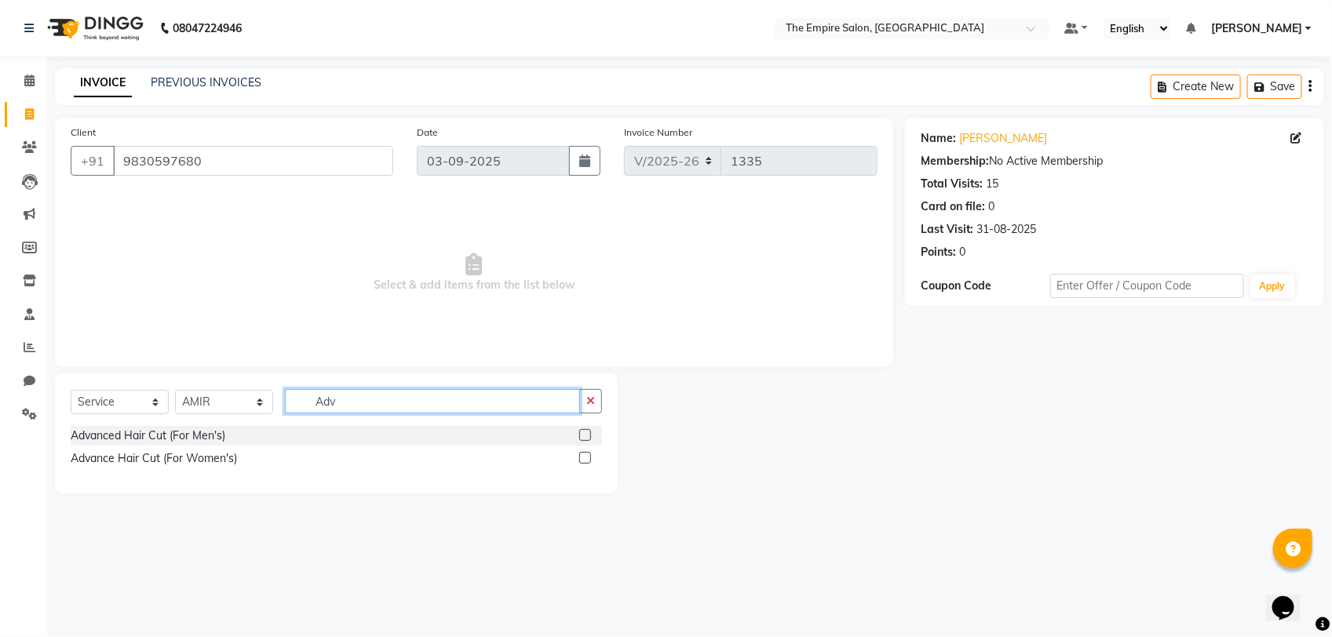
type input "Adv"
click at [581, 455] on label at bounding box center [585, 458] width 12 height 12
click at [581, 455] on input "checkbox" at bounding box center [584, 459] width 10 height 10
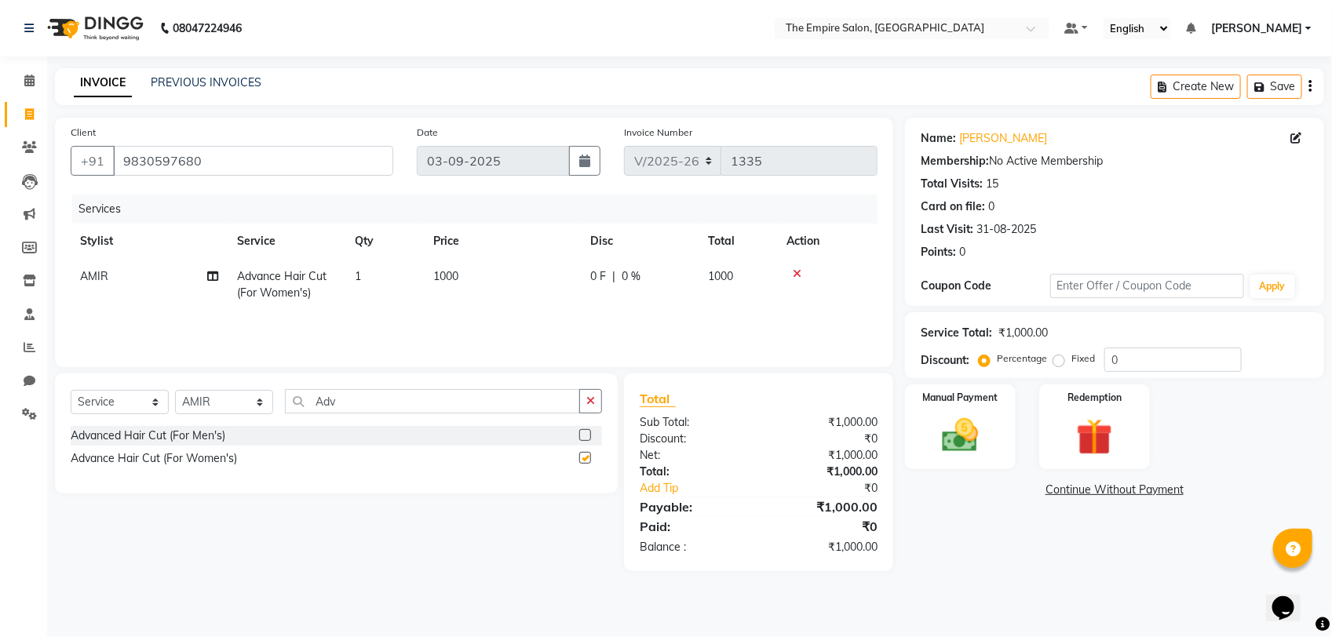
checkbox input "false"
click at [208, 159] on input "9830597680" at bounding box center [253, 161] width 280 height 30
click at [982, 410] on div "Manual Payment" at bounding box center [959, 427] width 115 height 88
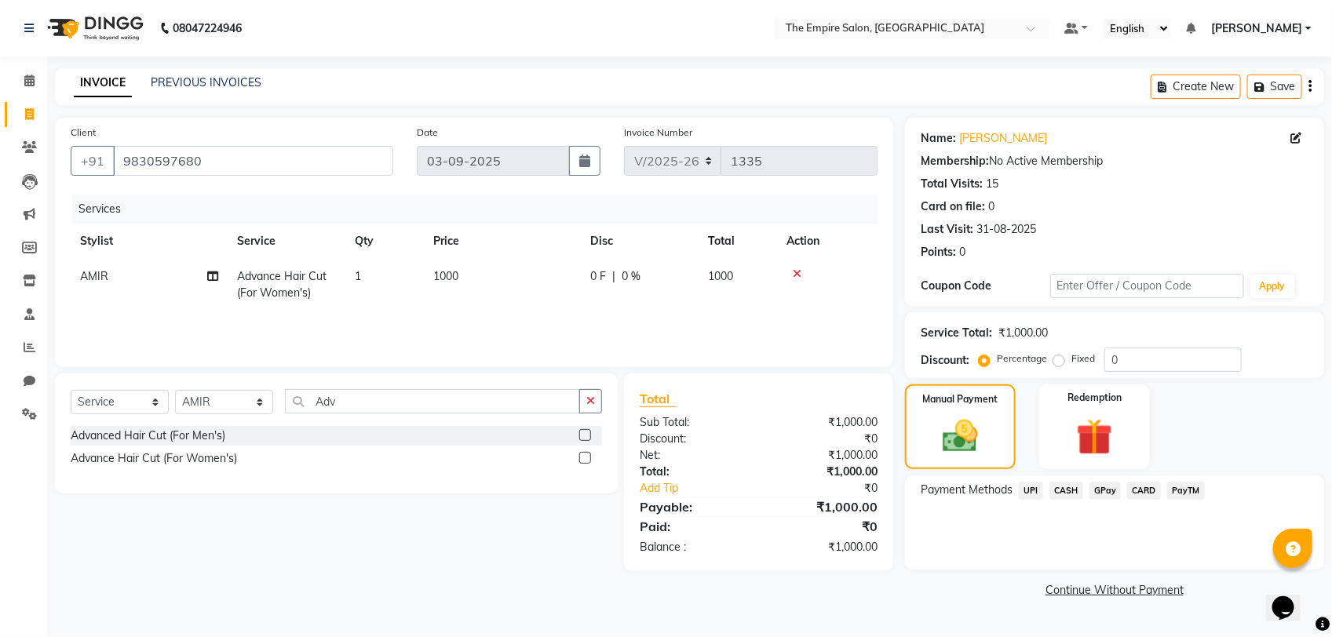
click at [1073, 489] on span "CASH" at bounding box center [1066, 491] width 34 height 18
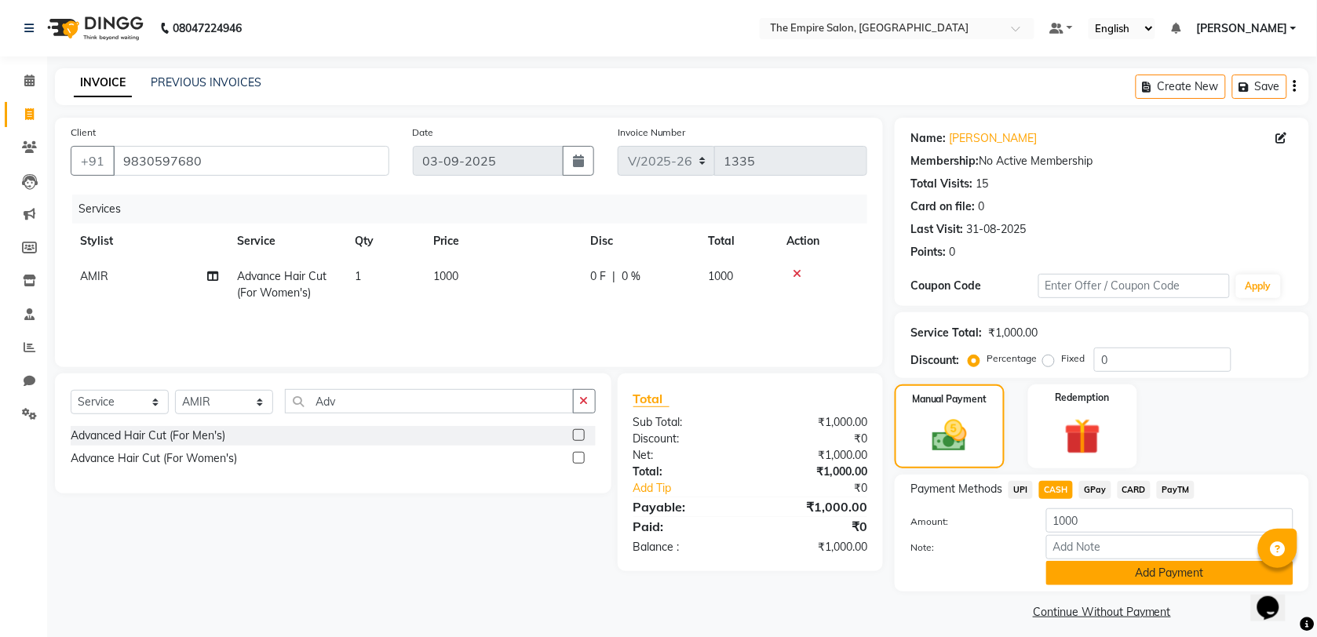
click at [1060, 569] on button "Add Payment" at bounding box center [1169, 573] width 247 height 24
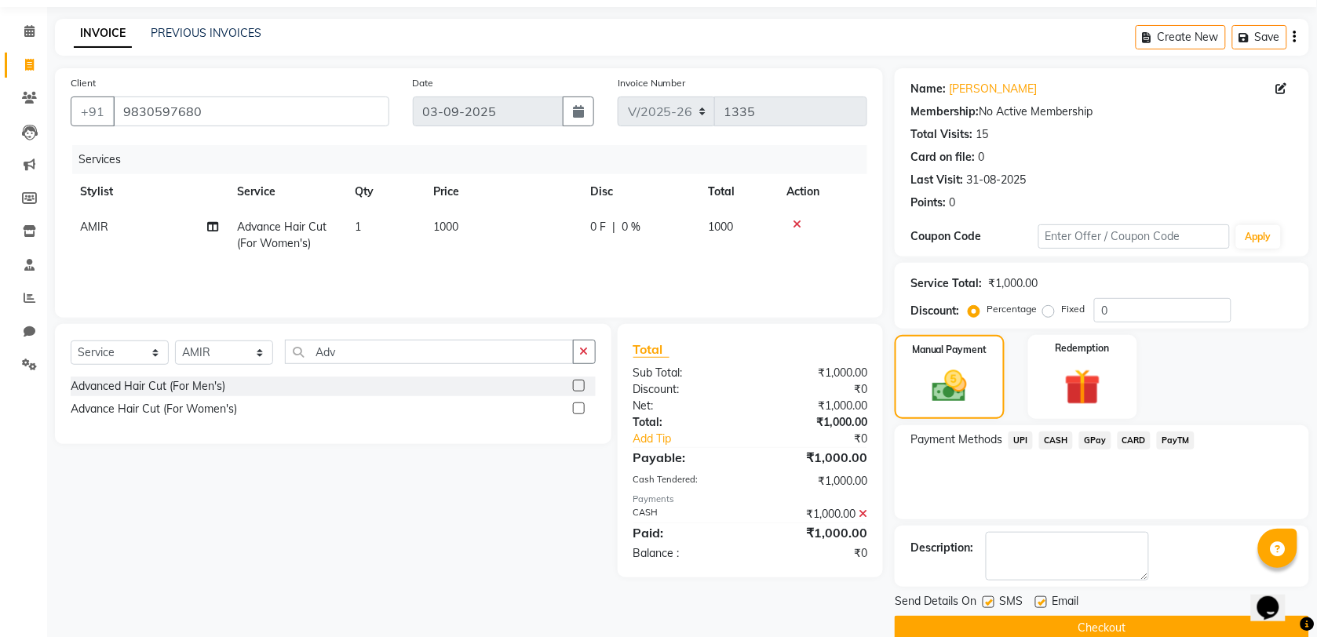
scroll to position [76, 0]
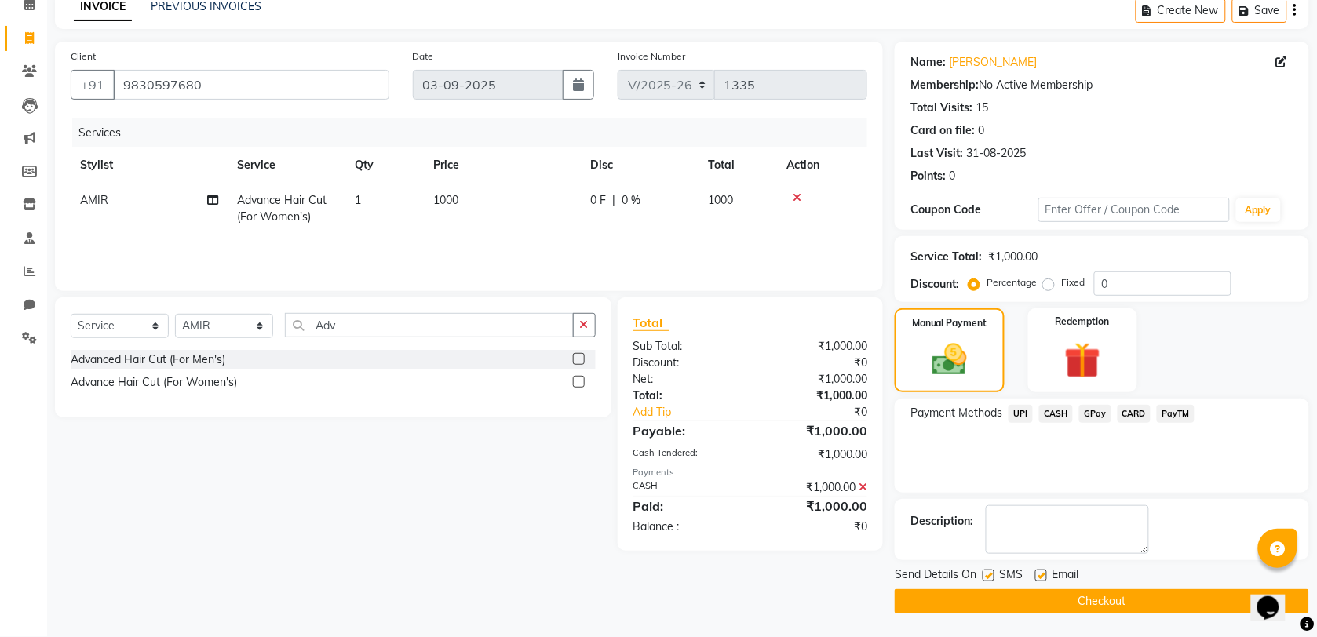
click at [1003, 598] on button "Checkout" at bounding box center [1102, 601] width 414 height 24
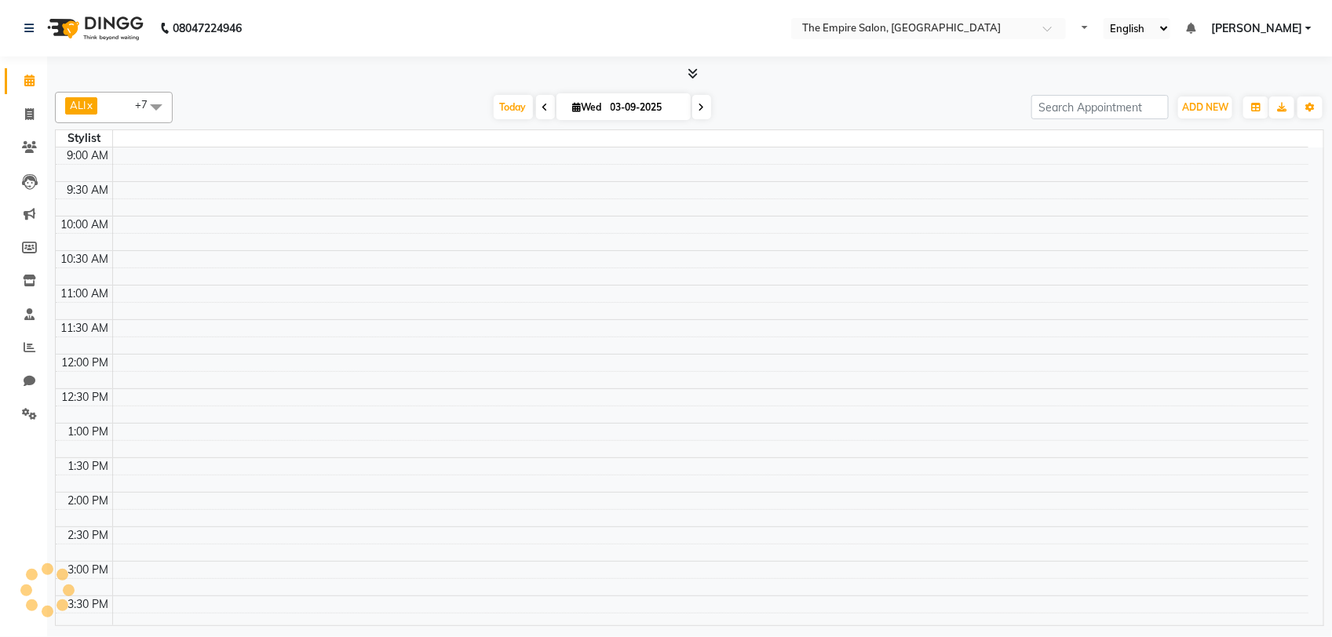
select select "en"
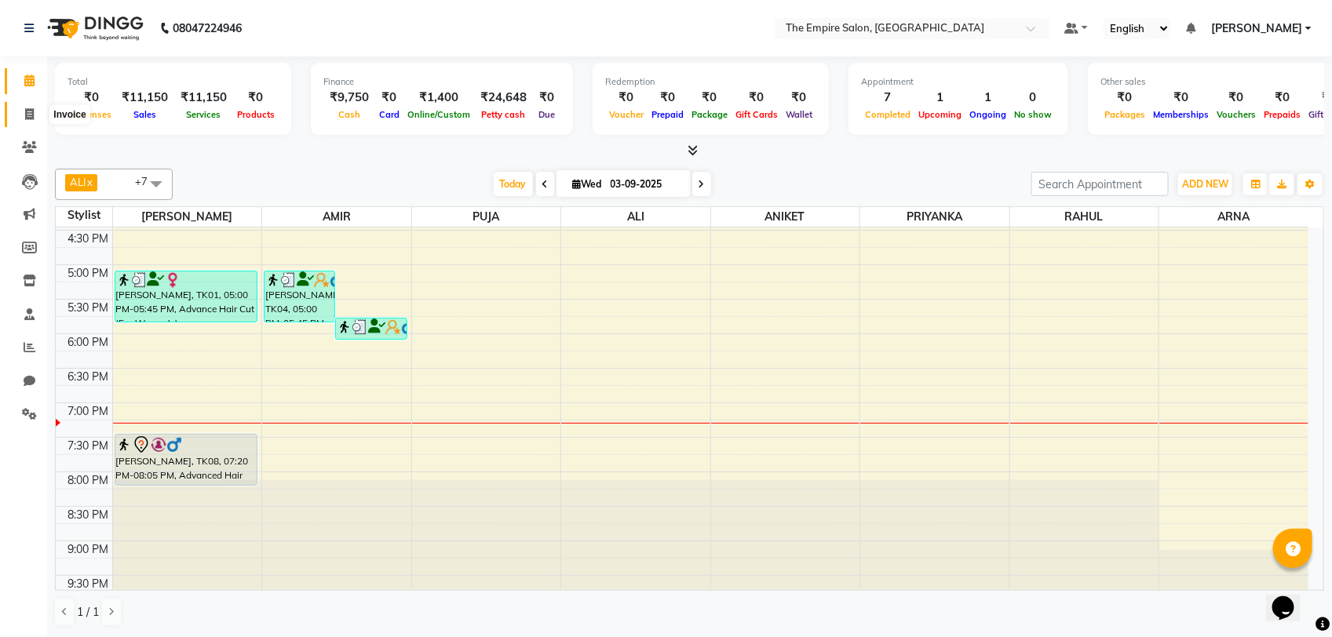
click at [28, 116] on icon at bounding box center [29, 114] width 9 height 12
select select "service"
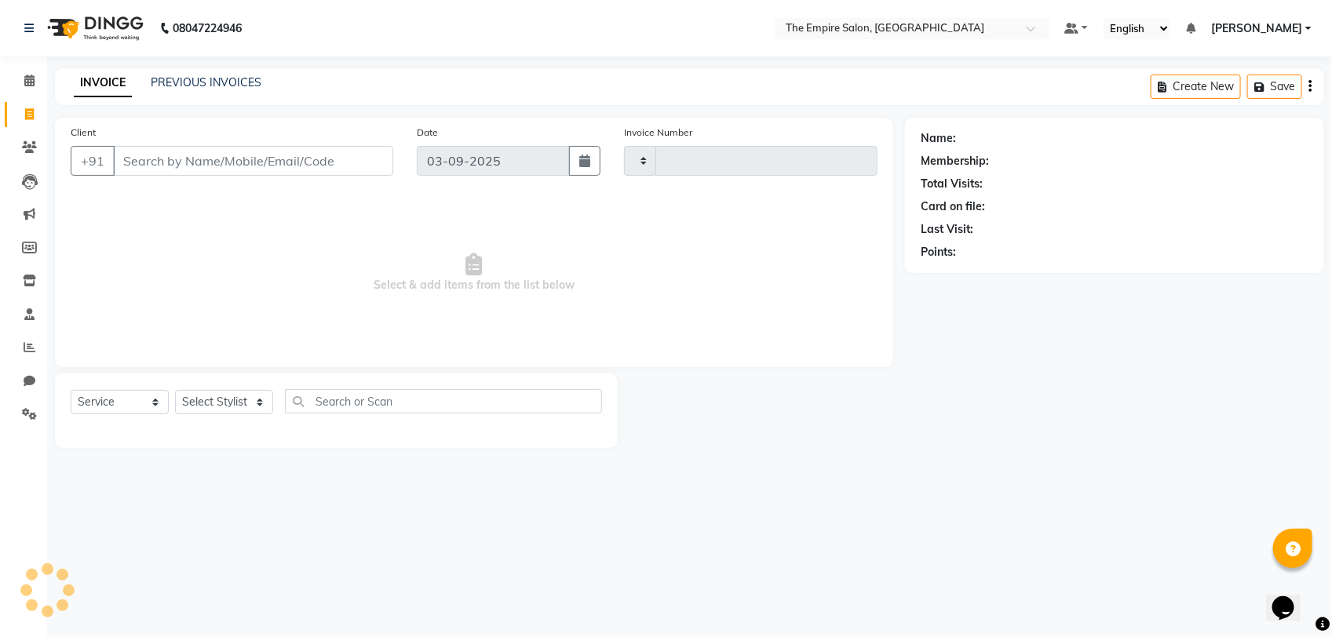
type input "1335"
select select "8221"
click at [199, 162] on input "Client" at bounding box center [253, 161] width 280 height 30
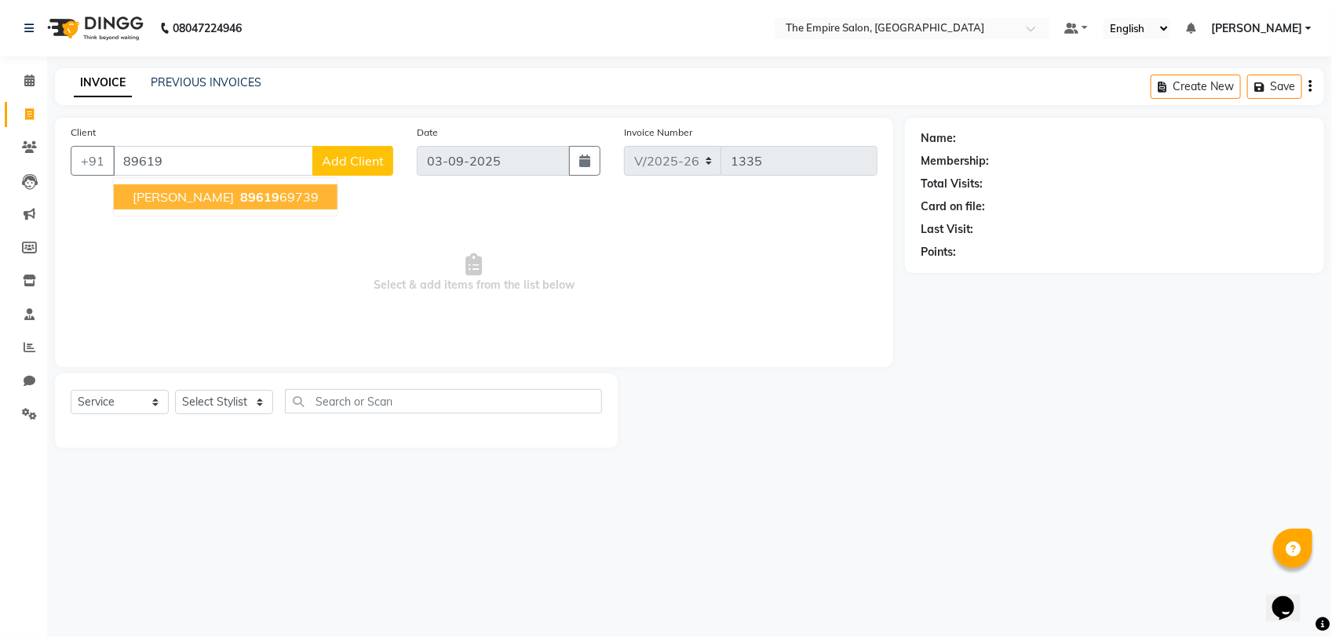
click at [261, 197] on span "89619" at bounding box center [259, 197] width 39 height 16
type input "8961969739"
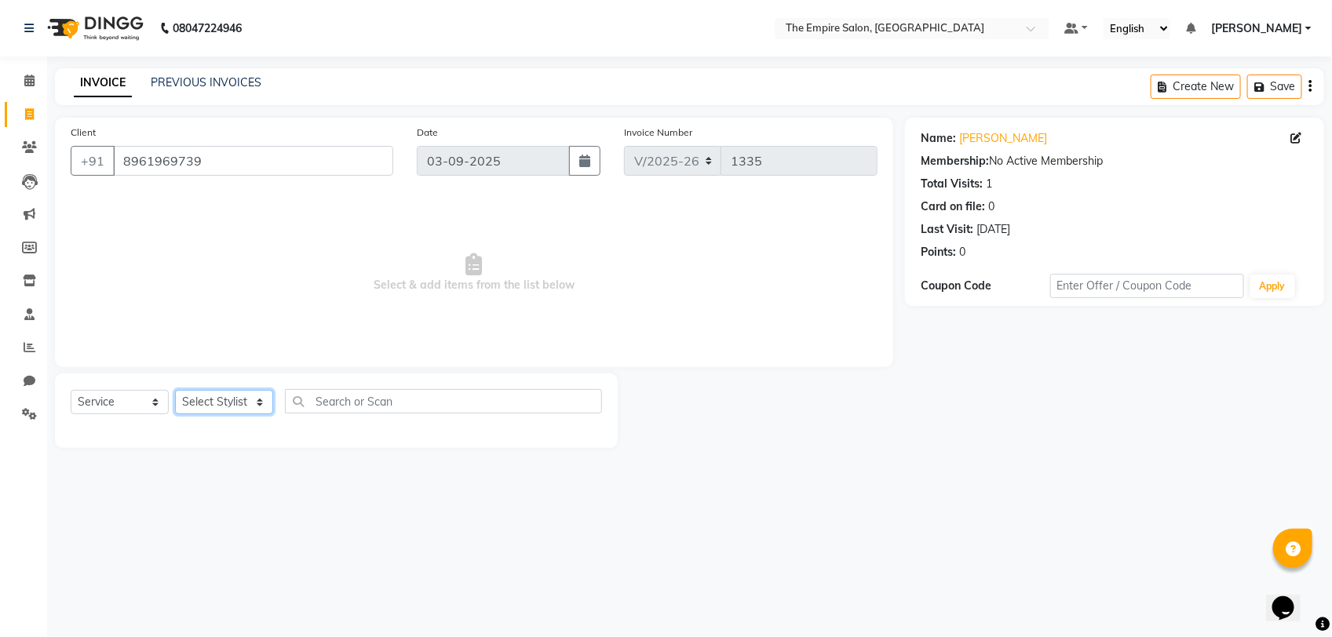
click at [235, 402] on select "Select Stylist ALI [PERSON_NAME] [PERSON_NAME] [PERSON_NAME] [PERSON_NAME] PRIY…" at bounding box center [224, 402] width 98 height 24
select select "78689"
click at [175, 390] on select "Select Stylist ALI [PERSON_NAME] [PERSON_NAME] [PERSON_NAME] [PERSON_NAME] PRIY…" at bounding box center [224, 402] width 98 height 24
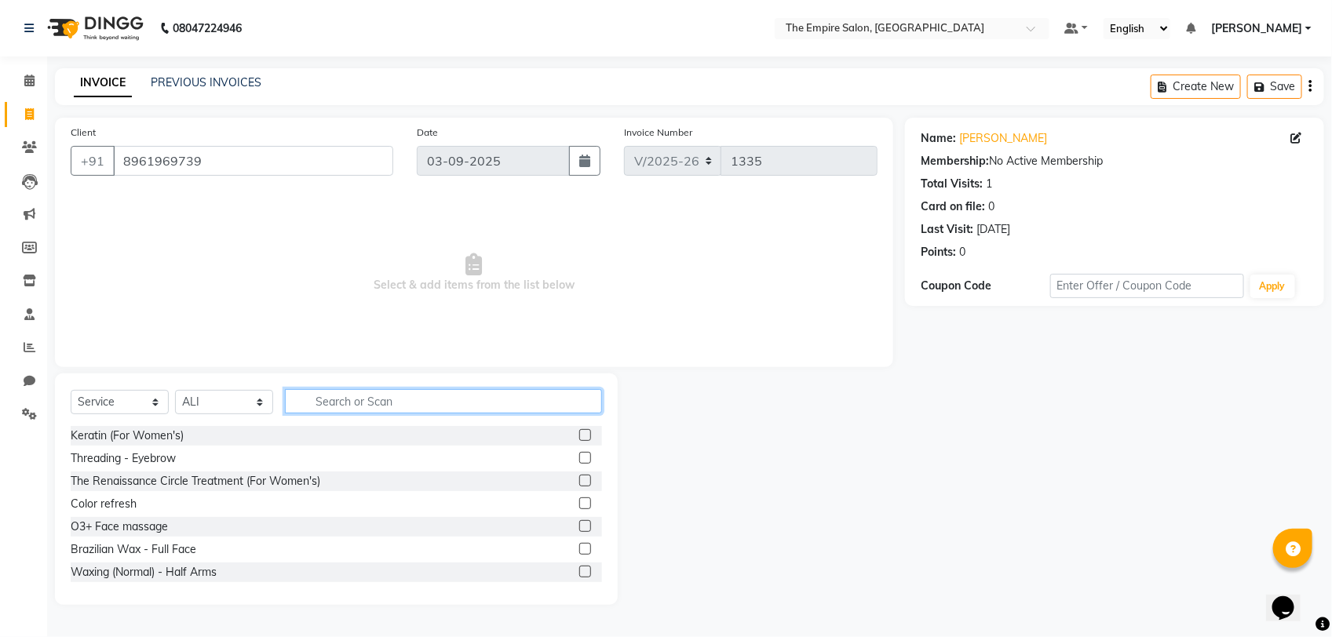
click at [332, 402] on input "text" at bounding box center [443, 401] width 317 height 24
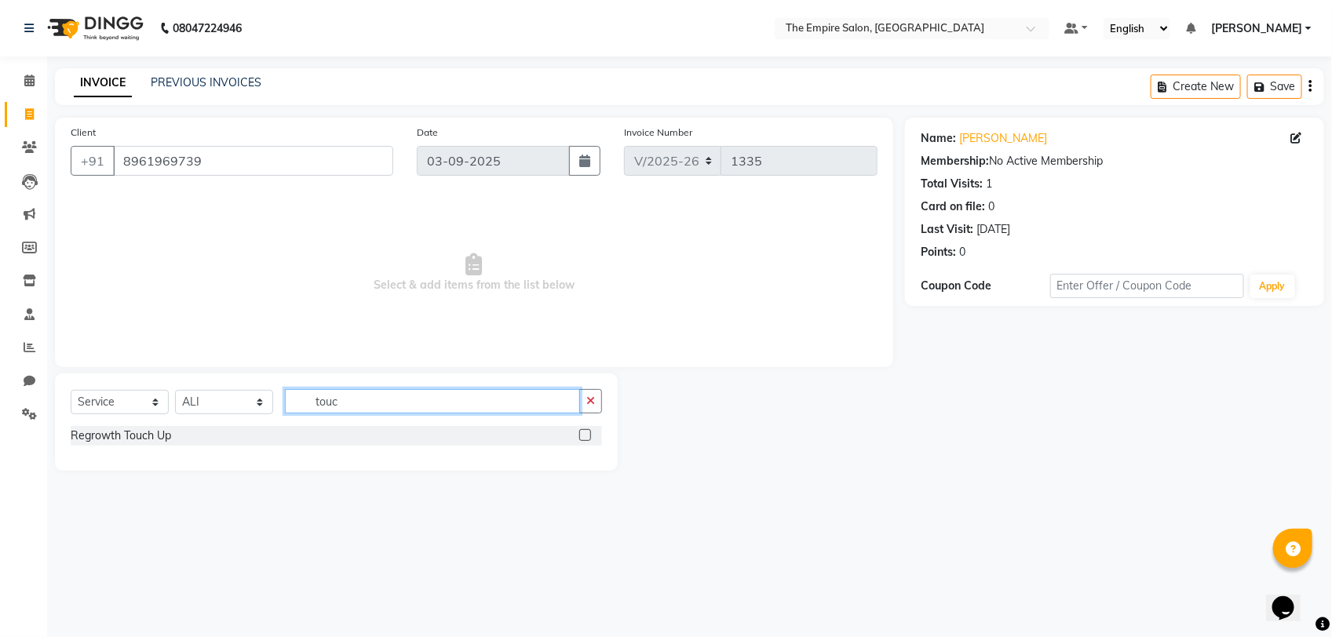
type input "touc"
click at [589, 437] on label at bounding box center [585, 435] width 12 height 12
click at [589, 437] on input "checkbox" at bounding box center [584, 436] width 10 height 10
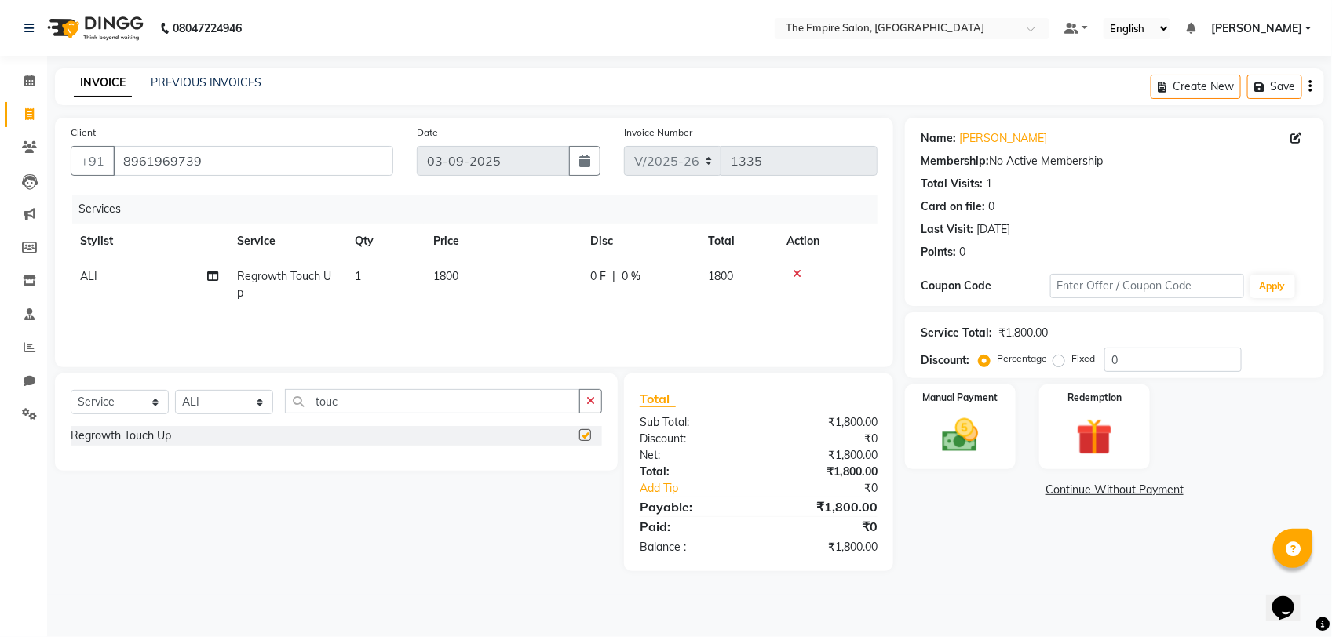
checkbox input "false"
click at [982, 424] on img at bounding box center [960, 436] width 62 height 44
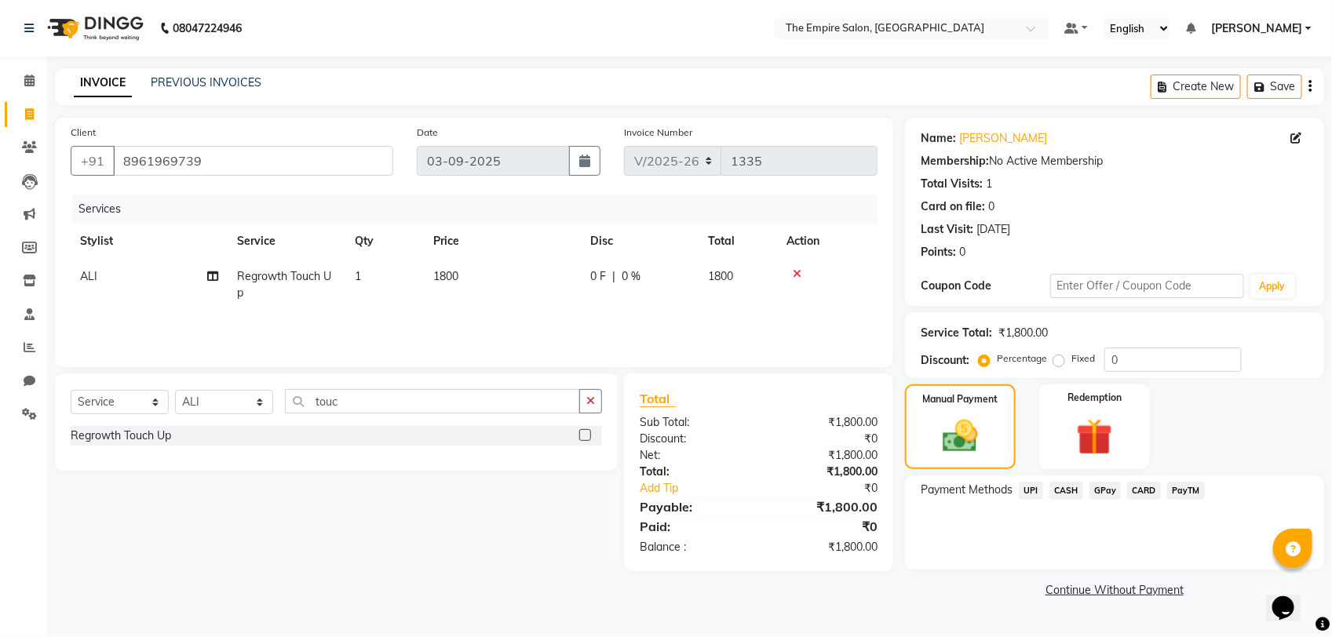
click at [1070, 487] on span "CASH" at bounding box center [1066, 491] width 34 height 18
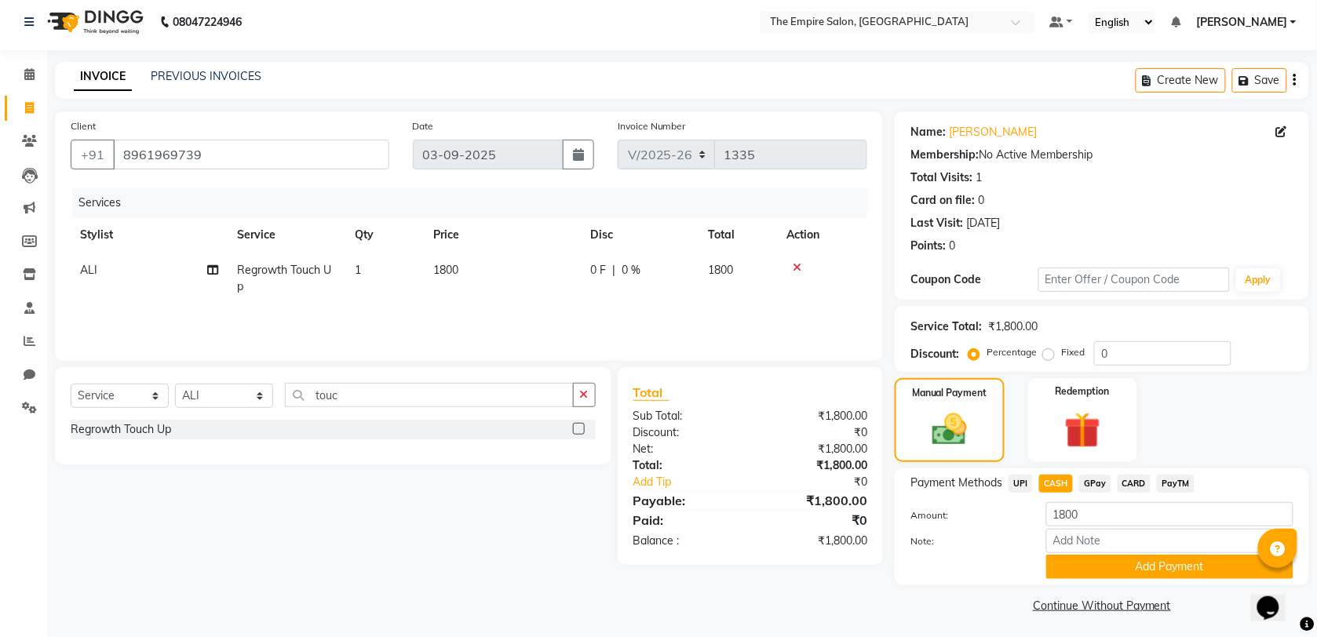
scroll to position [9, 0]
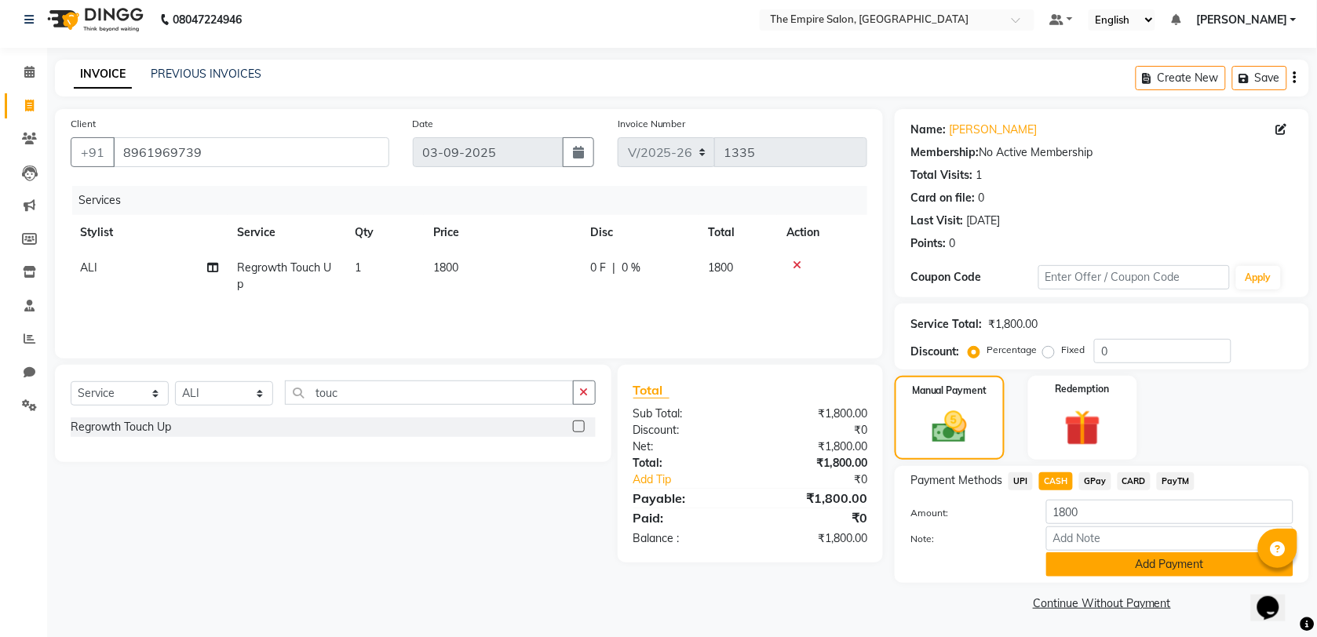
click at [1154, 563] on button "Add Payment" at bounding box center [1169, 564] width 247 height 24
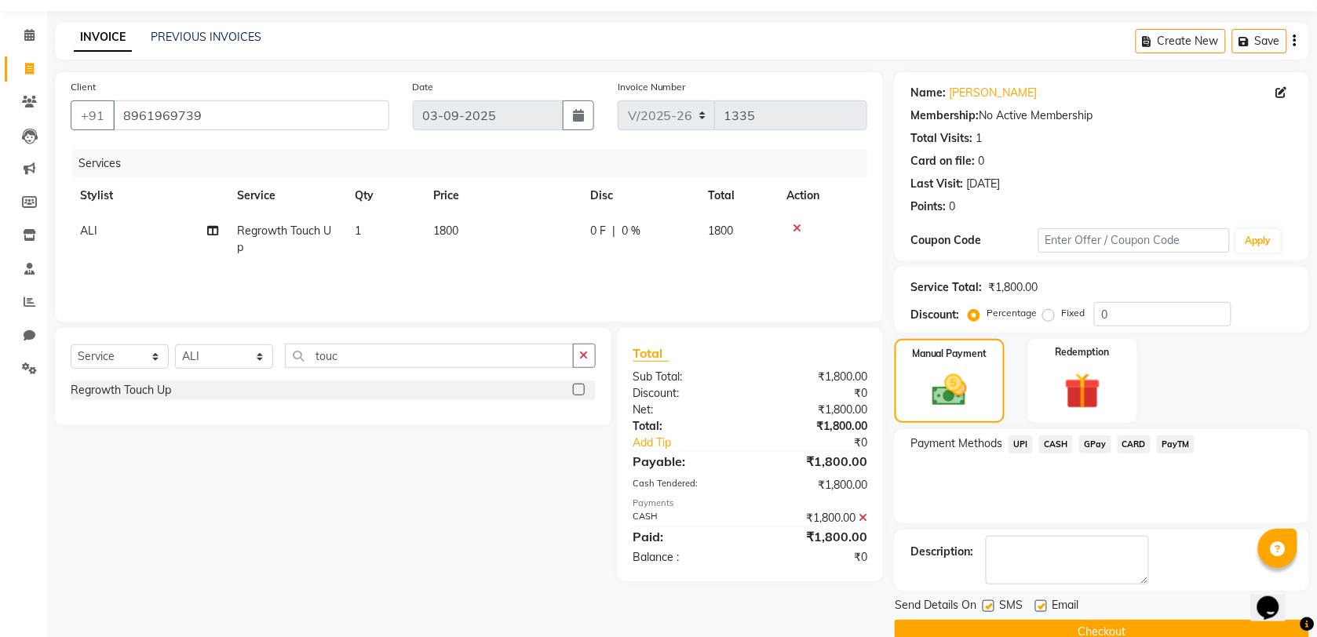
scroll to position [76, 0]
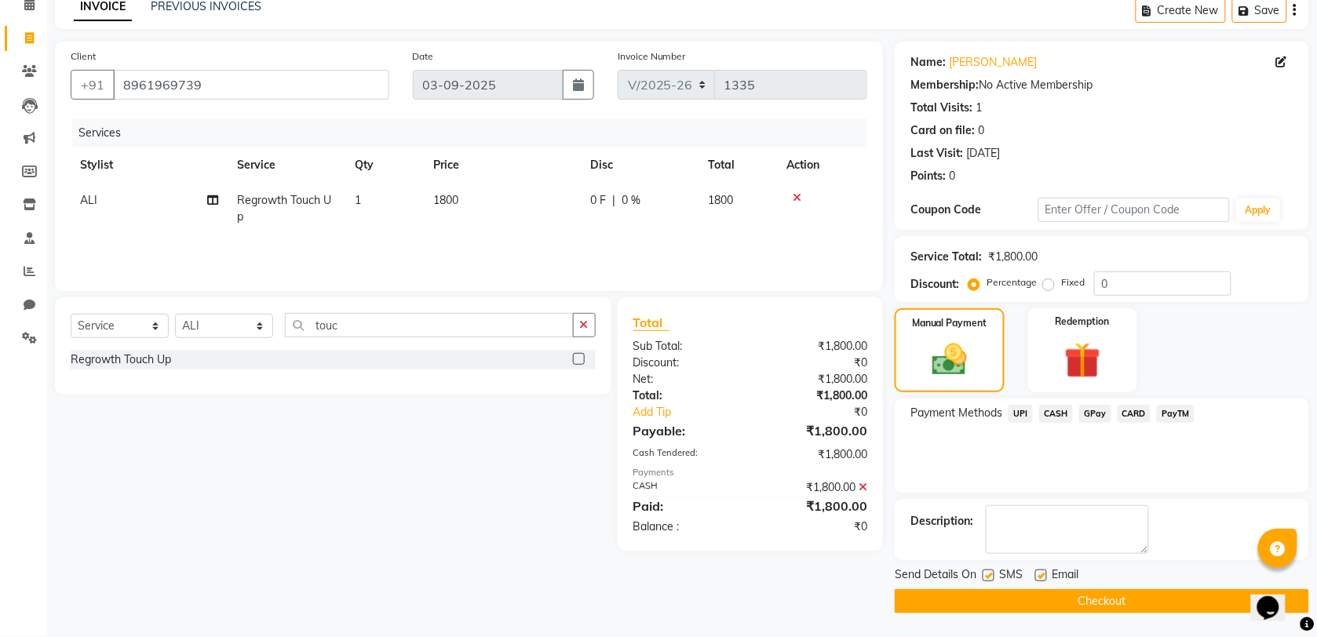
click at [1069, 601] on button "Checkout" at bounding box center [1102, 601] width 414 height 24
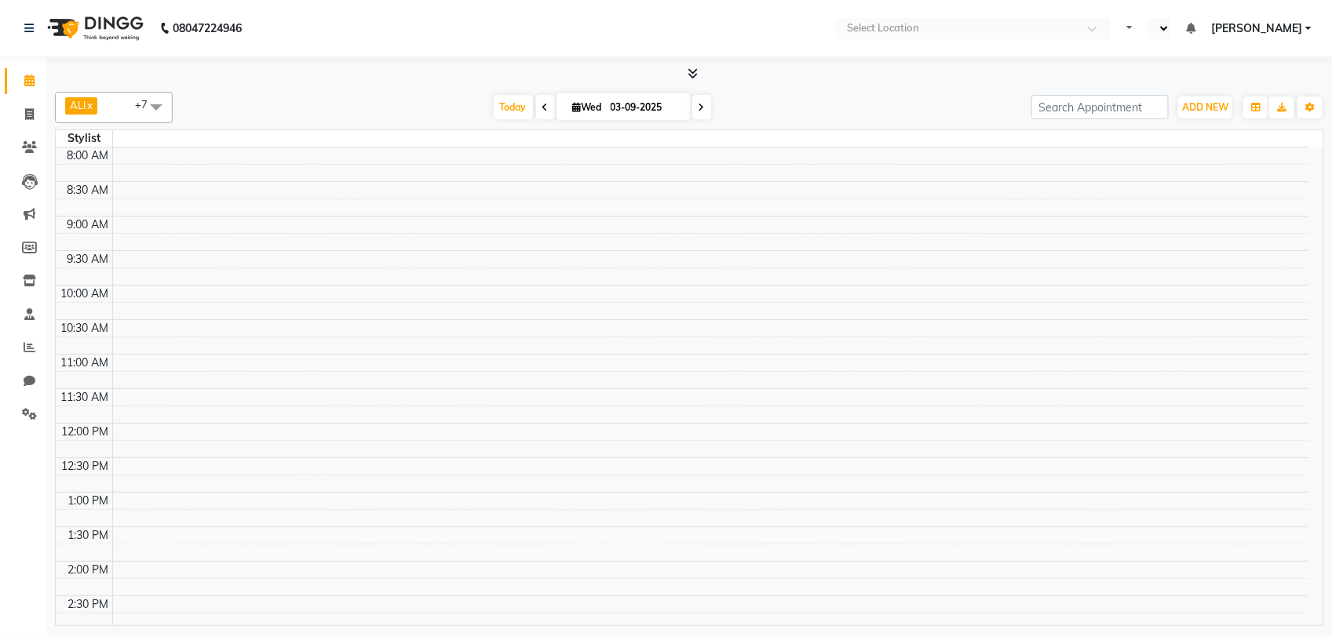
select select "en"
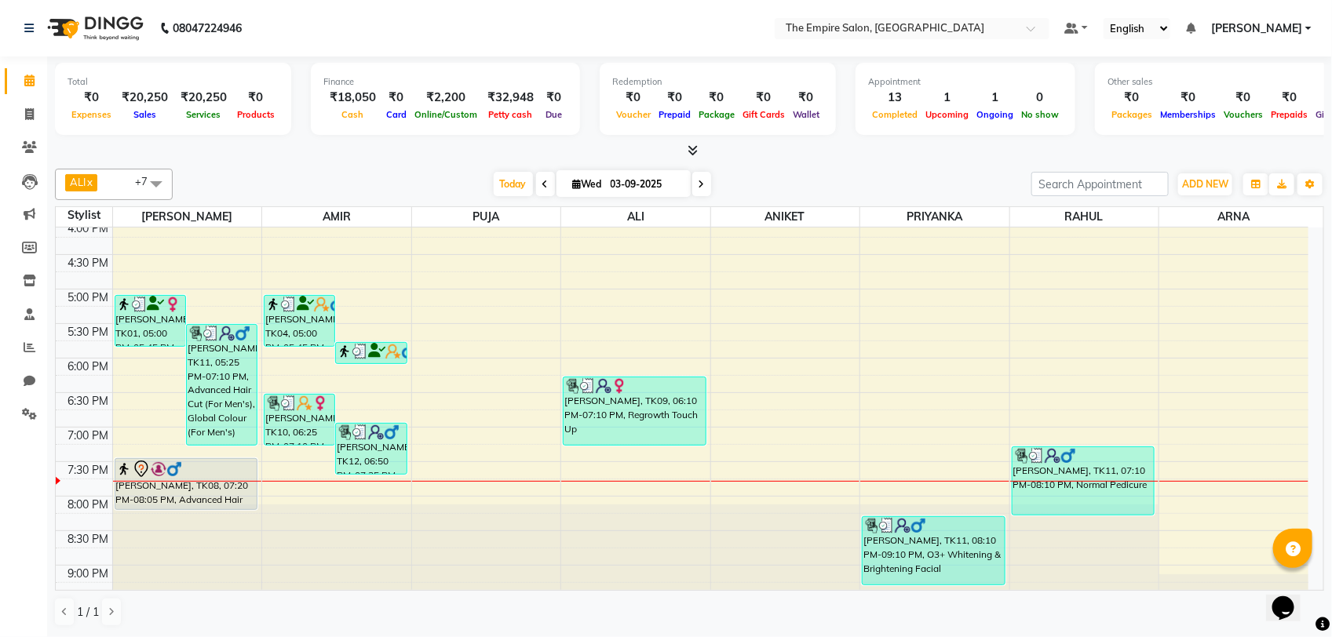
scroll to position [545, 0]
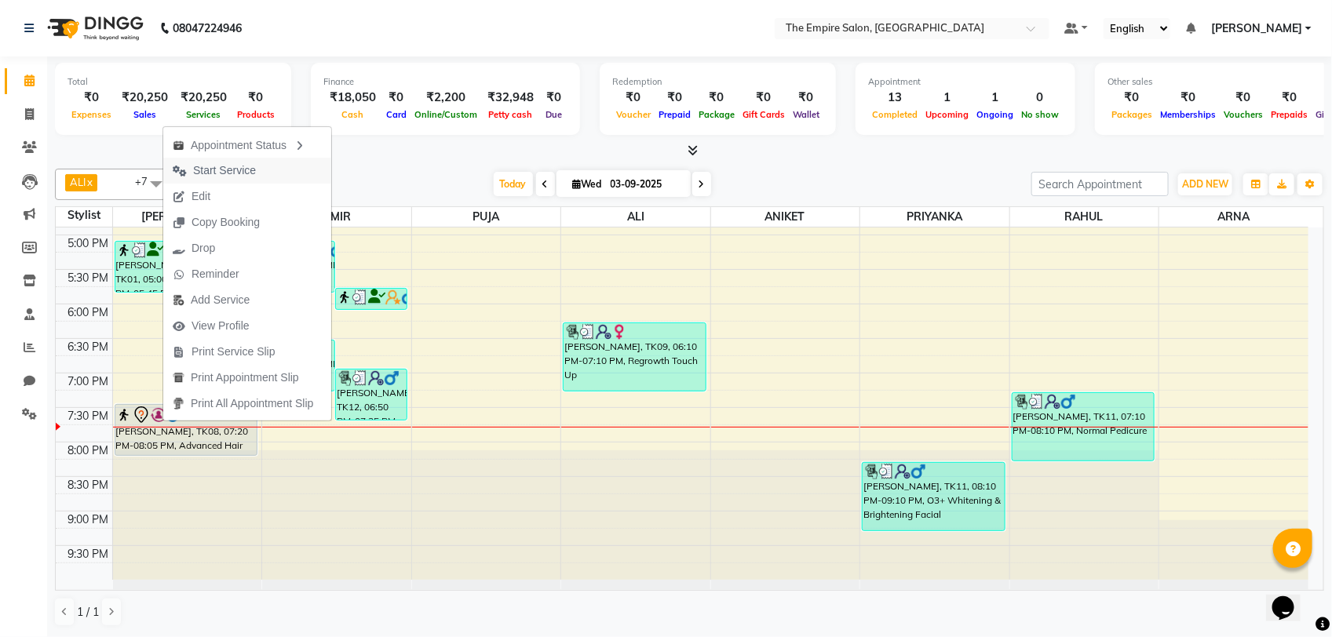
click at [276, 179] on button "Start Service" at bounding box center [247, 171] width 168 height 26
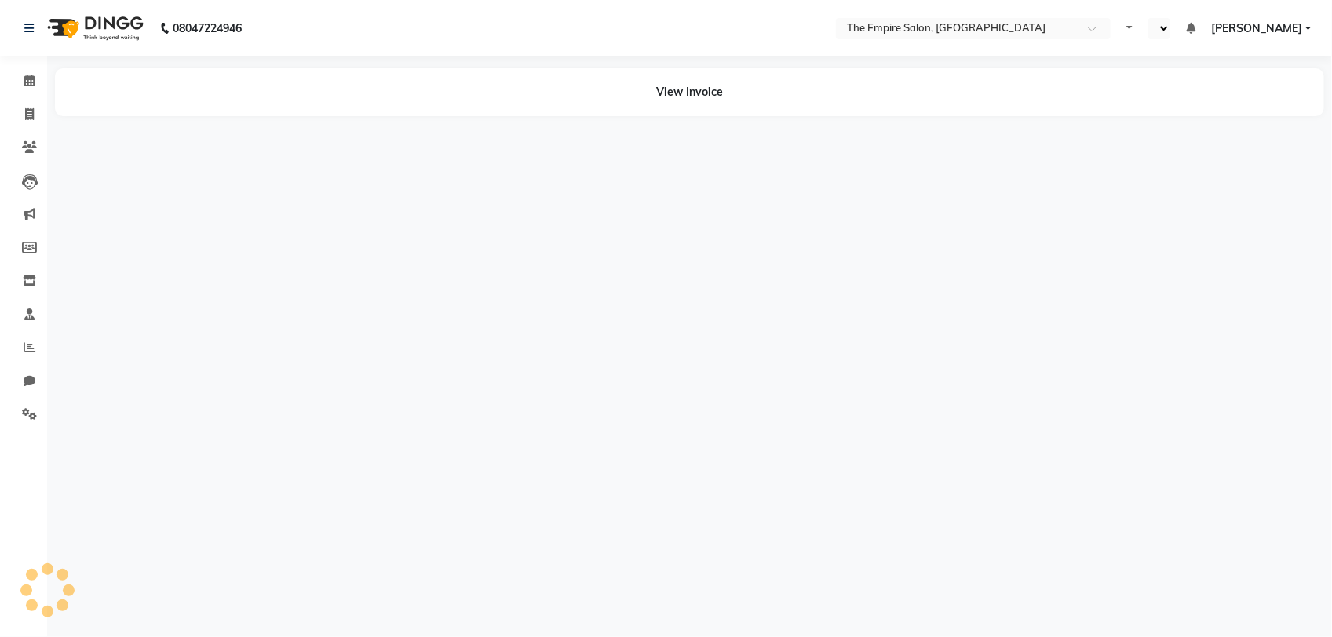
select select "en"
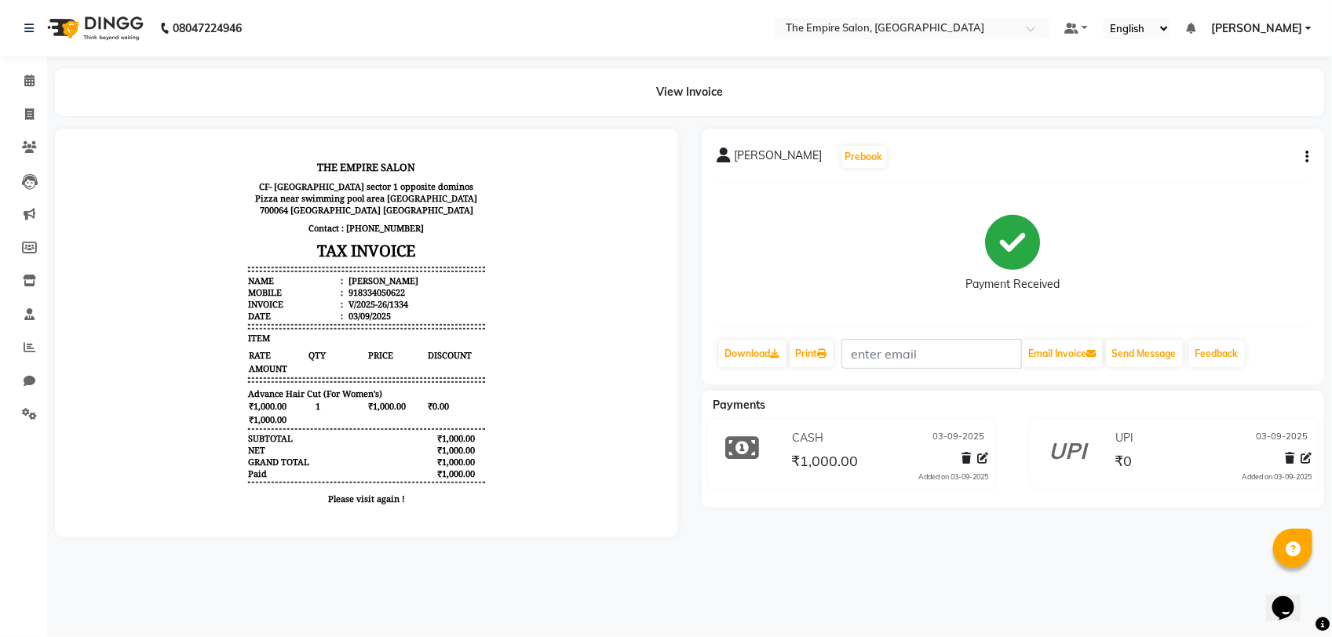
click at [1303, 155] on button "button" at bounding box center [1303, 157] width 9 height 16
click at [1232, 169] on div "Edit Invoice" at bounding box center [1243, 167] width 78 height 20
select select "service"
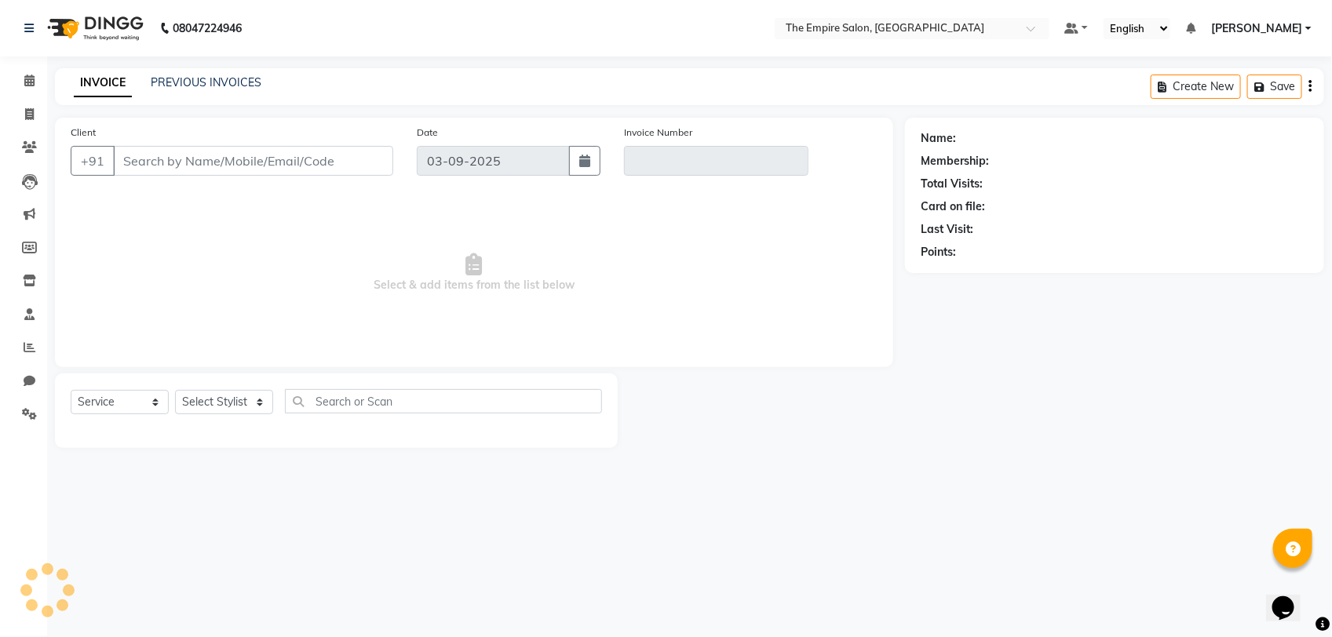
type input "8334050622"
type input "V/2025-26/1334"
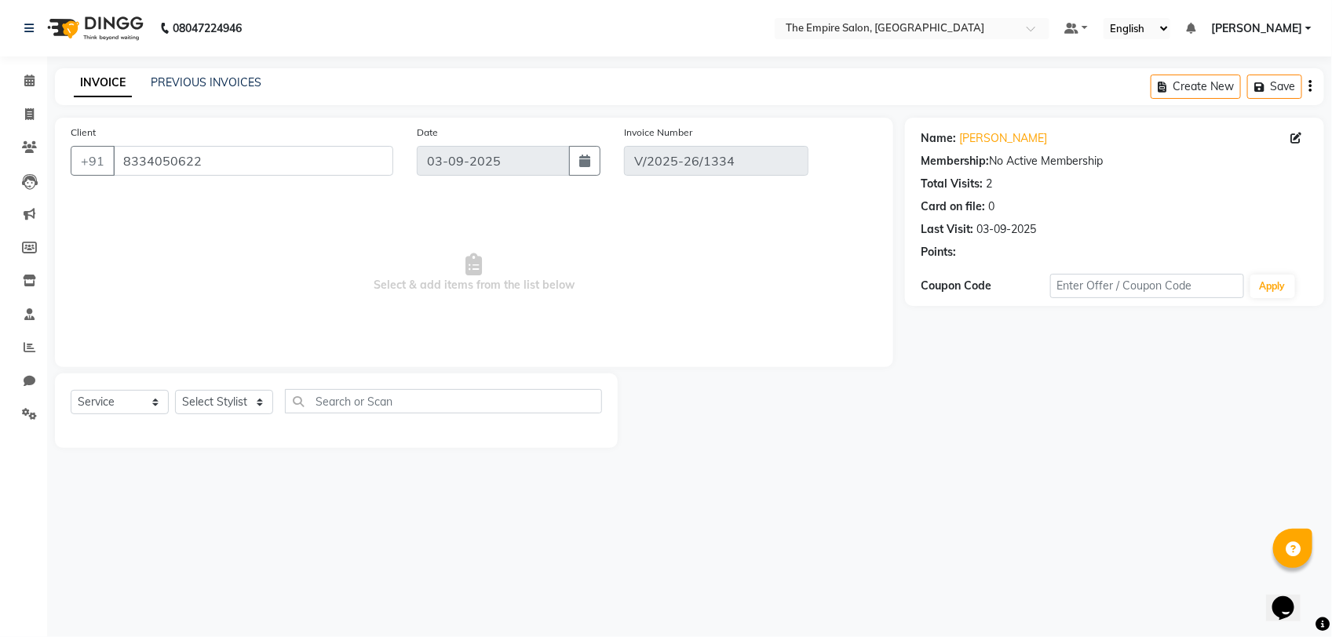
select select "select"
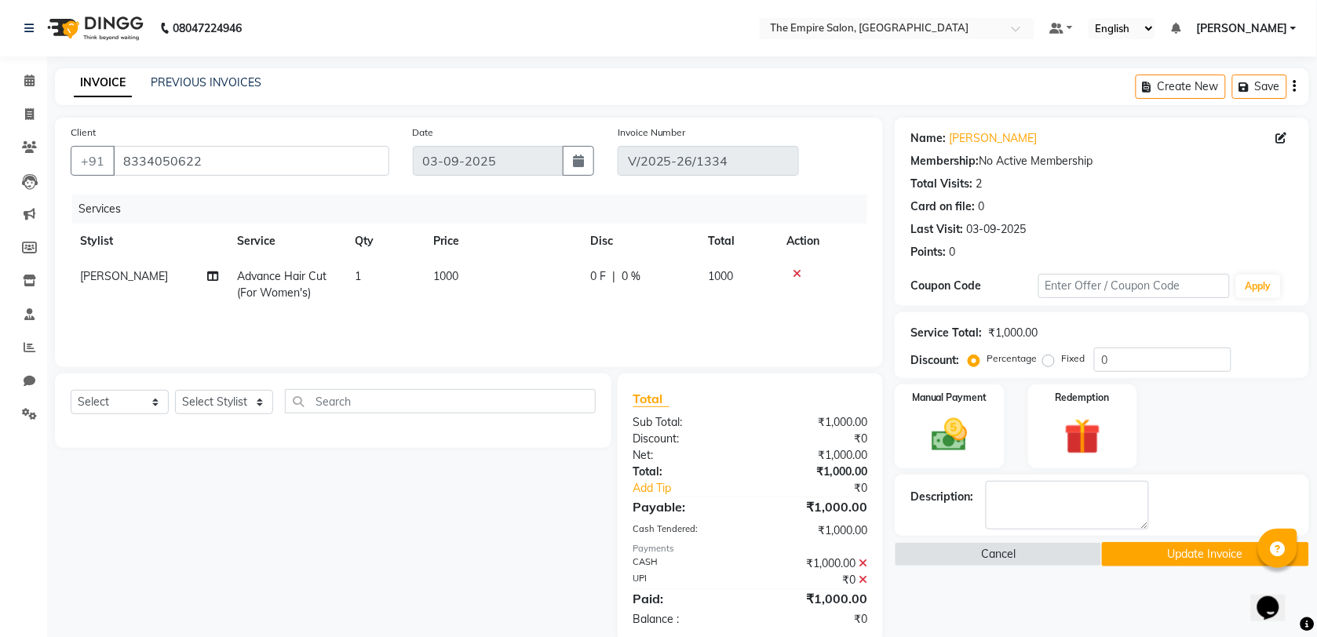
scroll to position [29, 0]
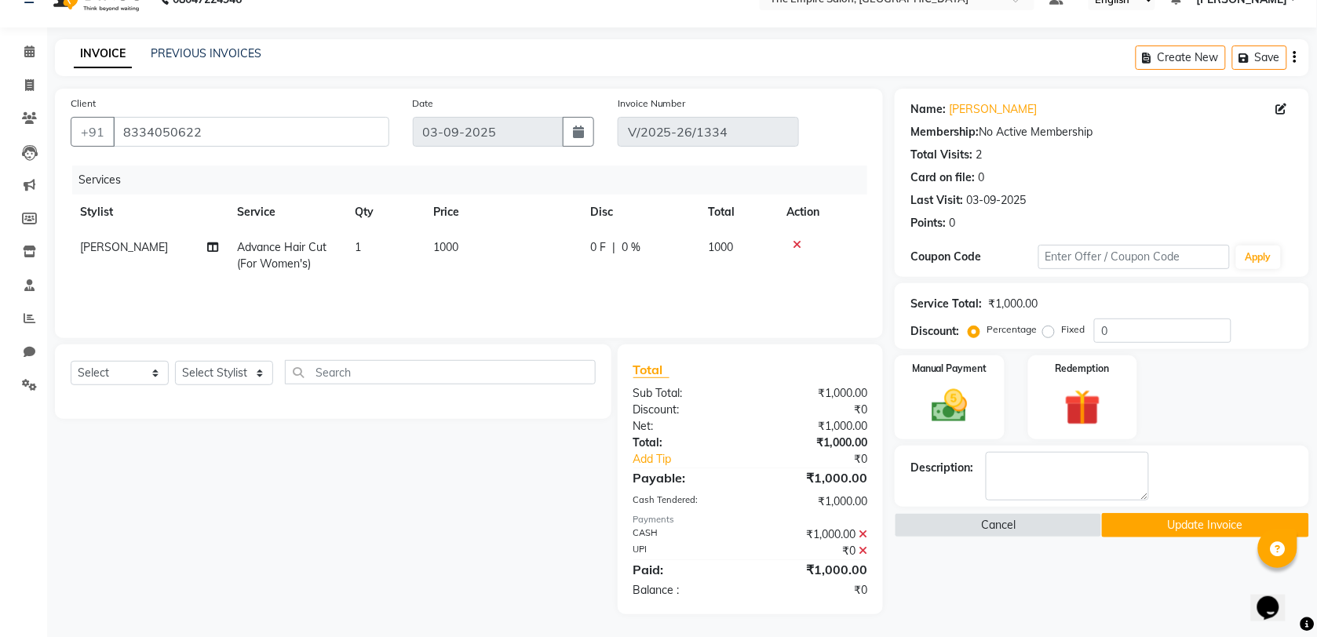
click at [865, 532] on icon at bounding box center [862, 534] width 9 height 11
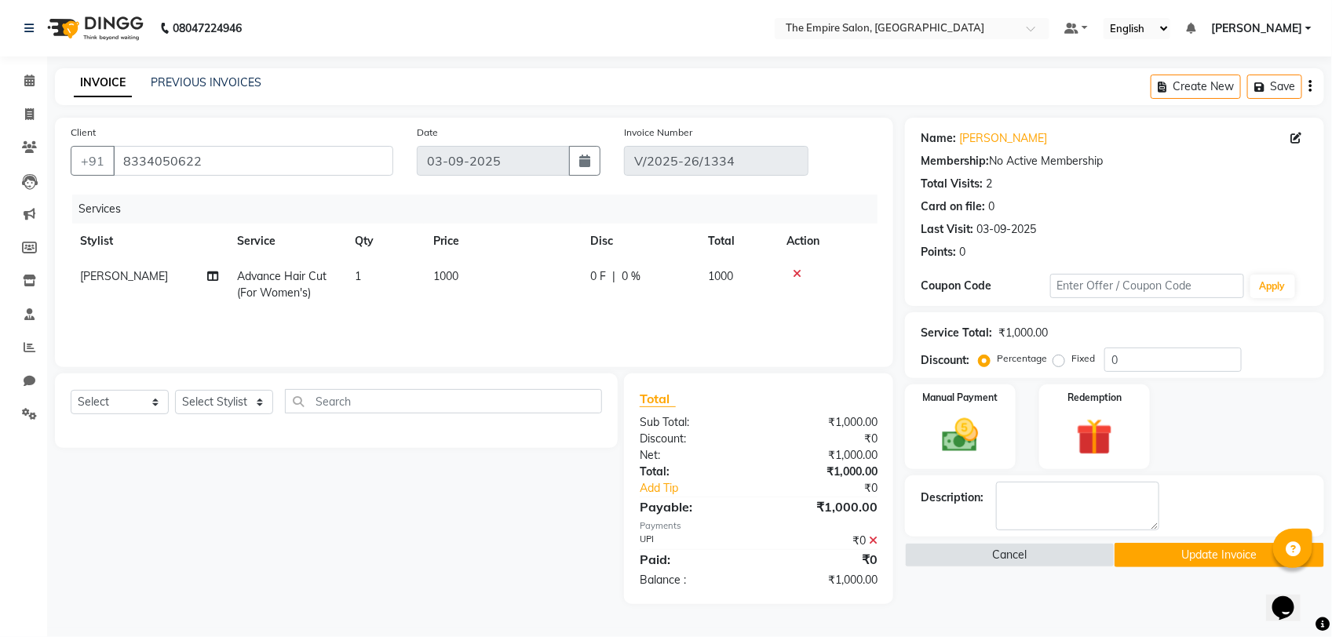
click at [869, 538] on icon at bounding box center [873, 540] width 9 height 11
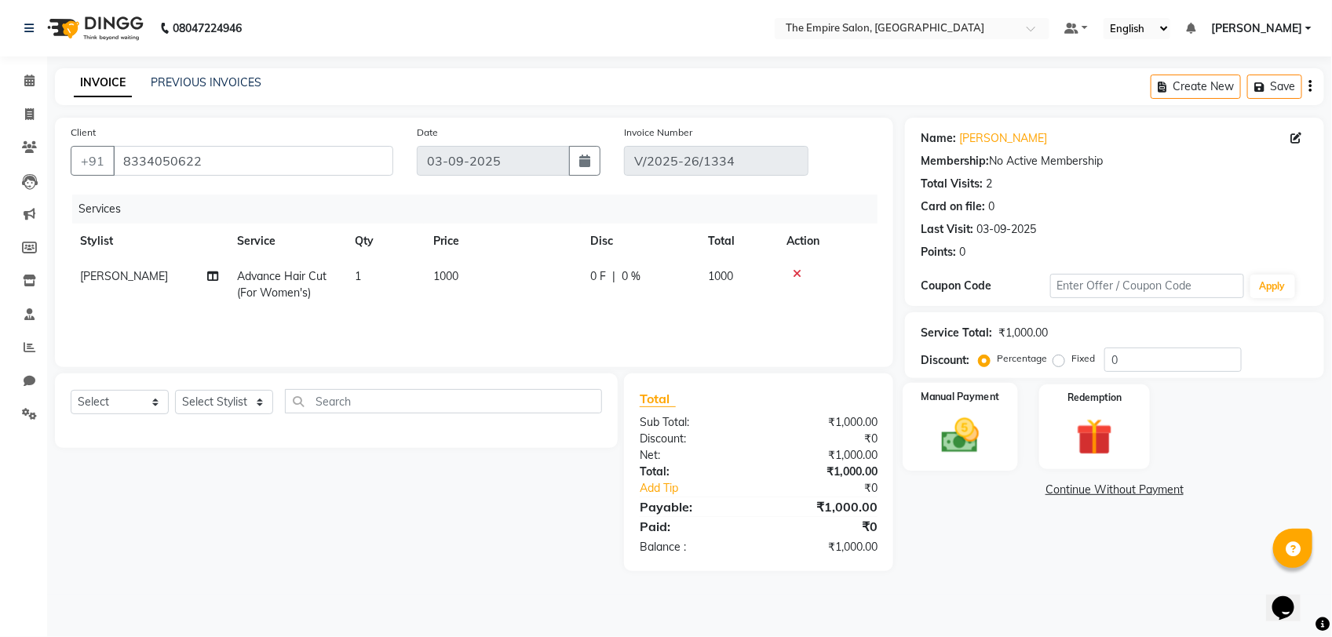
click at [965, 432] on img at bounding box center [960, 436] width 62 height 44
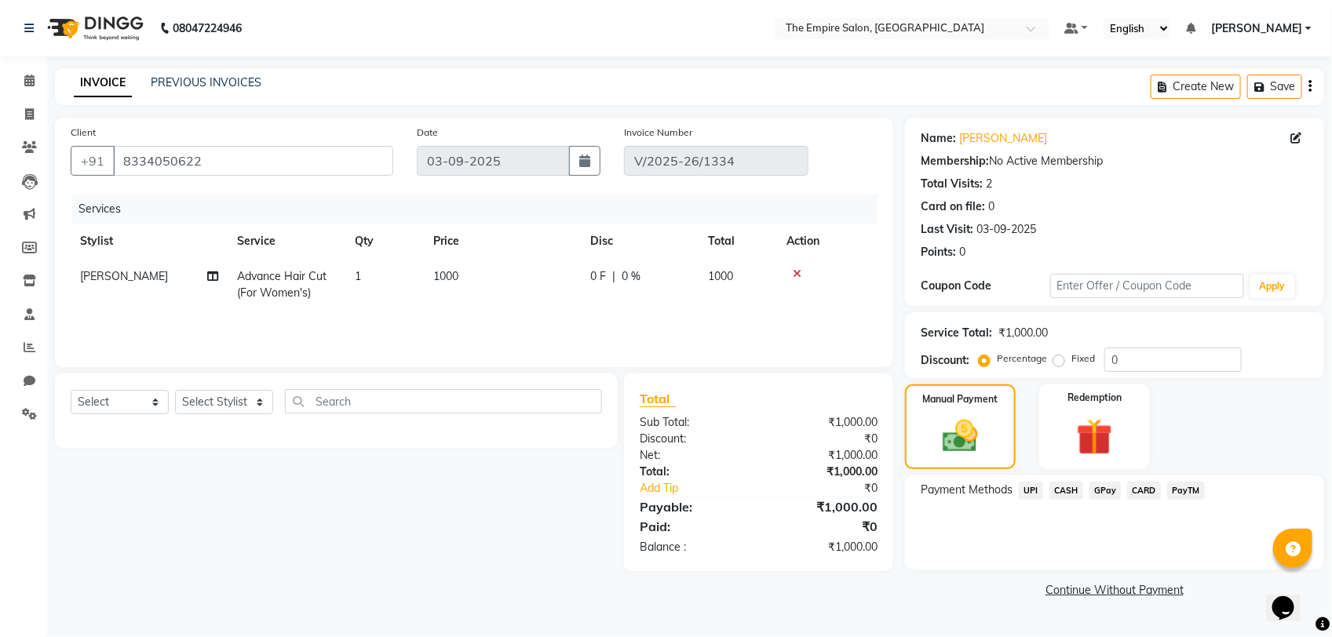
click at [1028, 490] on span "UPI" at bounding box center [1031, 491] width 24 height 18
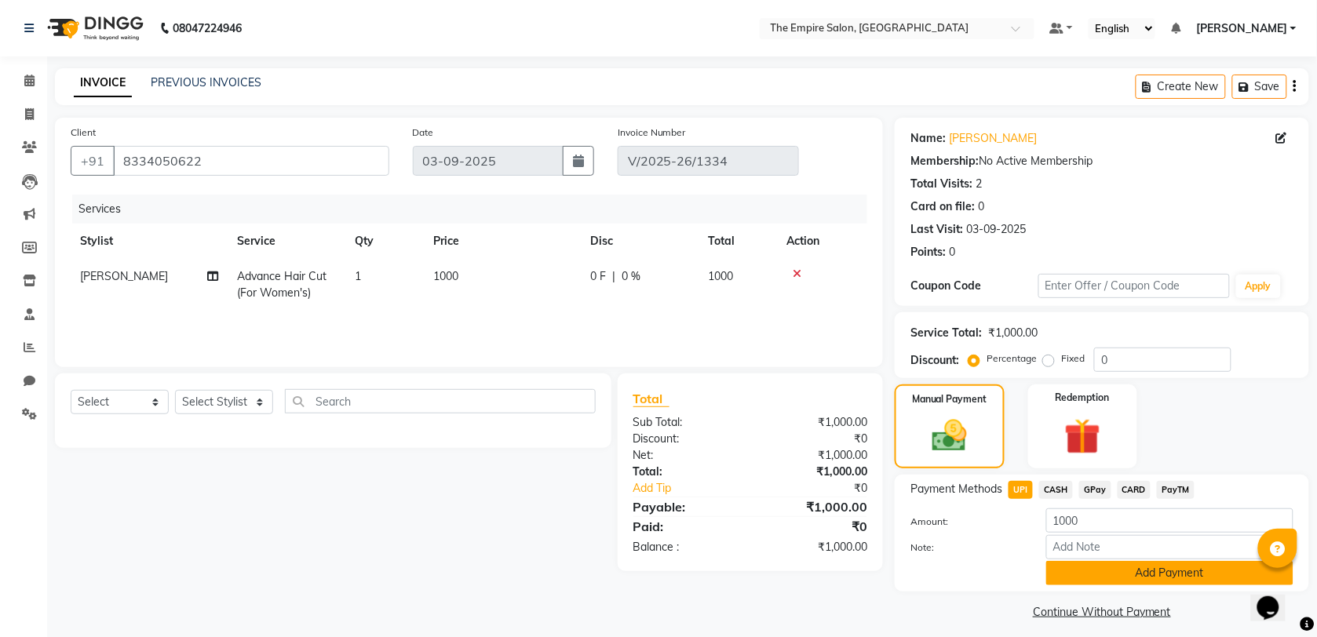
click at [1104, 570] on button "Add Payment" at bounding box center [1169, 573] width 247 height 24
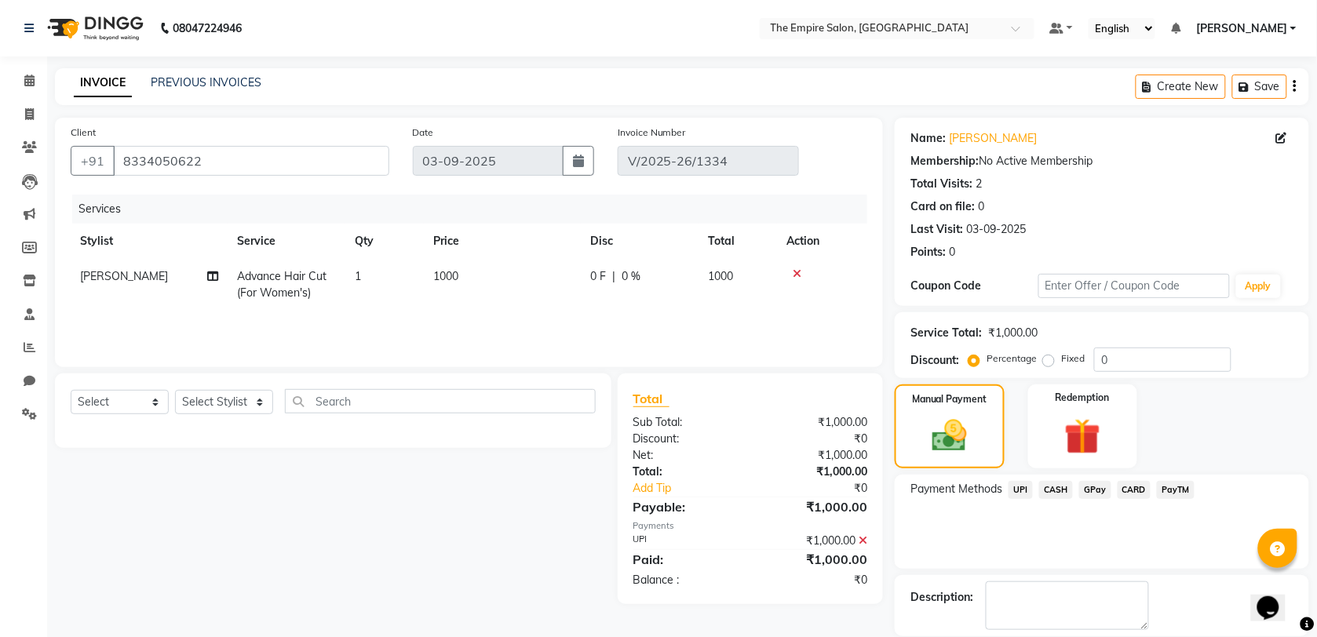
scroll to position [53, 0]
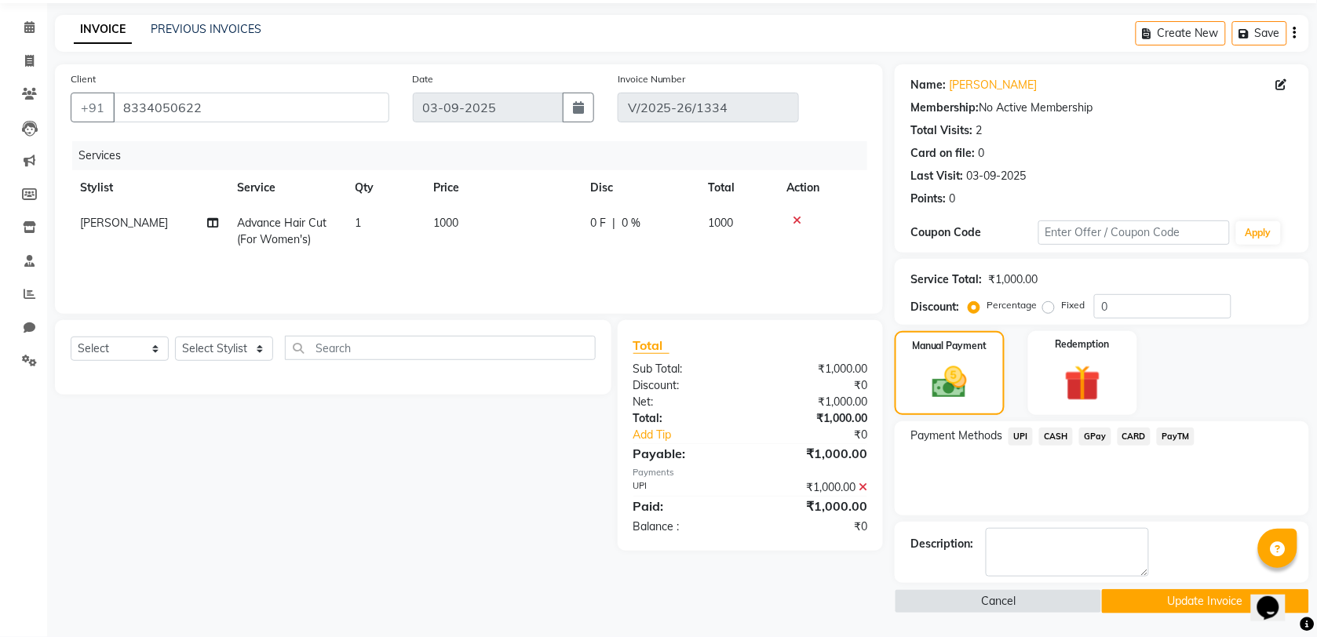
click at [1130, 603] on button "Update Invoice" at bounding box center [1205, 601] width 207 height 24
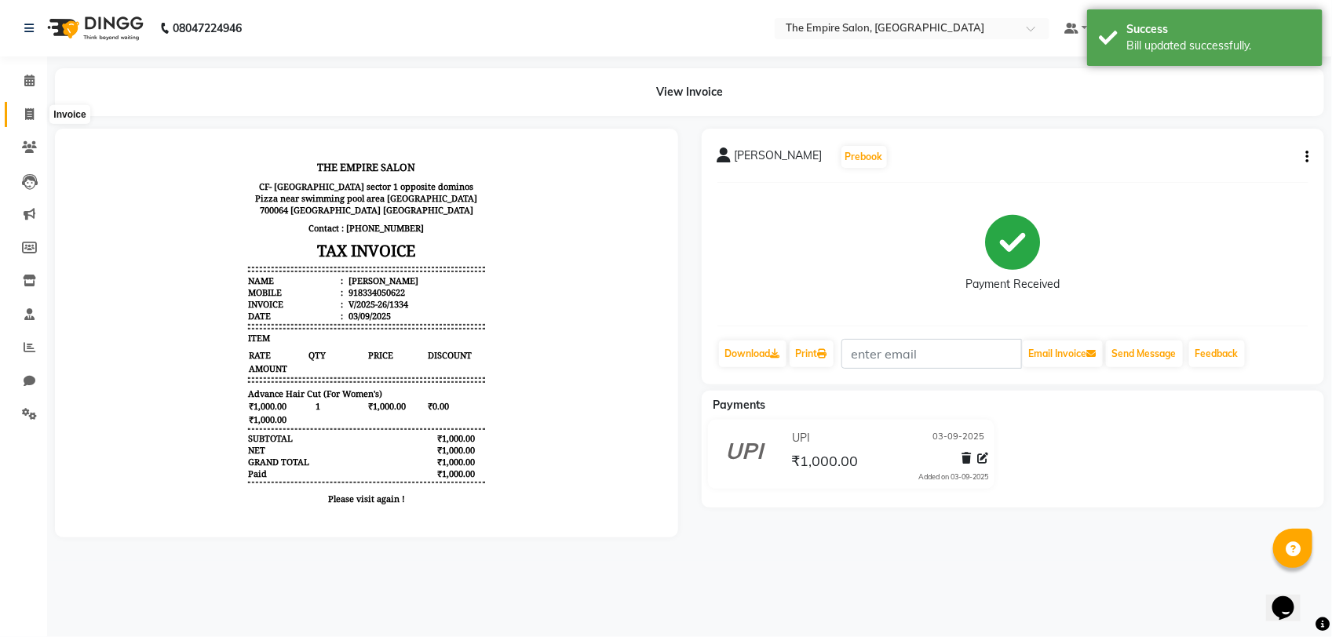
click at [27, 115] on icon at bounding box center [29, 114] width 9 height 12
select select "service"
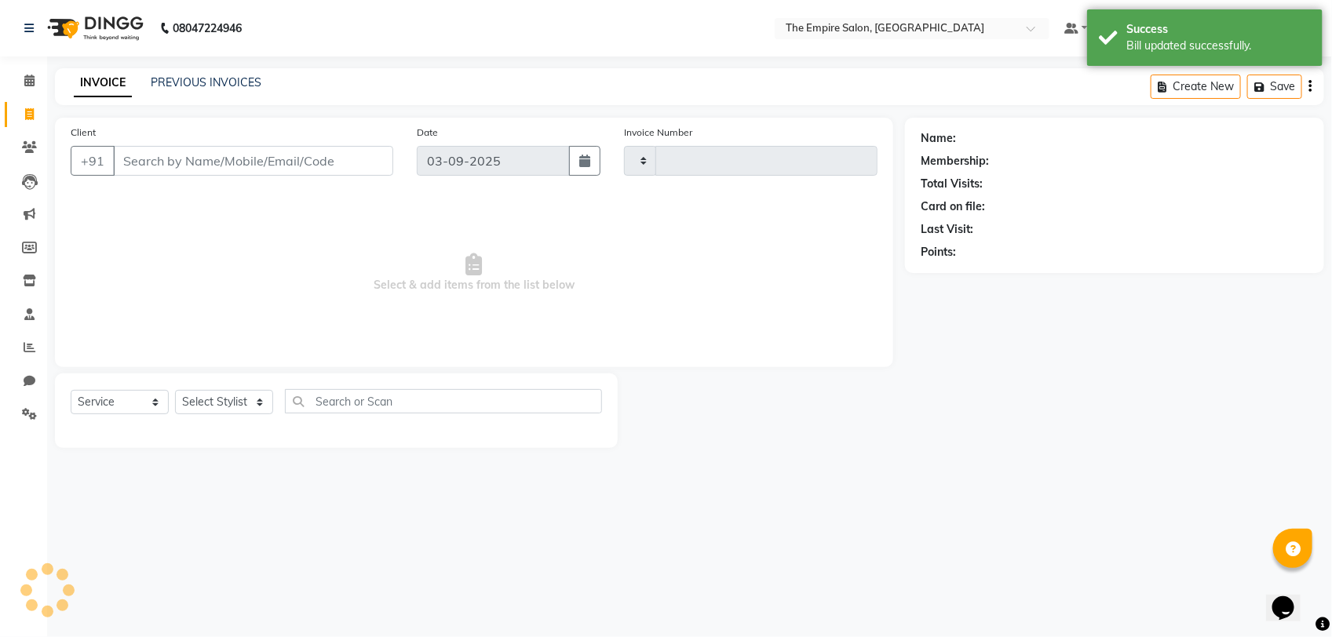
type input "1341"
select select "8221"
click at [25, 85] on icon at bounding box center [29, 81] width 10 height 12
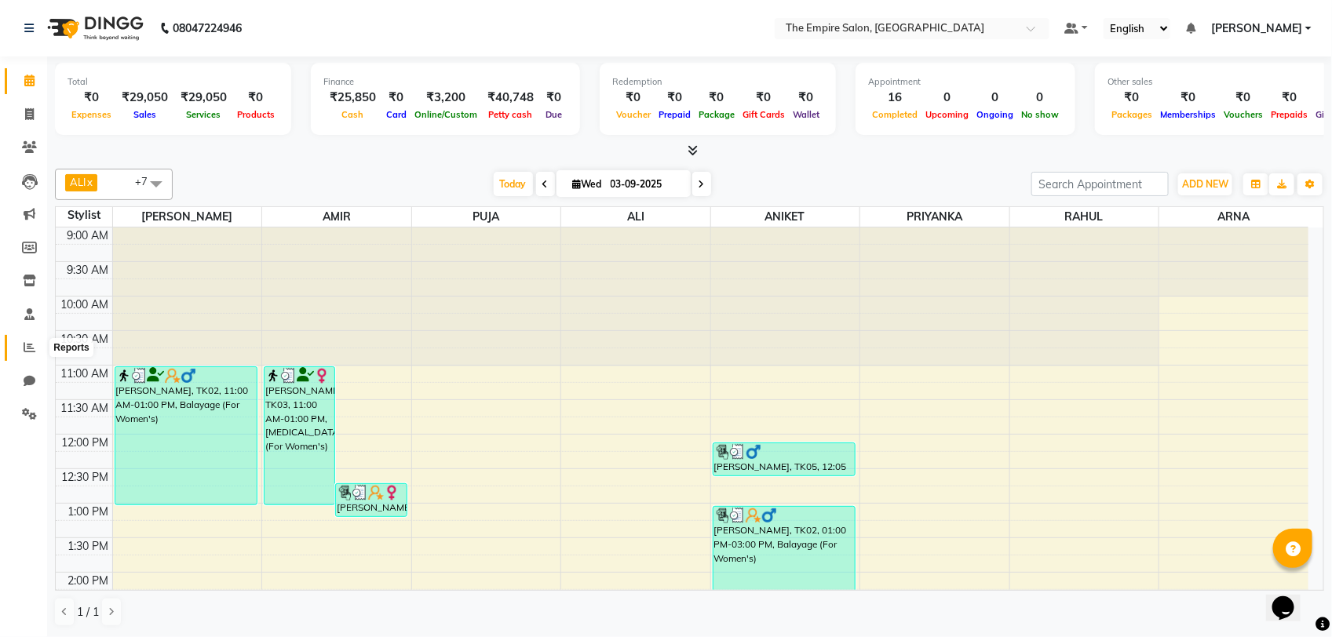
click at [28, 344] on icon at bounding box center [30, 347] width 12 height 12
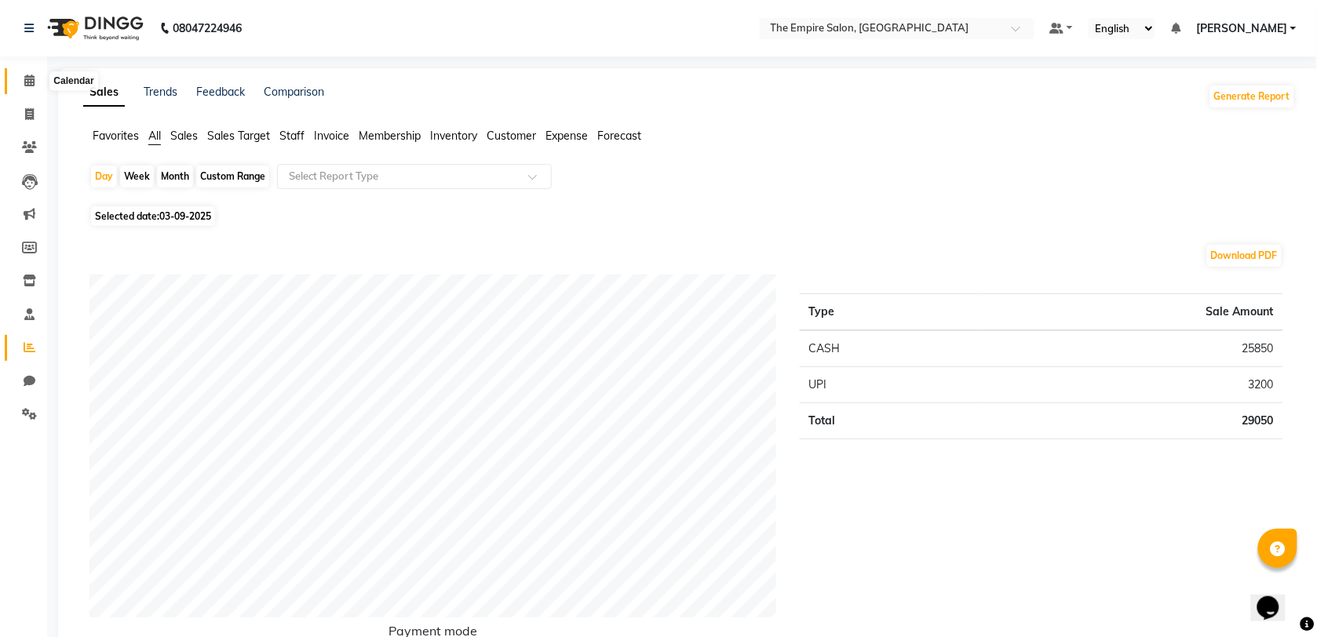
click at [30, 88] on span at bounding box center [29, 81] width 27 height 18
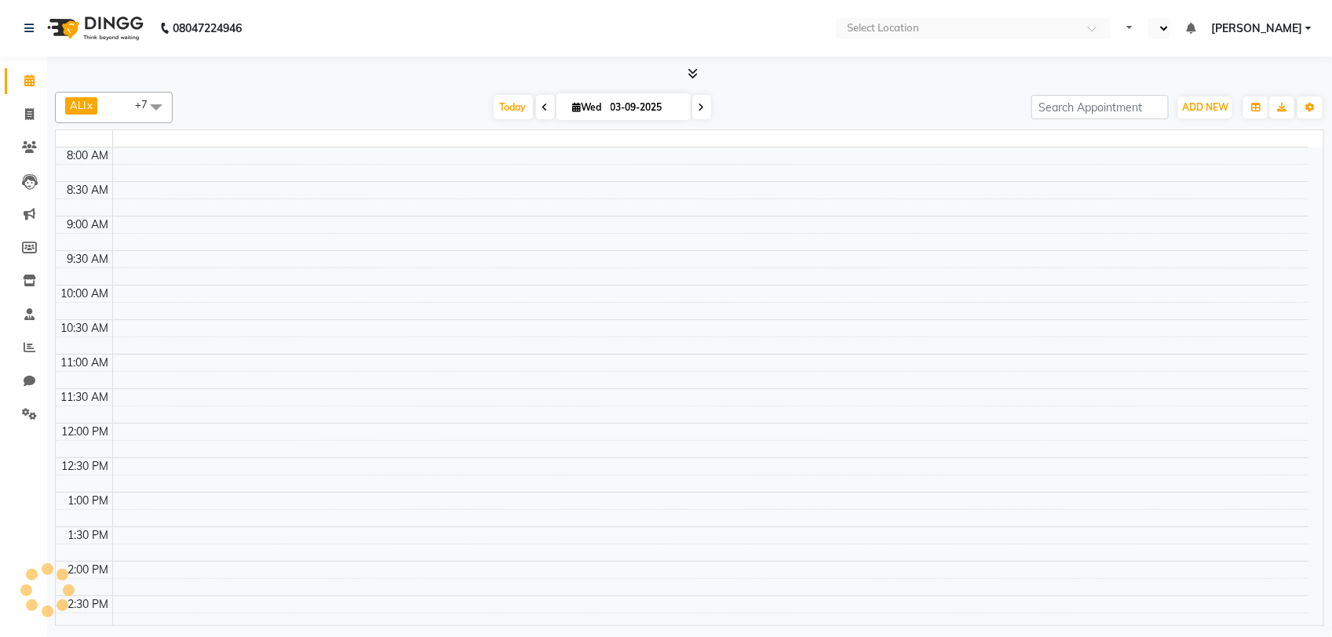
select select "en"
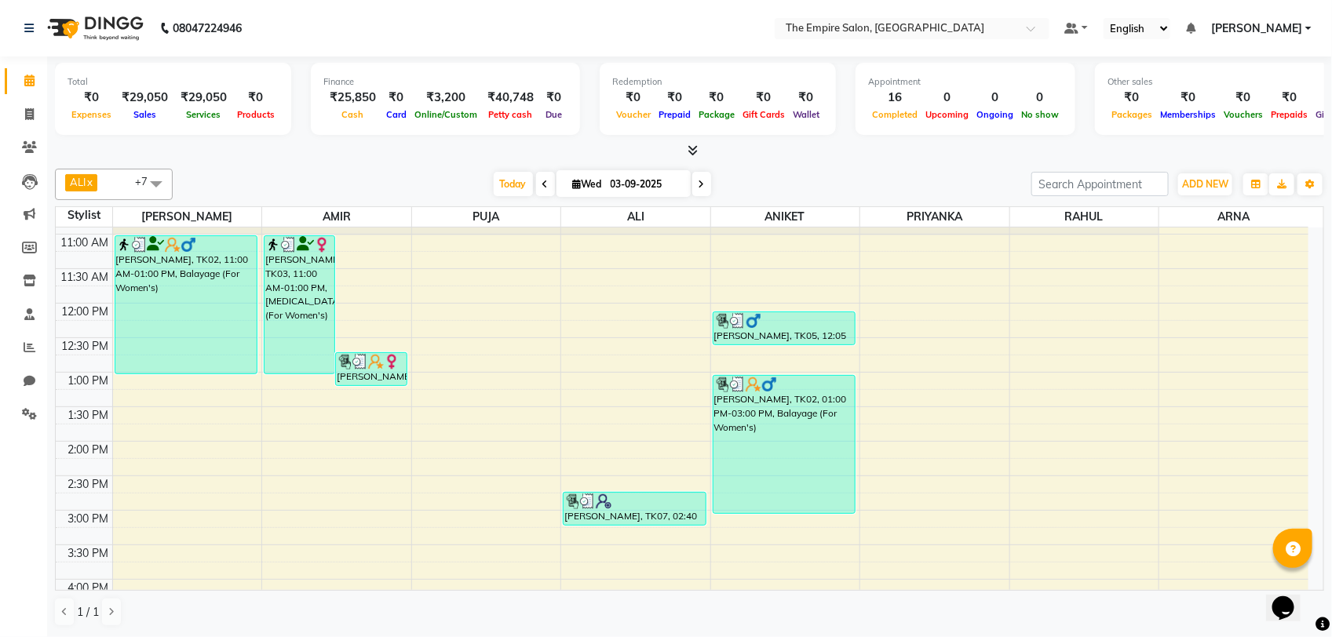
scroll to position [98, 0]
